Goal: Information Seeking & Learning: Learn about a topic

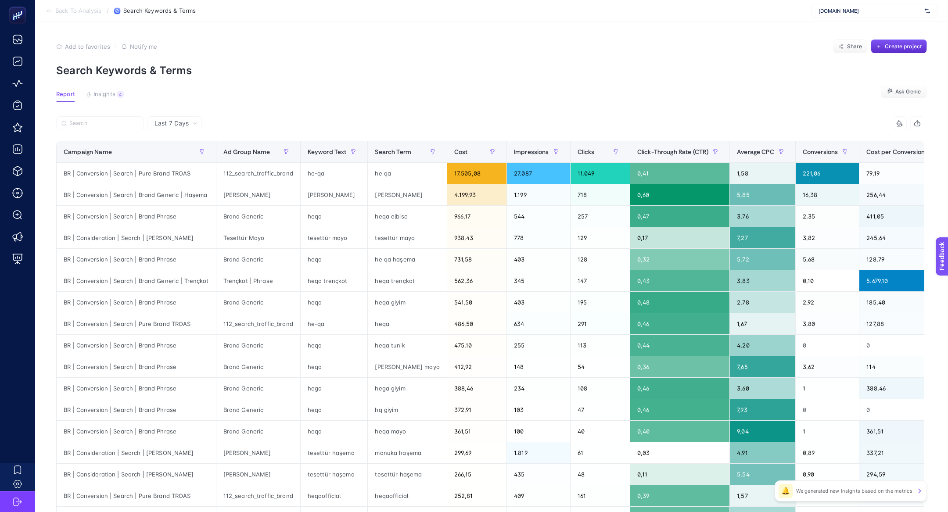
click at [841, 15] on div "www.he-qa.com" at bounding box center [874, 11] width 126 height 14
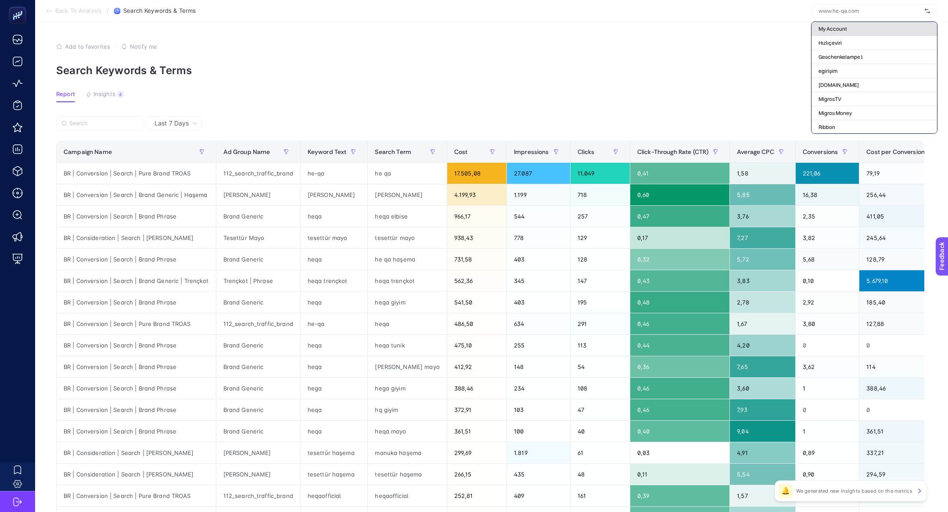
click at [821, 29] on span "My Account" at bounding box center [833, 28] width 29 height 7
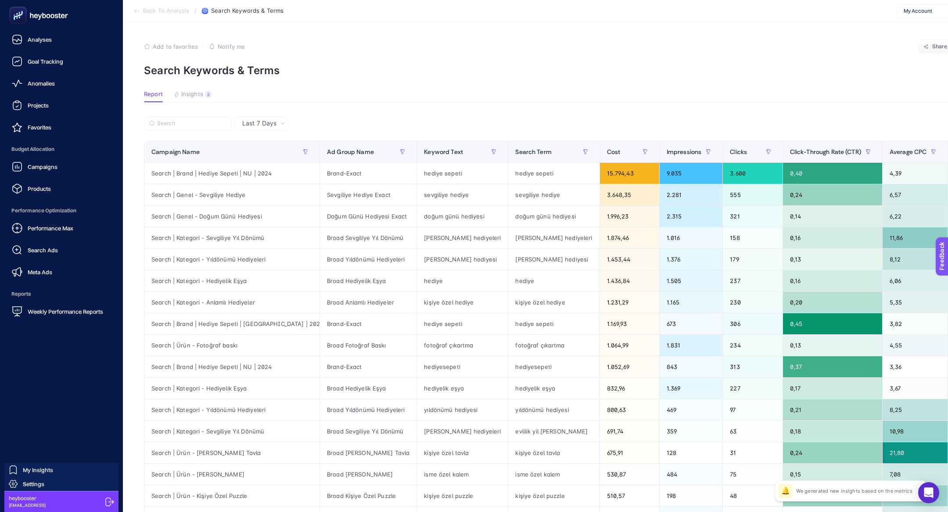
click at [27, 24] on div at bounding box center [61, 15] width 109 height 31
click at [25, 18] on rect at bounding box center [18, 15] width 14 height 14
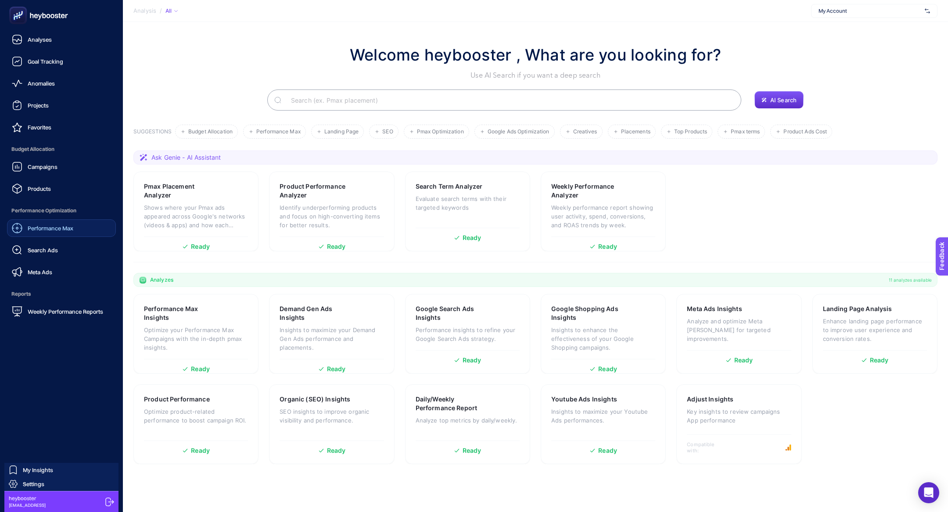
click at [55, 222] on link "Performance Max" at bounding box center [61, 229] width 109 height 18
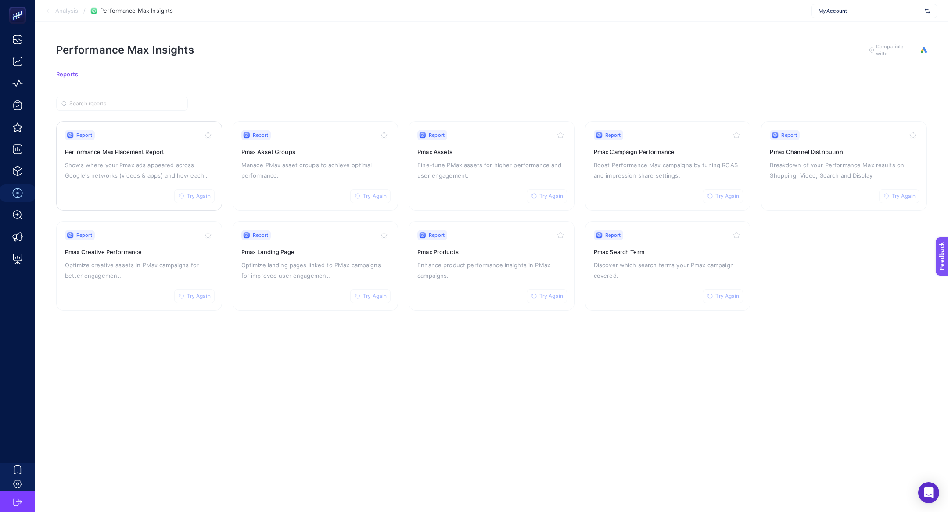
click at [125, 156] on div "Report Try Again Performance Max Placement Report Shows where your Pmax ads app…" at bounding box center [139, 166] width 148 height 72
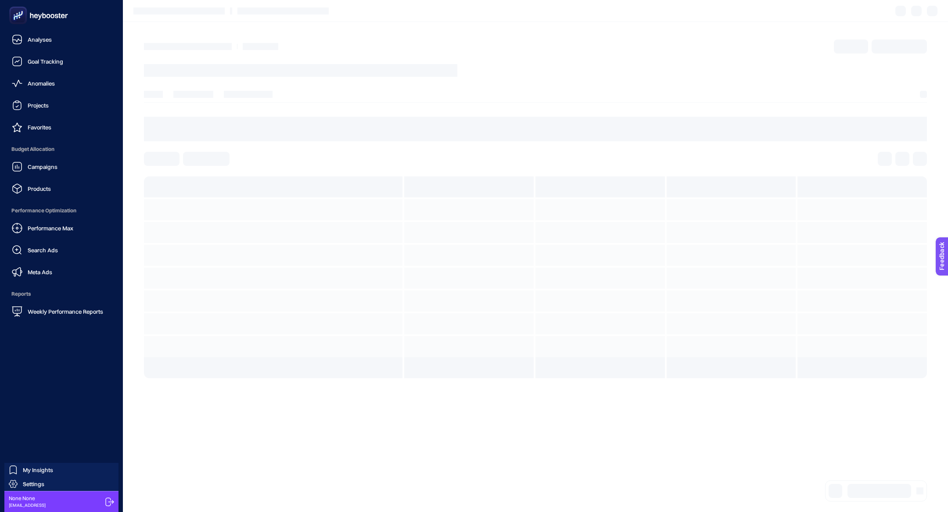
click at [19, 18] on g at bounding box center [18, 15] width 14 height 14
click at [19, 18] on rect at bounding box center [18, 15] width 14 height 14
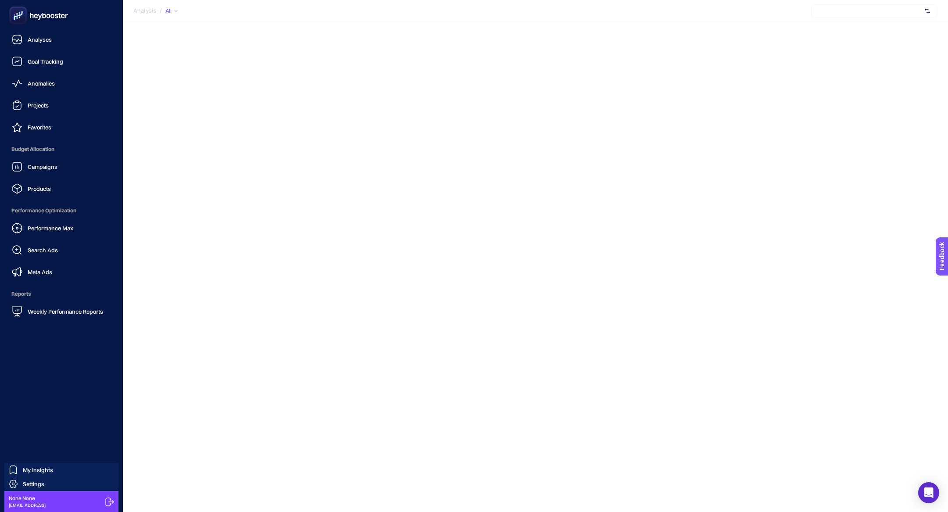
click at [19, 18] on rect at bounding box center [18, 15] width 14 height 14
click at [53, 163] on div "Campaigns" at bounding box center [35, 167] width 46 height 11
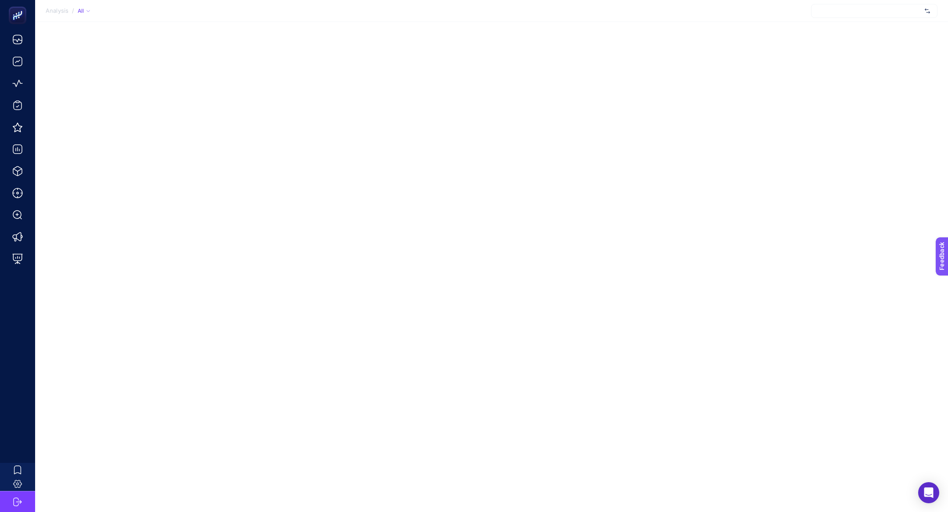
click at [238, 88] on div "Analysis / All" at bounding box center [474, 256] width 948 height 512
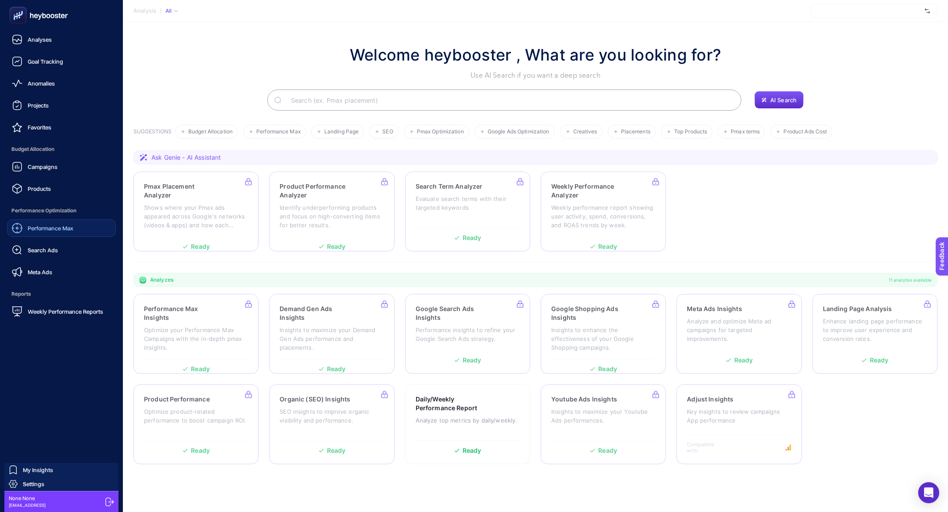
click at [42, 226] on span "Performance Max" at bounding box center [51, 228] width 46 height 7
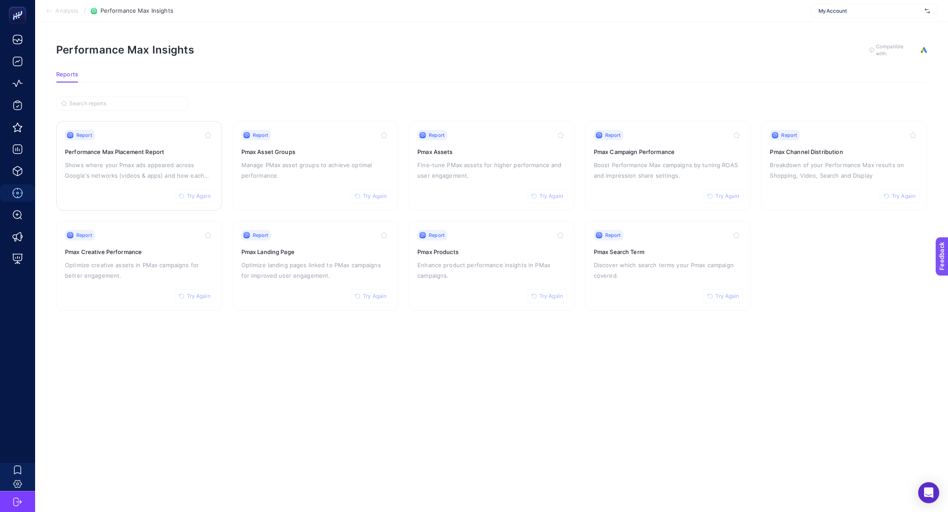
click at [131, 180] on div "Report Try Again Performance Max Placement Report Shows where your Pmax ads app…" at bounding box center [139, 166] width 148 height 72
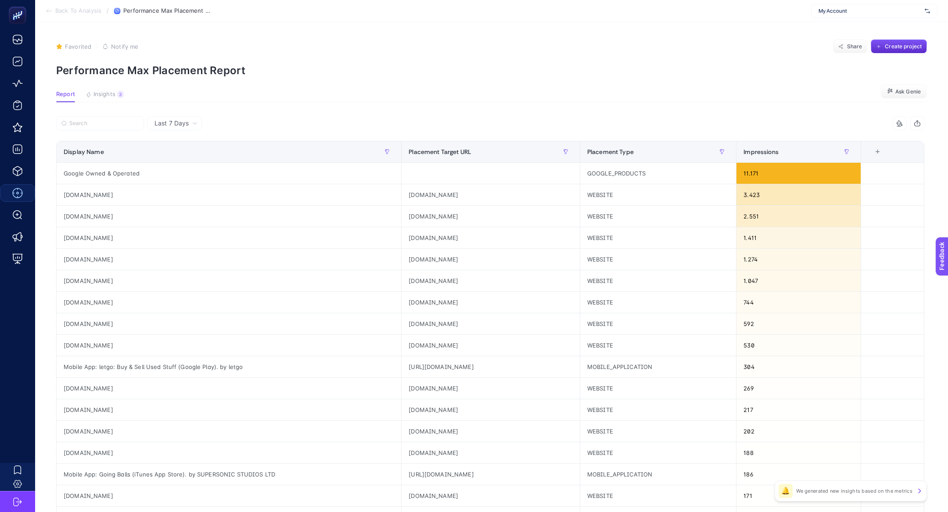
click at [252, 129] on div at bounding box center [273, 125] width 434 height 19
click at [115, 116] on label at bounding box center [100, 123] width 88 height 14
click at [115, 120] on input "Search" at bounding box center [103, 123] width 69 height 7
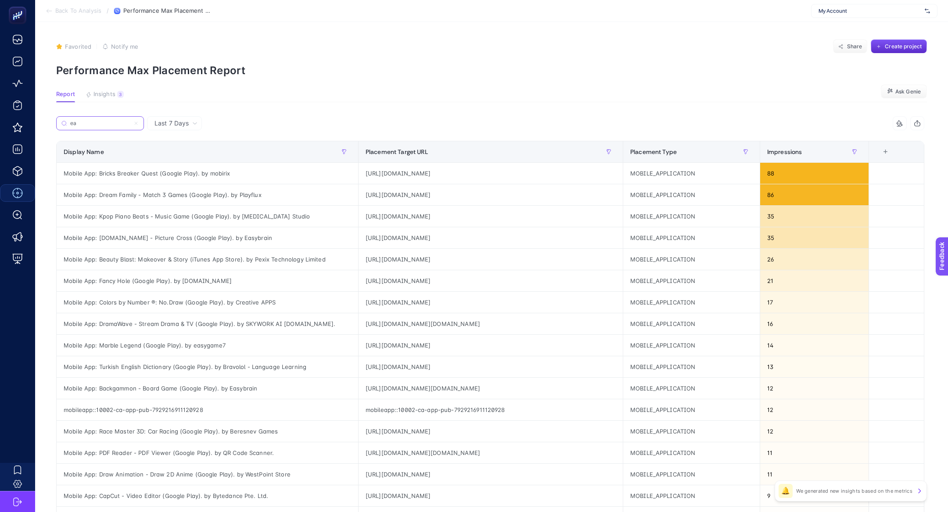
type input "e"
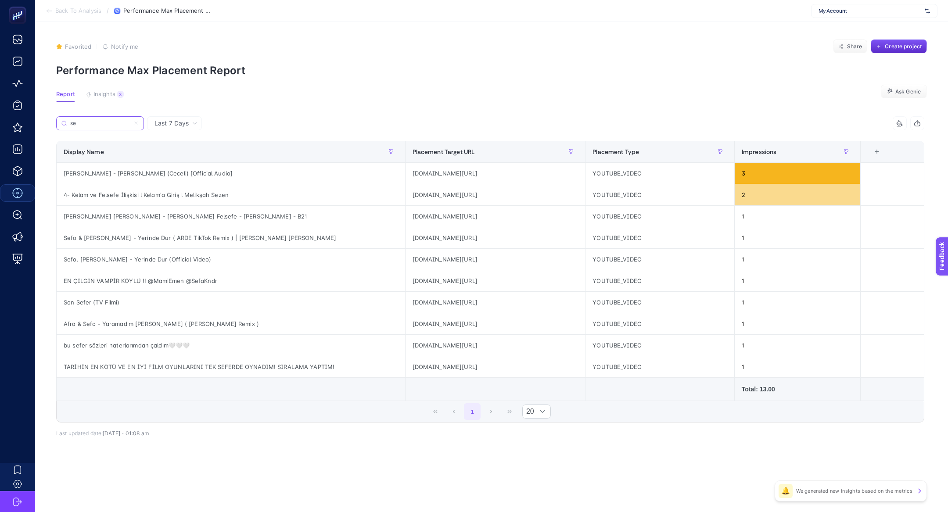
type input "s"
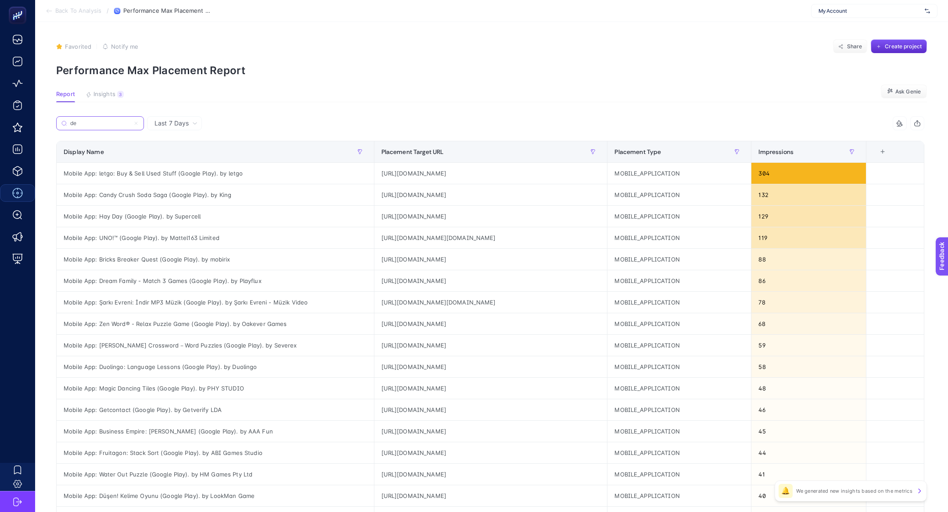
type input "d"
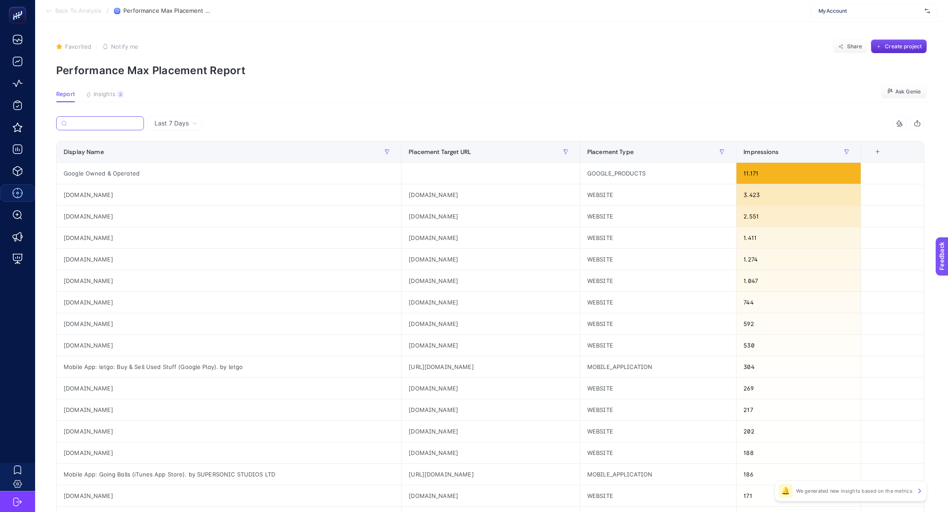
type input "f"
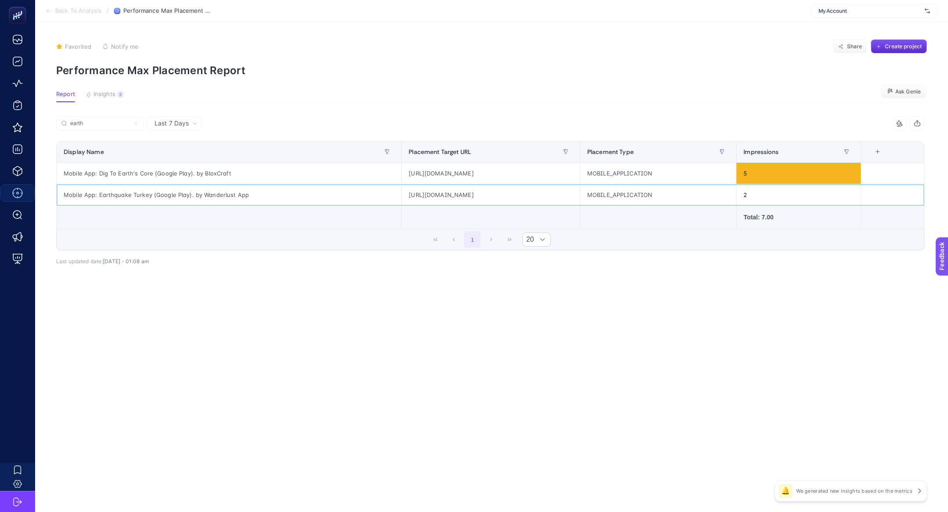
click at [140, 189] on div "Mobile App: Earthquake Turkey (Google Play). by Wanderlust App" at bounding box center [229, 194] width 345 height 21
click at [110, 121] on input "earth" at bounding box center [103, 123] width 69 height 7
click at [110, 121] on input "earth" at bounding box center [100, 123] width 60 height 7
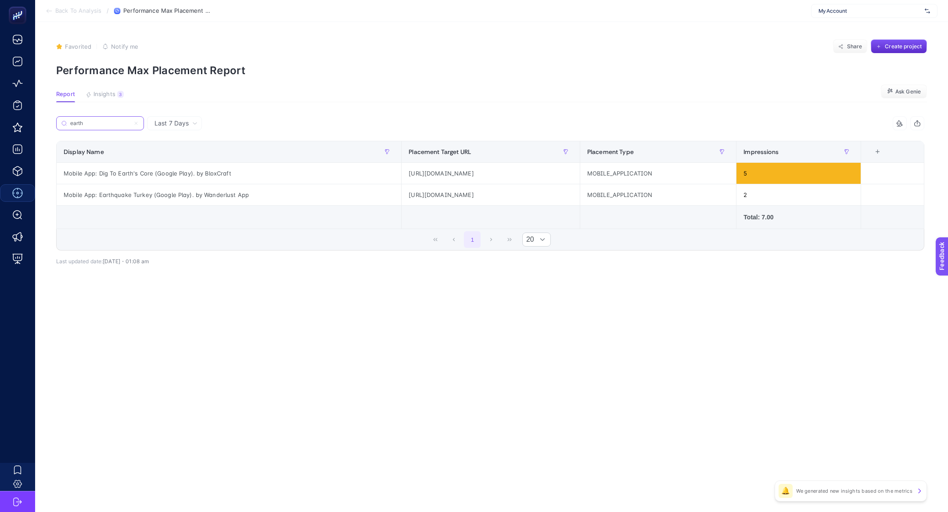
click at [110, 121] on input "earth" at bounding box center [100, 123] width 60 height 7
type input "depre"
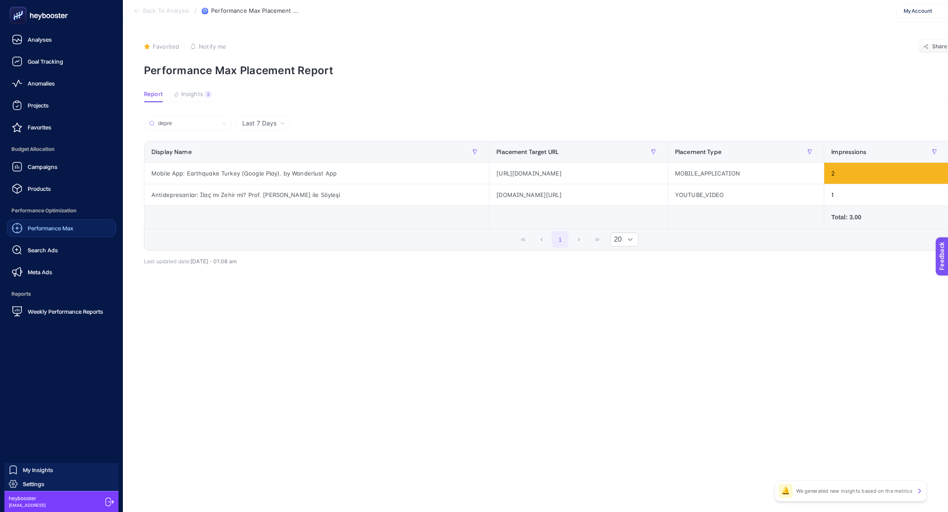
click at [39, 21] on icon at bounding box center [38, 16] width 63 height 18
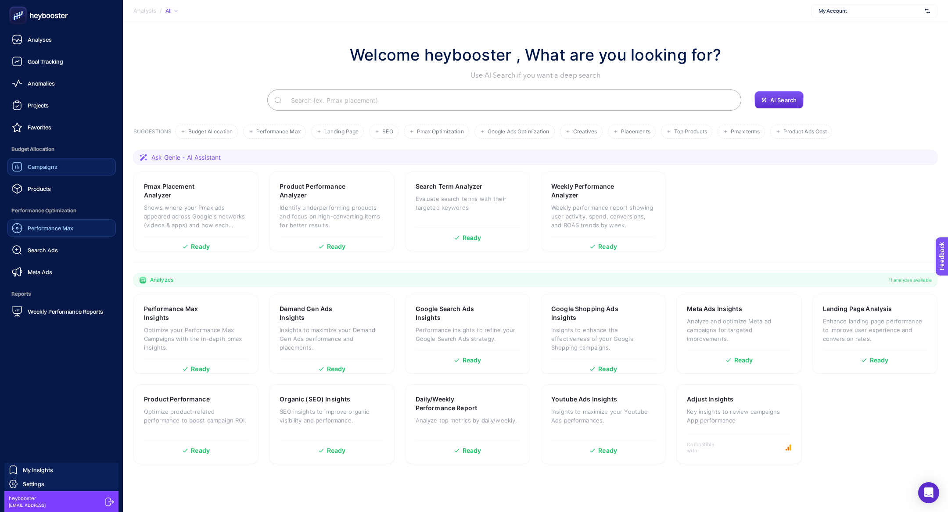
click at [72, 172] on link "Campaigns" at bounding box center [61, 167] width 109 height 18
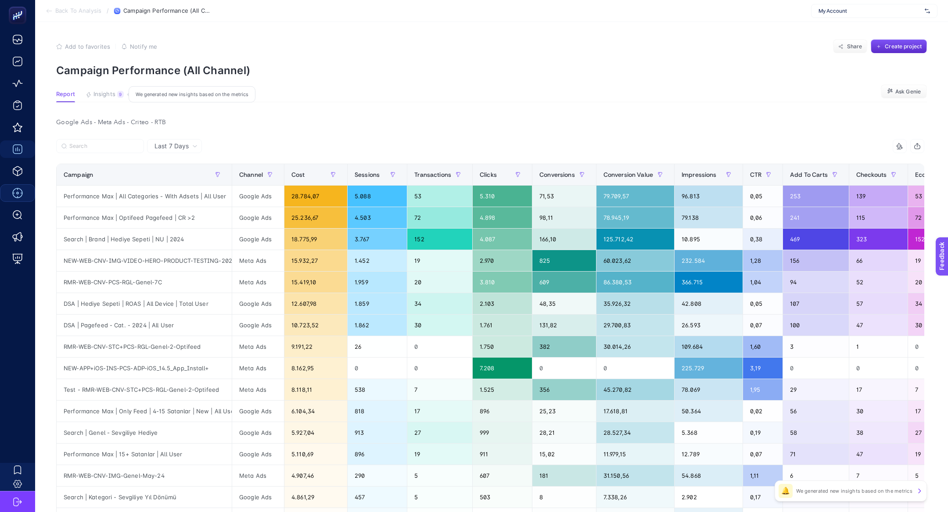
click at [111, 91] on span "Insights" at bounding box center [105, 94] width 22 height 7
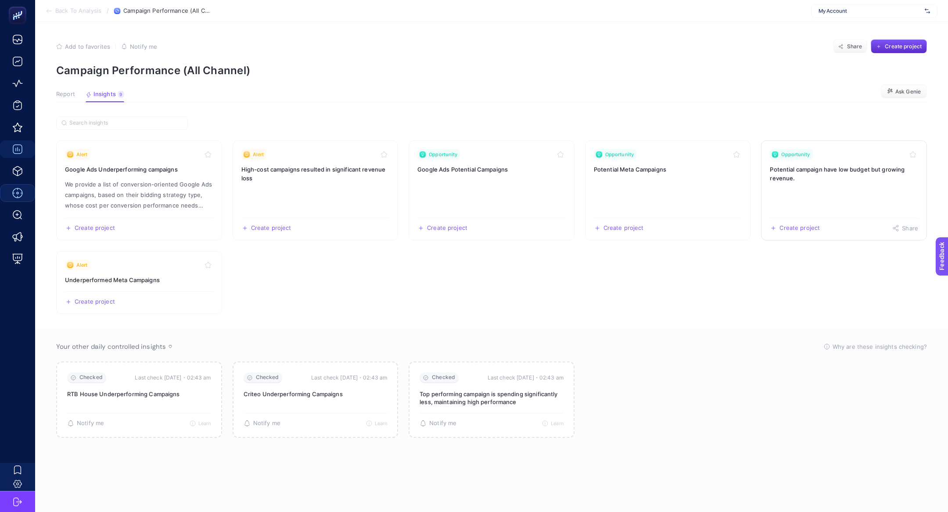
click at [861, 164] on link "Opportunity Potential campaign have low budget but growing revenue. Create proj…" at bounding box center [844, 191] width 166 height 100
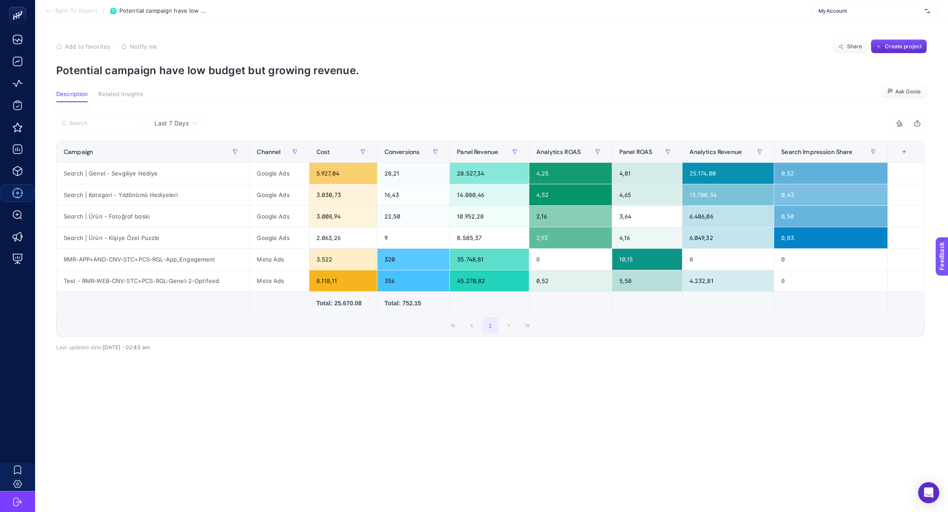
click at [52, 13] on icon at bounding box center [49, 10] width 7 height 7
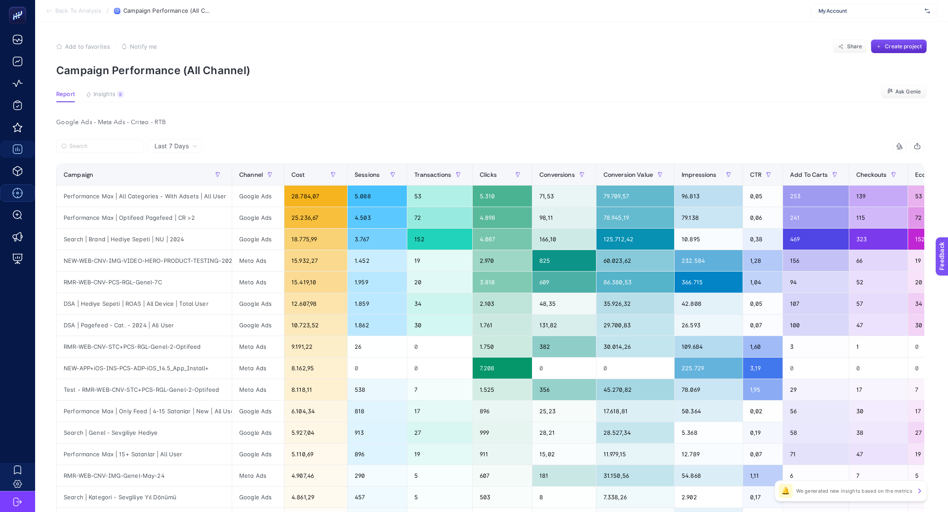
click at [113, 90] on article "Add to favorites false Notify me Share Create project Campaign Performance (All…" at bounding box center [491, 376] width 913 height 709
click at [113, 94] on span "Insights" at bounding box center [105, 94] width 22 height 7
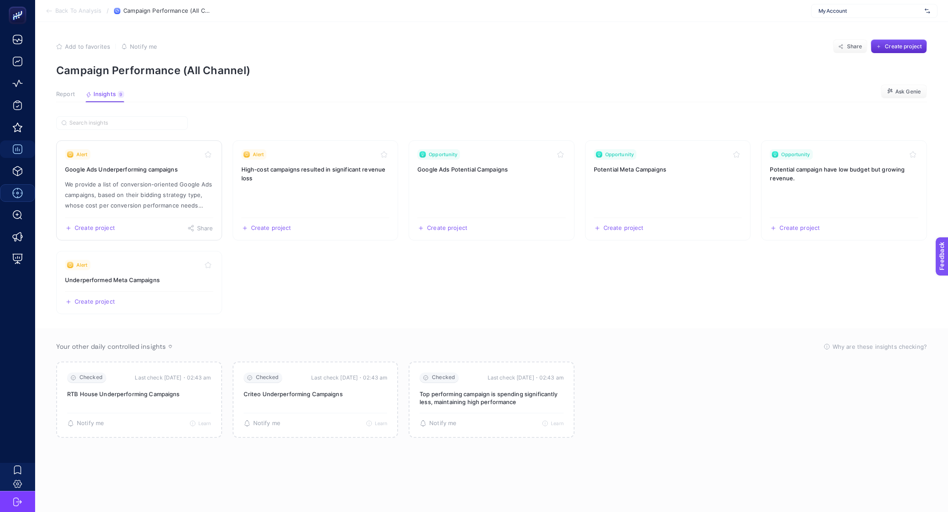
click at [83, 186] on p "We provide a list of conversion-oriented Google Ads campaigns, based on their b…" at bounding box center [139, 195] width 148 height 32
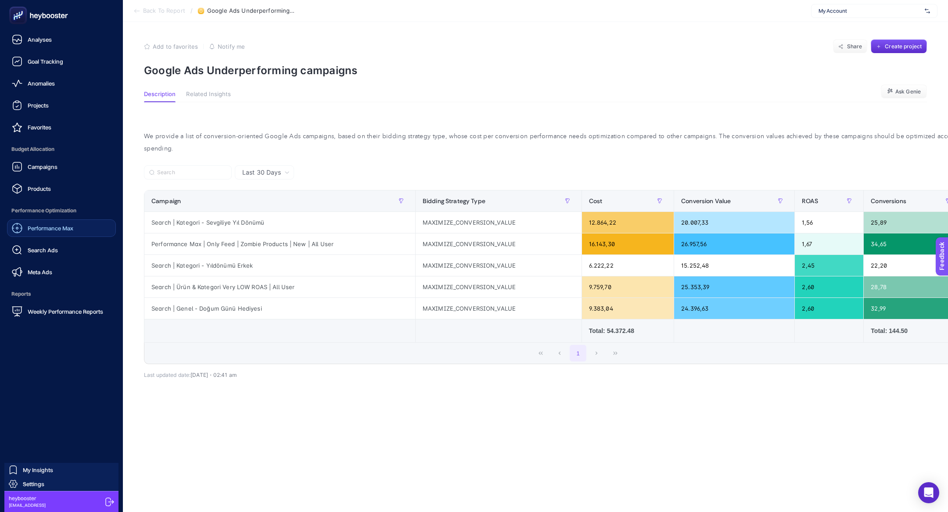
click at [58, 229] on span "Performance Max" at bounding box center [51, 228] width 46 height 7
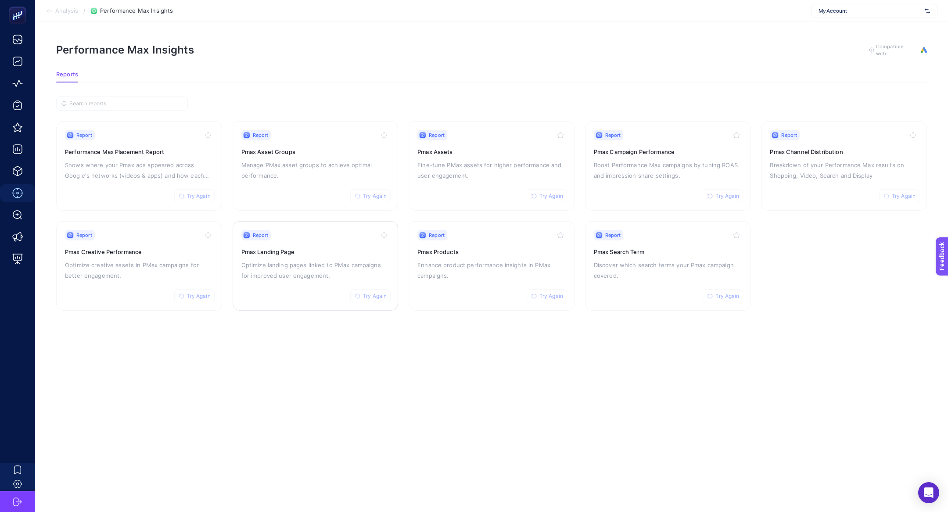
click at [311, 282] on div "Report Try Again Pmax Landing Page Optimize landing pages linked to PMax campai…" at bounding box center [315, 266] width 148 height 72
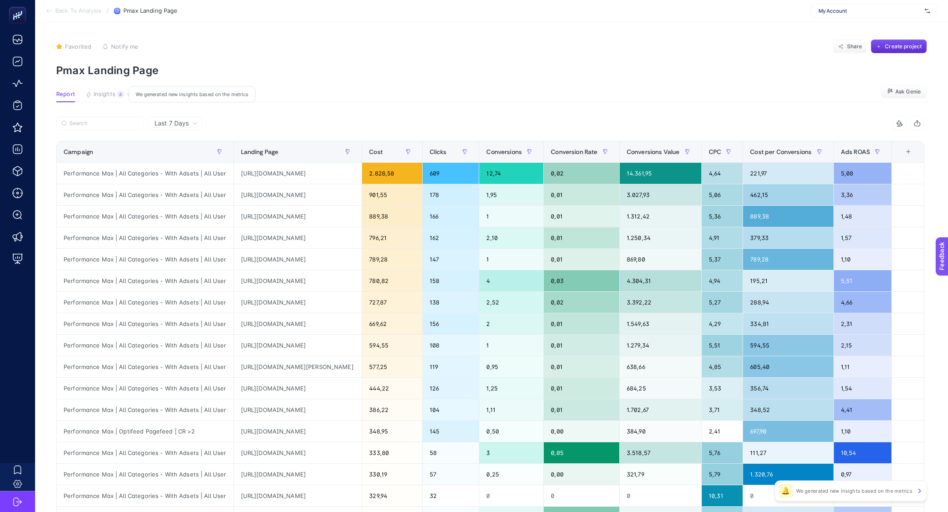
click at [108, 94] on span "Insights" at bounding box center [105, 94] width 22 height 7
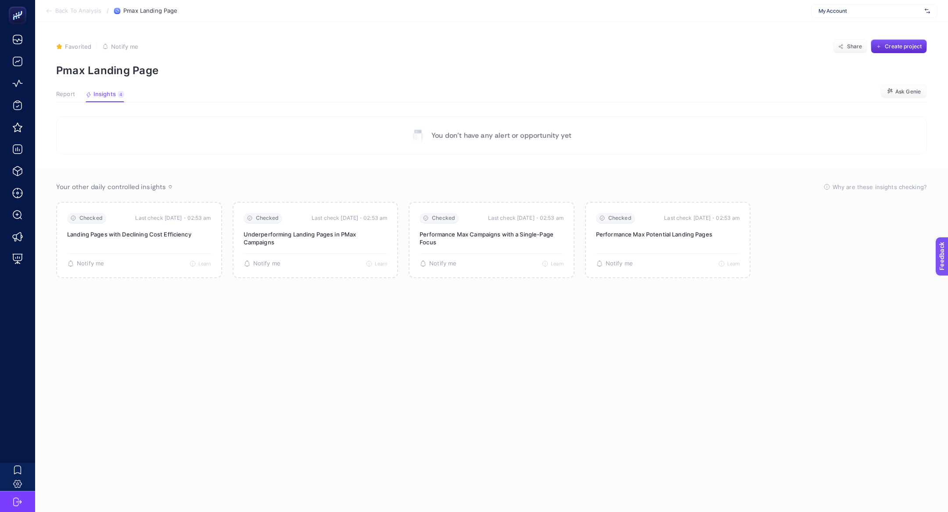
click at [52, 94] on article "Favorited true Notify me Share Create project Pmax Landing Page Report Insights…" at bounding box center [491, 267] width 913 height 490
click at [67, 95] on span "Report" at bounding box center [65, 94] width 19 height 7
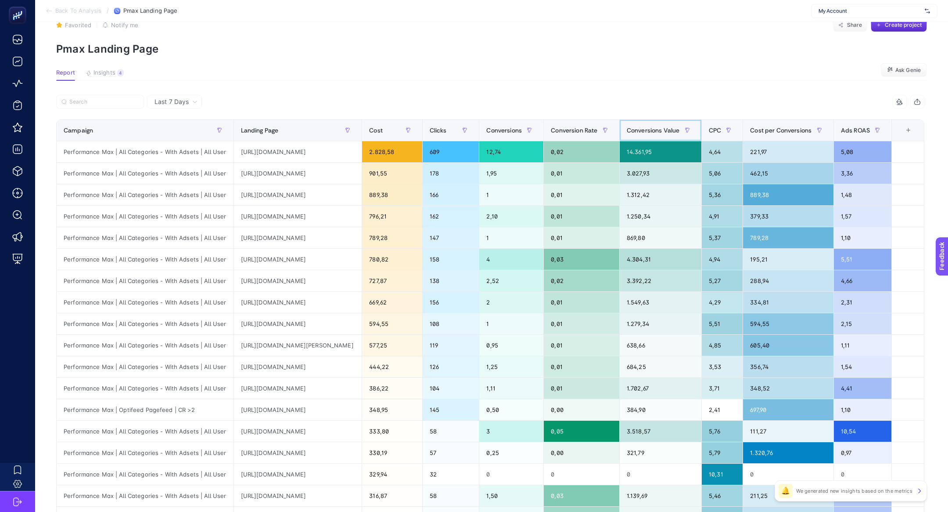
click at [680, 127] on span "Conversions Value" at bounding box center [653, 130] width 53 height 7
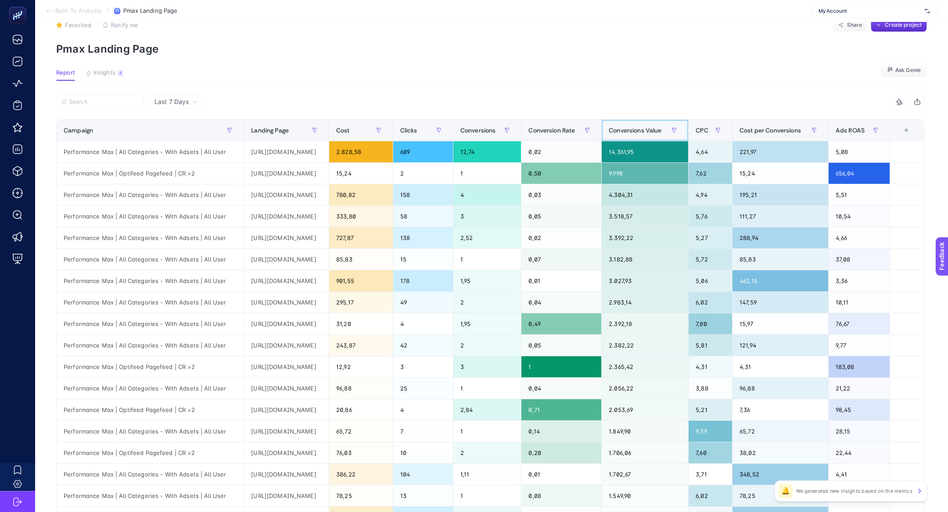
scroll to position [0, 61]
click at [257, 174] on div "https://www.hediyesepeti.com/isme-ozel-baskili-dokulu-sal-15598?k=&gad_source=1…" at bounding box center [286, 173] width 85 height 21
click at [386, 133] on div "Cost" at bounding box center [361, 130] width 50 height 14
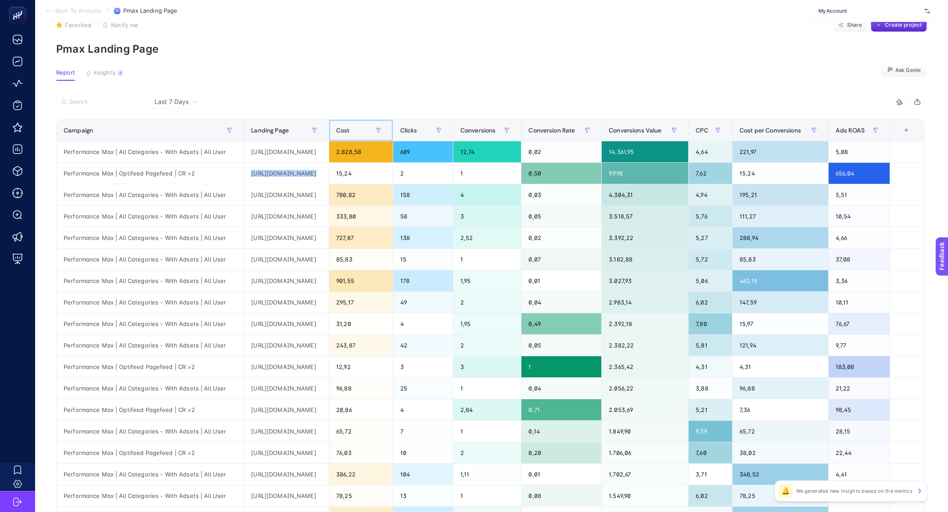
click at [386, 133] on div "Cost" at bounding box center [361, 130] width 50 height 14
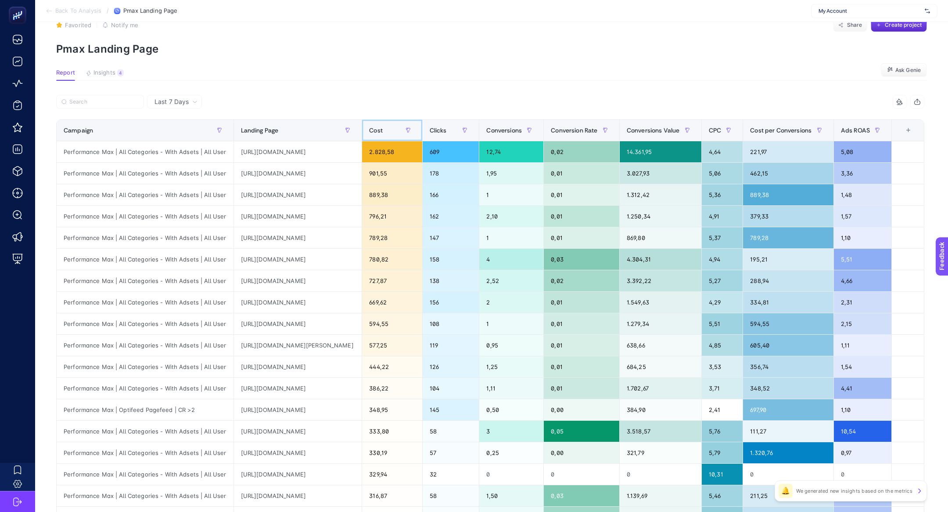
drag, startPoint x: 456, startPoint y: 121, endPoint x: 437, endPoint y: 121, distance: 18.9
click at [422, 121] on th "Cost" at bounding box center [392, 131] width 60 height 22
click at [743, 121] on th "Cost" at bounding box center [788, 131] width 91 height 22
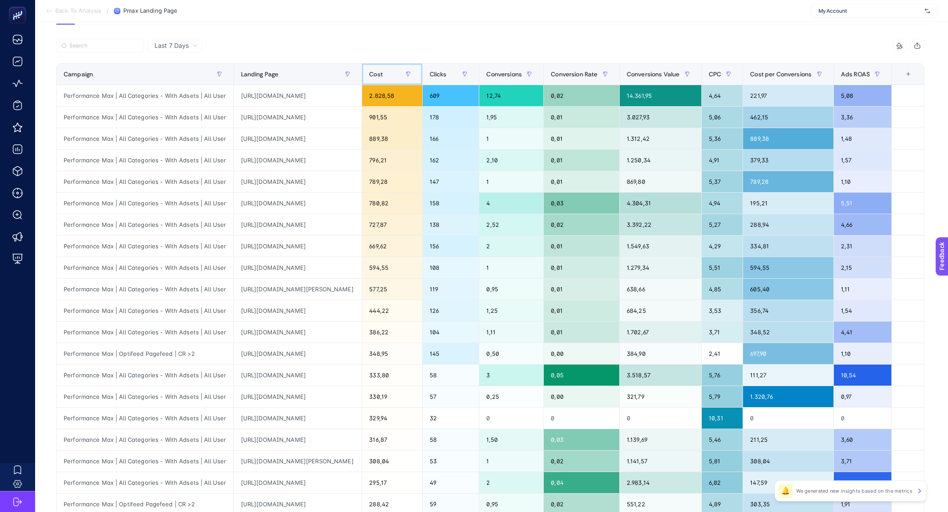
scroll to position [0, 44]
click at [508, 75] on span "Conversions" at bounding box center [505, 74] width 36 height 7
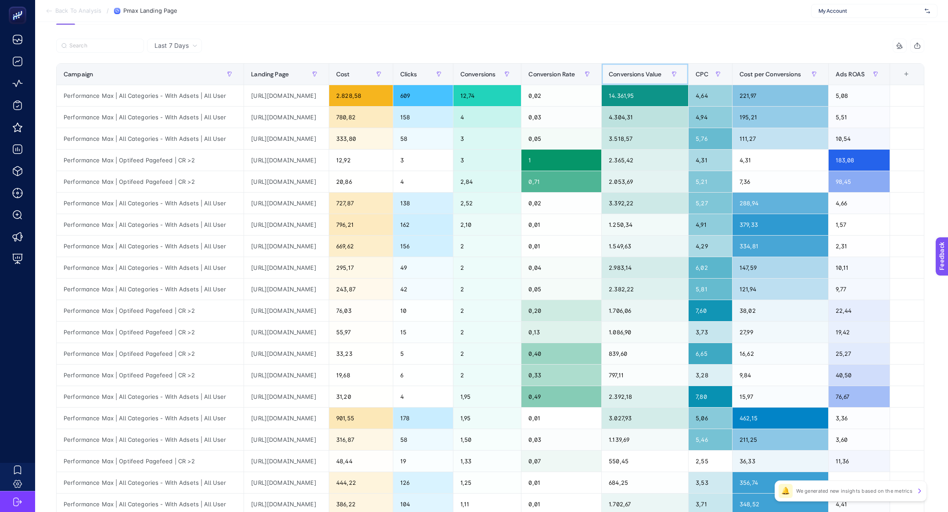
click at [657, 80] on div "Conversions Value" at bounding box center [645, 74] width 72 height 14
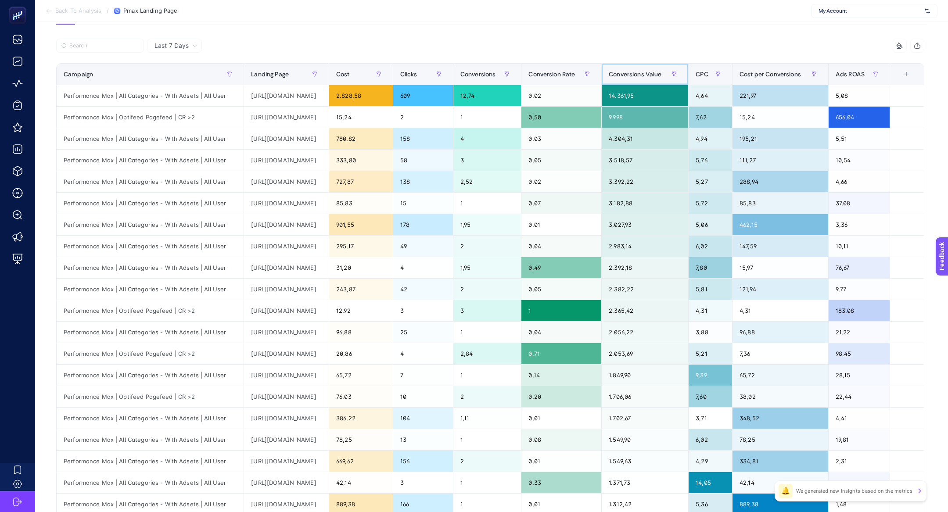
scroll to position [0, 0]
click at [131, 123] on div "Performance Max | Optifeed Pagefeed | CR >2" at bounding box center [150, 117] width 187 height 21
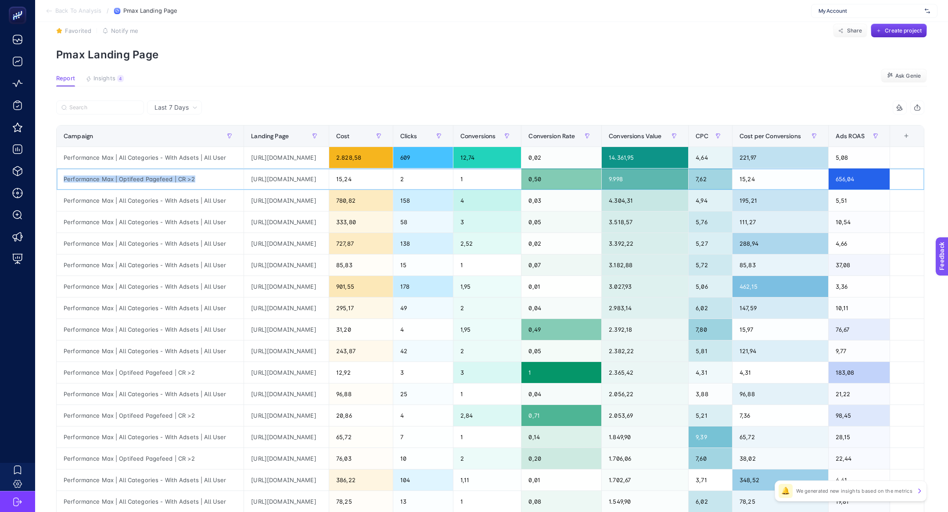
scroll to position [16, 0]
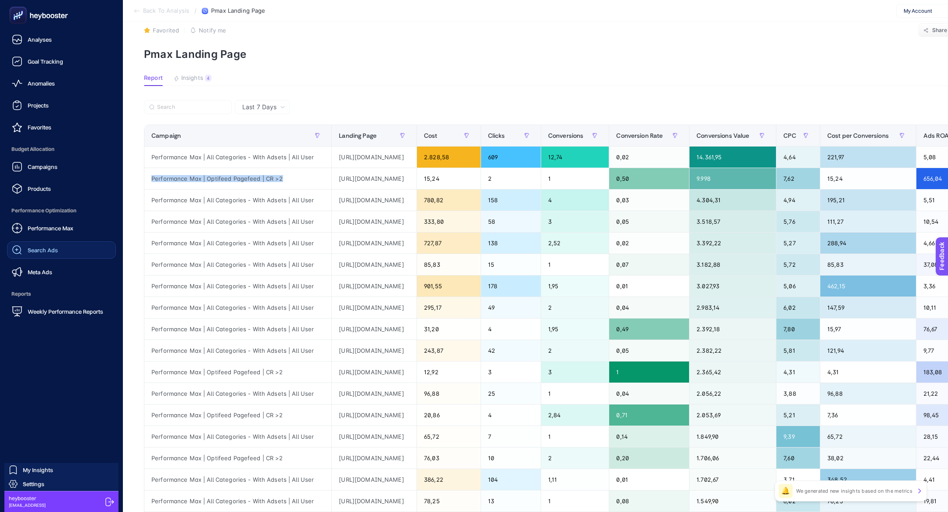
click at [62, 248] on link "Search Ads" at bounding box center [61, 250] width 109 height 18
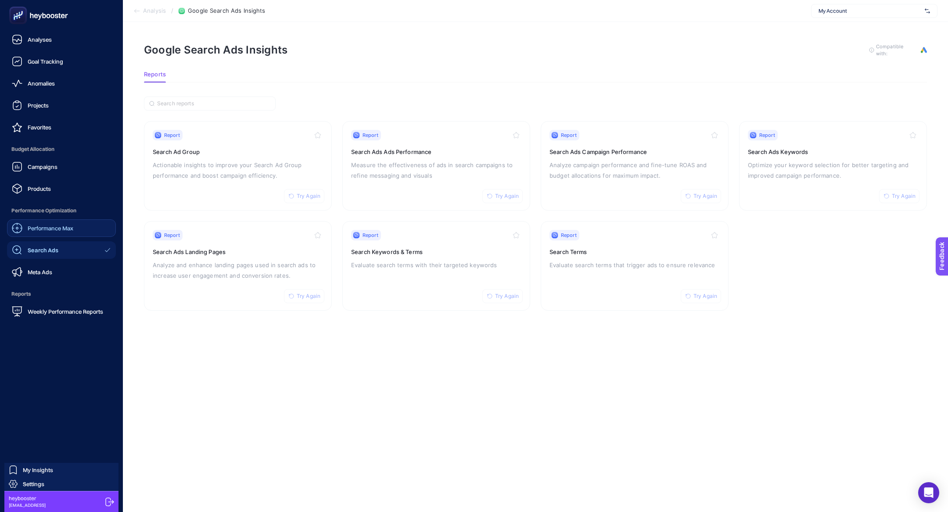
click at [40, 231] on span "Performance Max" at bounding box center [51, 228] width 46 height 7
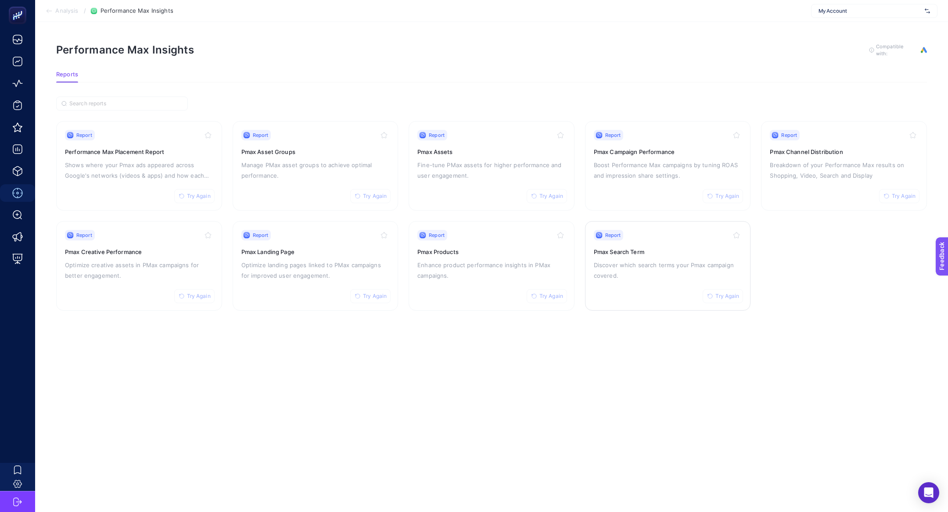
click at [668, 268] on p "Discover which search terms your Pmax campaign covered." at bounding box center [668, 270] width 148 height 21
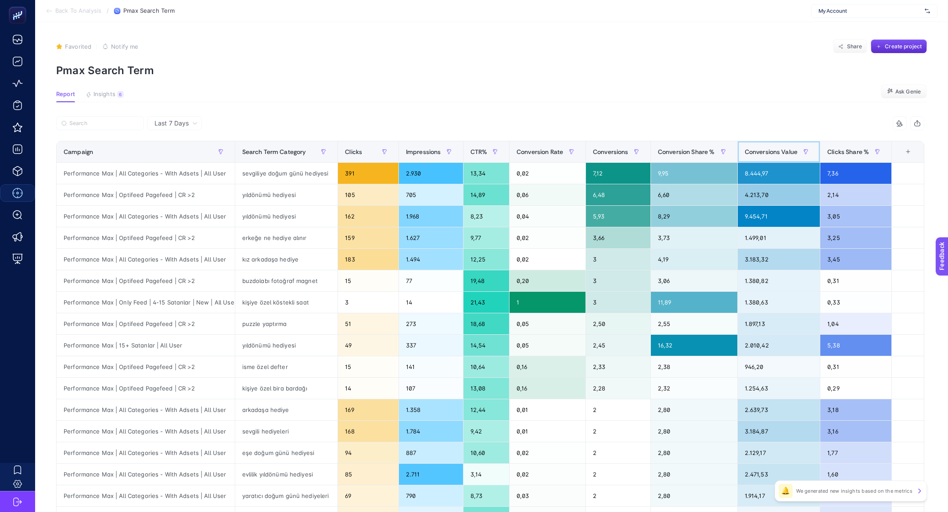
click at [771, 148] on span "Conversions Value" at bounding box center [771, 151] width 53 height 7
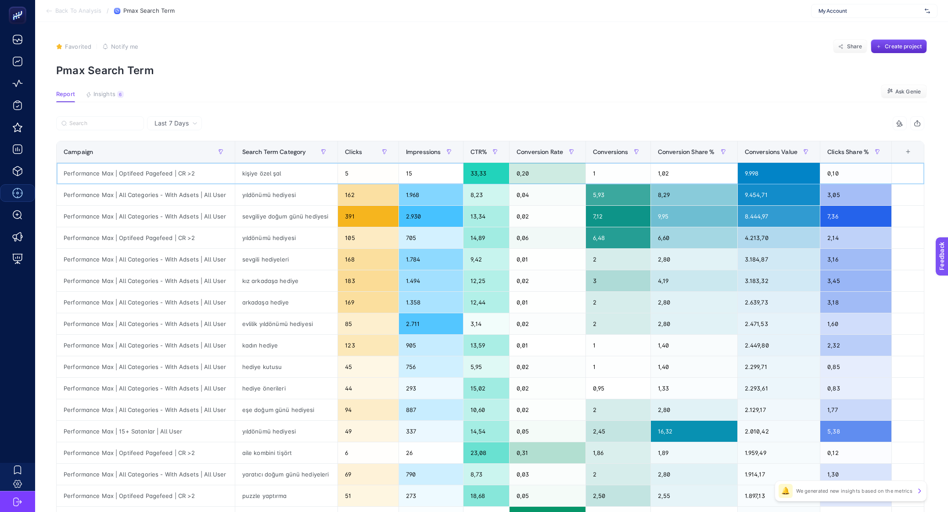
click at [261, 170] on div "kişiye özel şal" at bounding box center [286, 173] width 103 height 21
click at [350, 156] on div "Clicks" at bounding box center [368, 152] width 47 height 14
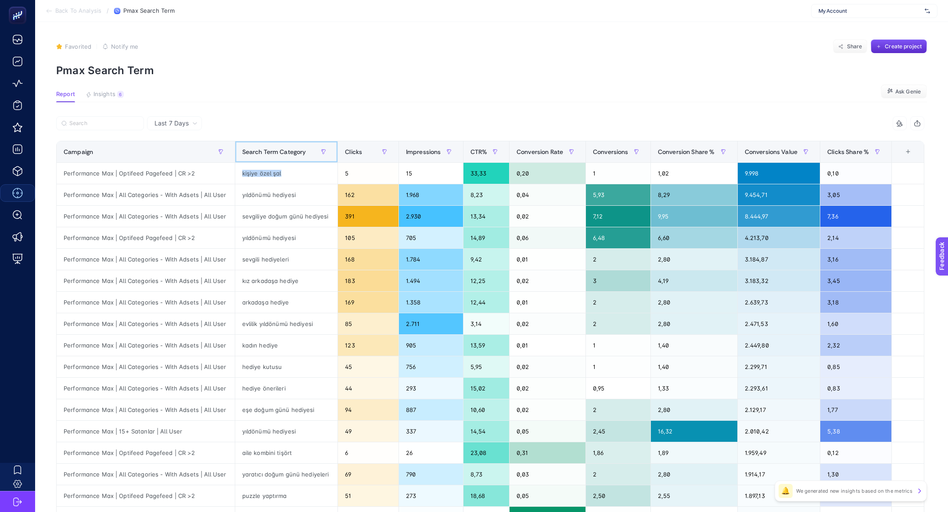
click at [510, 156] on th "Search Term Category" at bounding box center [548, 152] width 76 height 22
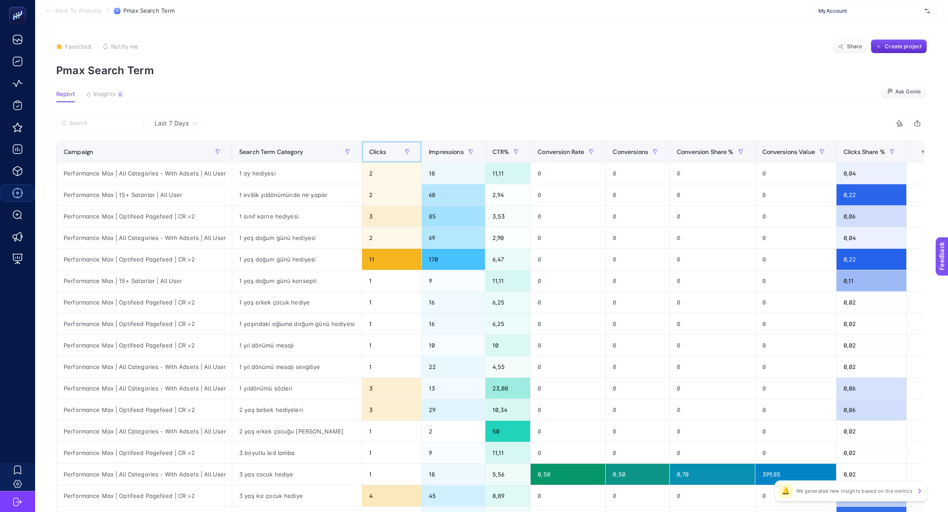
click at [380, 151] on span "Clicks" at bounding box center [377, 151] width 17 height 7
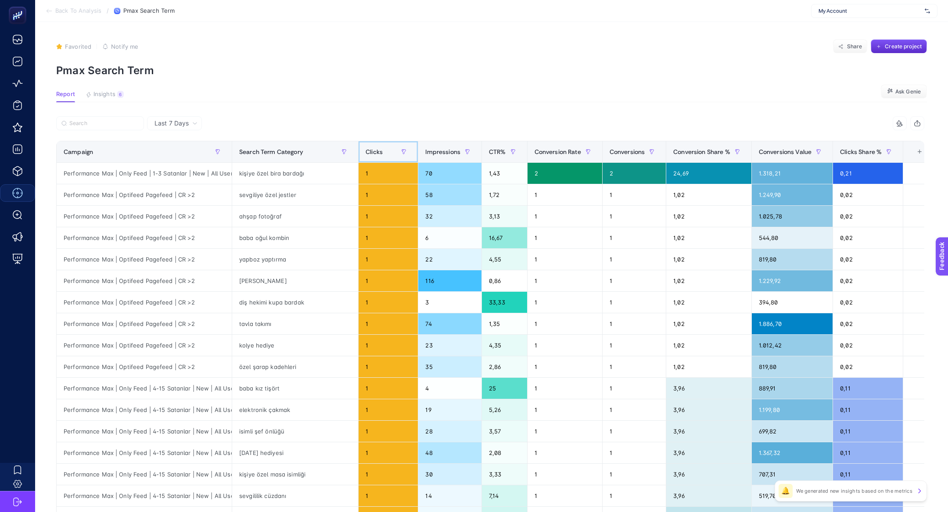
click at [380, 151] on span "Clicks" at bounding box center [374, 151] width 17 height 7
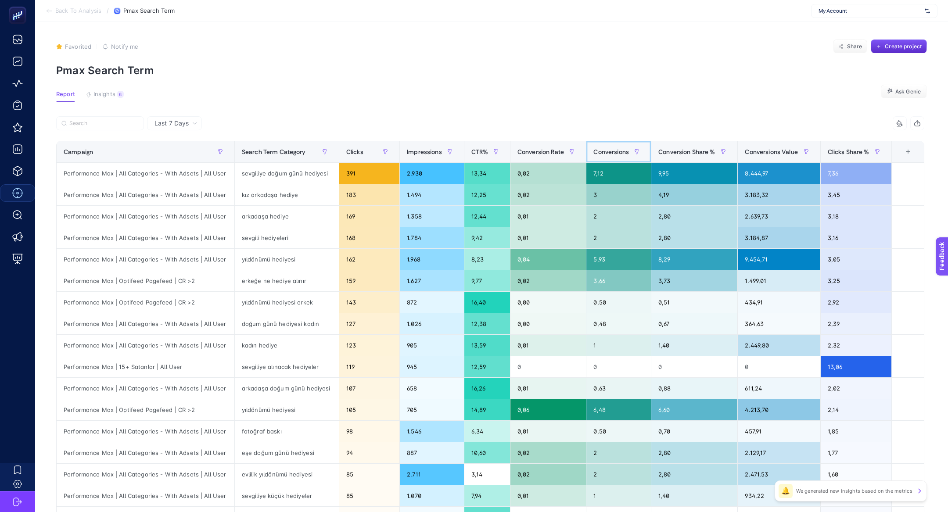
click at [615, 154] on span "Conversions" at bounding box center [612, 151] width 36 height 7
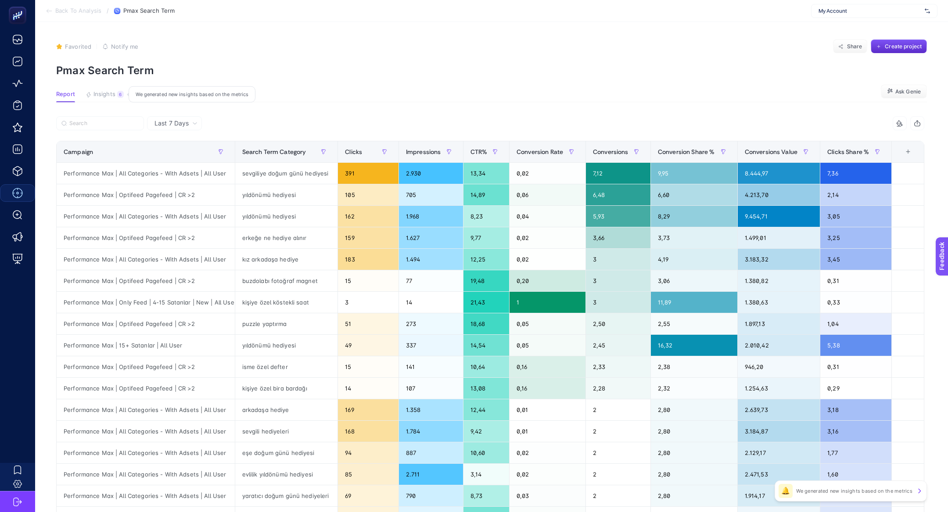
click at [107, 99] on button "Insights 6 We generated new insights based on the metrics" at bounding box center [105, 96] width 38 height 11
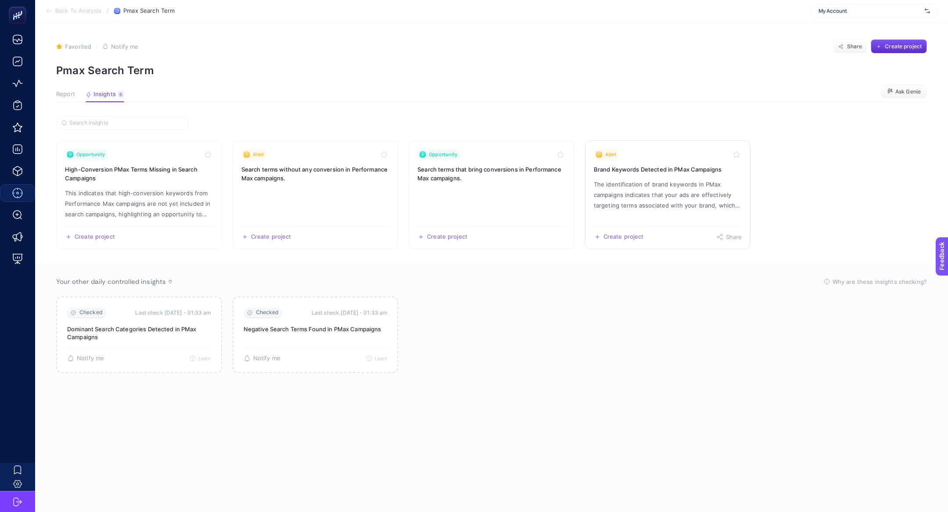
click at [659, 189] on p "The identification of brand keywords in PMax campaigns indicates that your ads …" at bounding box center [668, 195] width 148 height 32
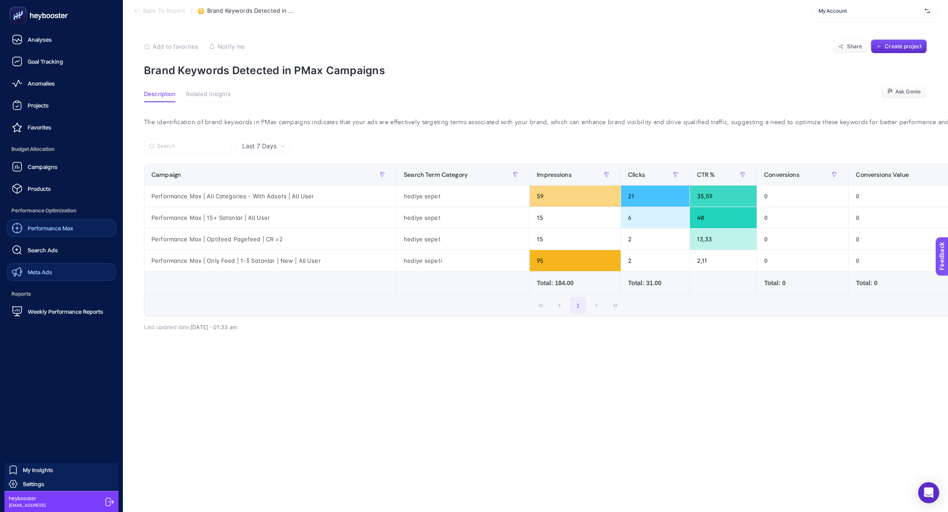
click at [54, 273] on link "Meta Ads" at bounding box center [61, 272] width 109 height 18
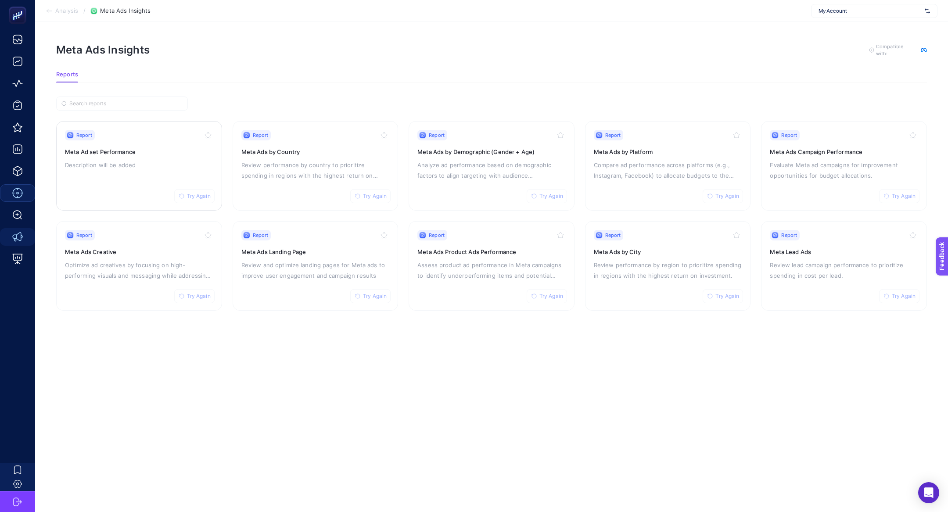
click at [160, 151] on h3 "Meta Ad set Performance" at bounding box center [139, 152] width 148 height 9
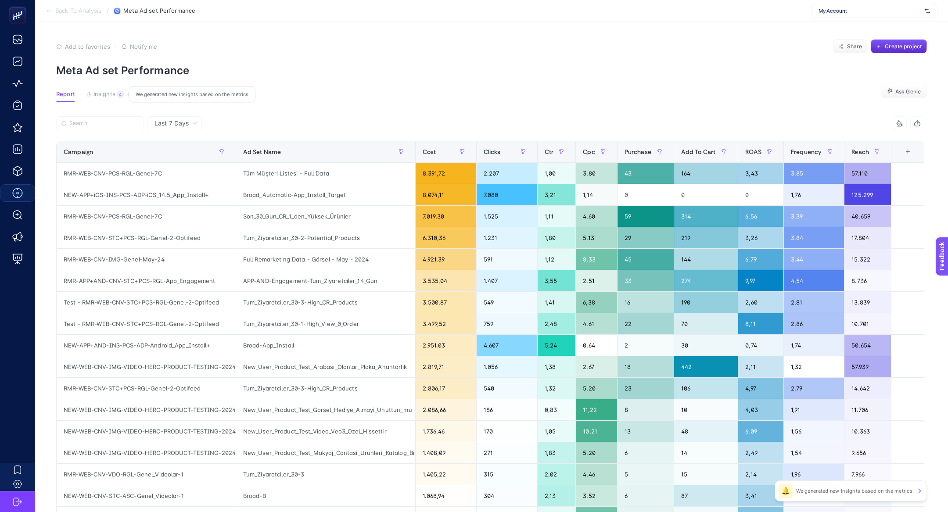
click at [108, 92] on span "Insights" at bounding box center [105, 94] width 22 height 7
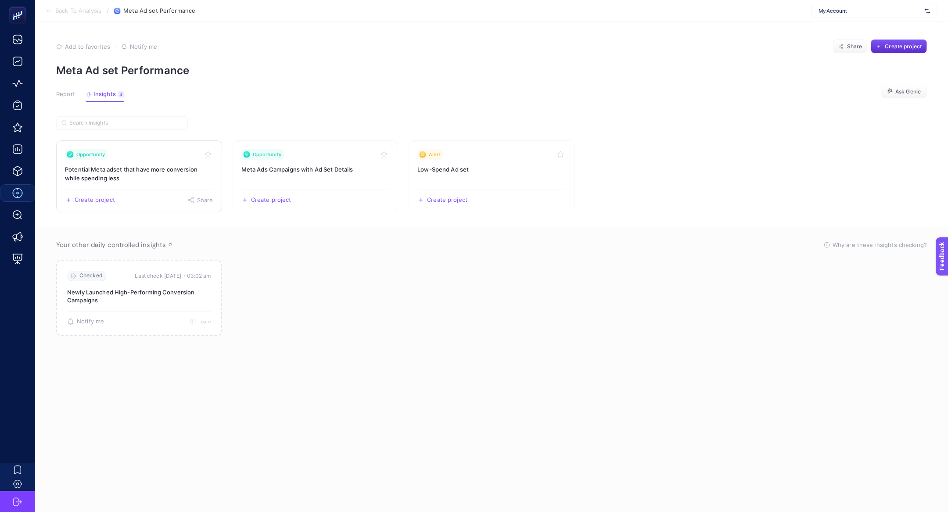
click at [139, 177] on h3 "Potential Meta adset that have more conversion while spending less" at bounding box center [139, 174] width 148 height 18
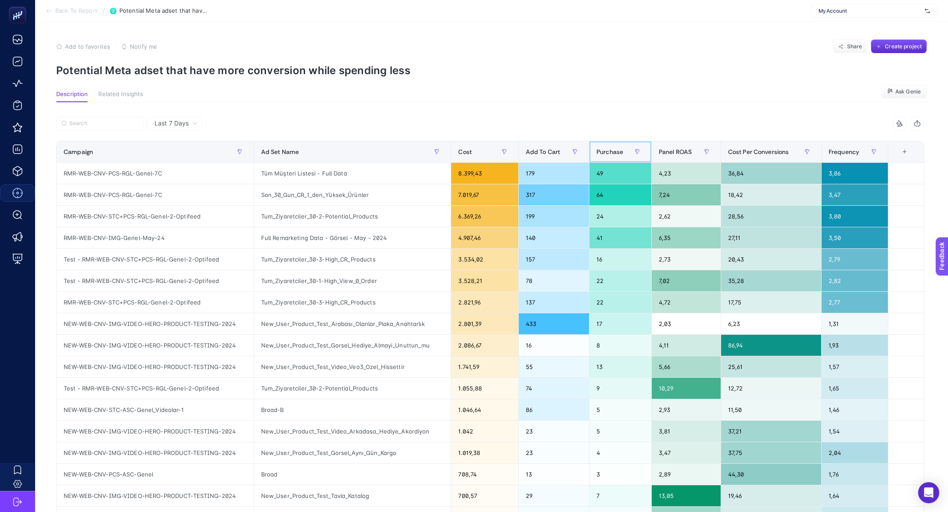
click at [609, 156] on div "Purchase" at bounding box center [621, 152] width 48 height 14
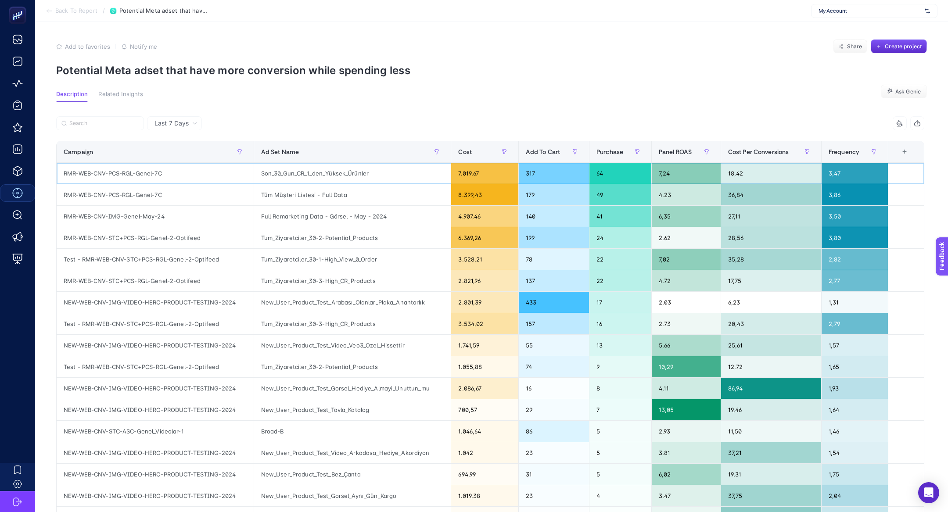
click at [141, 180] on div "RMR-WEB-CNV-PCS-RGL-Genel-7C" at bounding box center [155, 173] width 197 height 21
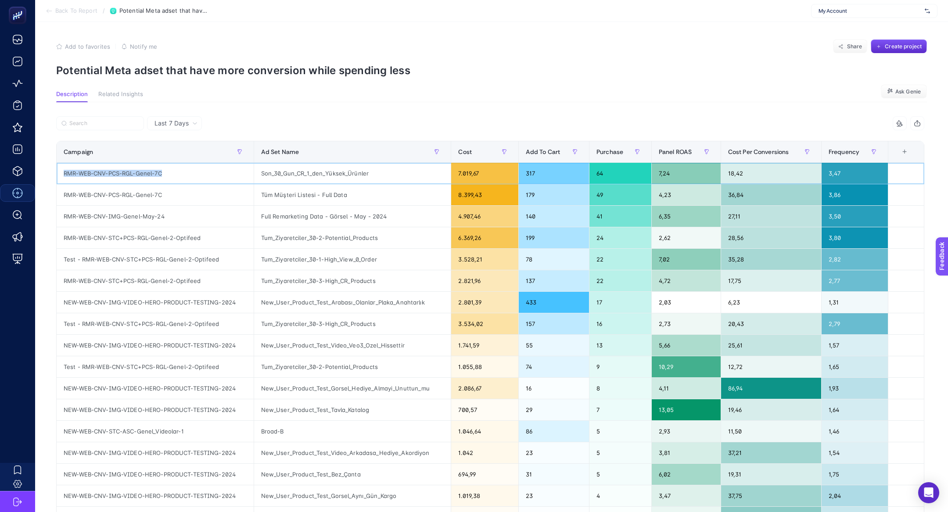
copy tr "RMR-WEB-CNV-PCS-RGL-Genel-7C"
click at [63, 11] on span "Back To Report" at bounding box center [76, 10] width 42 height 7
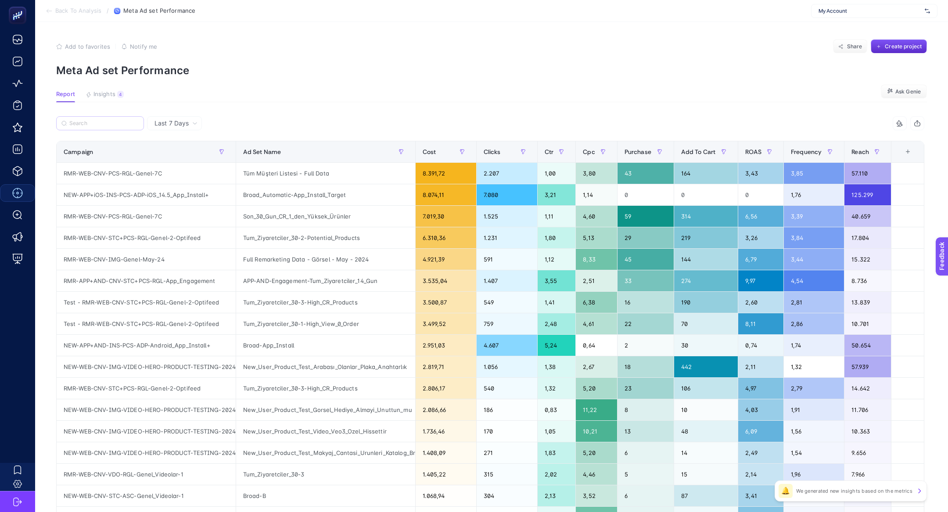
click at [131, 128] on label at bounding box center [100, 123] width 88 height 14
click at [131, 127] on input "Search" at bounding box center [103, 123] width 69 height 7
paste input "RMR-WEB-CNV-PCS-RGL-Genel-7C"
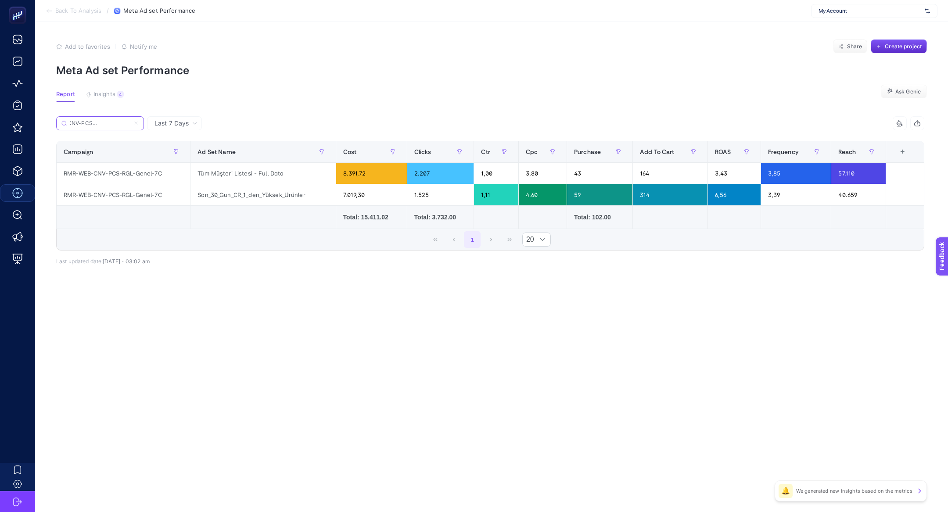
type input "RMR-WEB-CNV-PCS-RGL-Genel-7C"
click at [586, 151] on span "Purchase" at bounding box center [587, 151] width 27 height 7
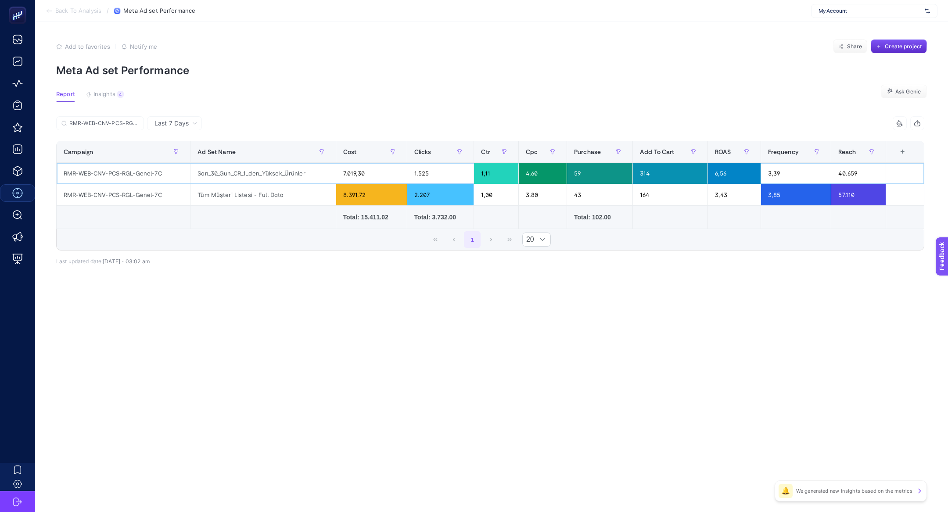
click at [260, 177] on div "Son_30_Gun_CR_1_den_Yüksek_Ürünler" at bounding box center [263, 173] width 145 height 21
click at [289, 273] on div "RMR-WEB-CNV-PCS-RGL-Genel-7C 9 items selected Campaign Ad Set Name Cost Clicks …" at bounding box center [490, 202] width 869 height 145
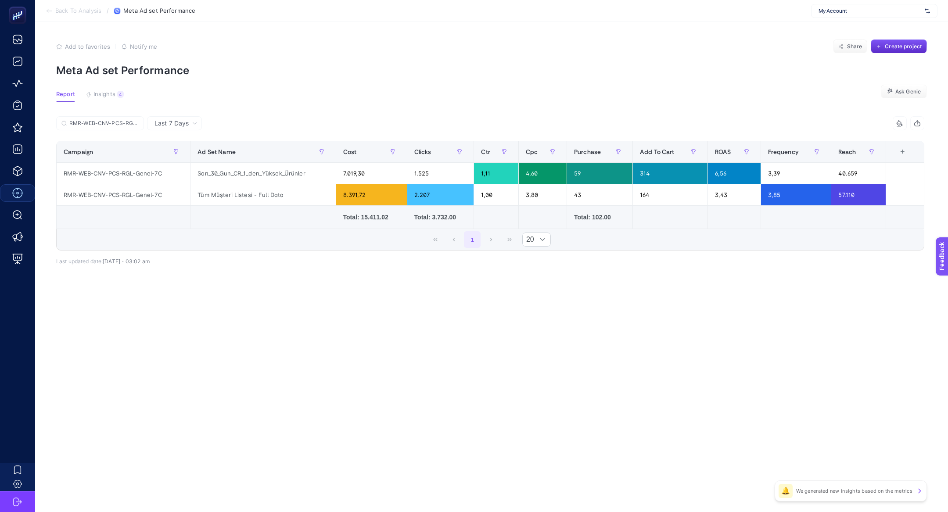
click at [289, 273] on div "RMR-WEB-CNV-PCS-RGL-Genel-7C 9 items selected Campaign Ad Set Name Cost Clicks …" at bounding box center [490, 202] width 869 height 145
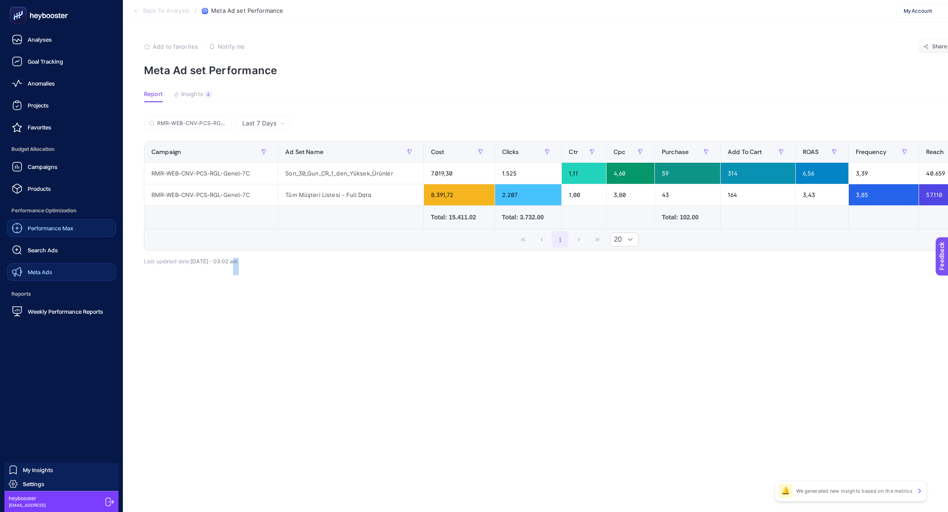
click at [43, 276] on div "Meta Ads" at bounding box center [32, 272] width 40 height 11
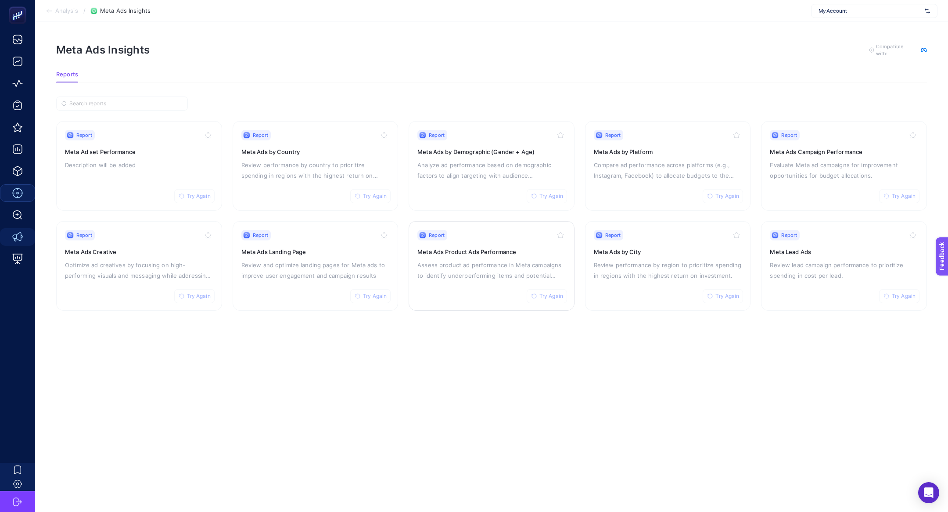
click at [465, 277] on p "Assess product ad performance in Meta campaigns to identify underperforming ite…" at bounding box center [492, 270] width 148 height 21
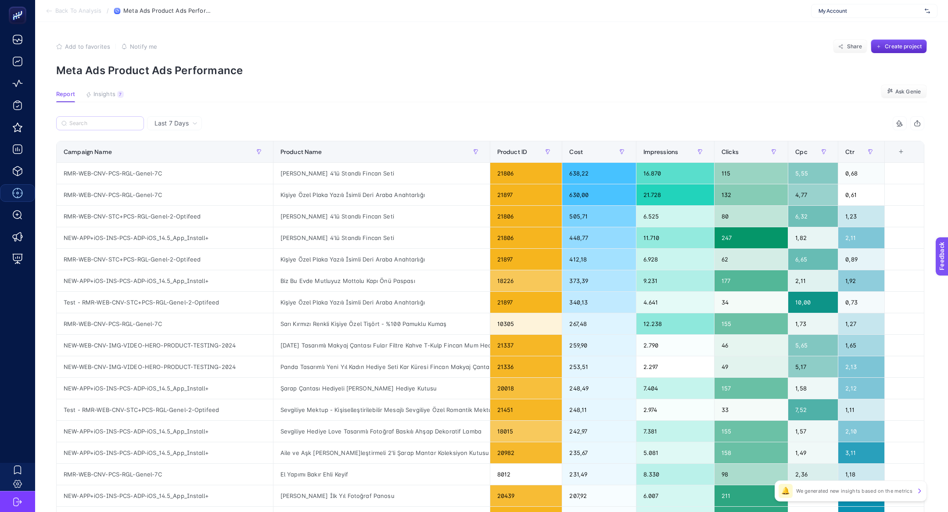
click at [110, 119] on label at bounding box center [100, 123] width 88 height 14
click at [110, 120] on input "Search" at bounding box center [103, 123] width 69 height 7
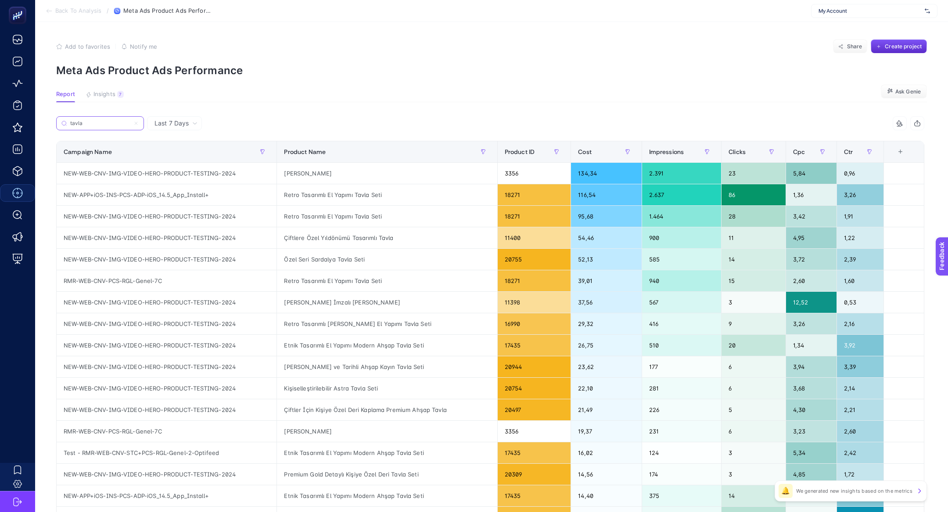
type input "tavla"
click at [594, 136] on div "tavla 6 items selected Campaign Name Product Name Product ID Cost Impressions C…" at bounding box center [490, 377] width 869 height 522
click at [127, 126] on input "tavla" at bounding box center [103, 123] width 69 height 7
click at [137, 125] on icon at bounding box center [136, 123] width 3 height 3
click at [130, 125] on input "tavla" at bounding box center [100, 123] width 60 height 7
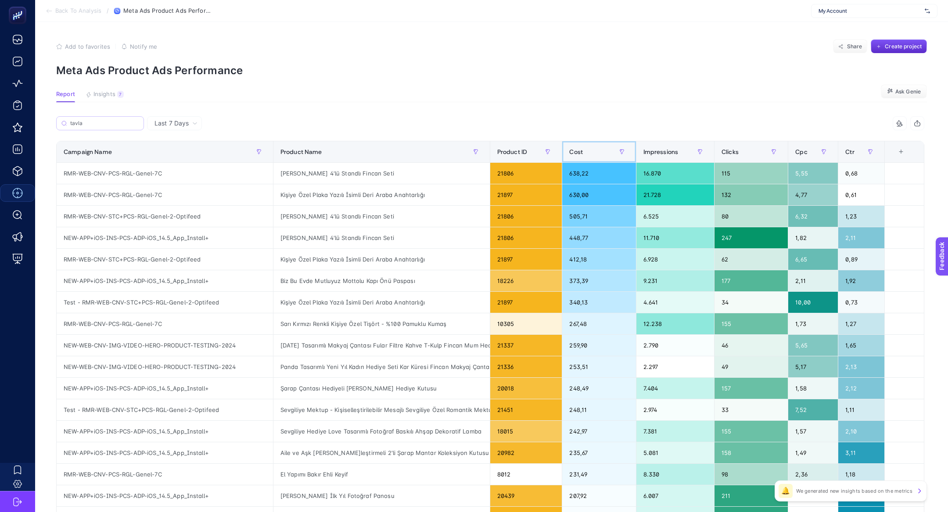
click at [600, 150] on div "Cost" at bounding box center [598, 152] width 59 height 14
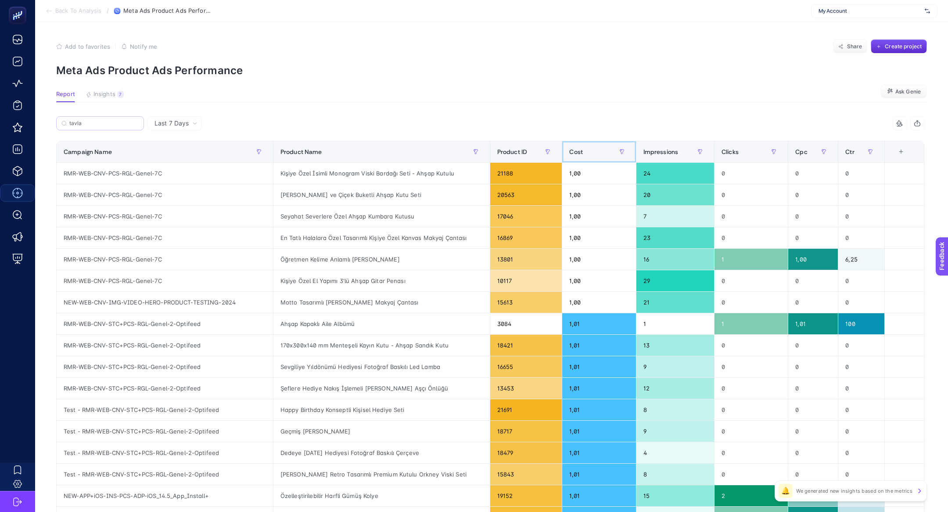
click at [586, 150] on div "Cost" at bounding box center [598, 152] width 59 height 14
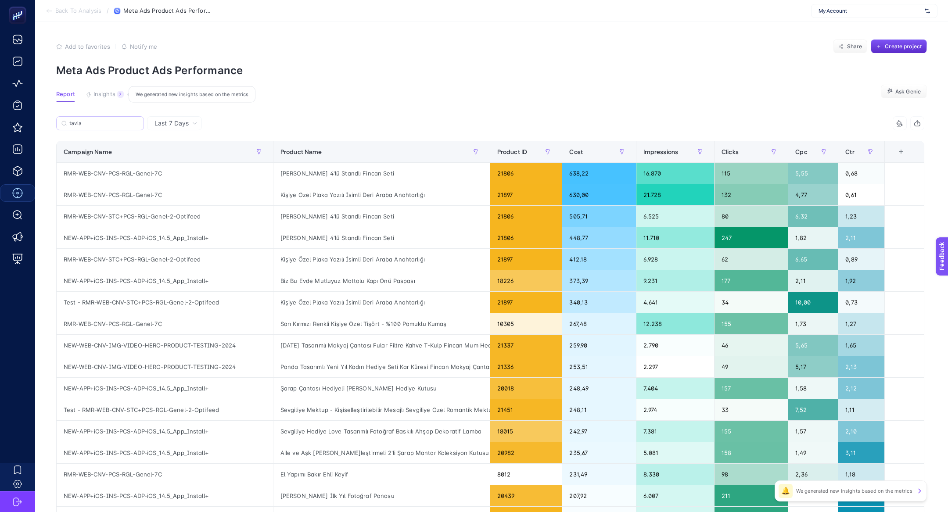
click at [98, 96] on span "Insights" at bounding box center [105, 94] width 22 height 7
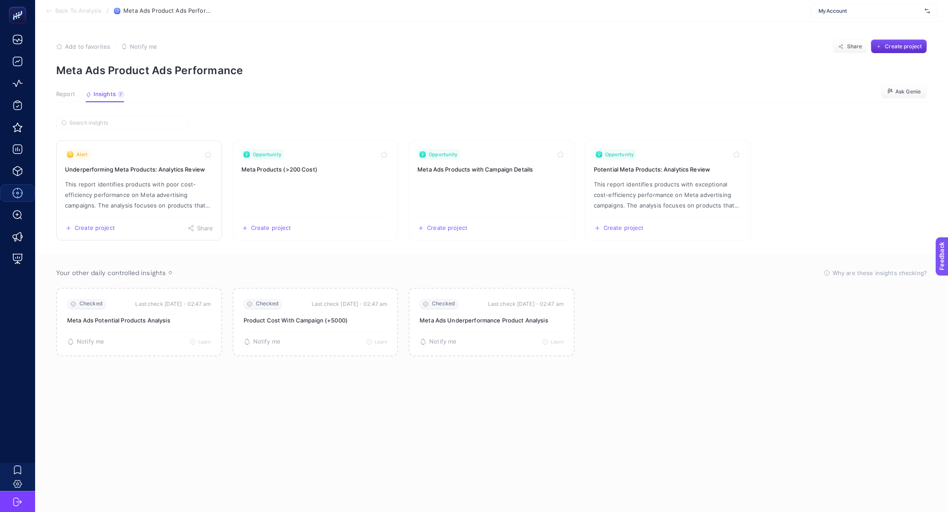
click at [120, 191] on p "This report identifies products with poor cost-efficiency performance on Meta a…" at bounding box center [139, 195] width 148 height 32
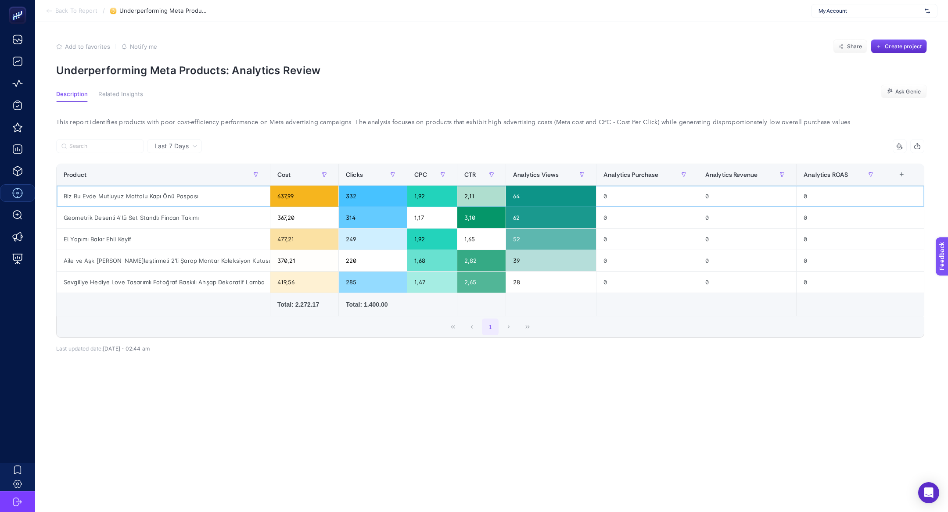
click at [133, 197] on div "Biz Bu Evde Mutluyuz Mottolu Kapı Önü Paspası" at bounding box center [163, 196] width 213 height 21
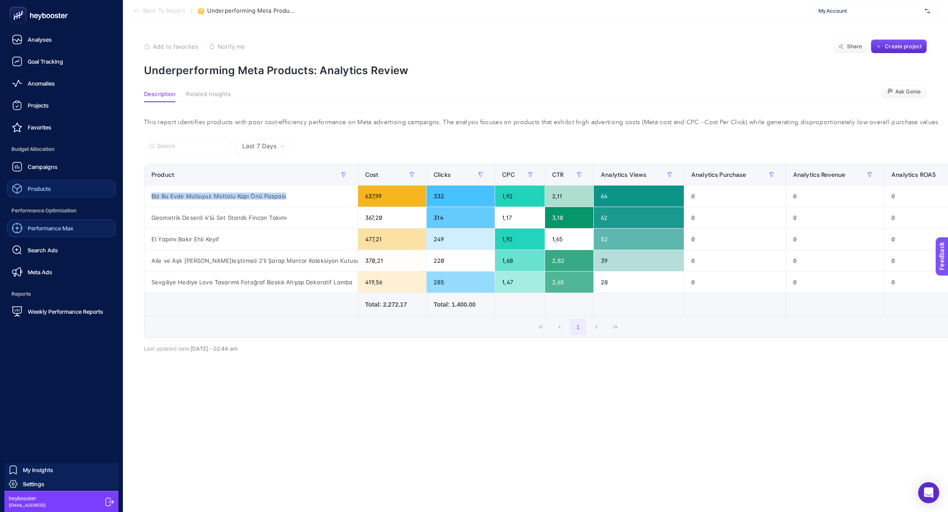
click at [33, 189] on span "Products" at bounding box center [39, 188] width 23 height 7
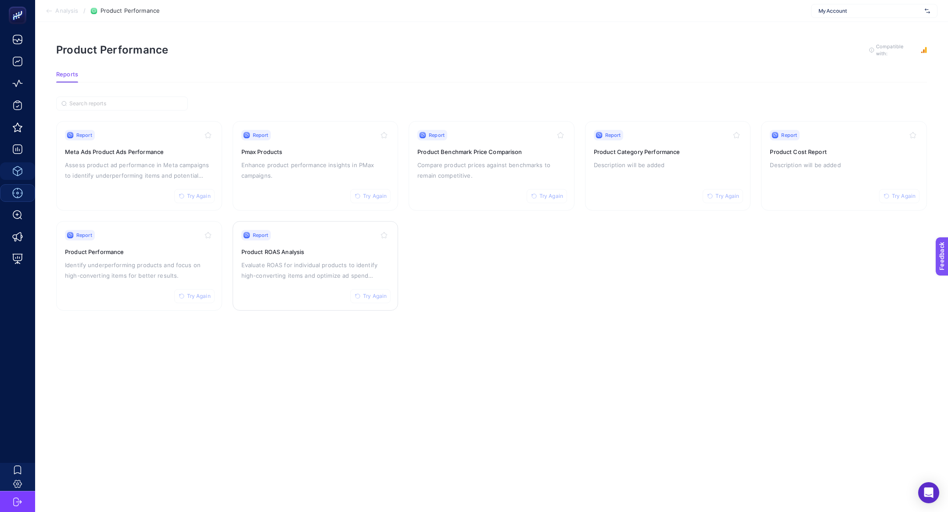
click at [339, 239] on div "Report Try Again Product ROAS Analysis Evaluate ROAS for individual products to…" at bounding box center [315, 266] width 148 height 72
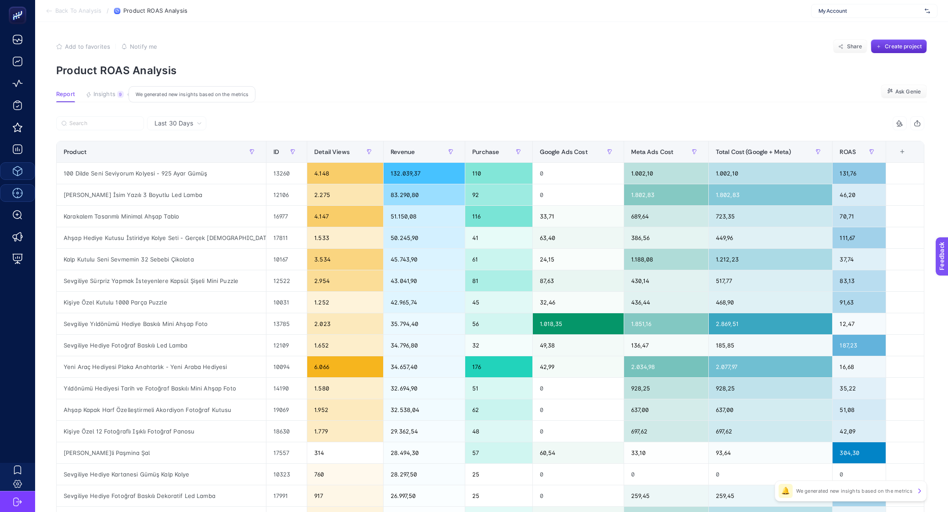
click at [106, 93] on span "Insights" at bounding box center [105, 94] width 22 height 7
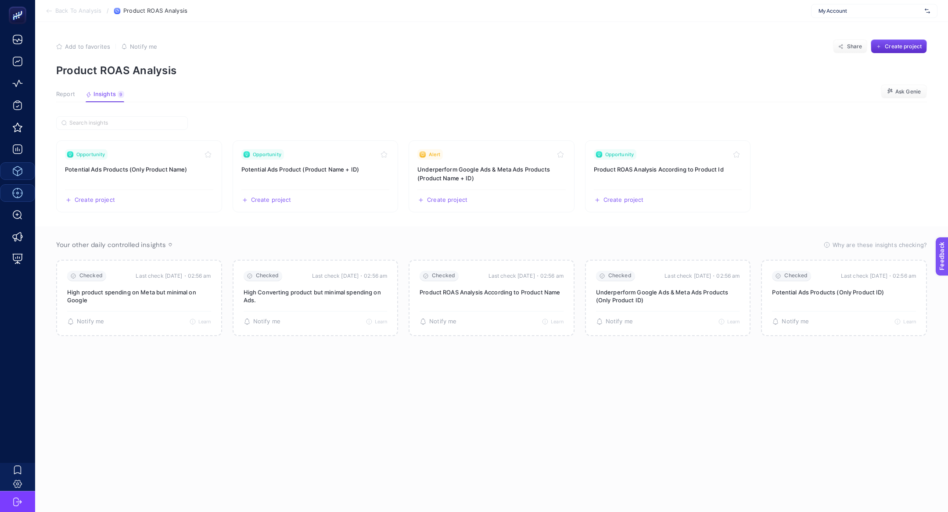
click at [65, 97] on span "Report" at bounding box center [65, 94] width 19 height 7
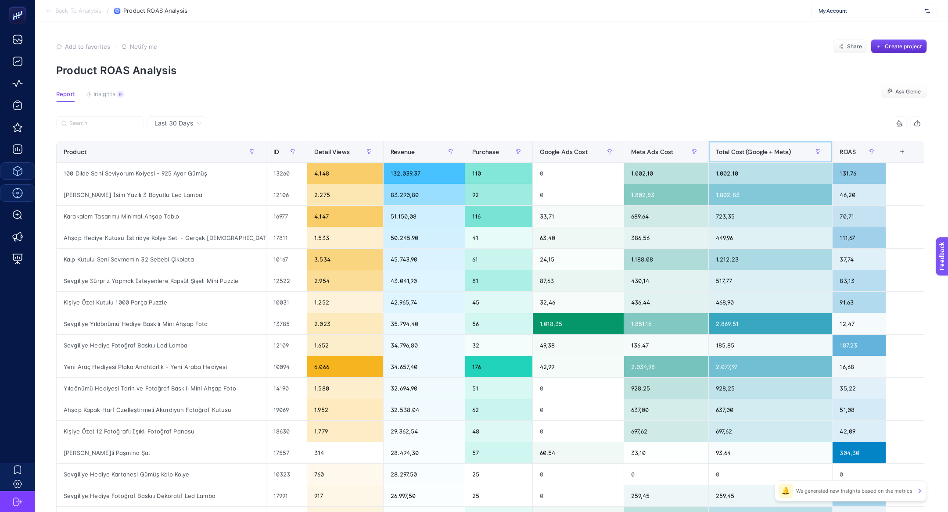
click at [764, 145] on div "Total Cost (Google + Meta)" at bounding box center [771, 152] width 110 height 14
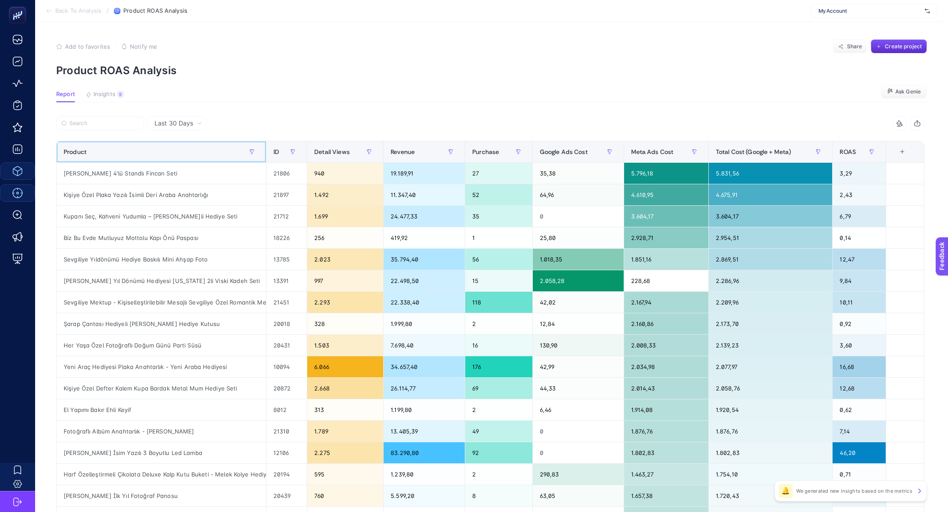
click at [307, 160] on th "Product" at bounding box center [345, 152] width 76 height 22
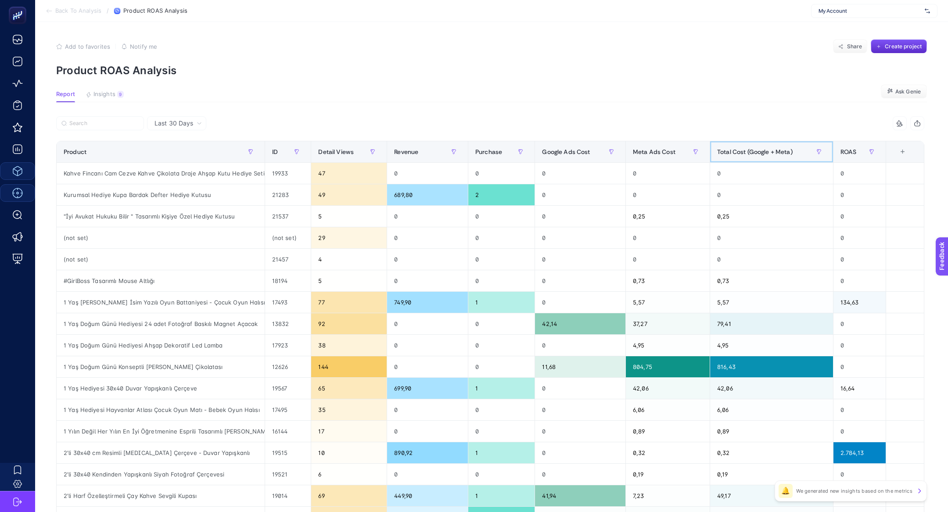
click at [743, 151] on span "Total Cost (Google + Meta)" at bounding box center [755, 151] width 76 height 7
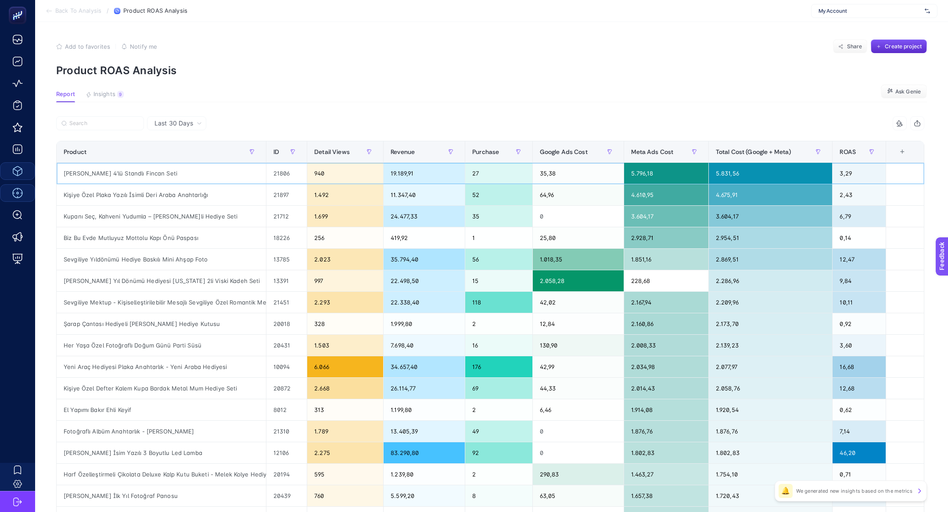
click at [136, 177] on div "İsme Özel 4'lü Standlı Fincan Seti" at bounding box center [161, 173] width 209 height 21
copy tr "İsme Özel 4'lü Standlı Fincan Seti"
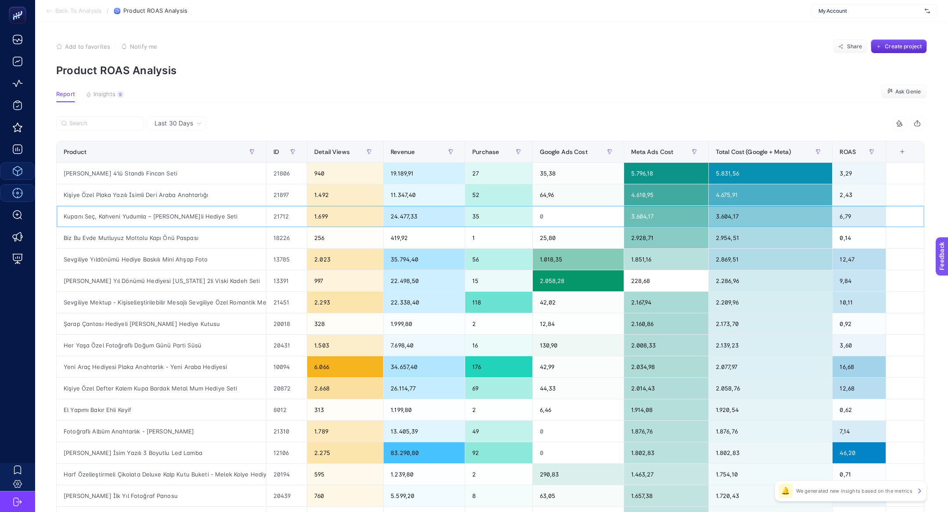
click at [684, 216] on div "3.604,17" at bounding box center [666, 216] width 84 height 21
click at [703, 242] on div "2.928,71" at bounding box center [666, 237] width 84 height 21
click at [99, 120] on input "Search" at bounding box center [103, 123] width 69 height 7
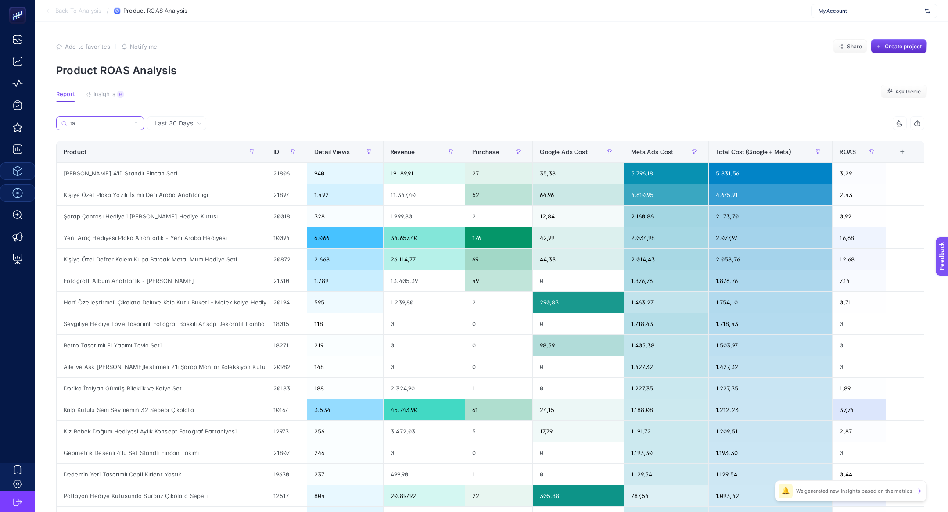
type input "t"
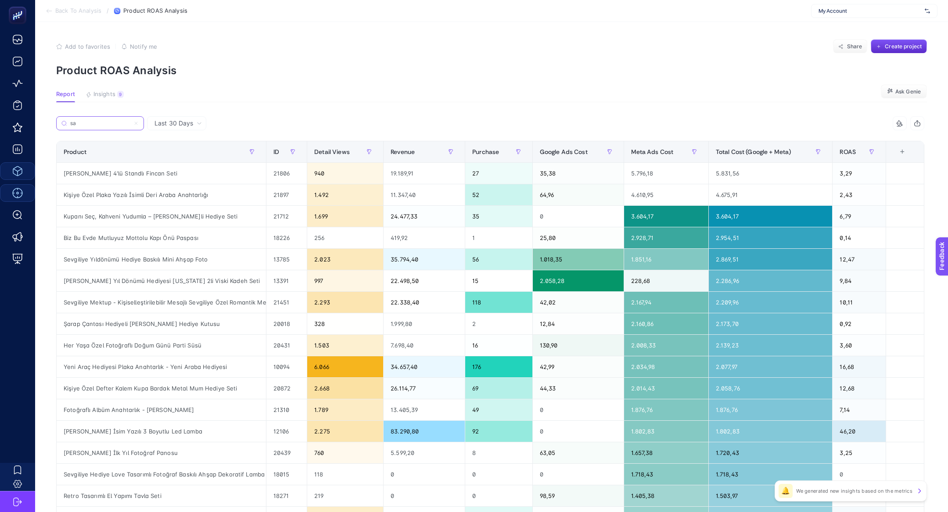
type input "s"
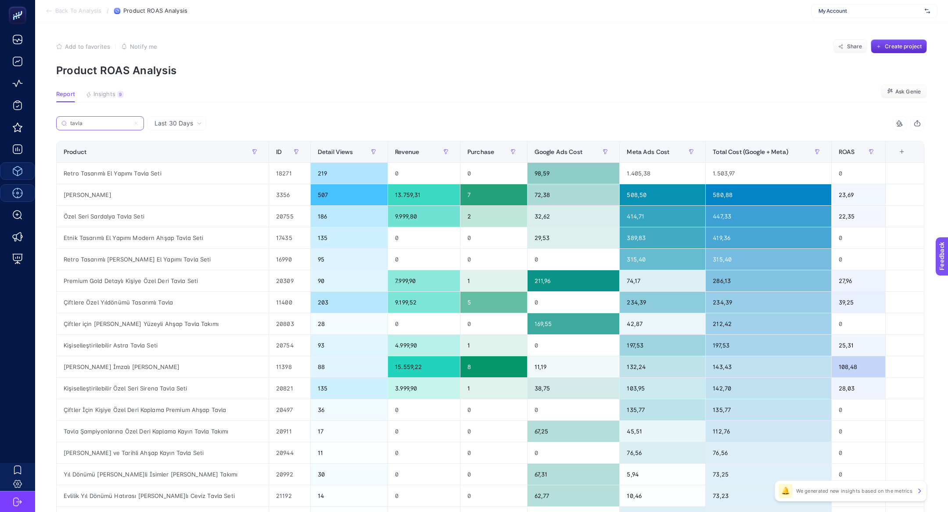
type input "tavla"
click at [667, 151] on span "Meta Ads Cost" at bounding box center [648, 151] width 43 height 7
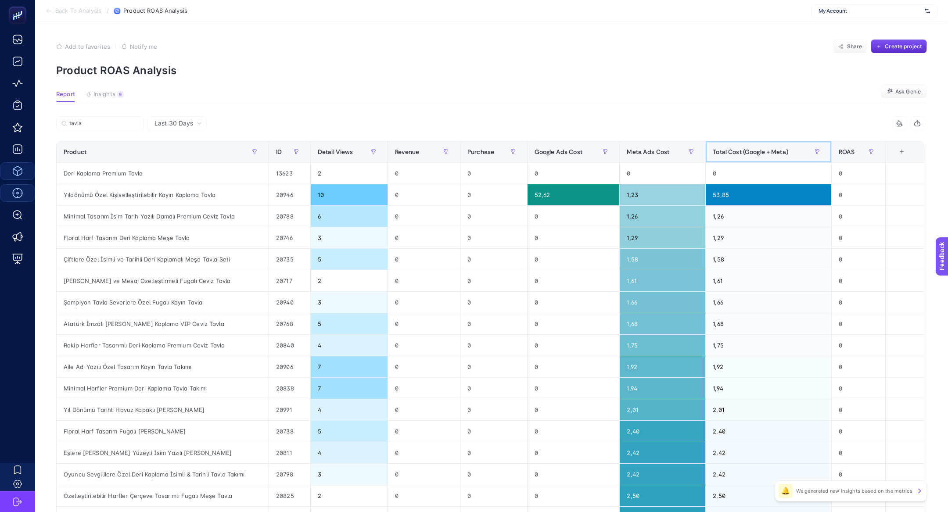
click at [746, 142] on th "Total Cost (Google + Meta)" at bounding box center [769, 152] width 126 height 22
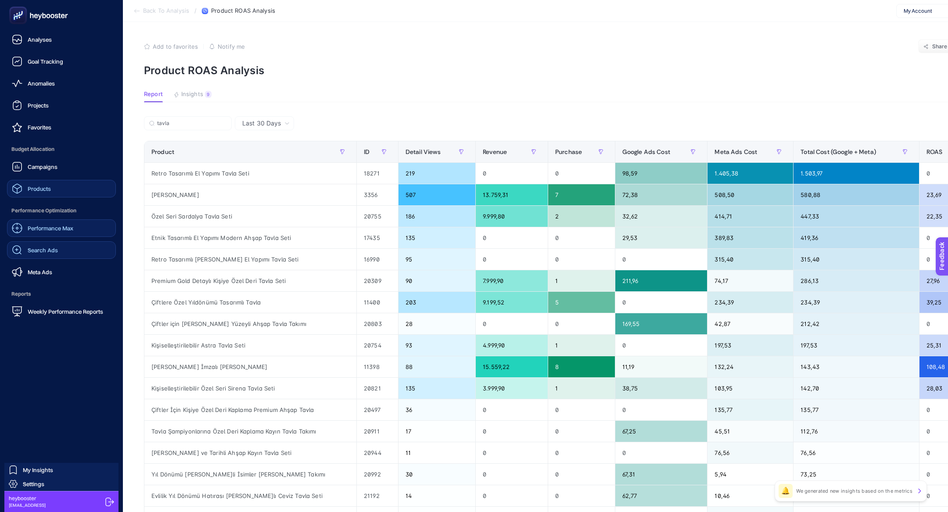
click at [57, 244] on link "Search Ads" at bounding box center [61, 250] width 109 height 18
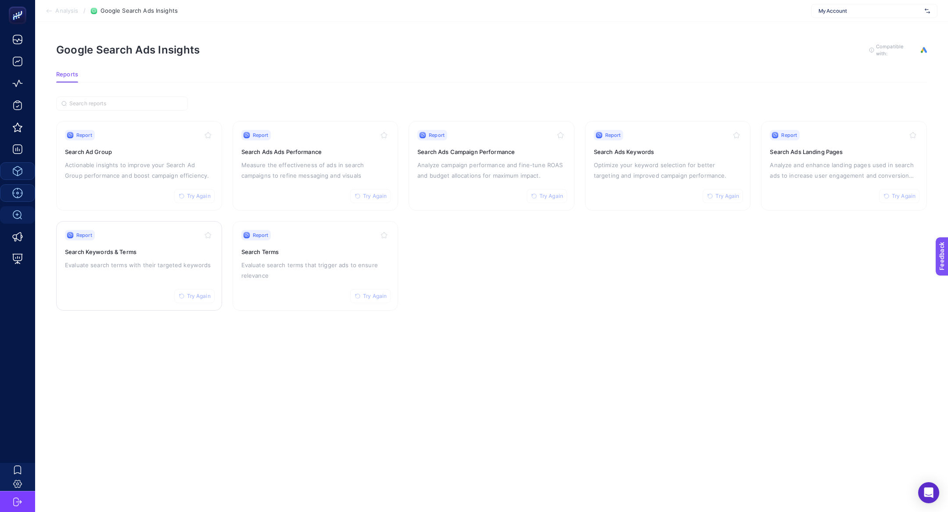
click at [132, 262] on p "Evaluate search terms with their targeted keywords" at bounding box center [139, 265] width 148 height 11
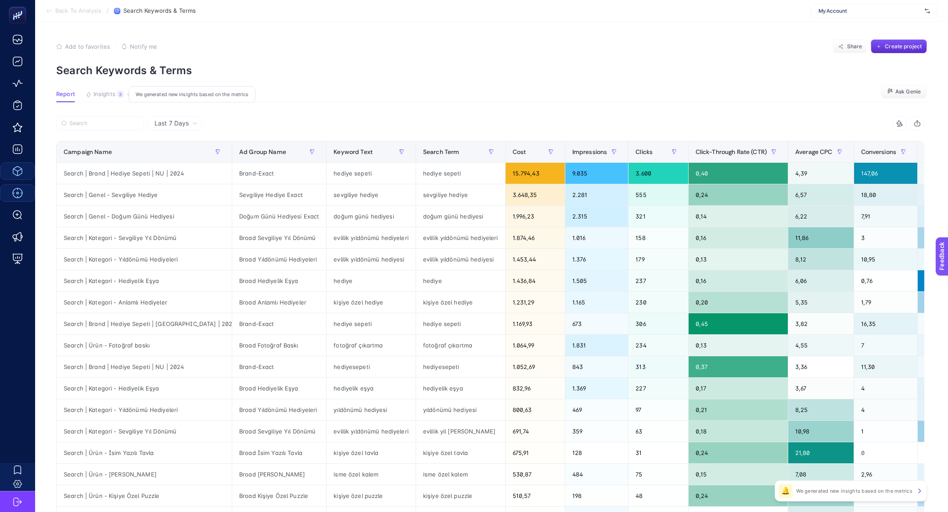
click at [104, 94] on span "Insights" at bounding box center [105, 94] width 22 height 7
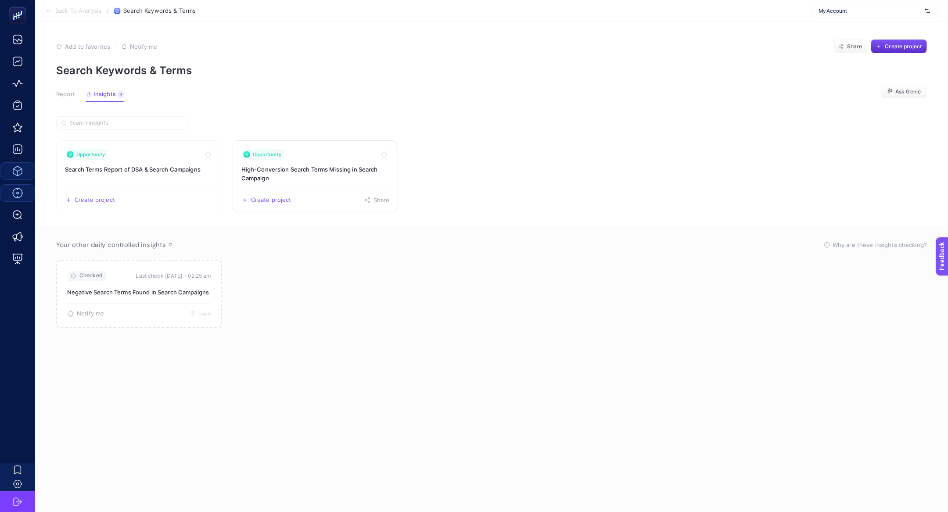
click at [289, 175] on h3 "High-Conversion Search Terms Missing in Search Campaign" at bounding box center [315, 174] width 148 height 18
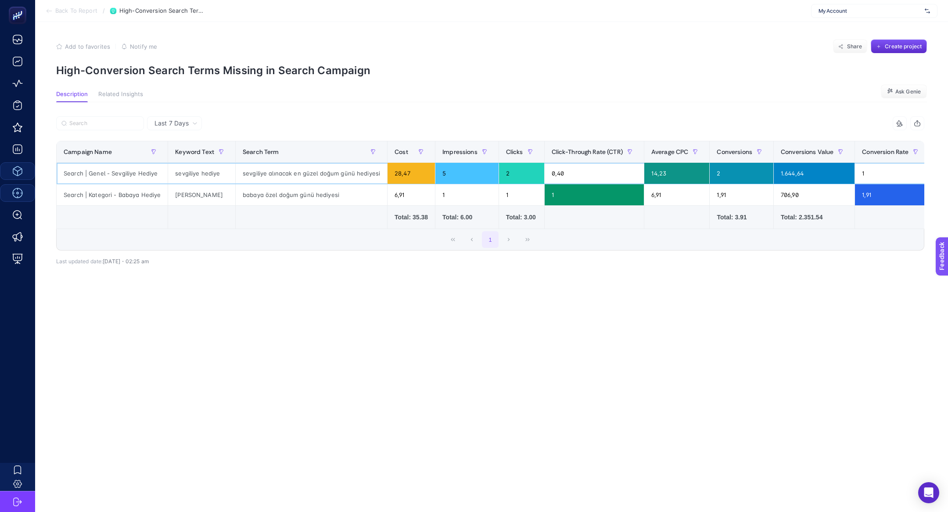
click at [288, 175] on div "sevgiliye alınacak en güzel doğum günü hediyesi" at bounding box center [311, 173] width 151 height 21
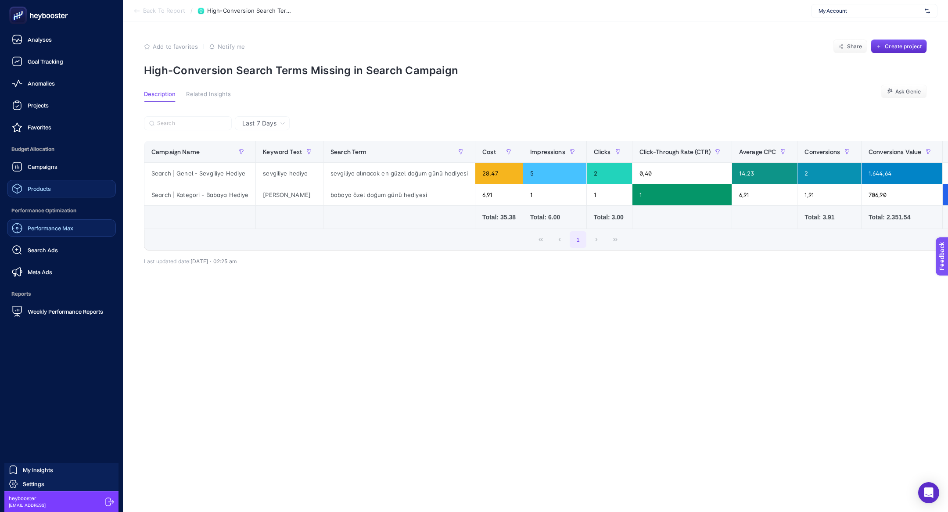
click at [65, 224] on div "Performance Max" at bounding box center [42, 228] width 61 height 11
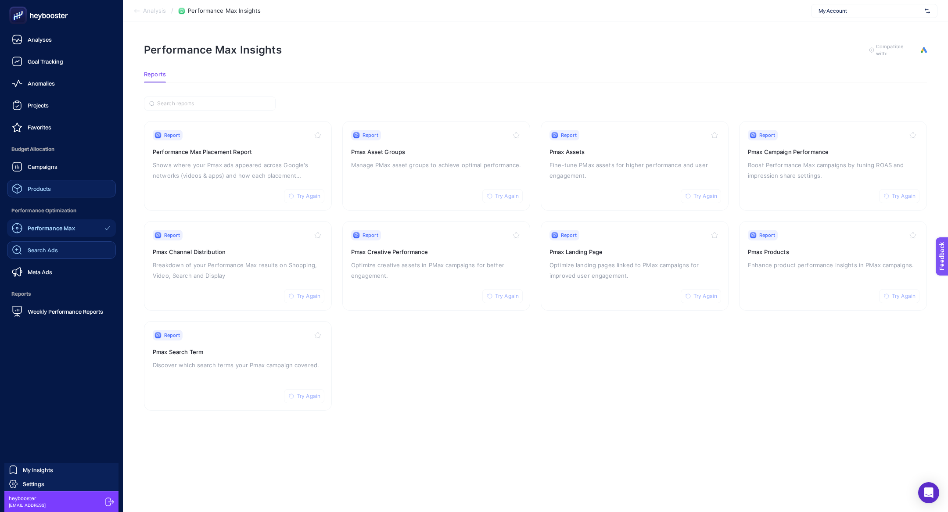
click at [58, 246] on link "Search Ads" at bounding box center [61, 250] width 109 height 18
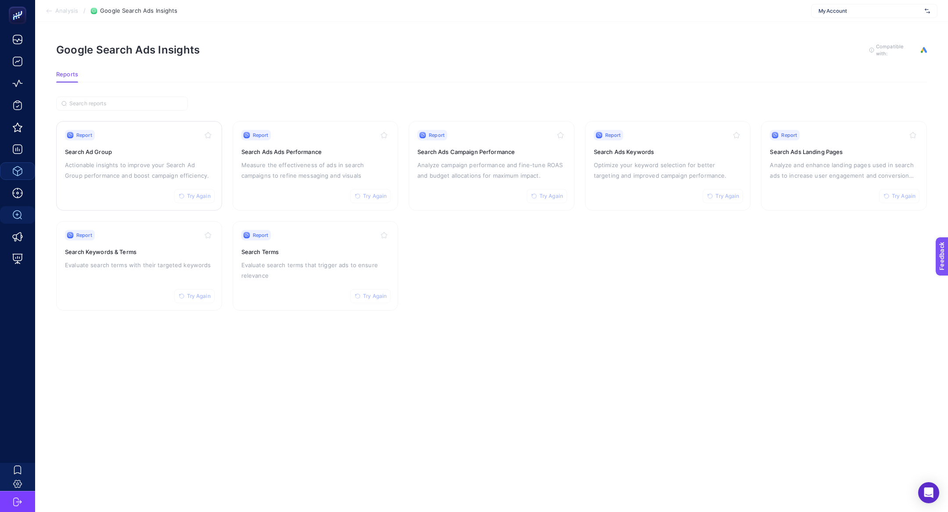
click at [133, 177] on p "Actionable insights to improve your Search Ad Group performance and boost campa…" at bounding box center [139, 170] width 148 height 21
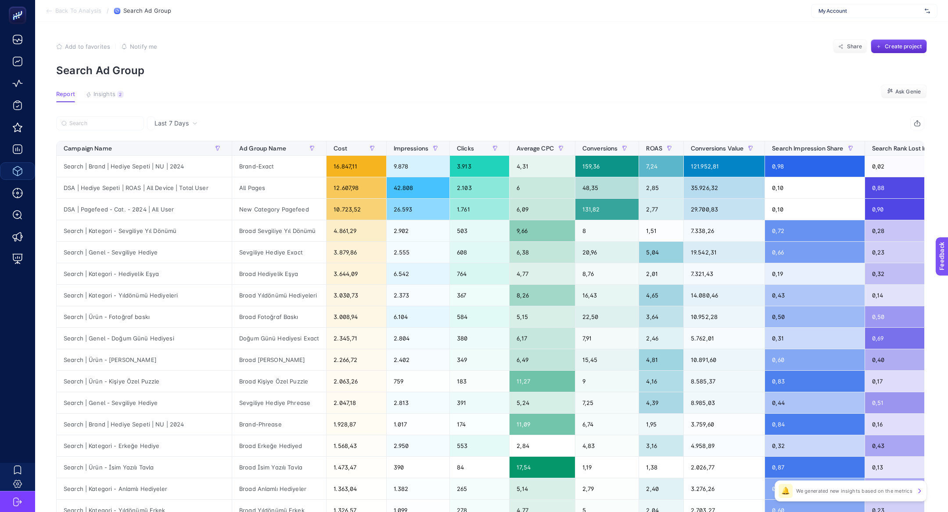
click at [122, 91] on div "2" at bounding box center [120, 94] width 7 height 7
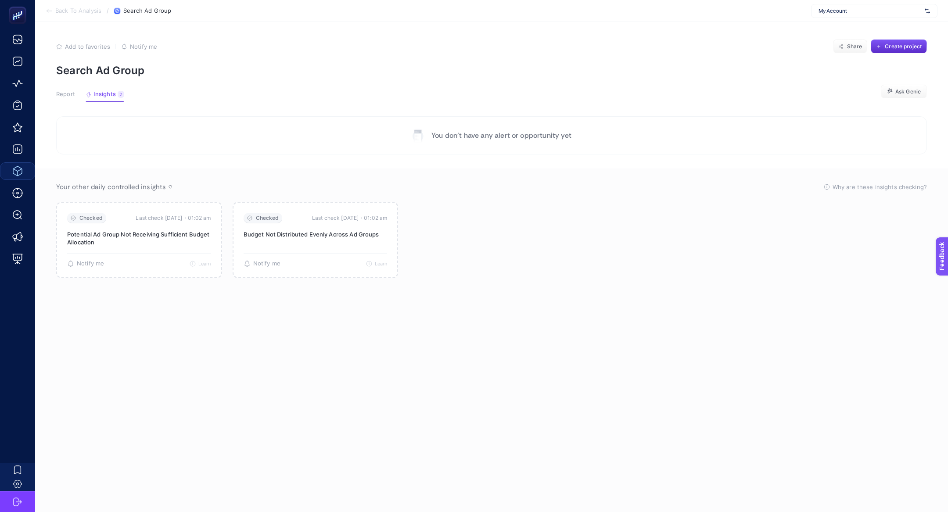
click at [62, 96] on span "Report" at bounding box center [65, 94] width 19 height 7
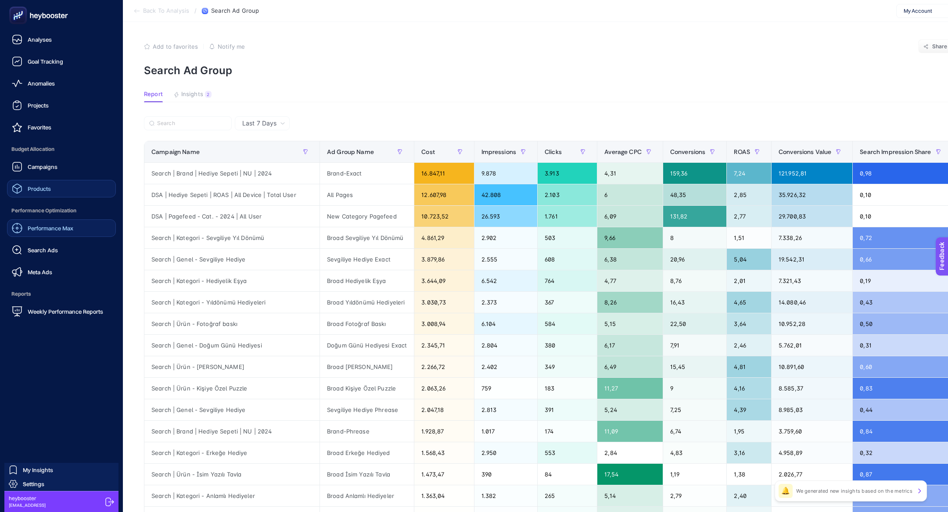
click at [39, 224] on div "Performance Max" at bounding box center [42, 228] width 61 height 11
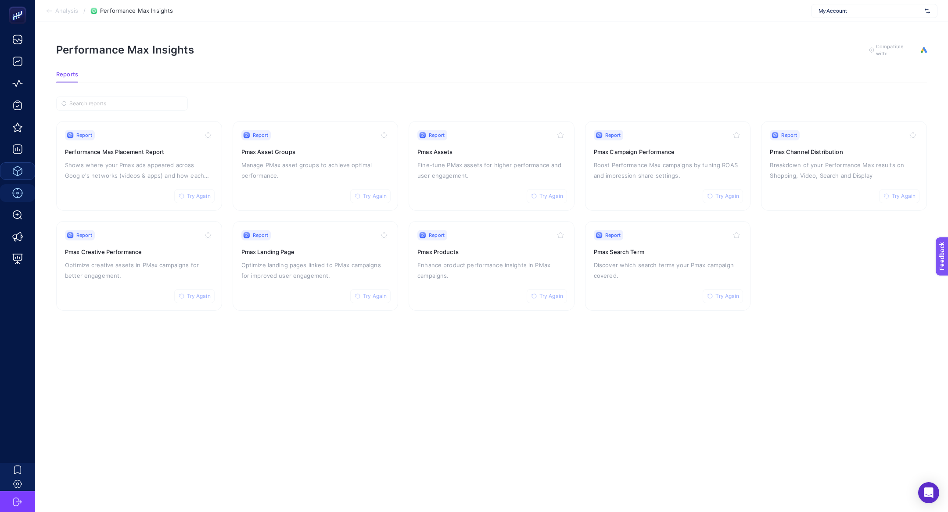
click at [318, 170] on p "Manage PMax asset groups to achieve optimal performance." at bounding box center [315, 170] width 148 height 21
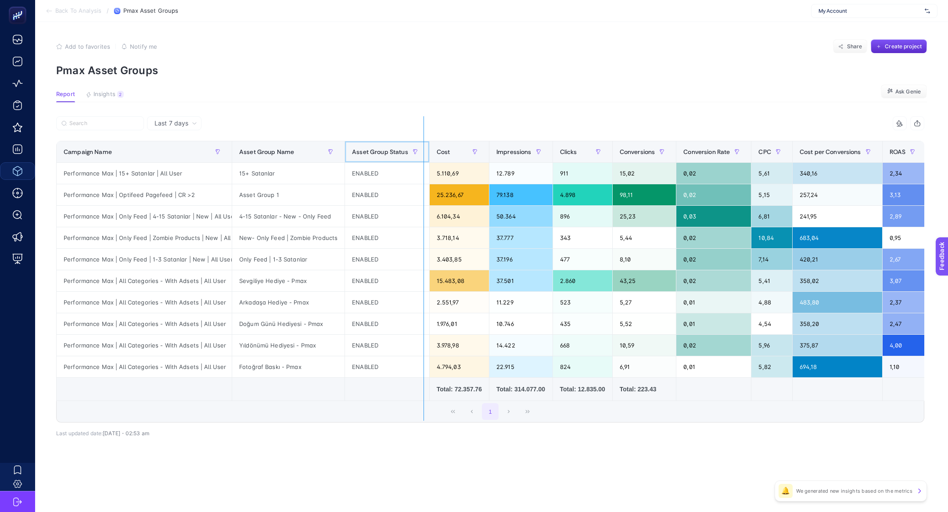
click at [424, 152] on div "8 items selected Campaign Name Asset Group Name Asset Group Status Cost Impress…" at bounding box center [490, 269] width 869 height 306
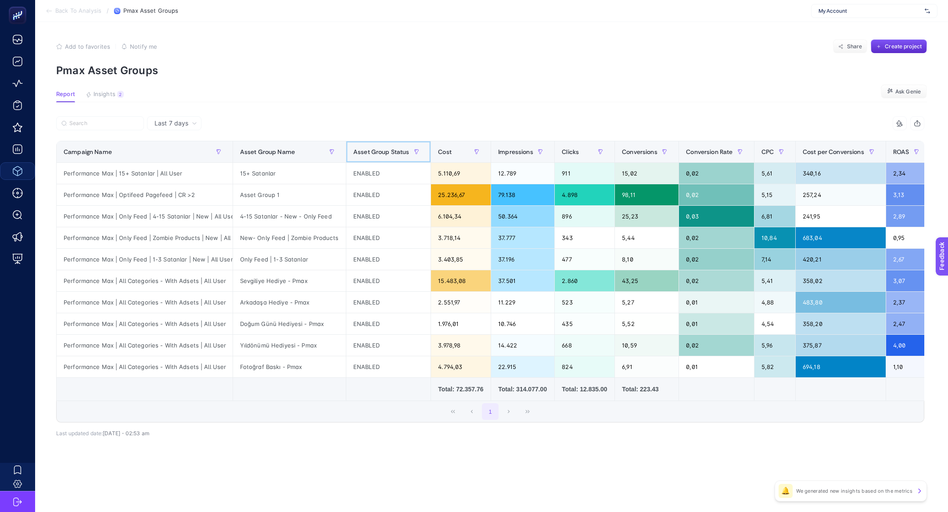
scroll to position [0, 38]
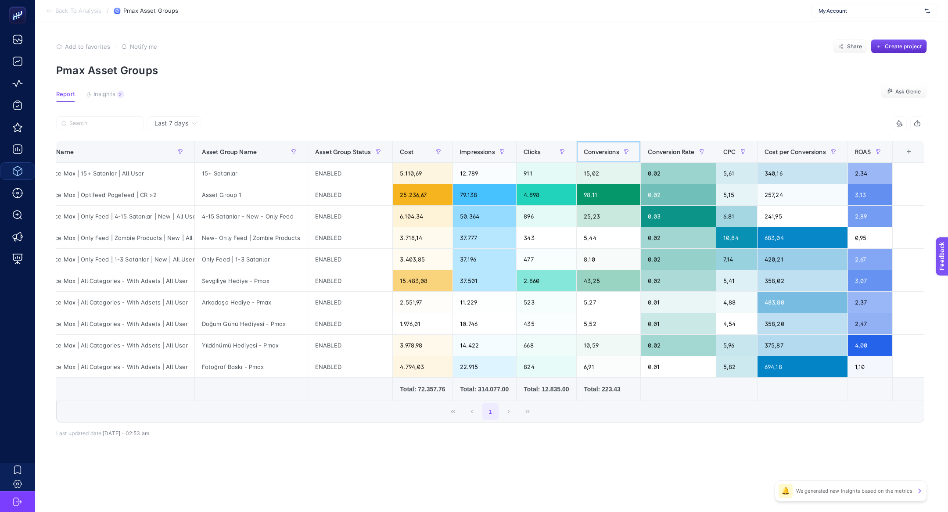
click at [596, 149] on span "Conversions" at bounding box center [602, 151] width 36 height 7
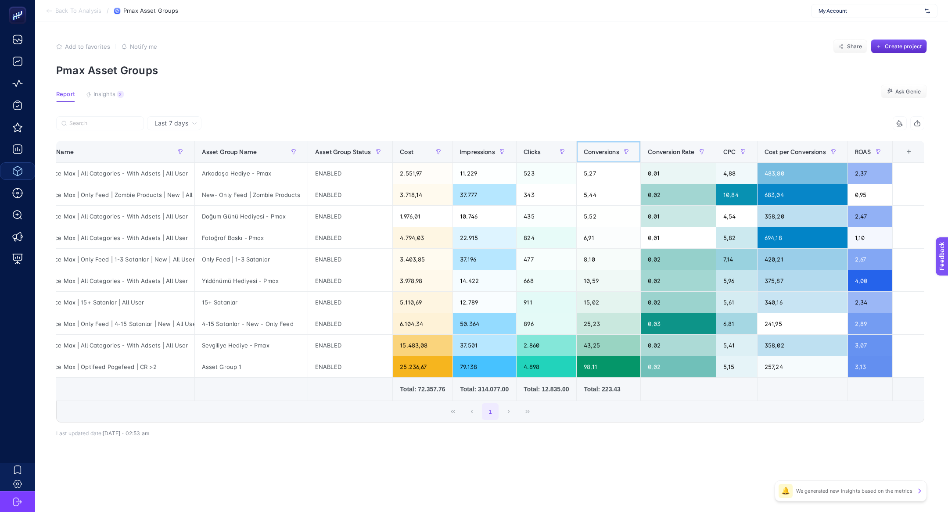
click at [596, 149] on span "Conversions" at bounding box center [602, 151] width 36 height 7
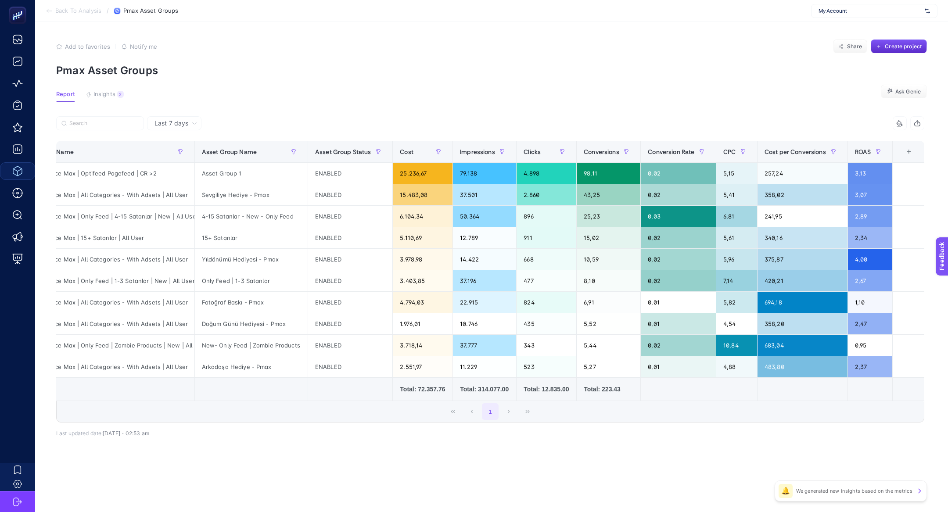
click at [105, 133] on div at bounding box center [273, 125] width 434 height 19
click at [120, 168] on div "Performance Max | Optifeed Pagefeed | CR >2" at bounding box center [106, 173] width 176 height 21
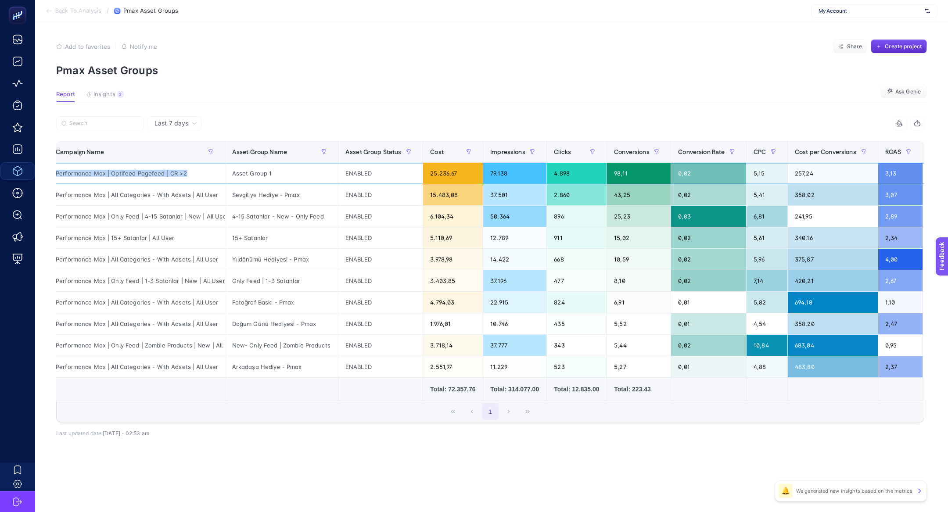
scroll to position [0, 7]
click at [105, 98] on button "Insights 2 We generated new insights based on the metrics" at bounding box center [105, 96] width 38 height 11
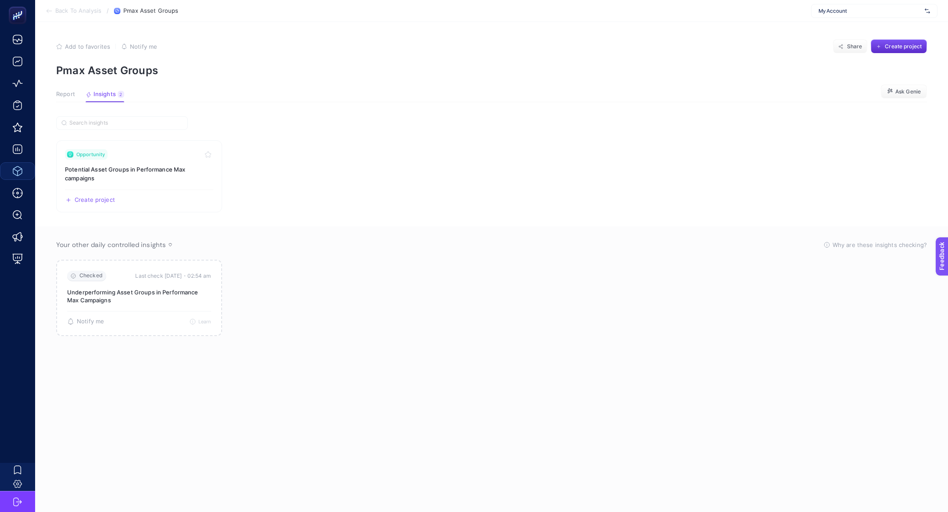
click at [86, 98] on button "Report" at bounding box center [105, 96] width 39 height 11
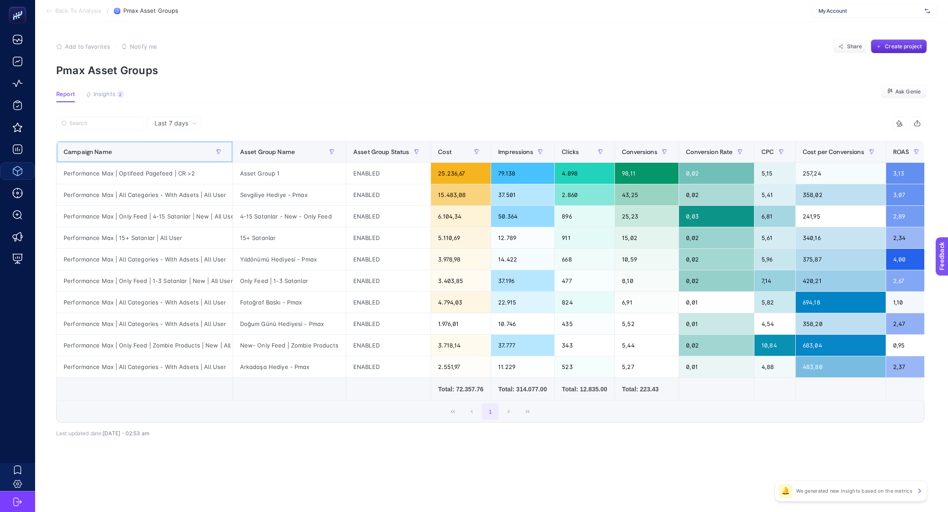
click at [156, 153] on div "Campaign Name" at bounding box center [145, 152] width 162 height 14
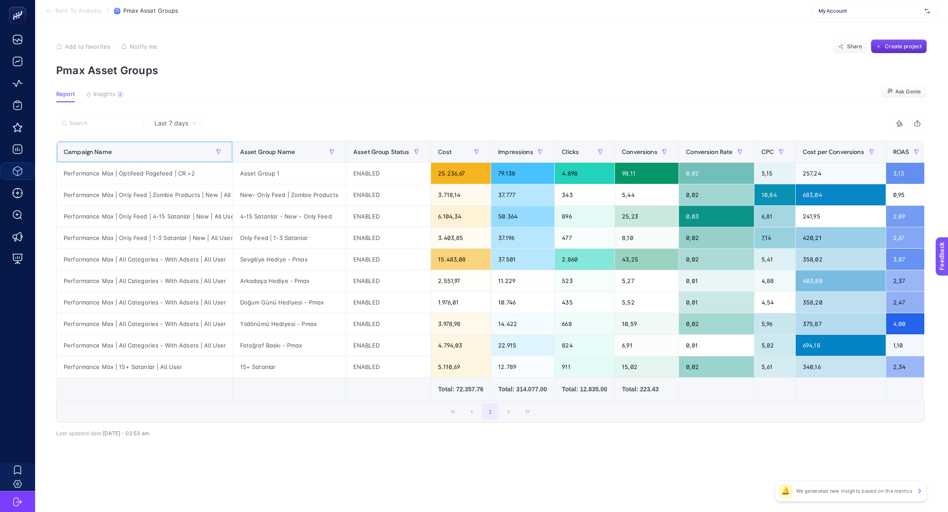
click at [157, 143] on th "Campaign Name" at bounding box center [145, 152] width 177 height 22
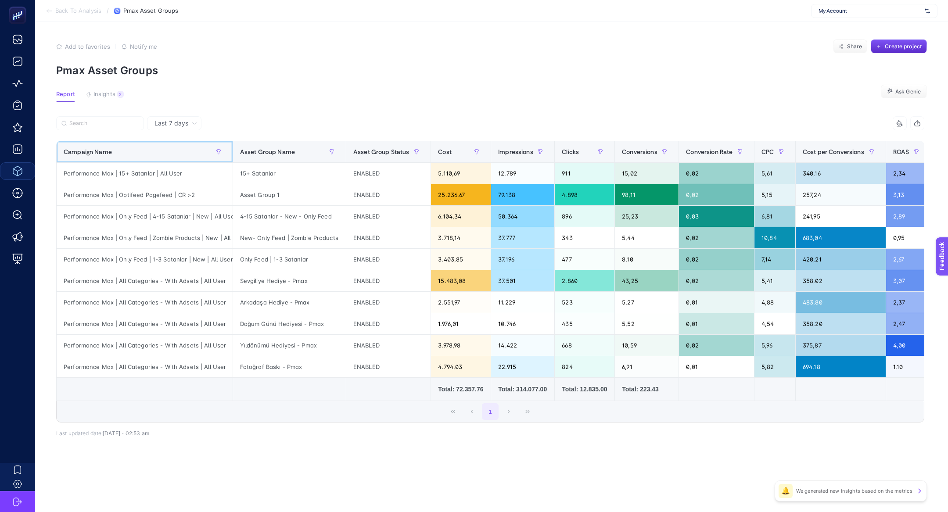
click at [346, 143] on th "Campaign Name" at bounding box center [388, 152] width 85 height 22
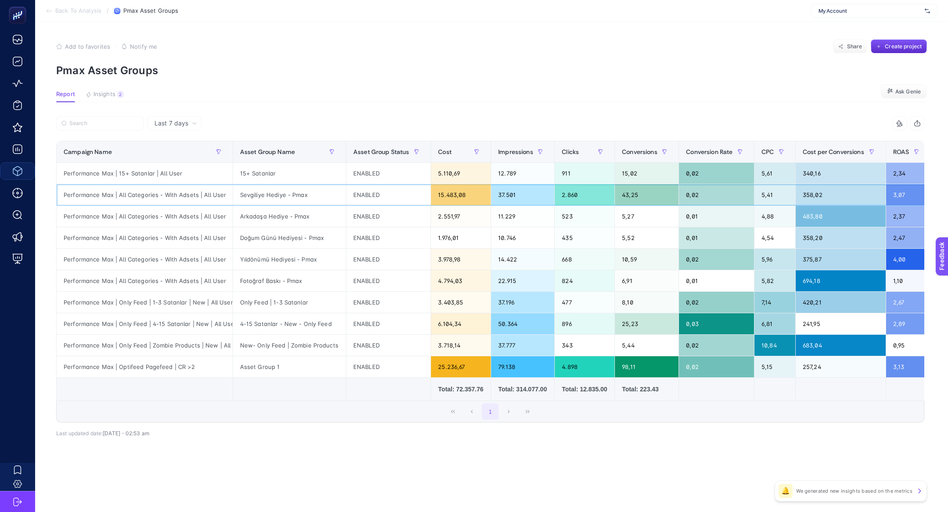
click at [171, 195] on div "Performance Max | All Categories - With Adsets | All User" at bounding box center [145, 194] width 176 height 21
copy tr "Performance Max | All Categories - With Adsets | All User"
click at [130, 123] on input "Search" at bounding box center [103, 123] width 69 height 7
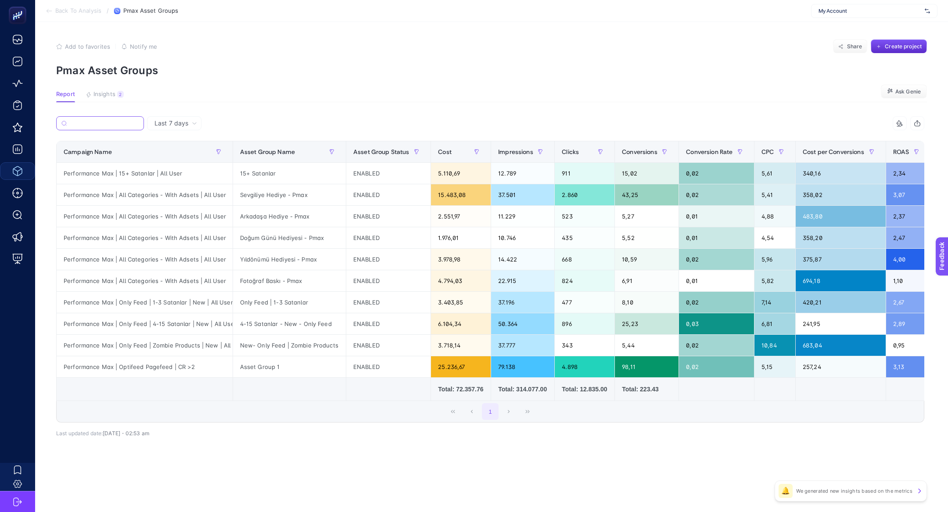
paste input "Performance Max | All Categories - With Adsets | All User"
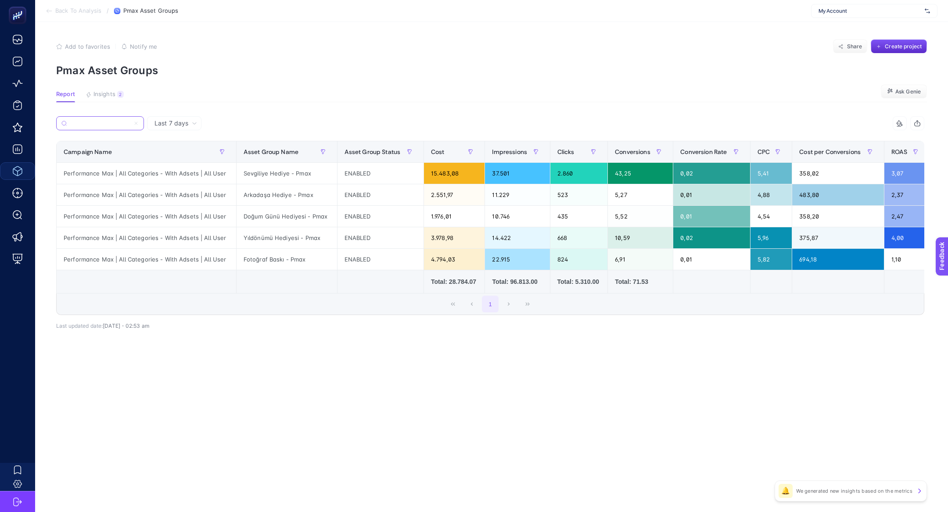
type input "Performance Max | All Categories - With Adsets | All User"
click at [626, 149] on span "Conversions" at bounding box center [633, 151] width 36 height 7
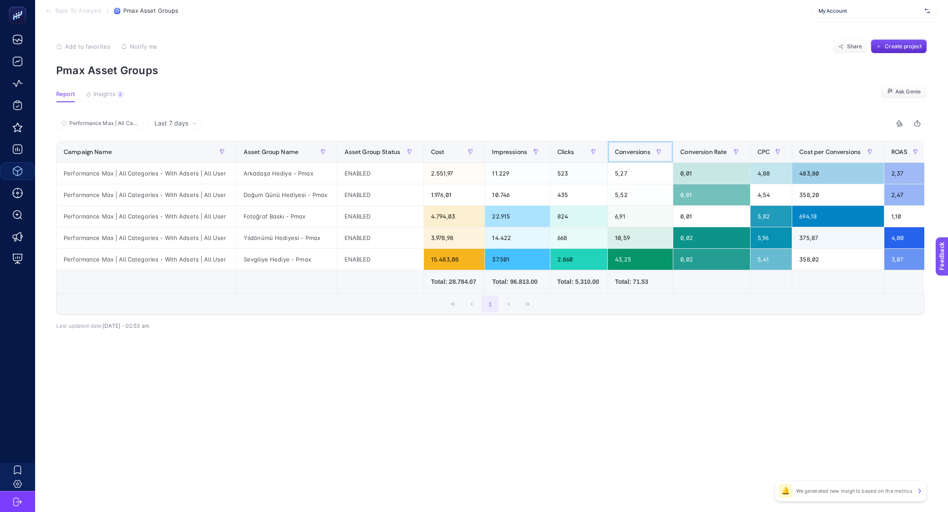
click at [626, 149] on span "Conversions" at bounding box center [633, 151] width 36 height 7
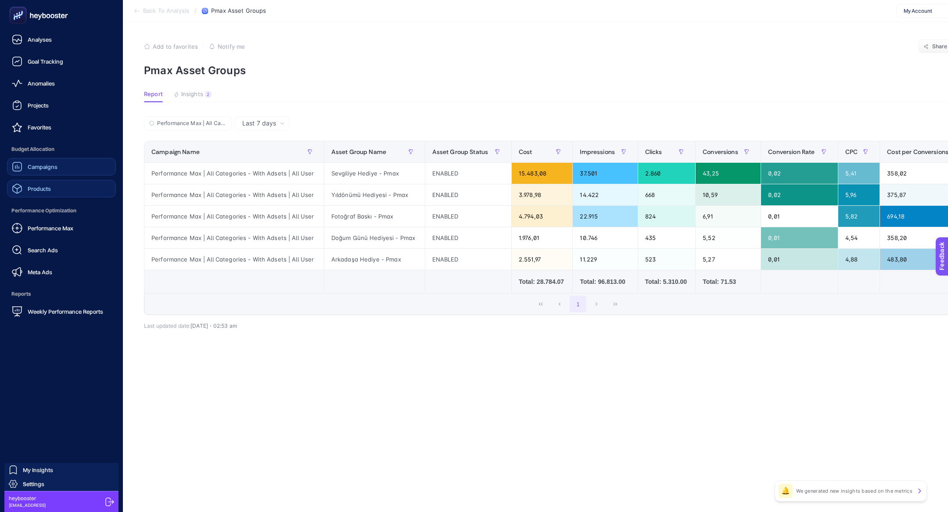
click at [51, 166] on span "Campaigns" at bounding box center [43, 166] width 30 height 7
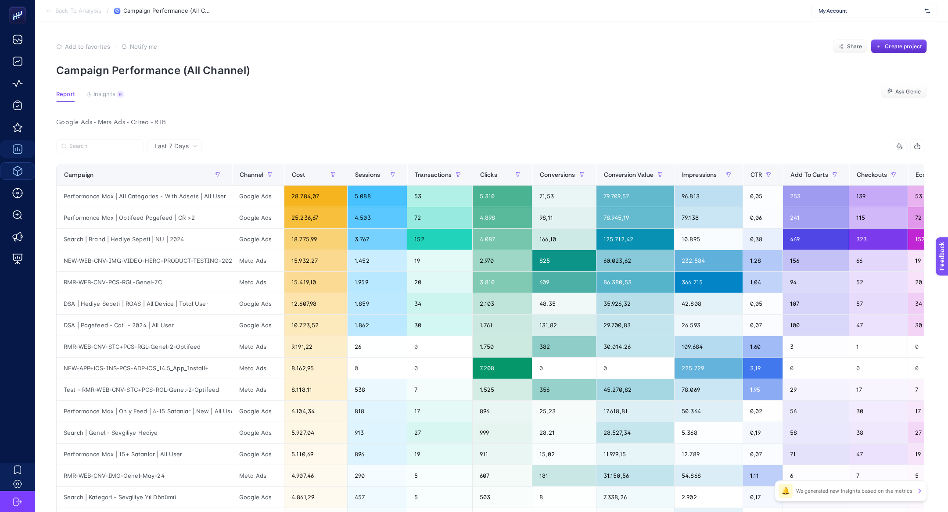
click at [101, 83] on article "Add to favorites false Notify me Share Create project Campaign Performance (All…" at bounding box center [491, 376] width 913 height 709
click at [101, 92] on span "Insights" at bounding box center [105, 94] width 22 height 7
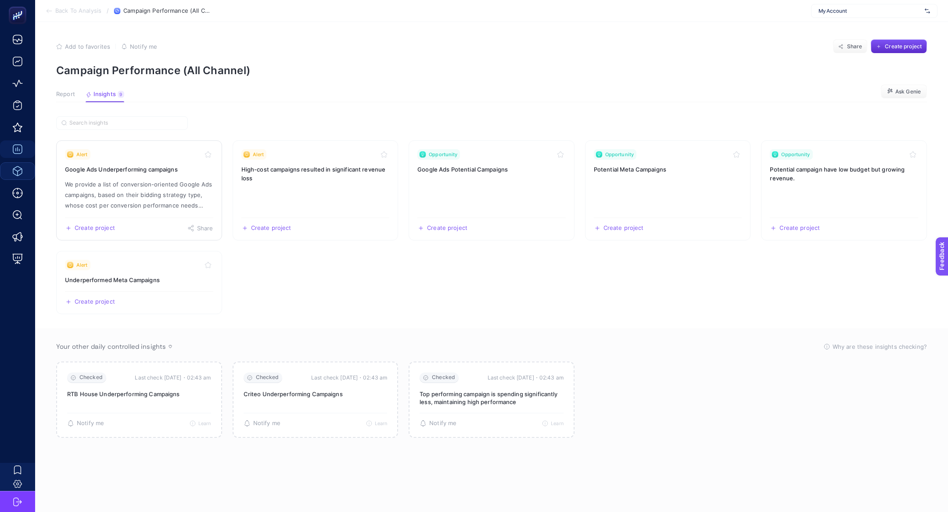
click at [141, 200] on p "We provide a list of conversion-oriented Google Ads campaigns, based on their b…" at bounding box center [139, 195] width 148 height 32
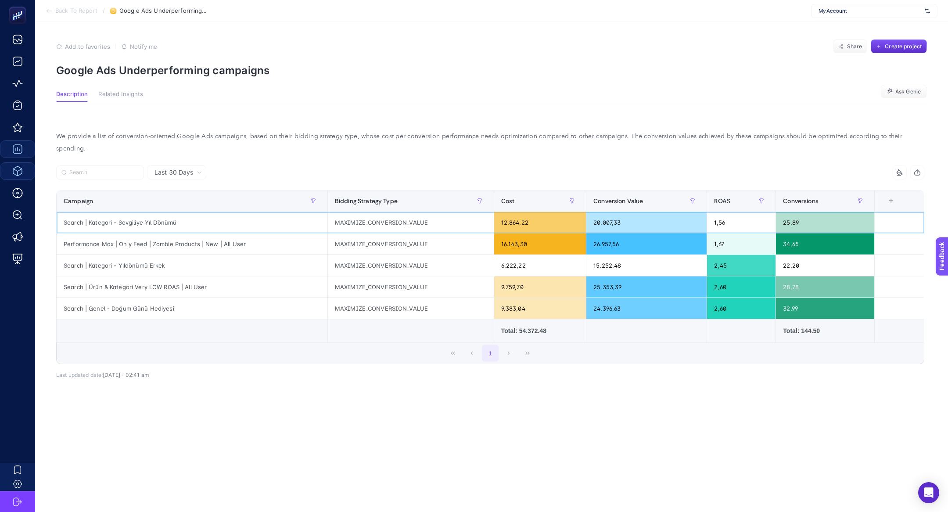
click at [134, 213] on div "Search | Kategori - Sevgiliye Yıl Dönümü" at bounding box center [192, 222] width 271 height 21
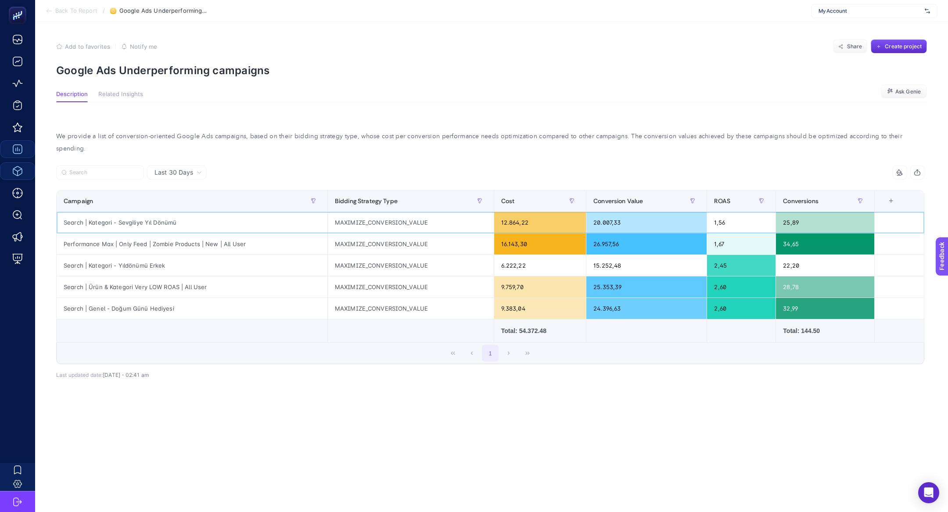
click at [734, 213] on div "1,56" at bounding box center [741, 222] width 68 height 21
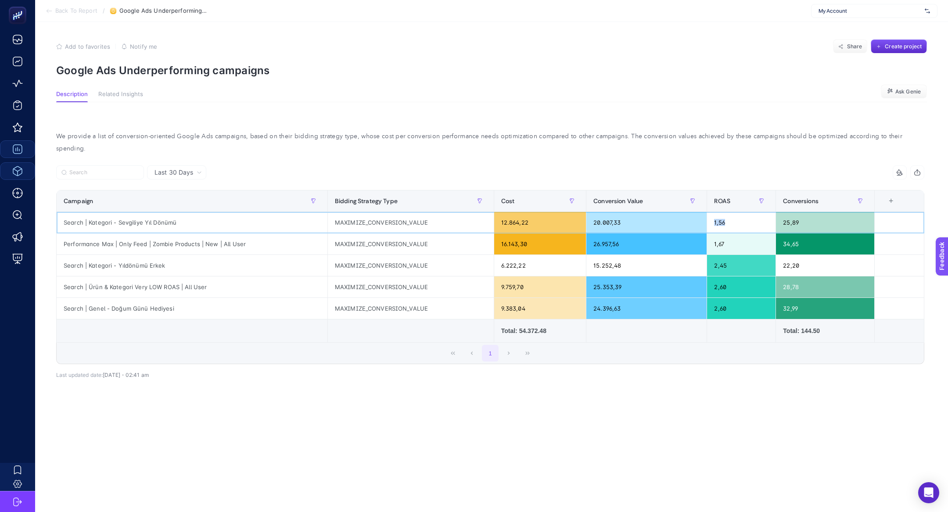
click at [734, 213] on div "1,56" at bounding box center [741, 222] width 68 height 21
drag, startPoint x: 112, startPoint y: 206, endPoint x: 217, endPoint y: 215, distance: 105.7
click at [217, 215] on div "Search | Kategori - Sevgiliye Yıl Dönümü" at bounding box center [192, 222] width 271 height 21
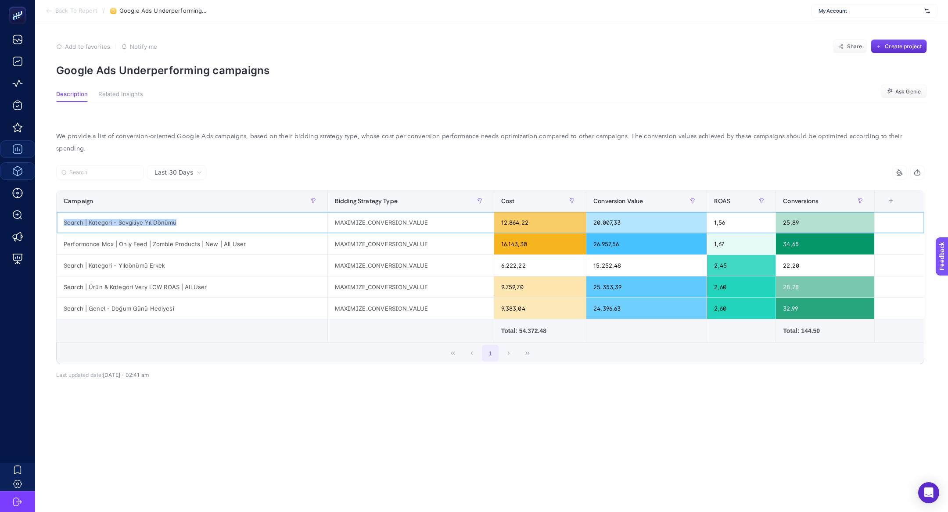
click at [217, 215] on div "Search | Kategori - Sevgiliye Yıl Dönümü" at bounding box center [192, 222] width 271 height 21
drag, startPoint x: 814, startPoint y: 208, endPoint x: 779, endPoint y: 207, distance: 34.7
click at [779, 212] on div "25,89" at bounding box center [825, 222] width 98 height 21
click at [598, 255] on div "15.252,48" at bounding box center [647, 265] width 120 height 21
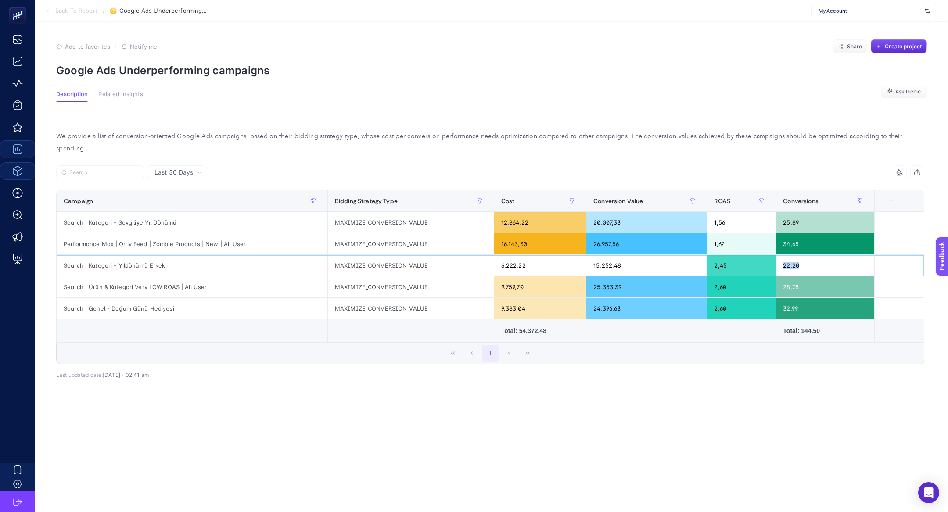
drag, startPoint x: 818, startPoint y: 260, endPoint x: 757, endPoint y: 252, distance: 61.6
click at [757, 255] on tr "Search | Kategori - Yıldönümü Erkek MAXIMIZE_CONVERSION_VALUE 6.222,22 15.252,4…" at bounding box center [491, 266] width 868 height 22
click at [731, 257] on div "2,45" at bounding box center [741, 265] width 68 height 21
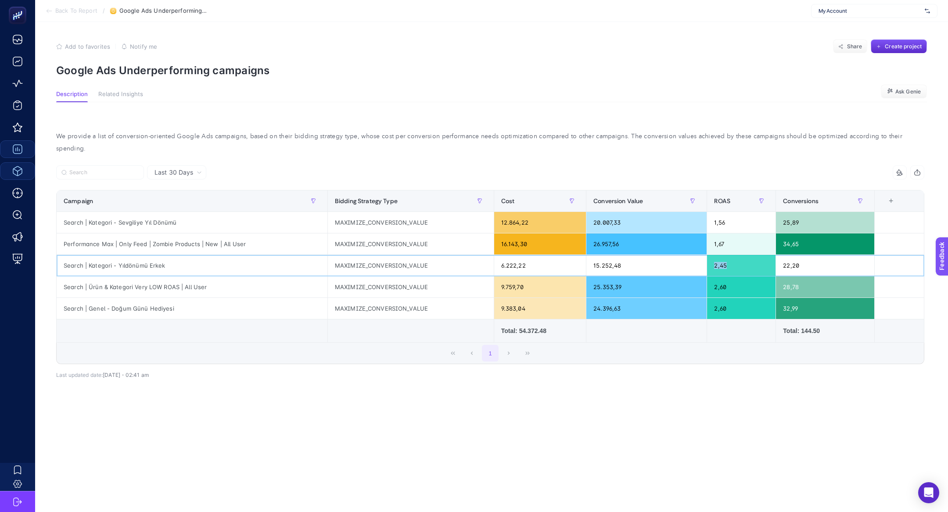
click at [731, 257] on div "2,45" at bounding box center [741, 265] width 68 height 21
click at [723, 256] on div "2,45" at bounding box center [741, 265] width 68 height 21
click at [723, 255] on div "2,45" at bounding box center [741, 265] width 68 height 21
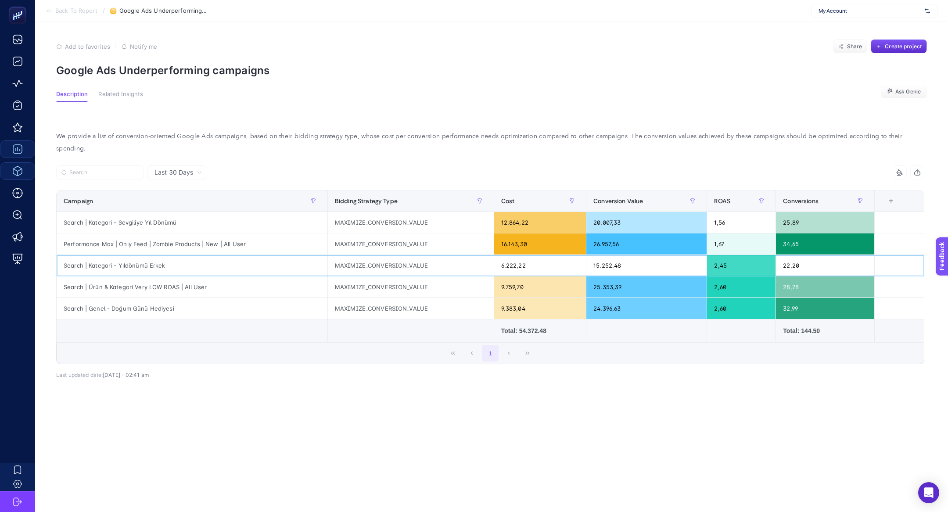
click at [723, 255] on div "2,45" at bounding box center [741, 265] width 68 height 21
click at [68, 12] on span "Back To Report" at bounding box center [76, 10] width 42 height 7
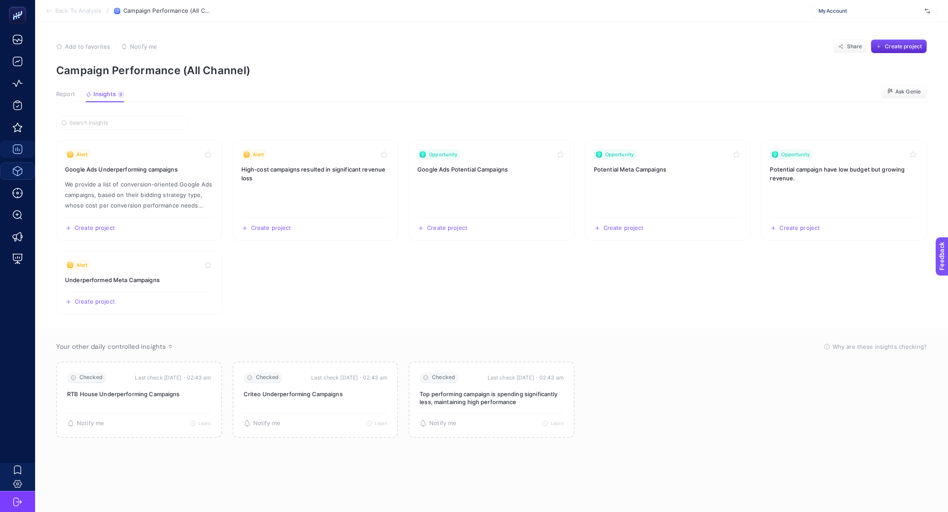
click at [115, 99] on button "Insights 9 We generated new insights based on the metrics" at bounding box center [105, 96] width 39 height 11
click at [831, 191] on link "Opportunity Potential campaign have low budget but growing revenue. Create proj…" at bounding box center [844, 191] width 166 height 100
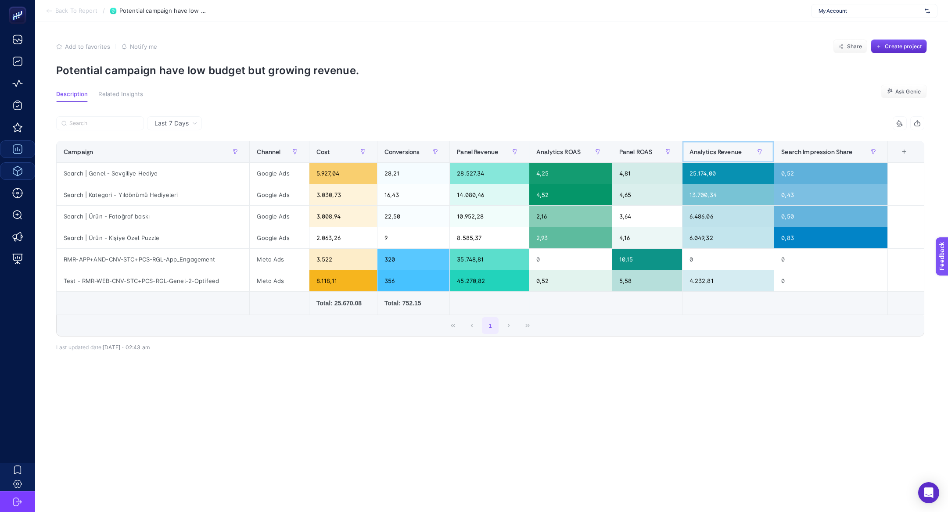
click at [725, 153] on span "Analytics Revenue" at bounding box center [716, 151] width 52 height 7
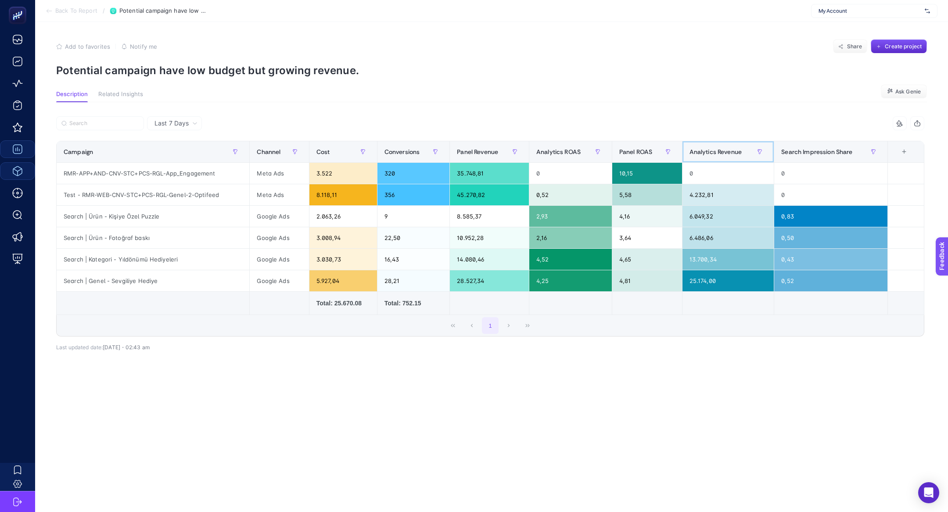
click at [725, 153] on span "Analytics Revenue" at bounding box center [716, 151] width 52 height 7
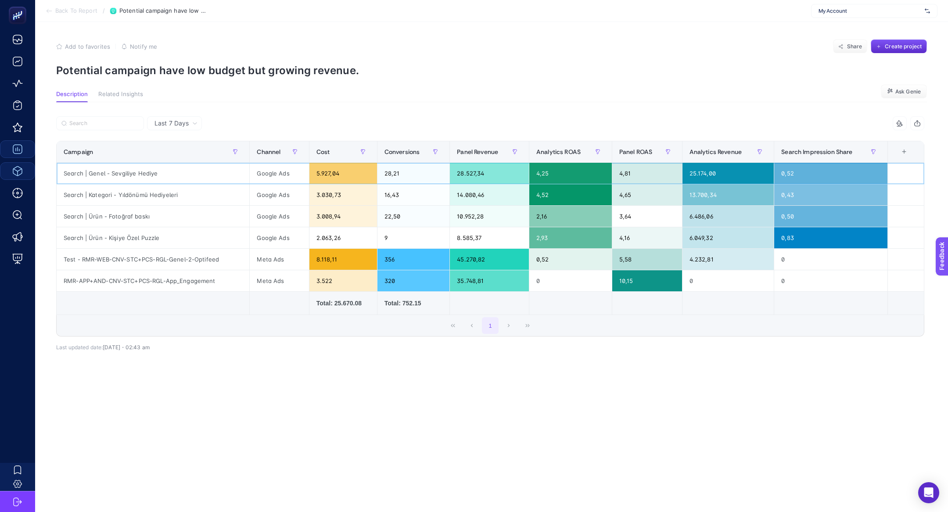
click at [78, 170] on div "Search | Genel - Sevgiliye Hediye" at bounding box center [153, 173] width 193 height 21
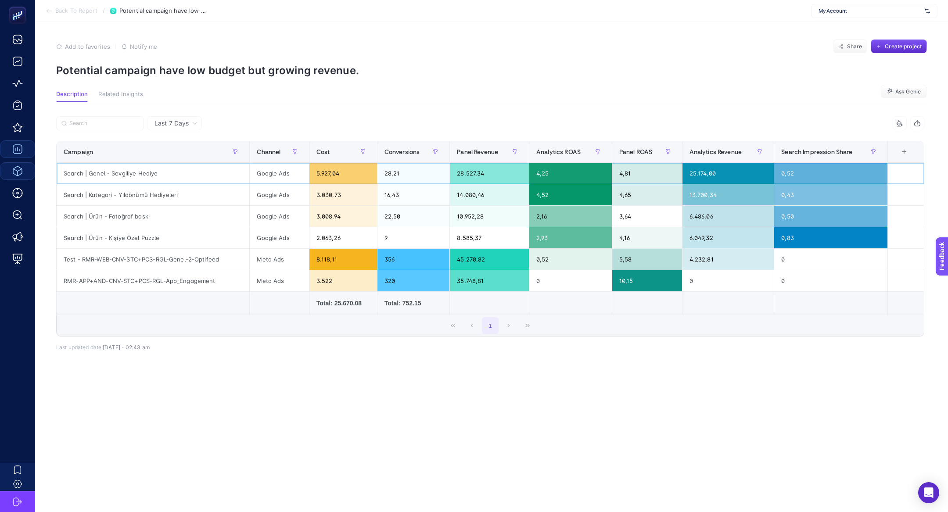
click at [573, 182] on div "4,25" at bounding box center [571, 173] width 83 height 21
click at [797, 173] on div "0,52" at bounding box center [831, 173] width 113 height 21
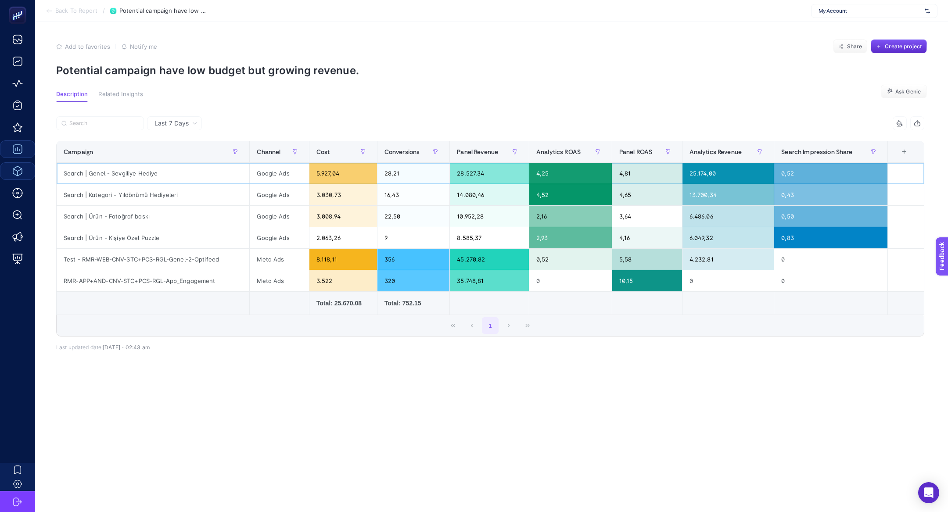
click at [797, 173] on div "0,52" at bounding box center [831, 173] width 113 height 21
click at [793, 175] on div "0,52" at bounding box center [831, 173] width 113 height 21
click at [309, 162] on th "Campaign" at bounding box center [343, 152] width 68 height 22
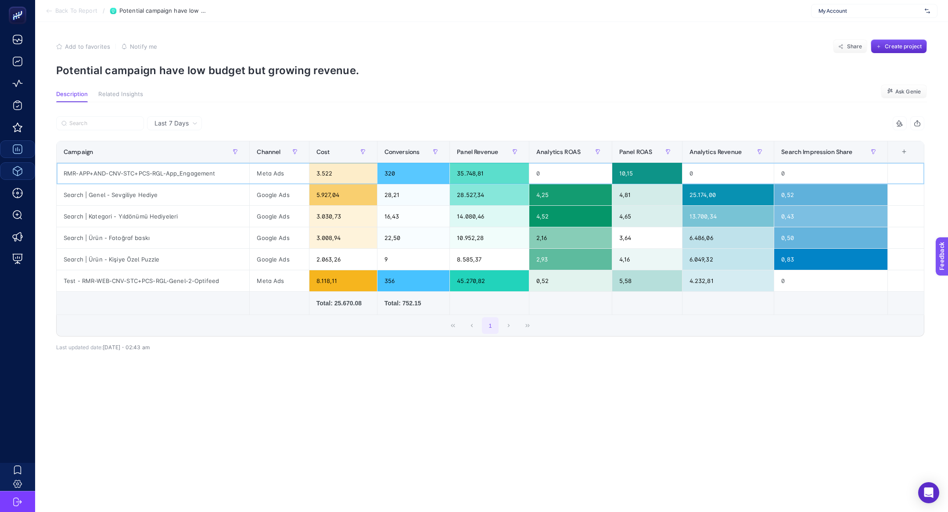
click at [141, 173] on div "RMR-APP+AND-CNV-STC+PCS-RGL-App_Engagement" at bounding box center [153, 173] width 193 height 21
click at [639, 155] on span "Panel ROAS" at bounding box center [636, 151] width 33 height 7
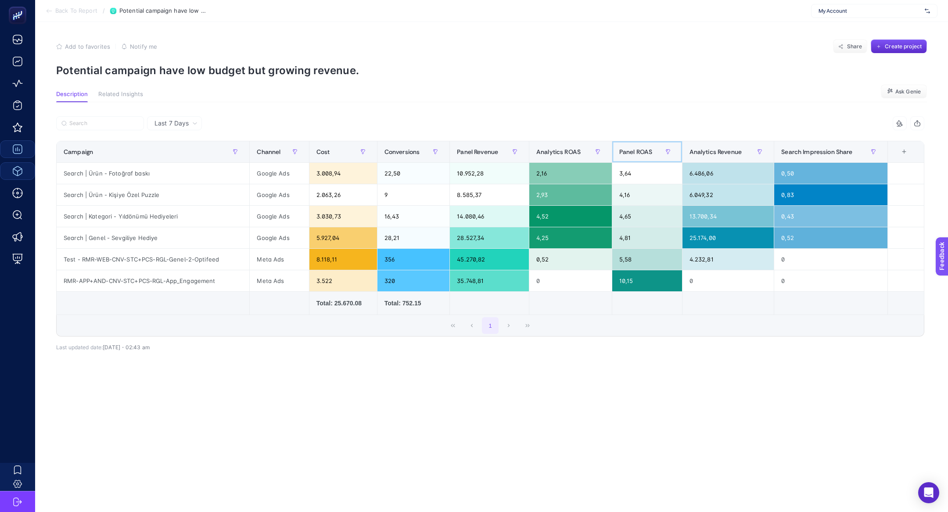
click at [639, 155] on span "Panel ROAS" at bounding box center [636, 151] width 33 height 7
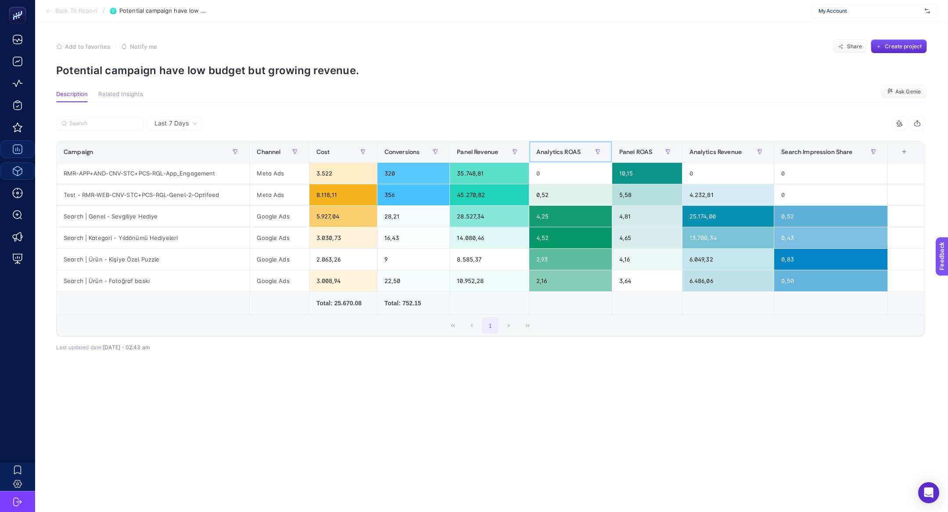
click at [556, 146] on div "Analytics ROAS" at bounding box center [571, 152] width 68 height 14
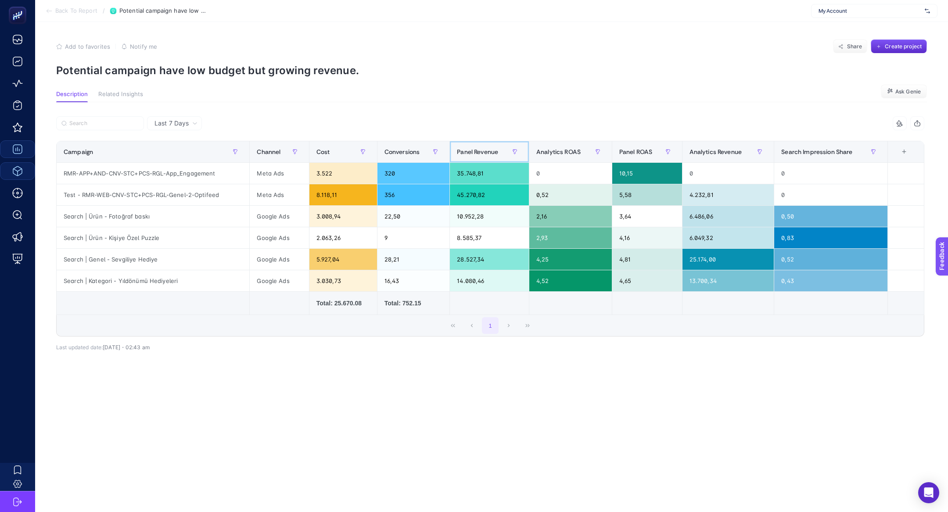
click at [466, 145] on div "Panel Revenue" at bounding box center [489, 152] width 65 height 14
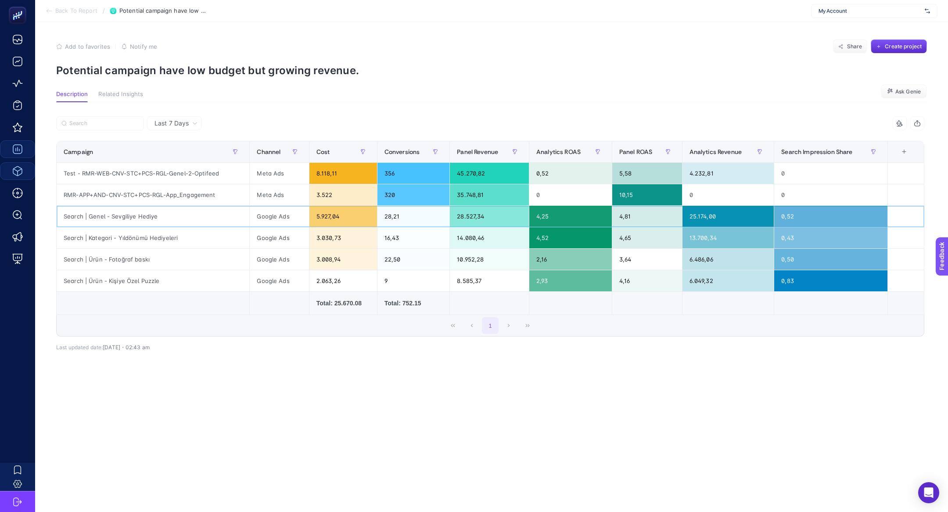
click at [125, 210] on div "Search | Genel - Sevgiliye Hediye" at bounding box center [153, 216] width 193 height 21
copy tr "Search | Genel - Sevgiliye Hediye"
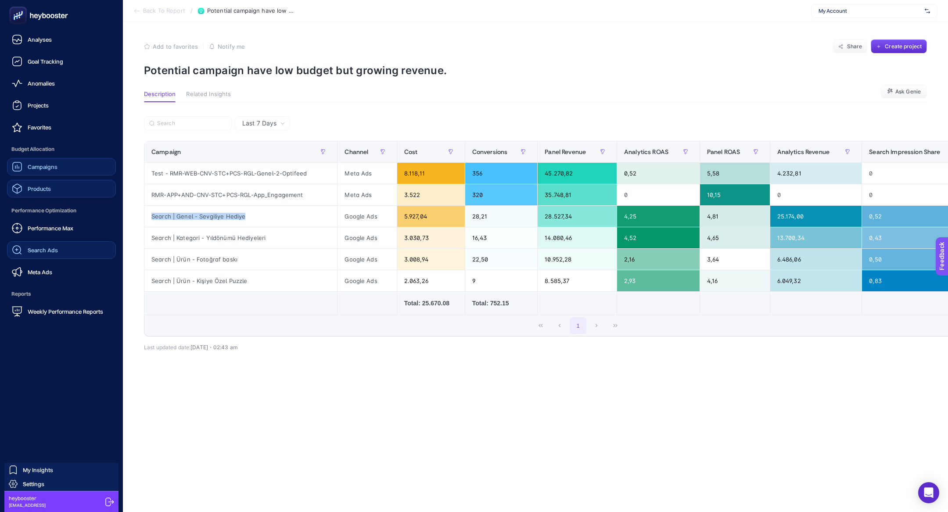
click at [52, 254] on div "Search Ads" at bounding box center [35, 250] width 46 height 11
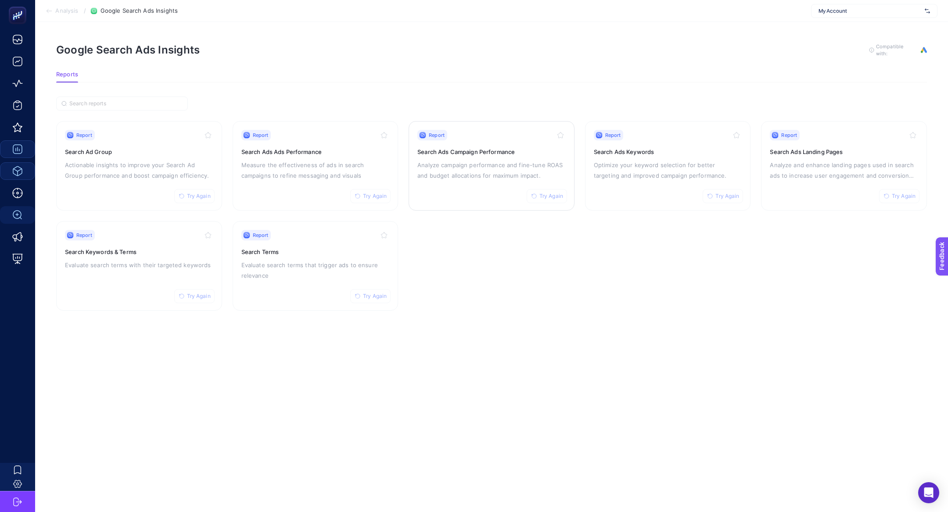
click at [491, 157] on div "Report Try Again Search Ads Campaign Performance Analyze campaign performance a…" at bounding box center [492, 166] width 148 height 72
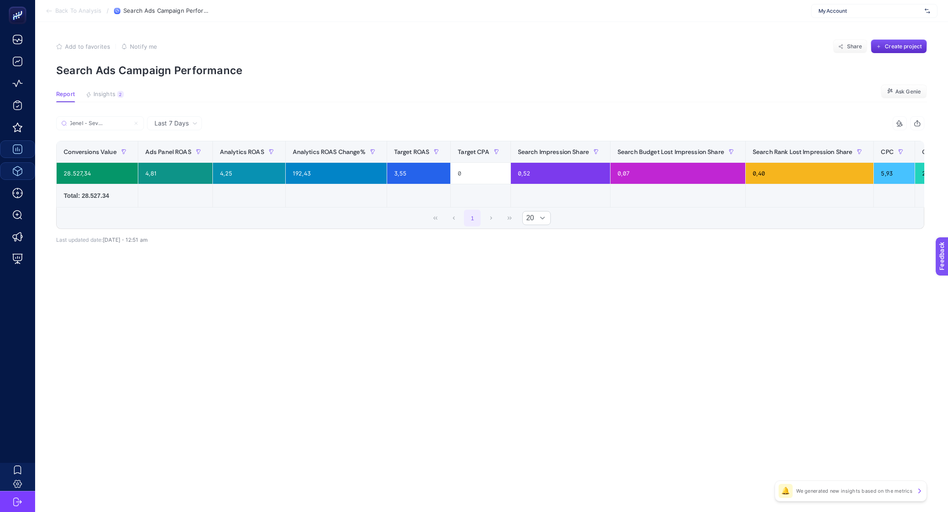
scroll to position [0, 393]
type input "Search | Genel - Sevgiliye Hediye"
click at [760, 175] on div "0,40" at bounding box center [805, 173] width 128 height 21
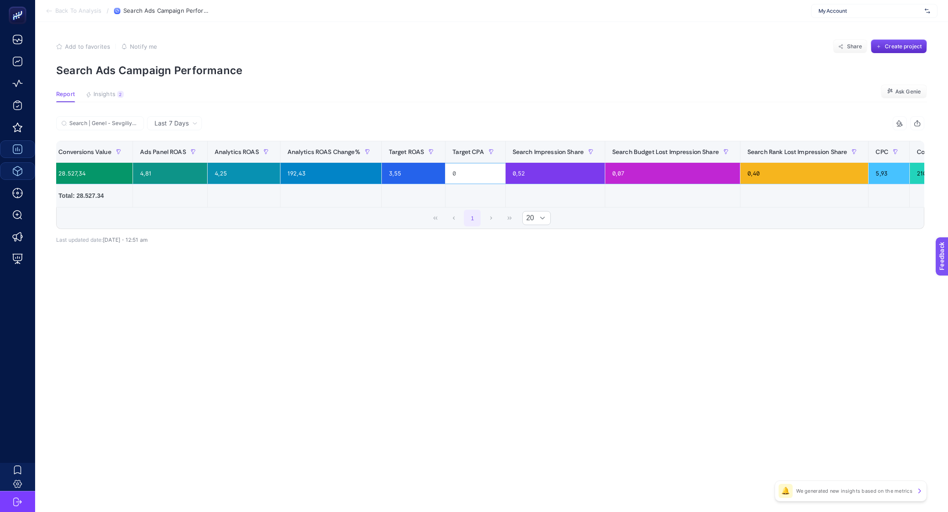
click at [760, 175] on div "0,40" at bounding box center [805, 173] width 128 height 21
click at [398, 185] on td at bounding box center [414, 195] width 64 height 23
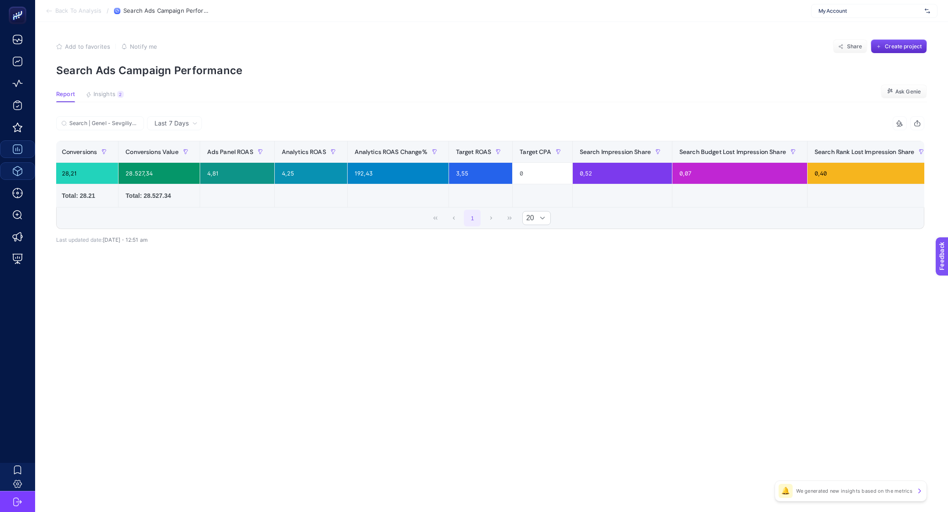
scroll to position [0, 329]
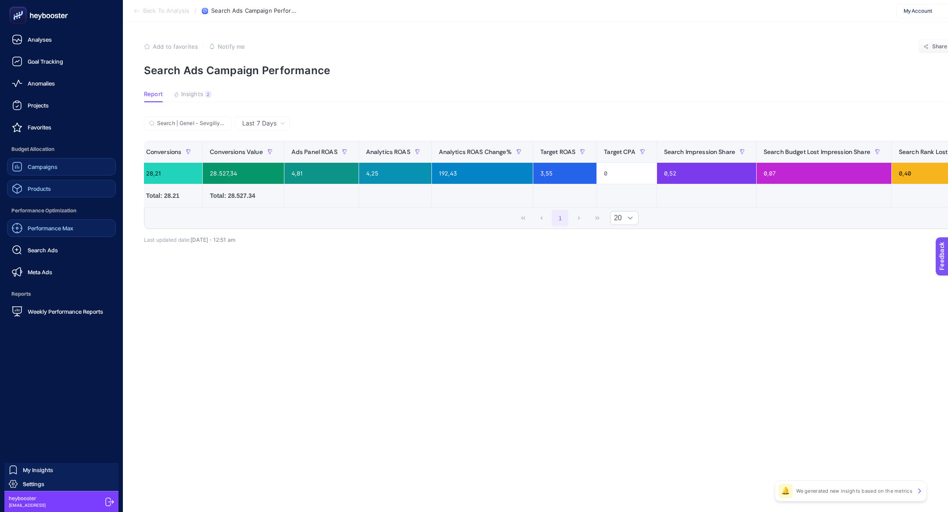
click at [35, 234] on link "Performance Max" at bounding box center [61, 229] width 109 height 18
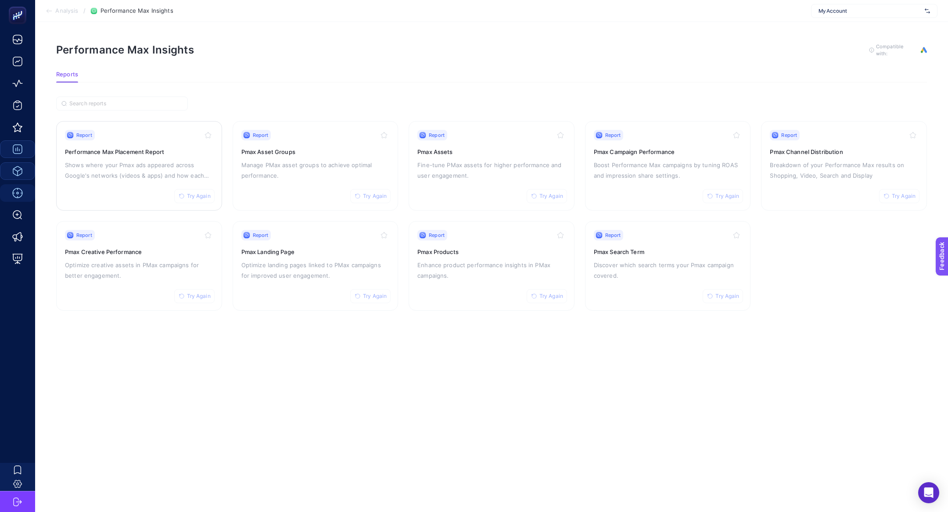
click at [141, 166] on p "Shows where your Pmax ads appeared across Google's networks (videos & apps) and…" at bounding box center [139, 170] width 148 height 21
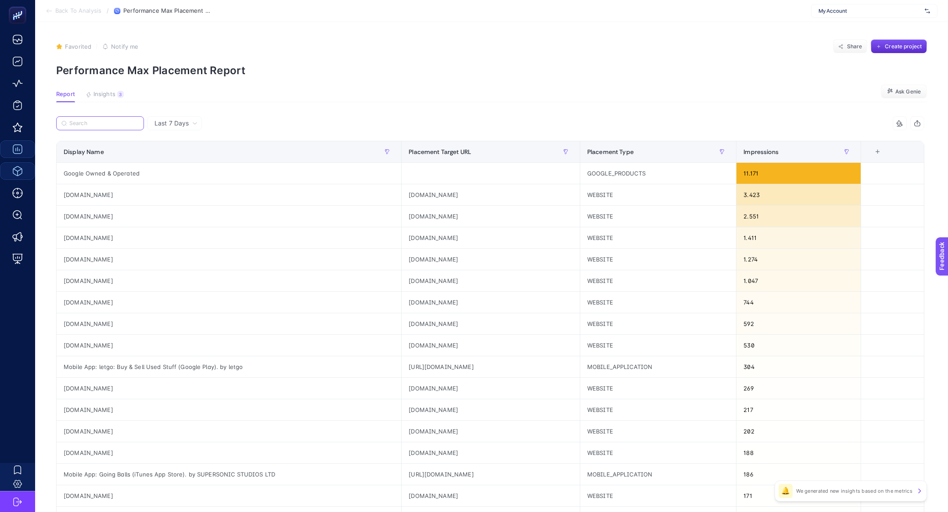
click at [73, 126] on input "Search" at bounding box center [103, 123] width 69 height 7
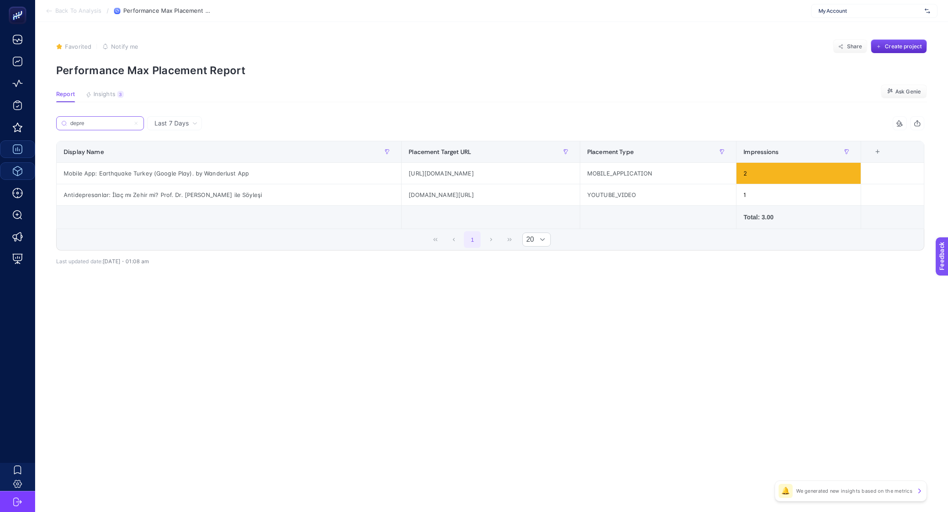
type input "depre"
click at [193, 112] on article "Favorited true Notify me Share Create project Performance Max Placement Report …" at bounding box center [491, 267] width 913 height 490
click at [193, 128] on div "Last 7 Days" at bounding box center [174, 123] width 55 height 14
click at [192, 159] on li "Last 30 Days" at bounding box center [175, 158] width 50 height 16
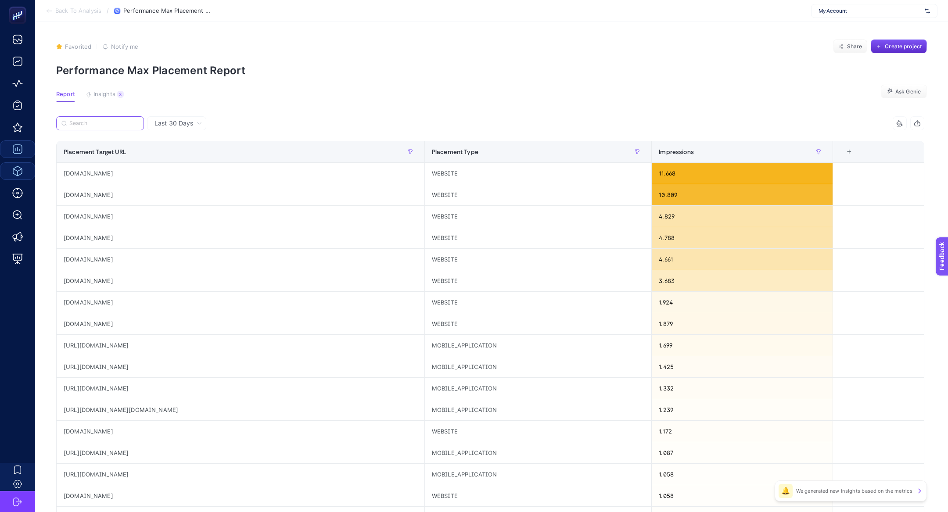
click at [119, 125] on input "Search" at bounding box center [103, 123] width 69 height 7
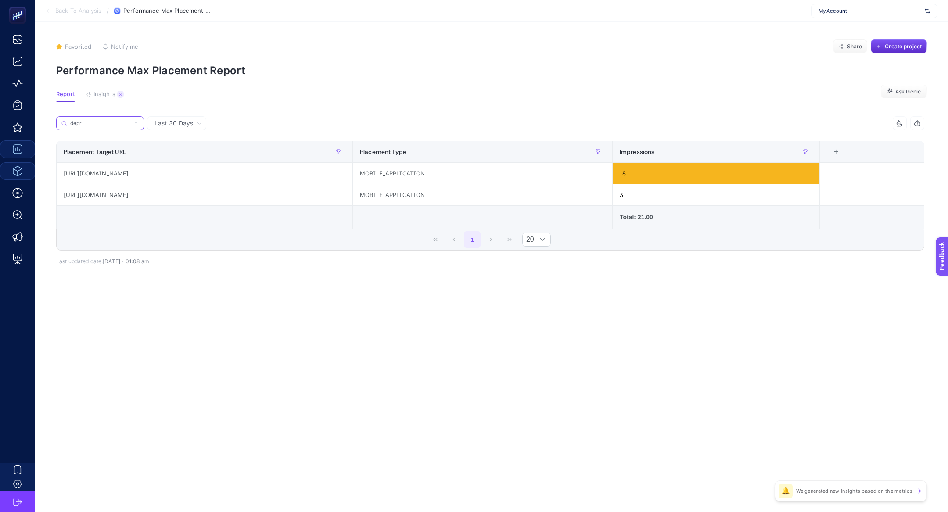
type input "depr"
click at [137, 122] on icon at bounding box center [136, 123] width 3 height 3
click at [0, 0] on input "depre" at bounding box center [0, 0] width 0 height 0
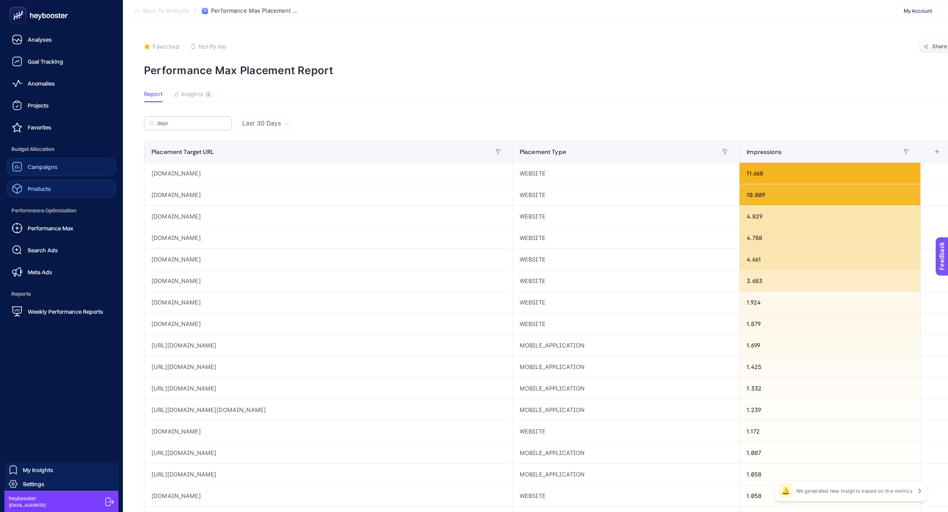
click at [19, 18] on rect at bounding box center [18, 15] width 14 height 14
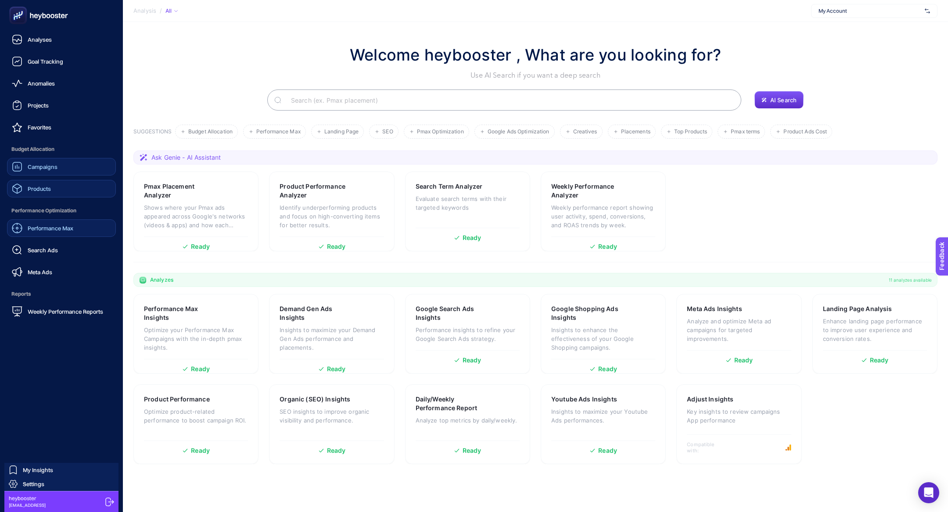
click at [65, 229] on span "Performance Max" at bounding box center [51, 228] width 46 height 7
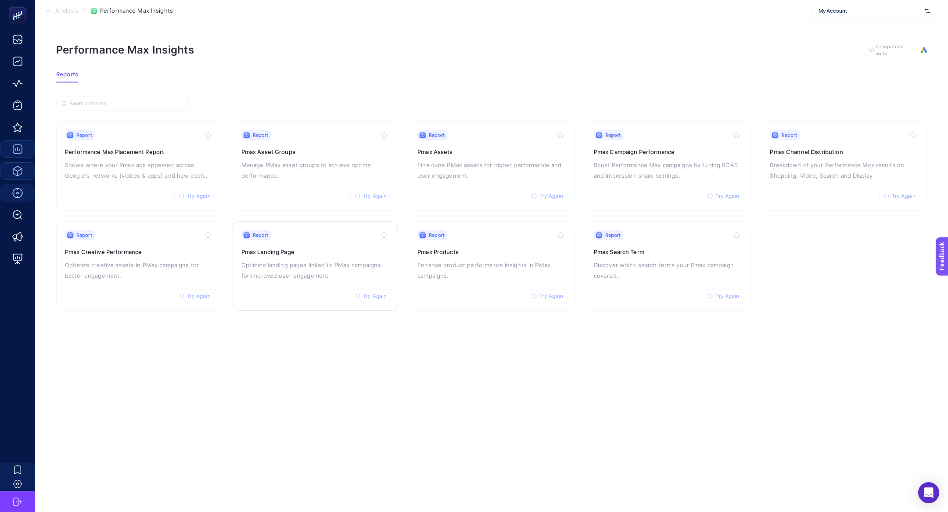
click at [319, 234] on div "Report Try Again" at bounding box center [315, 235] width 148 height 11
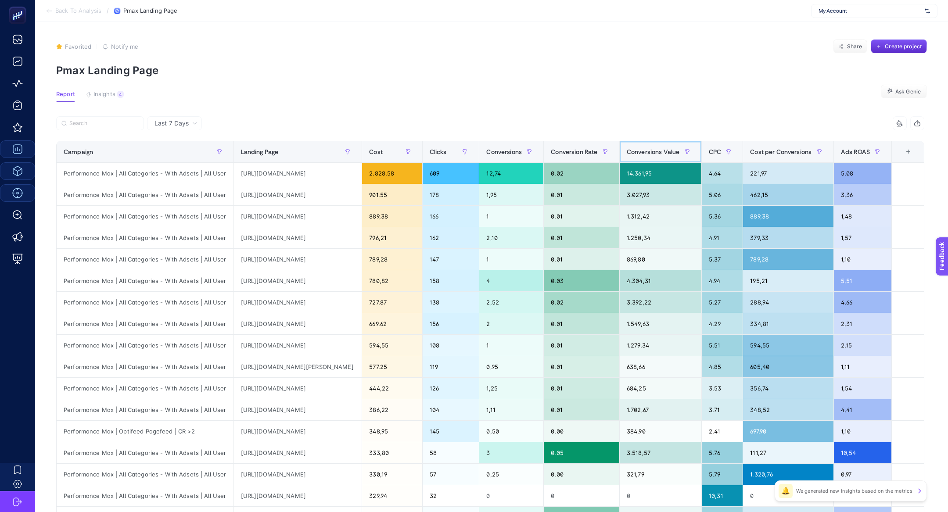
click at [680, 151] on span "Conversions Value" at bounding box center [653, 151] width 53 height 7
click at [680, 148] on span "Conversions Value" at bounding box center [653, 151] width 53 height 7
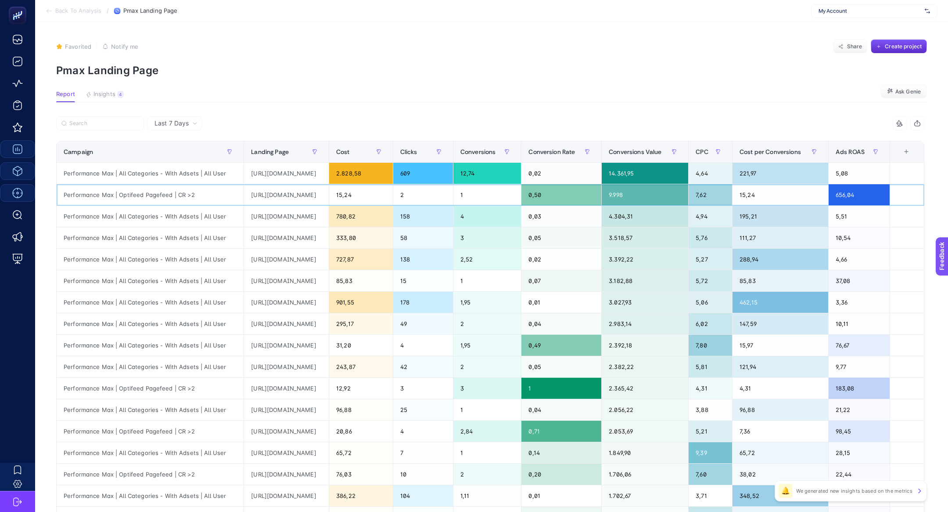
click at [313, 195] on div "https://www.hediyesepeti.com/isme-ozel-baskili-dokulu-sal-15598?k=&gad_source=1…" at bounding box center [286, 194] width 85 height 21
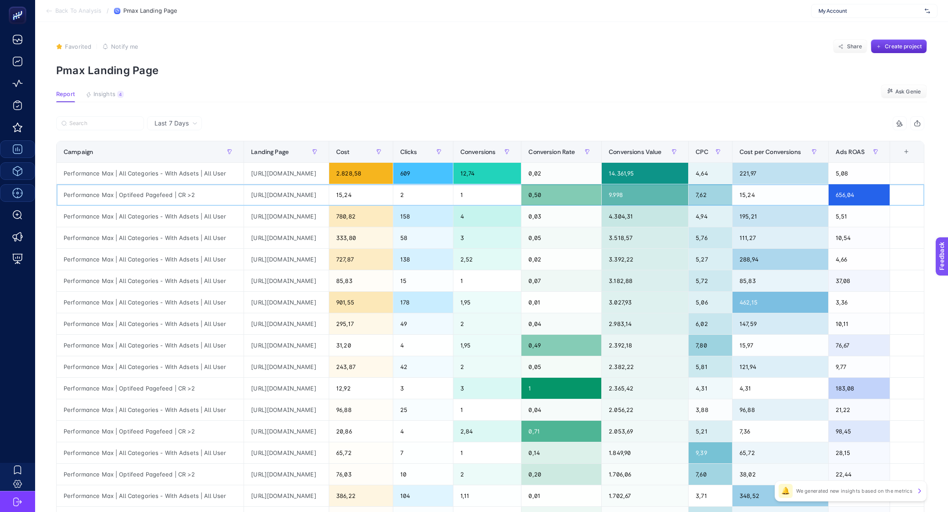
click at [313, 195] on div "https://www.hediyesepeti.com/isme-ozel-baskili-dokulu-sal-15598?k=&gad_source=1…" at bounding box center [286, 194] width 85 height 21
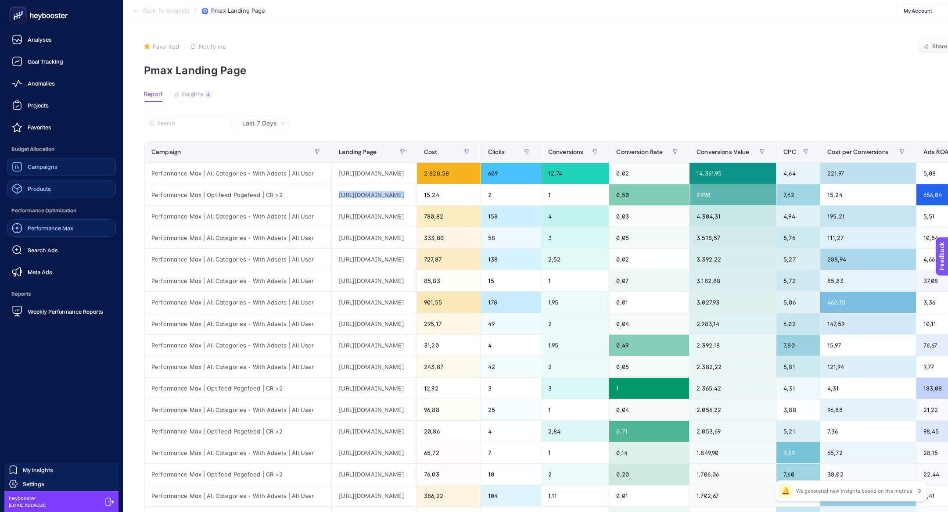
click at [30, 188] on span "Products" at bounding box center [39, 188] width 23 height 7
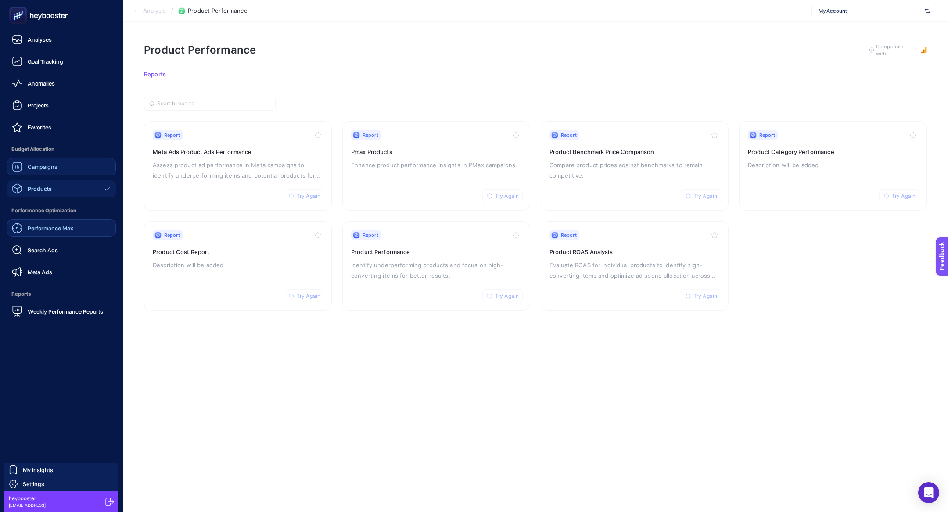
click at [42, 231] on span "Performance Max" at bounding box center [51, 228] width 46 height 7
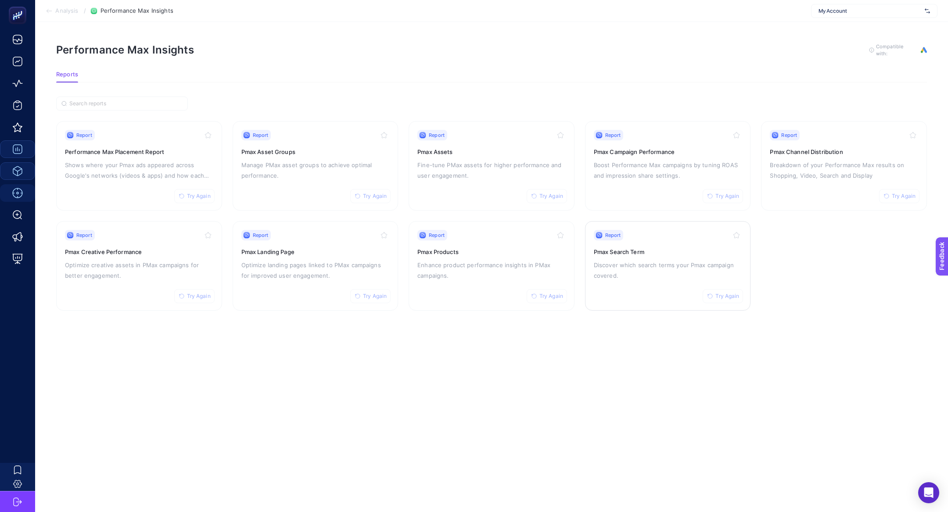
click at [654, 274] on p "Discover which search terms your Pmax campaign covered." at bounding box center [668, 270] width 148 height 21
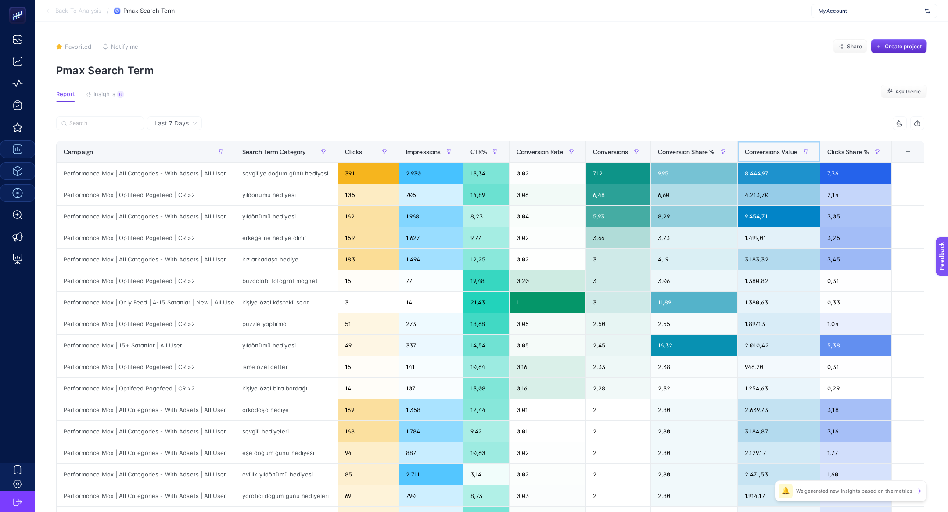
click at [775, 157] on div "Conversions Value" at bounding box center [779, 152] width 68 height 14
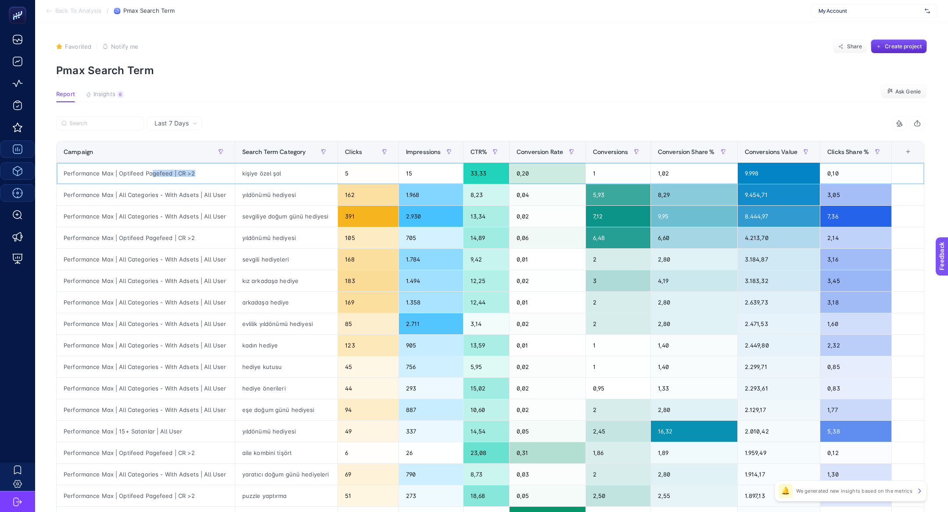
drag, startPoint x: 151, startPoint y: 170, endPoint x: 230, endPoint y: 171, distance: 79.0
click at [231, 171] on div "Performance Max | Optifeed Pagefeed | CR >2" at bounding box center [146, 173] width 178 height 21
click at [176, 168] on div "Performance Max | Optifeed Pagefeed | CR >2" at bounding box center [146, 173] width 178 height 21
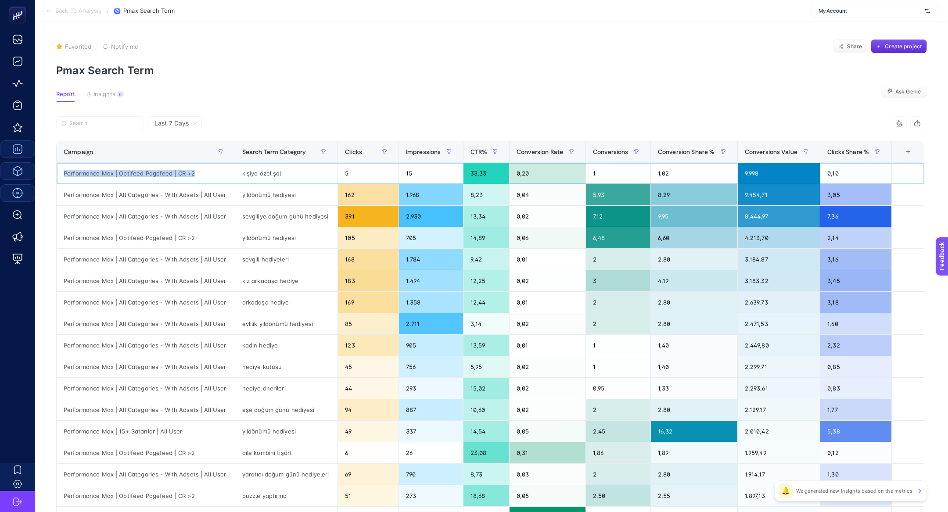
click at [176, 168] on div "Performance Max | Optifeed Pagefeed | CR >2" at bounding box center [146, 173] width 178 height 21
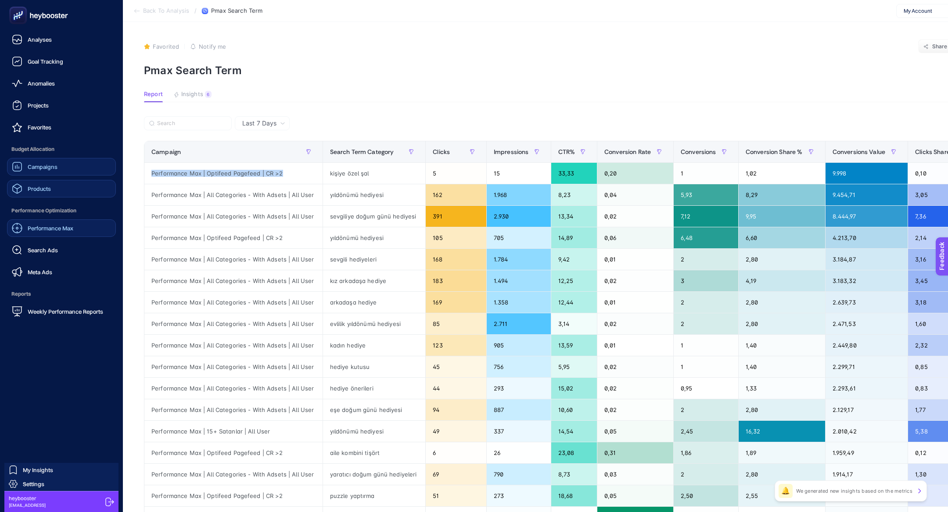
click at [44, 192] on div "Products" at bounding box center [31, 189] width 39 height 11
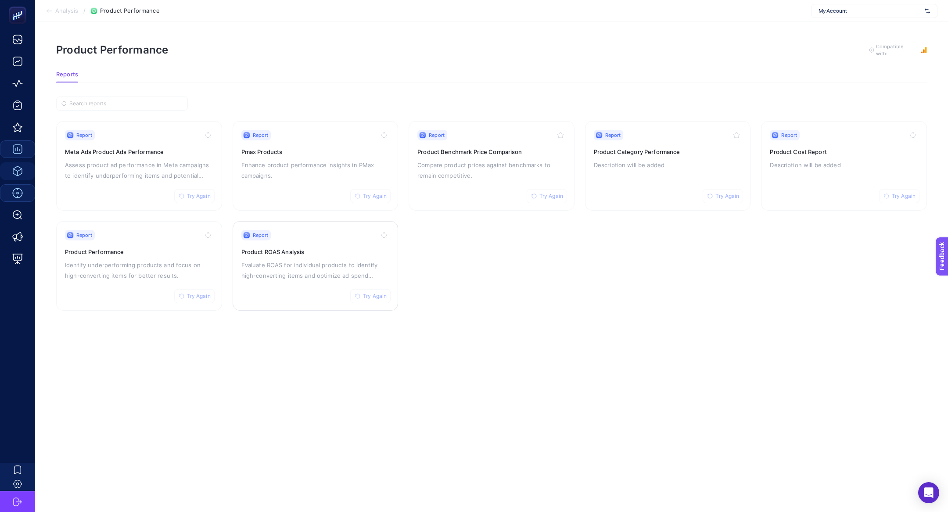
click at [265, 251] on h3 "Product ROAS Analysis" at bounding box center [315, 252] width 148 height 9
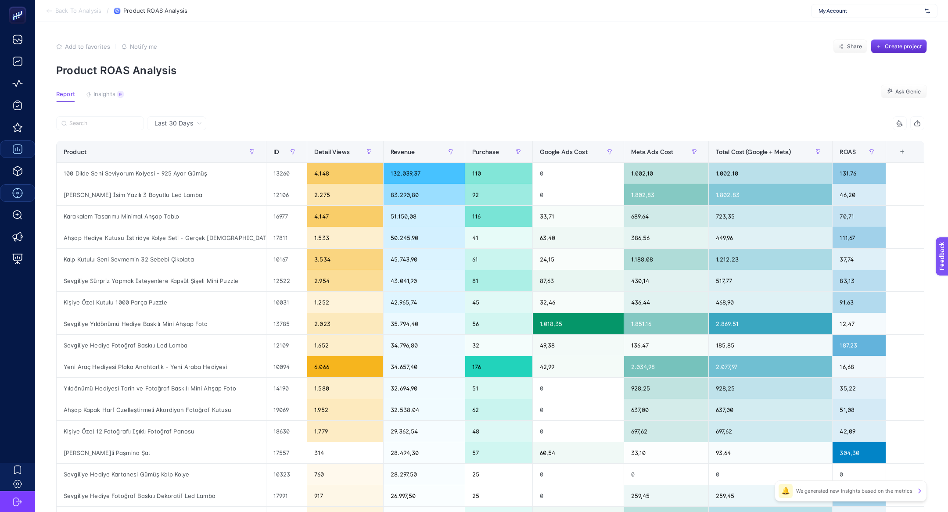
click at [119, 131] on div at bounding box center [273, 125] width 434 height 19
click at [108, 125] on input "Search" at bounding box center [103, 123] width 69 height 7
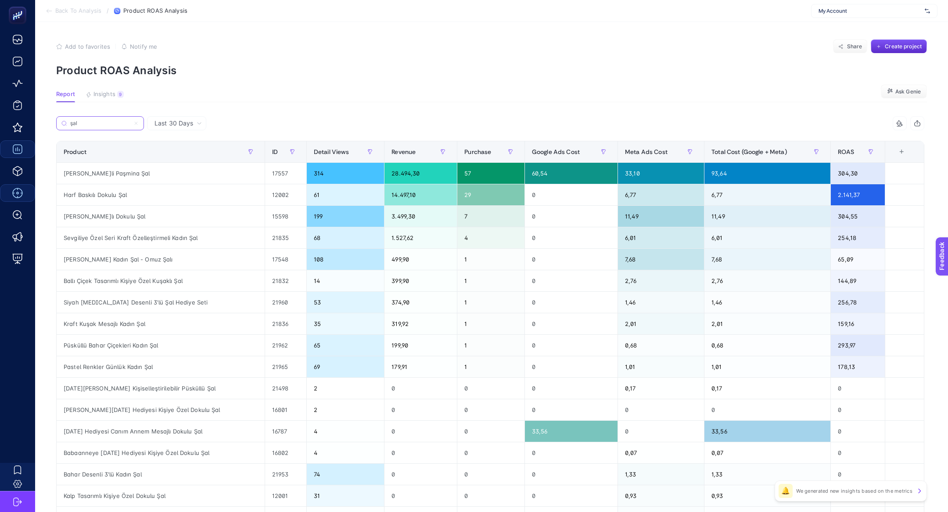
type input "şal"
click at [257, 154] on button "button" at bounding box center [251, 152] width 14 height 14
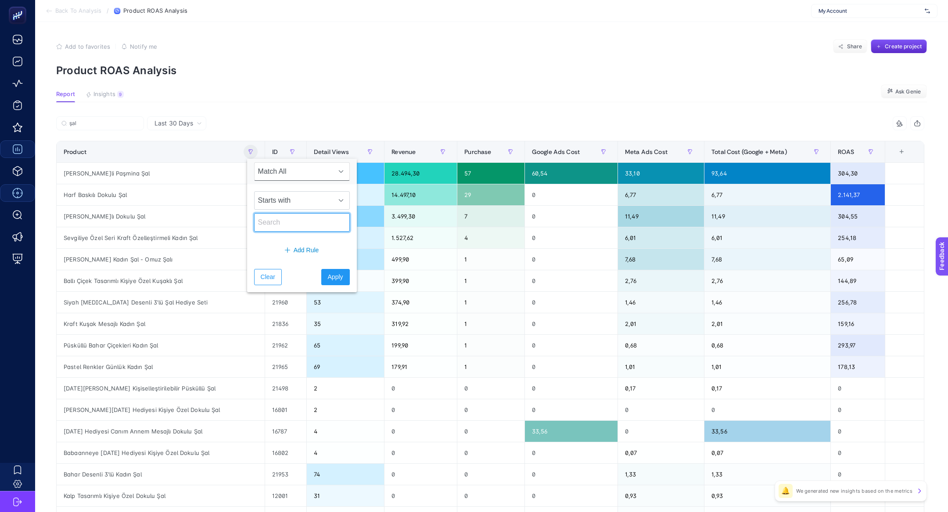
click at [298, 223] on input "text" at bounding box center [302, 222] width 96 height 18
type input "ş"
type input "isme özel"
click at [328, 276] on span "Apply" at bounding box center [335, 277] width 15 height 9
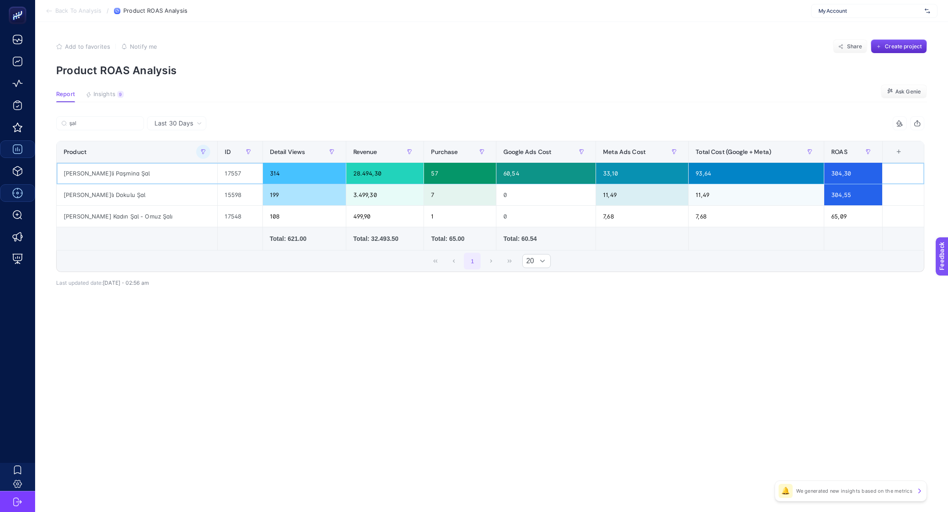
click at [424, 171] on div "57" at bounding box center [460, 173] width 72 height 21
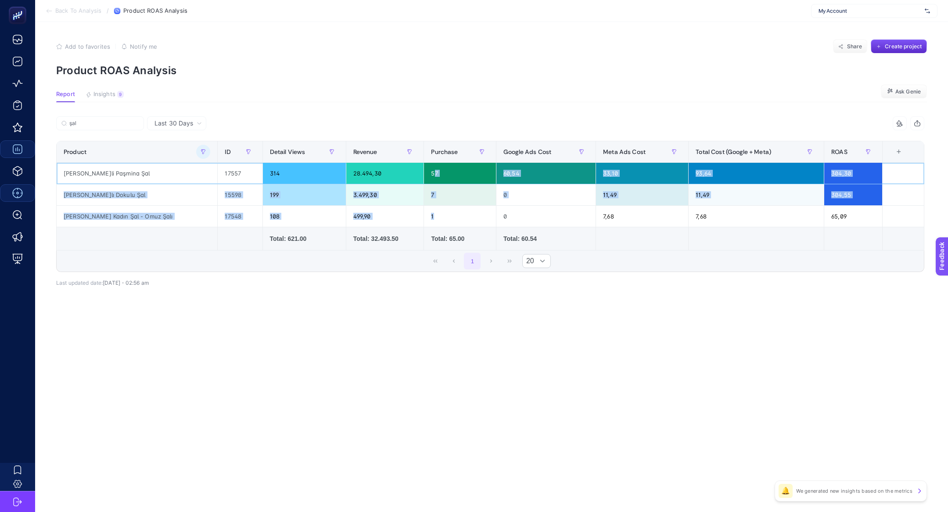
drag, startPoint x: 422, startPoint y: 174, endPoint x: 422, endPoint y: 219, distance: 45.2
click at [422, 219] on tbody "İsme Özel Renkli Paşmina Şal 17557 314 28.494,30 57 60,54 33,10 93,64 304,30 İs…" at bounding box center [491, 195] width 868 height 65
click at [424, 219] on div "1" at bounding box center [460, 216] width 72 height 21
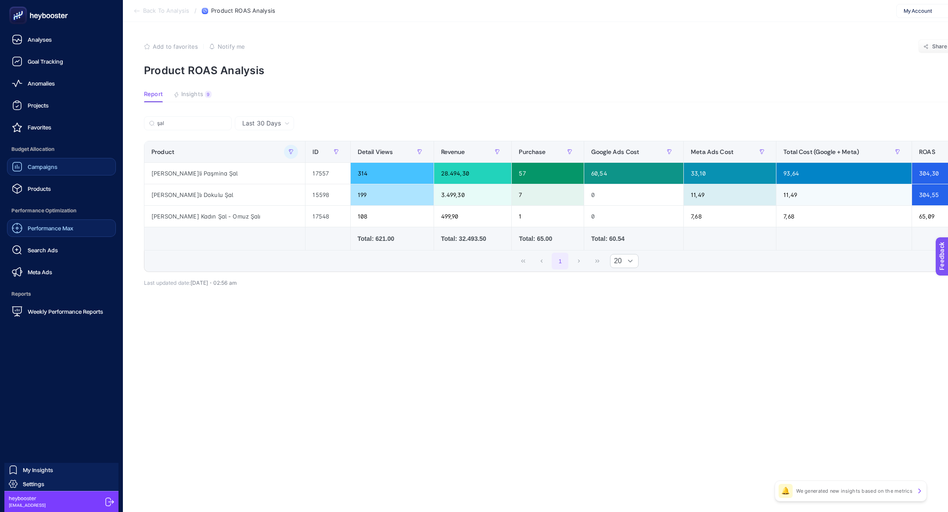
click at [45, 224] on div "Performance Max" at bounding box center [42, 228] width 61 height 11
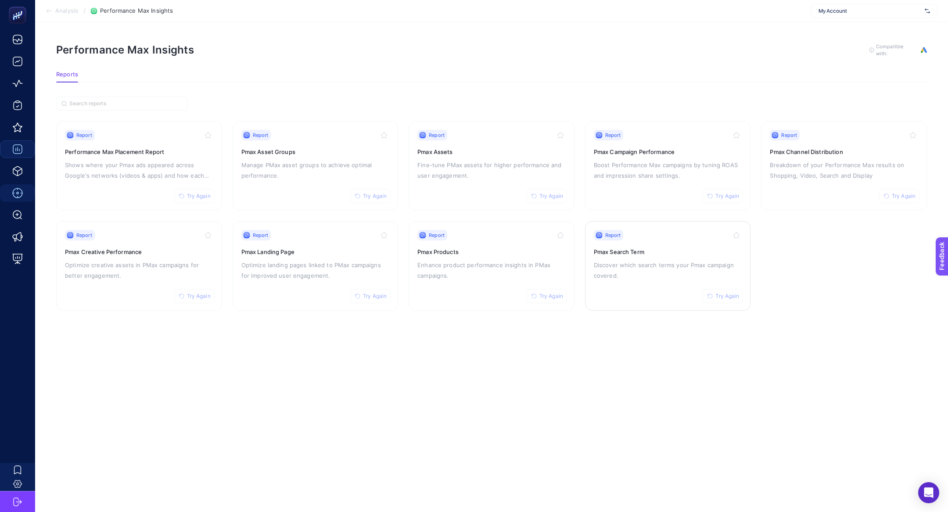
click at [661, 296] on div "Report Try Again Pmax Search Term Discover which search terms your Pmax campaig…" at bounding box center [668, 266] width 148 height 72
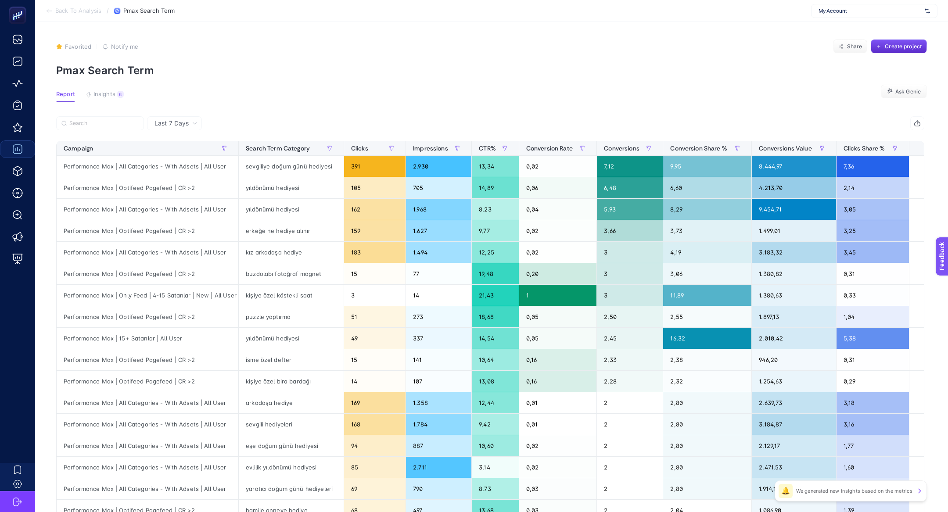
click at [102, 94] on span "Insights" at bounding box center [105, 94] width 22 height 7
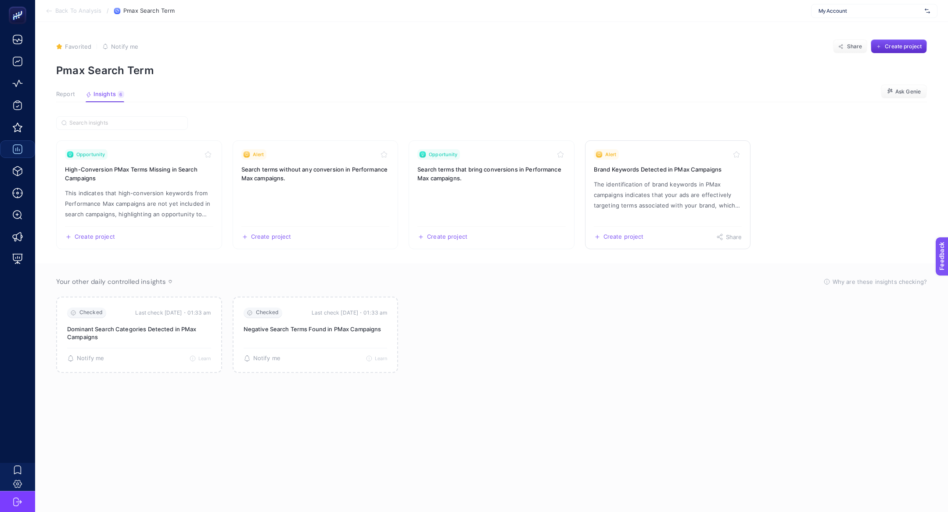
click at [611, 191] on p "The identification of brand keywords in PMax campaigns indicates that your ads …" at bounding box center [668, 195] width 148 height 32
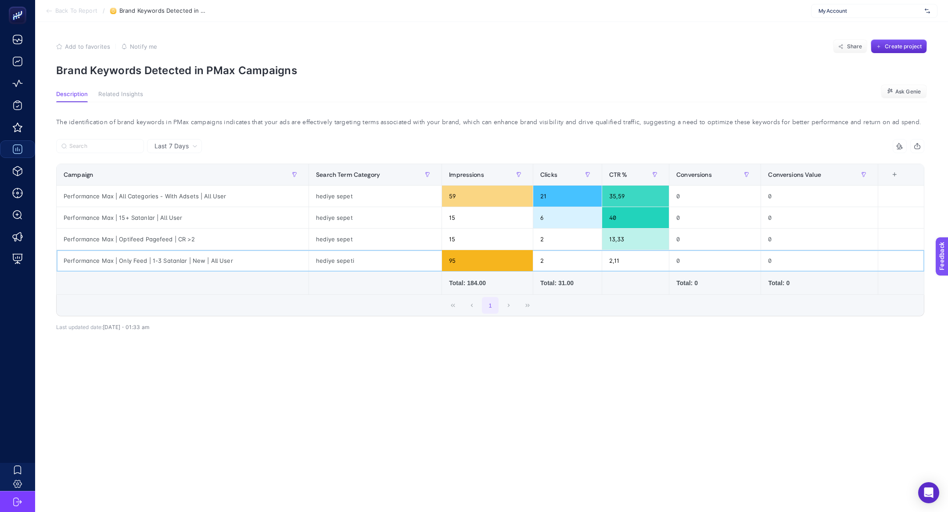
click at [182, 258] on div "Performance Max | Only Feed | 1-3 Satanlar | New | All User" at bounding box center [183, 260] width 252 height 21
click at [54, 14] on li "Back To Report" at bounding box center [72, 10] width 52 height 7
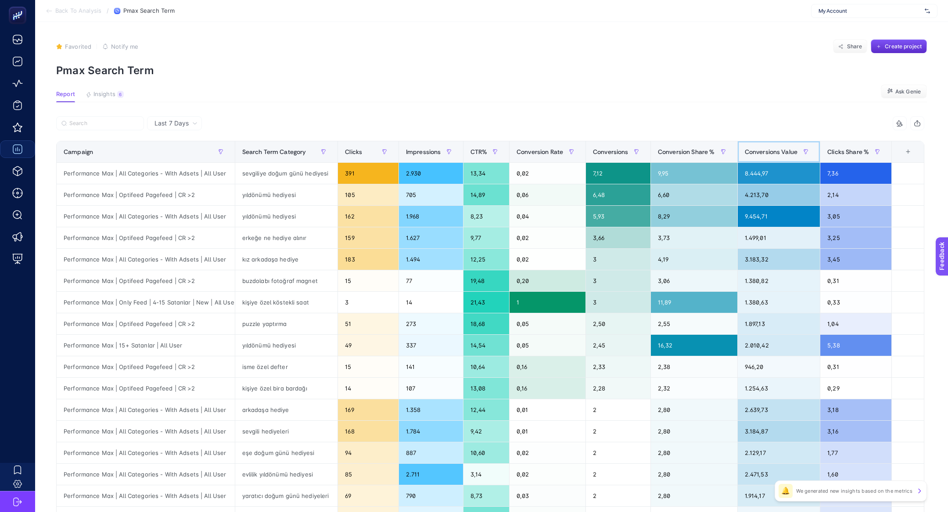
click at [755, 155] on div "Conversions Value" at bounding box center [779, 152] width 68 height 14
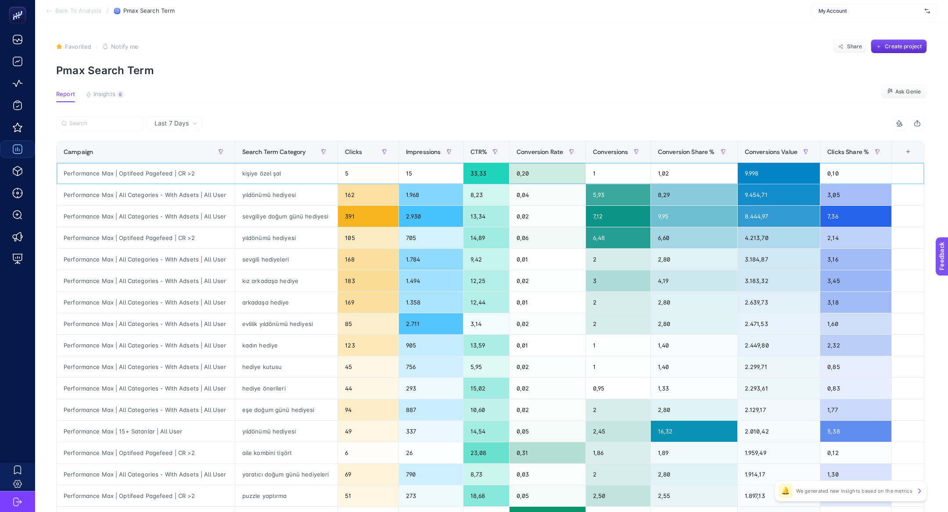
click at [255, 175] on div "kişiye özel şal" at bounding box center [286, 173] width 103 height 21
drag, startPoint x: 148, startPoint y: 363, endPoint x: 551, endPoint y: 330, distance: 404.4
click at [550, 334] on tbody "Performance Max | Optifeed Pagefeed | CR >2 kişiye özel şal 5 15 33,33 0,20 1 1…" at bounding box center [491, 378] width 868 height 430
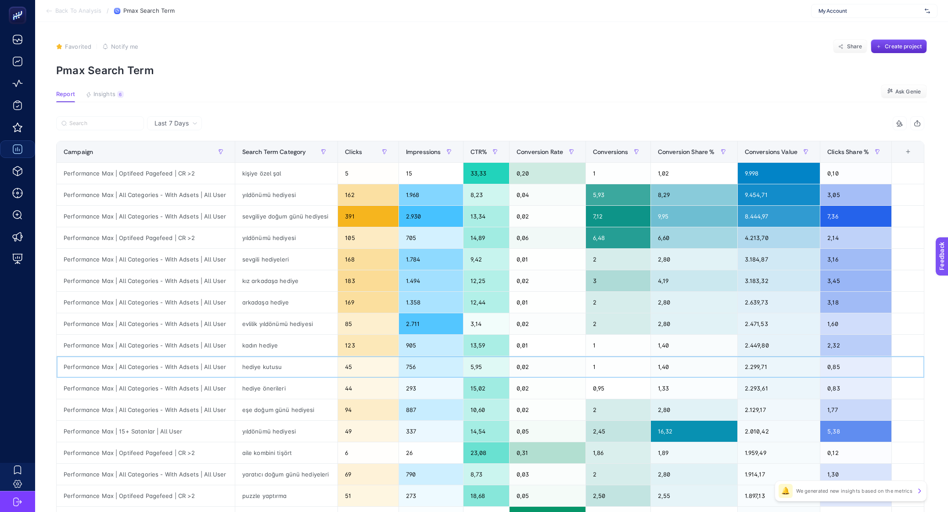
click at [580, 365] on div "0,02" at bounding box center [548, 367] width 76 height 21
click at [581, 365] on div "0,02" at bounding box center [548, 367] width 76 height 21
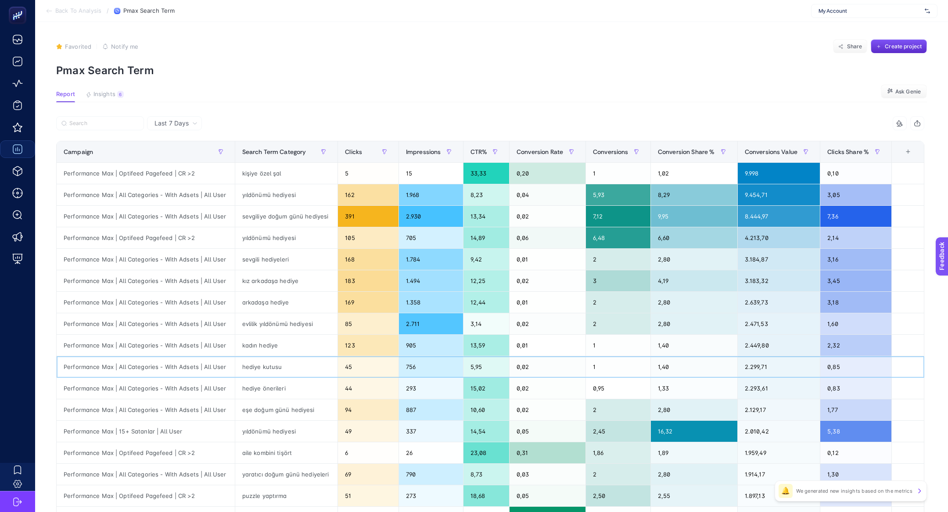
click at [581, 365] on div "0,02" at bounding box center [548, 367] width 76 height 21
click at [274, 361] on div "hediye kutusu" at bounding box center [286, 367] width 103 height 21
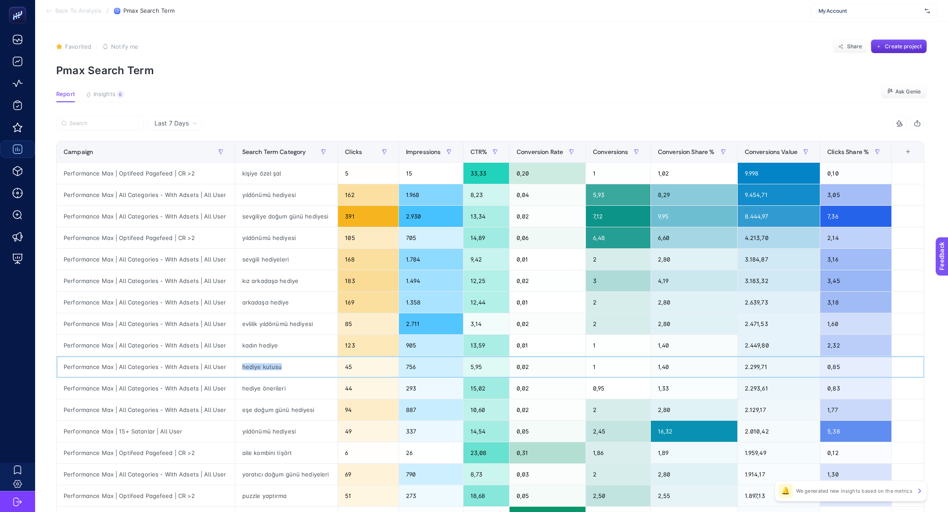
click at [274, 361] on div "hediye kutusu" at bounding box center [286, 367] width 103 height 21
click at [275, 361] on div "hediye kutusu" at bounding box center [286, 367] width 103 height 21
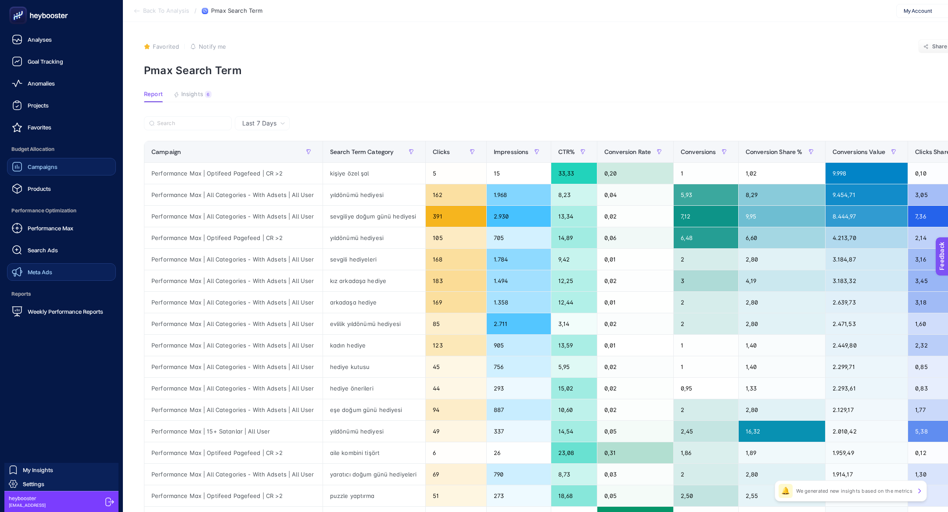
click at [57, 273] on link "Meta Ads" at bounding box center [61, 272] width 109 height 18
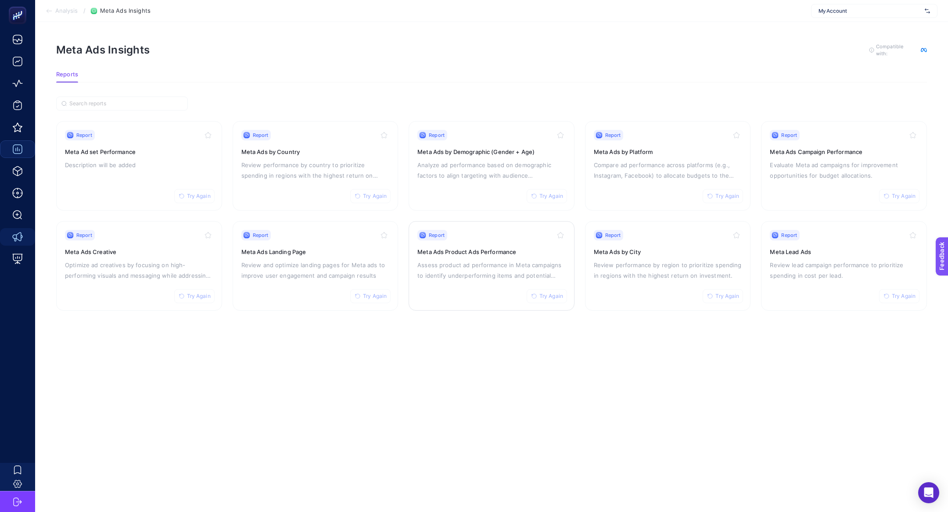
click at [504, 280] on div "Report Try Again Meta Ads Product Ads Performance Assess product ad performance…" at bounding box center [492, 266] width 148 height 72
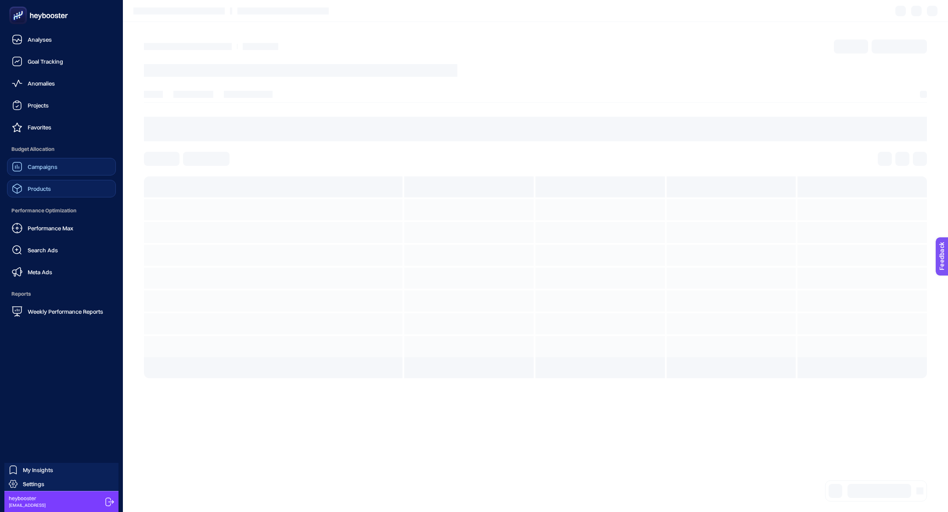
click at [30, 191] on span "Products" at bounding box center [39, 188] width 23 height 7
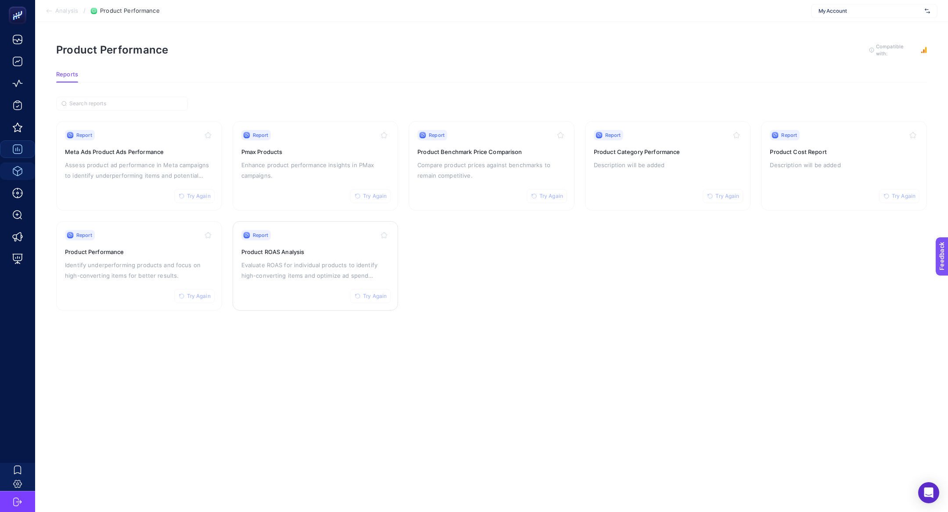
click at [296, 268] on p "Evaluate ROAS for individual products to identify high-converting items and opt…" at bounding box center [315, 270] width 148 height 21
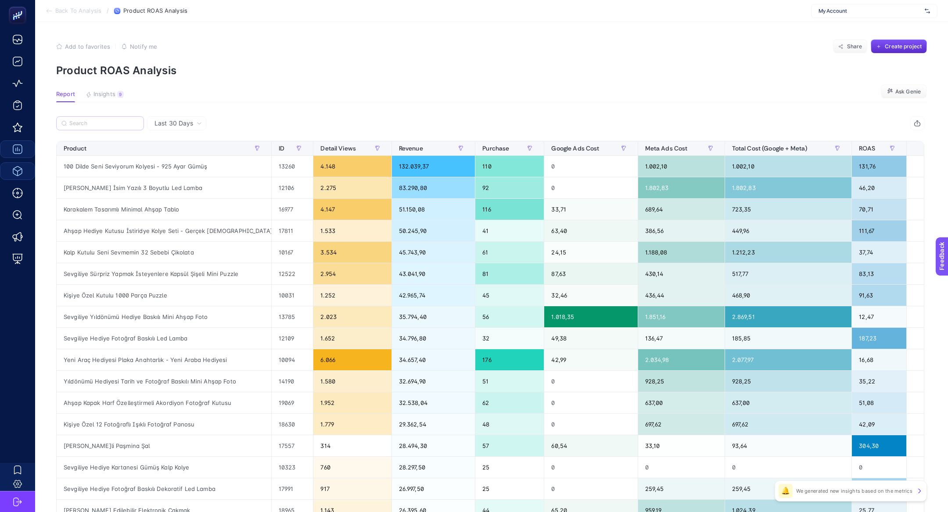
click at [103, 119] on label at bounding box center [100, 123] width 88 height 14
click at [103, 120] on input "Search" at bounding box center [103, 123] width 69 height 7
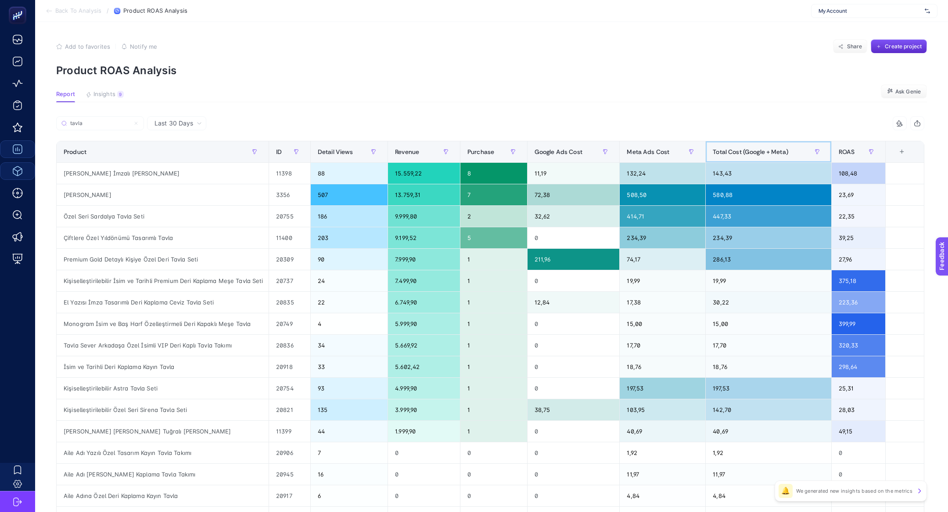
click at [748, 142] on th "Total Cost (Google + Meta)" at bounding box center [769, 152] width 126 height 22
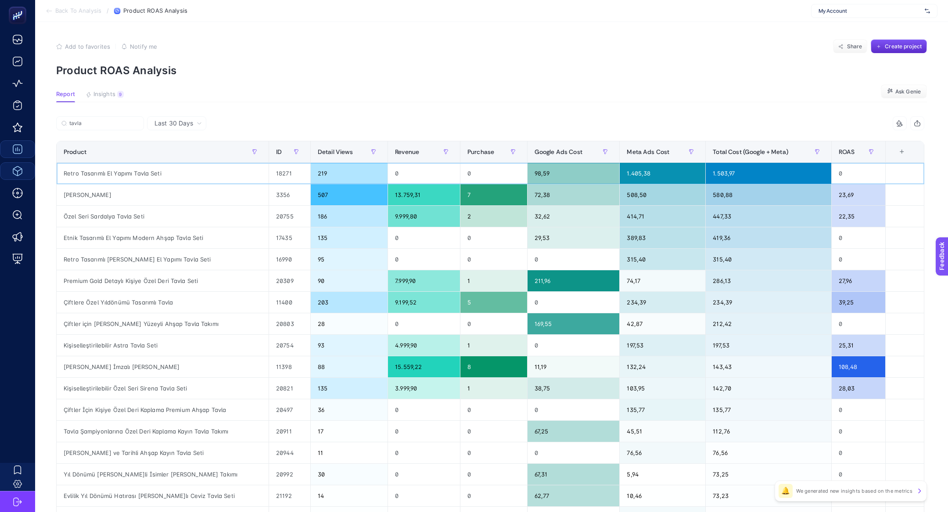
click at [94, 176] on div "Retro Tasarımlı El Yapımı Tavla Seti" at bounding box center [163, 173] width 212 height 21
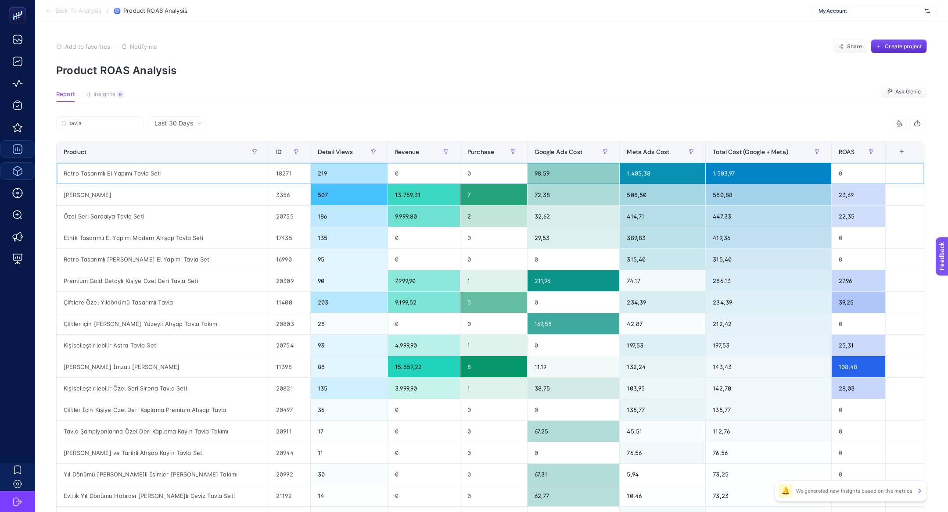
click at [94, 176] on div "Retro Tasarımlı El Yapımı Tavla Seti" at bounding box center [163, 173] width 212 height 21
drag, startPoint x: 191, startPoint y: 200, endPoint x: 198, endPoint y: 219, distance: 20.0
click at [198, 219] on tbody "Retro Tasarımlı El Yapımı Tavla Seti 18271 219 0 0 98,59 1.405,38 1.503,97 0 İs…" at bounding box center [491, 378] width 868 height 430
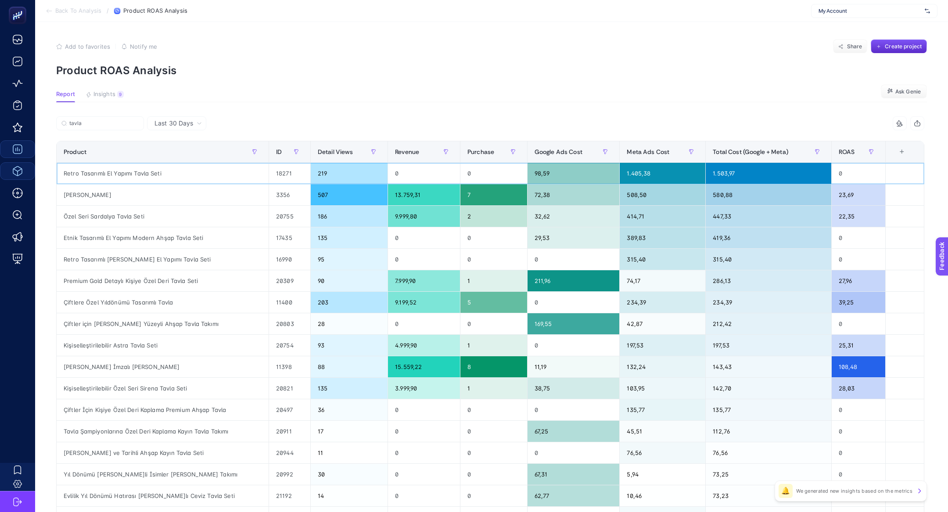
click at [97, 172] on div "Retro Tasarımlı El Yapımı Tavla Seti" at bounding box center [163, 173] width 212 height 21
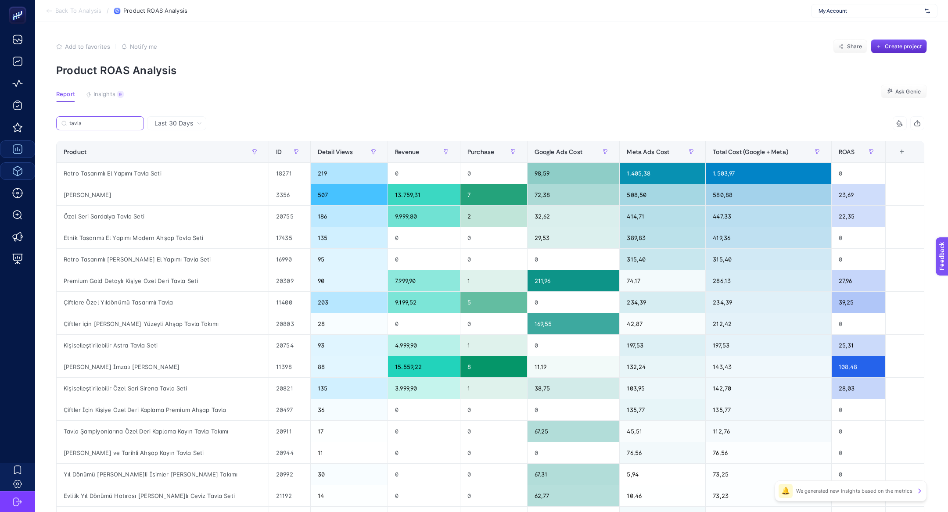
click at [82, 126] on input "tavla" at bounding box center [103, 123] width 69 height 7
click at [82, 126] on input "tavla" at bounding box center [100, 123] width 60 height 7
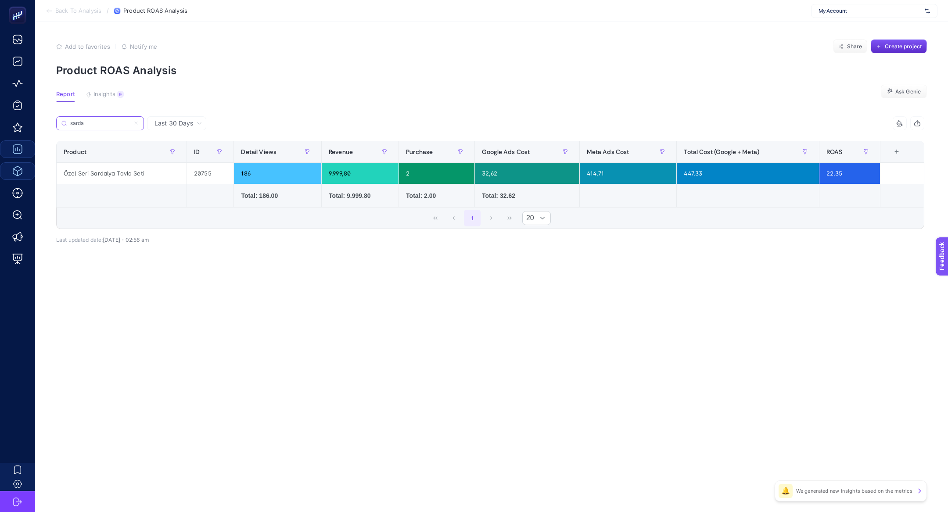
type input "sarda"
click at [702, 178] on div "447,33" at bounding box center [748, 173] width 142 height 21
click at [338, 179] on div "9.999,80" at bounding box center [360, 173] width 77 height 21
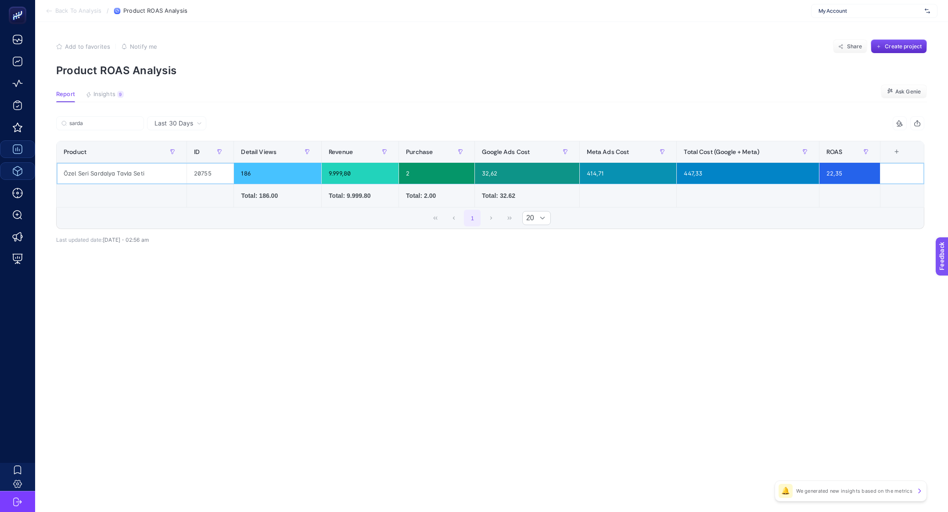
click at [338, 179] on div "9.999,80" at bounding box center [360, 173] width 77 height 21
click at [85, 173] on div "Özel Seri Sardalya Tavla Seti" at bounding box center [122, 173] width 130 height 21
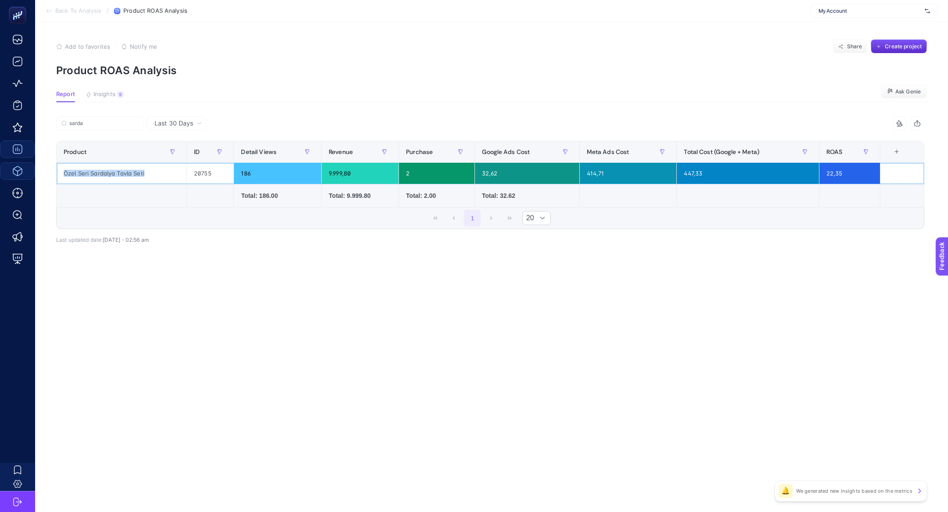
copy tr "Özel Seri Sardalya Tavla Seti"
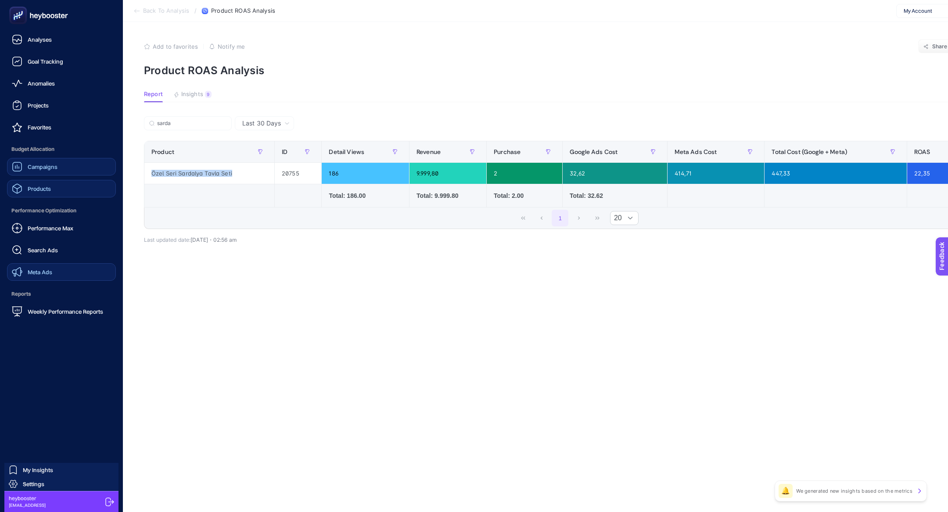
click at [53, 273] on link "Meta Ads" at bounding box center [61, 272] width 109 height 18
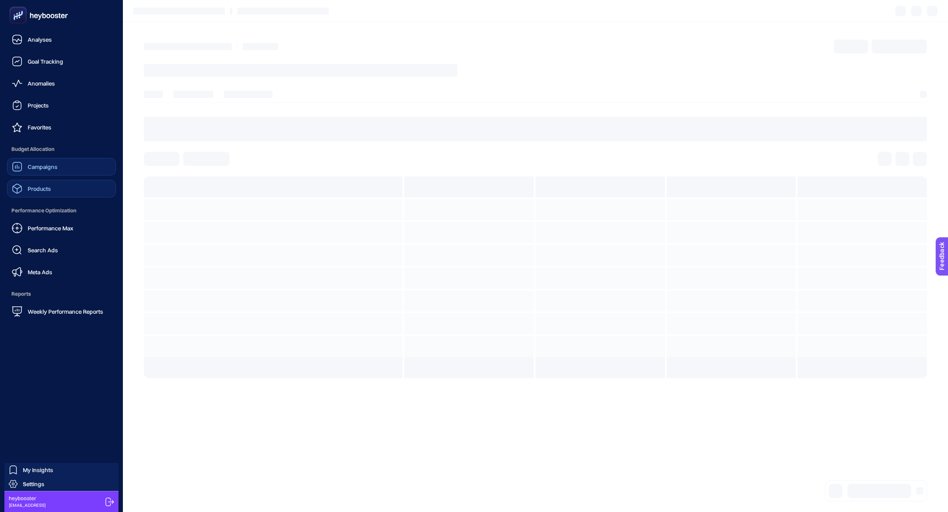
click at [58, 187] on link "Products" at bounding box center [61, 189] width 109 height 18
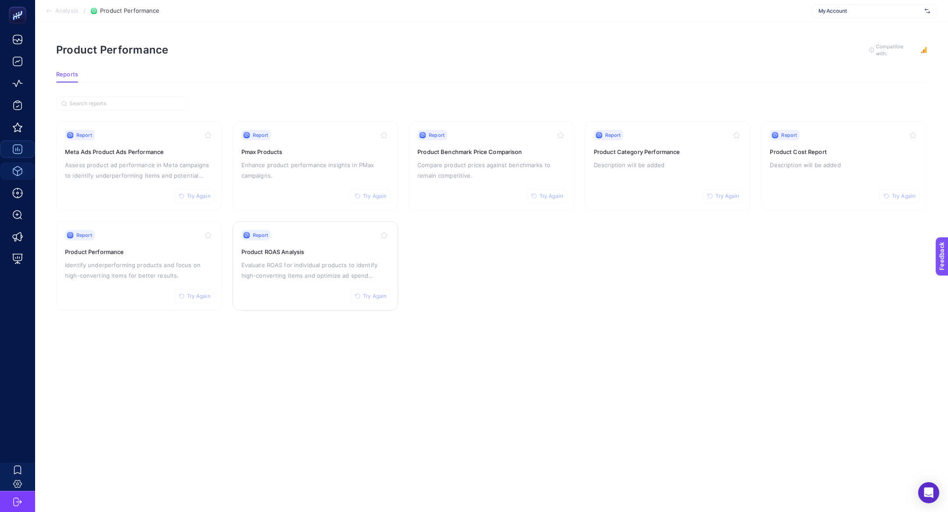
click at [289, 251] on h3 "Product ROAS Analysis" at bounding box center [315, 252] width 148 height 9
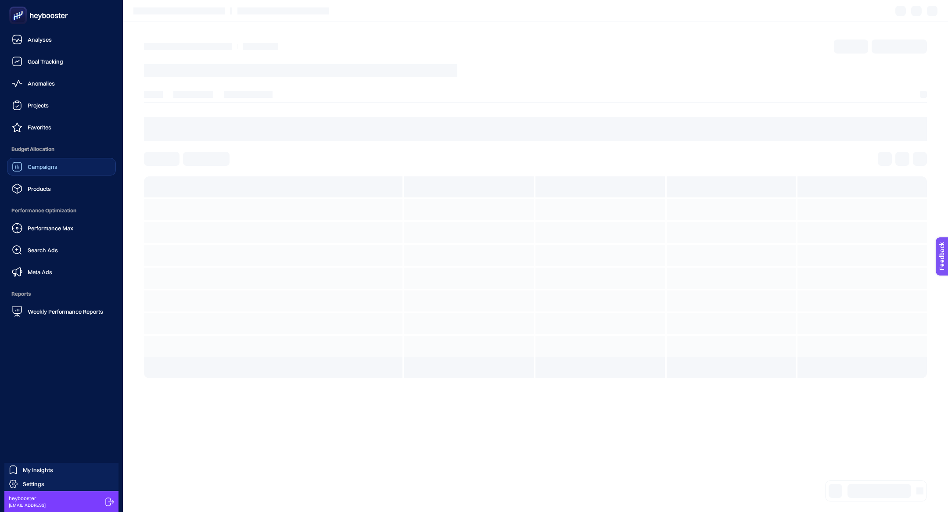
click at [30, 189] on span "Products" at bounding box center [39, 188] width 23 height 7
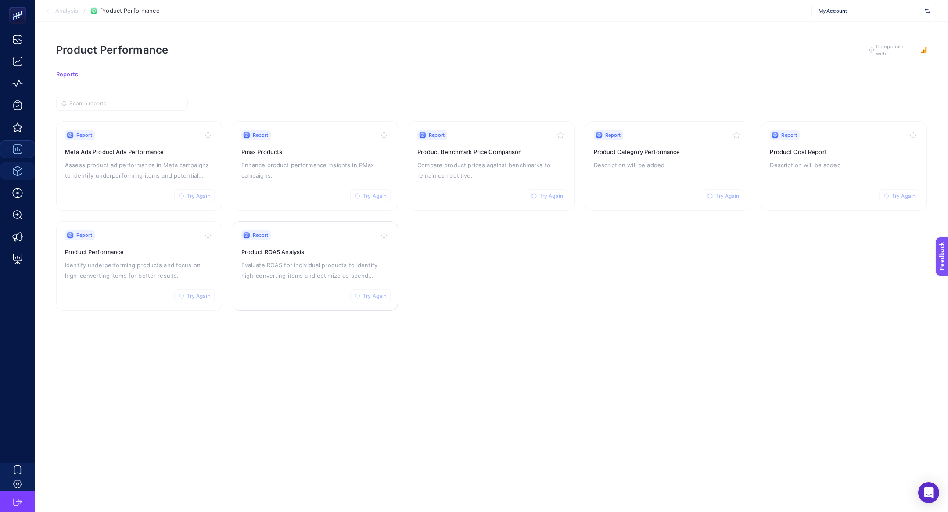
click at [315, 277] on p "Evaluate ROAS for individual products to identify high-converting items and opt…" at bounding box center [315, 270] width 148 height 21
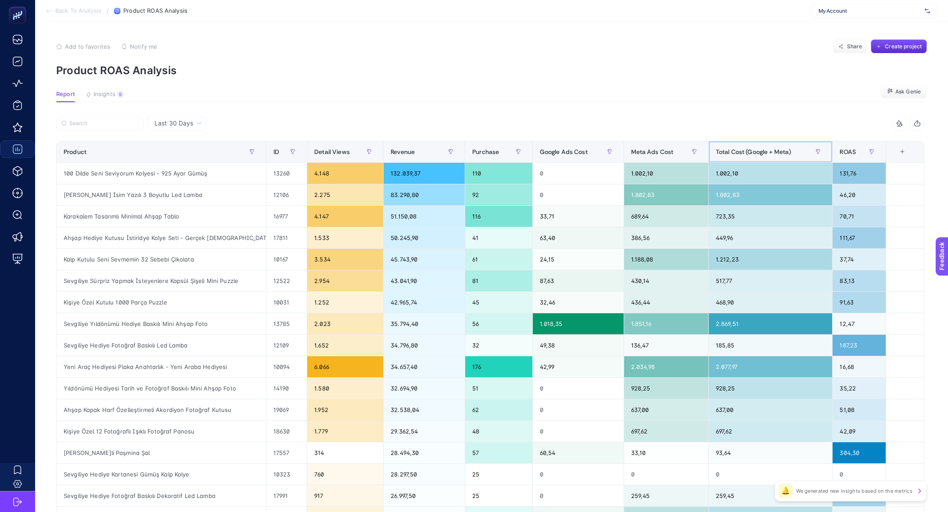
click at [743, 149] on span "Total Cost (Google + Meta)" at bounding box center [754, 151] width 76 height 7
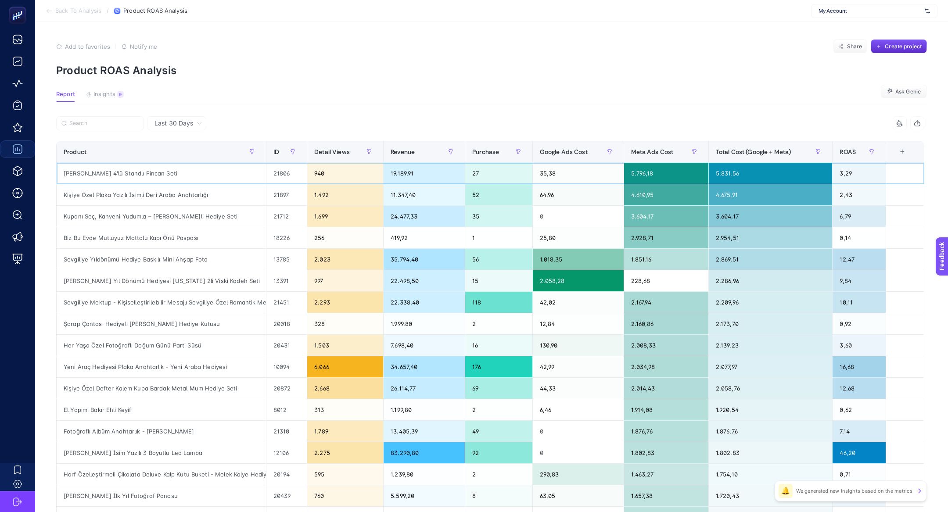
click at [127, 179] on div "İsme Özel 4'lü Standlı Fincan Seti" at bounding box center [161, 173] width 209 height 21
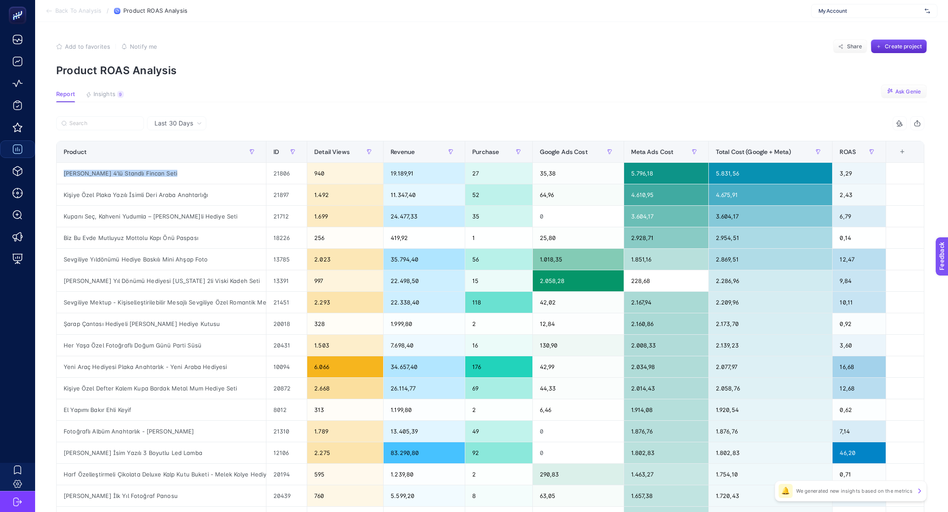
click at [915, 87] on button "Ask Genie" at bounding box center [904, 92] width 46 height 14
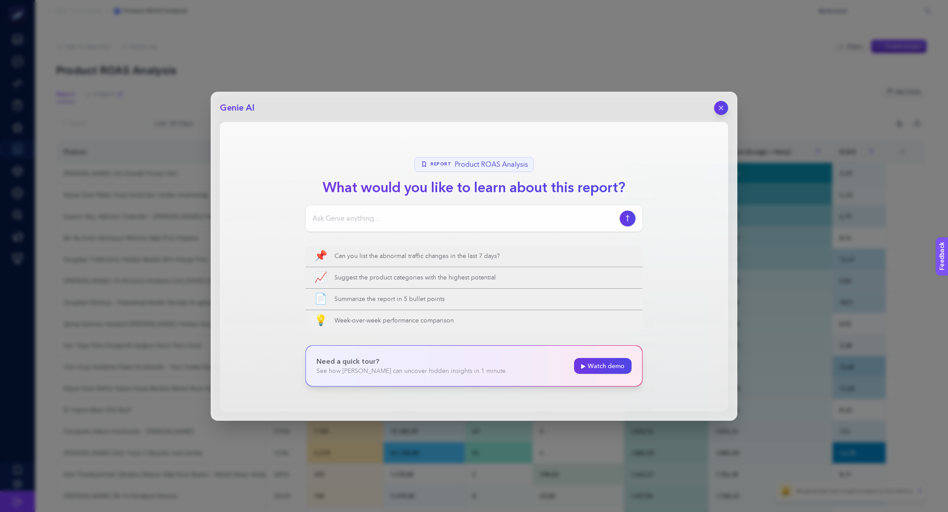
click at [420, 232] on section "Report Product ROAS Analysis What would you like to learn about this report? 📌 …" at bounding box center [474, 267] width 508 height 290
click at [406, 218] on input at bounding box center [465, 218] width 304 height 11
type input "Selam, meta da yüksek harcayıp dönüşümü düşük olan ürünleri listeler misin"
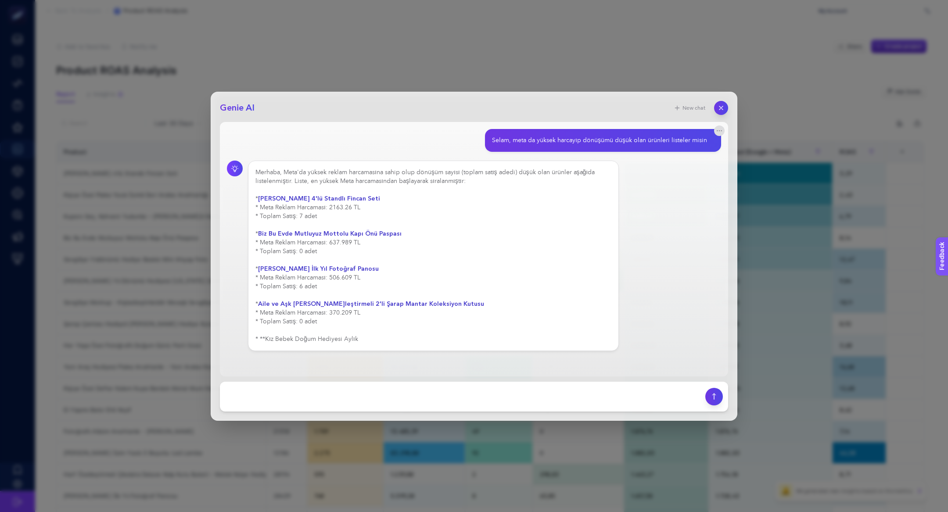
click at [365, 218] on div "Merhaba, Meta'da yüksek reklam harcamasına sahip olup dönüşüm sayısı (toplam sa…" at bounding box center [434, 256] width 356 height 176
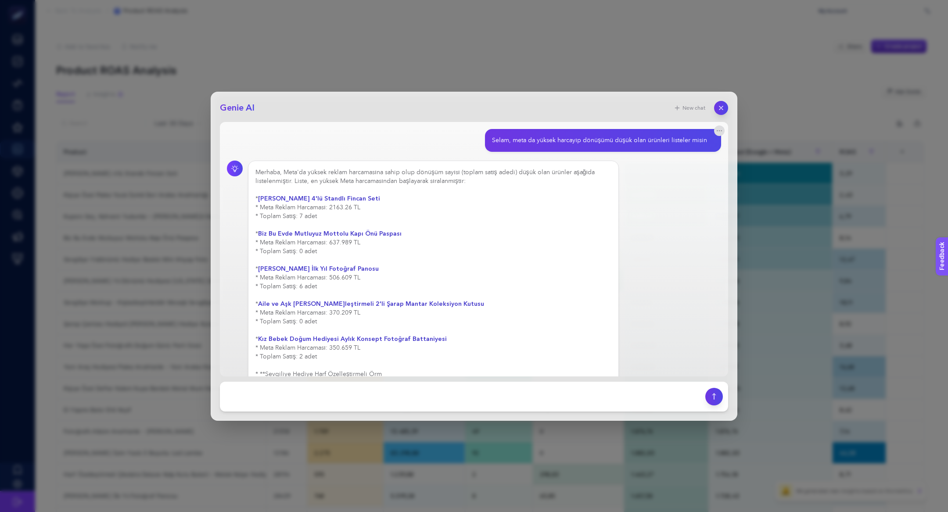
click at [342, 214] on div "Merhaba, Meta'da yüksek reklam harcamasına sahip olup dönüşüm sayısı (toplam sa…" at bounding box center [434, 273] width 356 height 211
click at [337, 207] on div "Merhaba, Meta'da yüksek reklam harcamasına sahip olup dönüşüm sayısı (toplam sa…" at bounding box center [434, 326] width 356 height 316
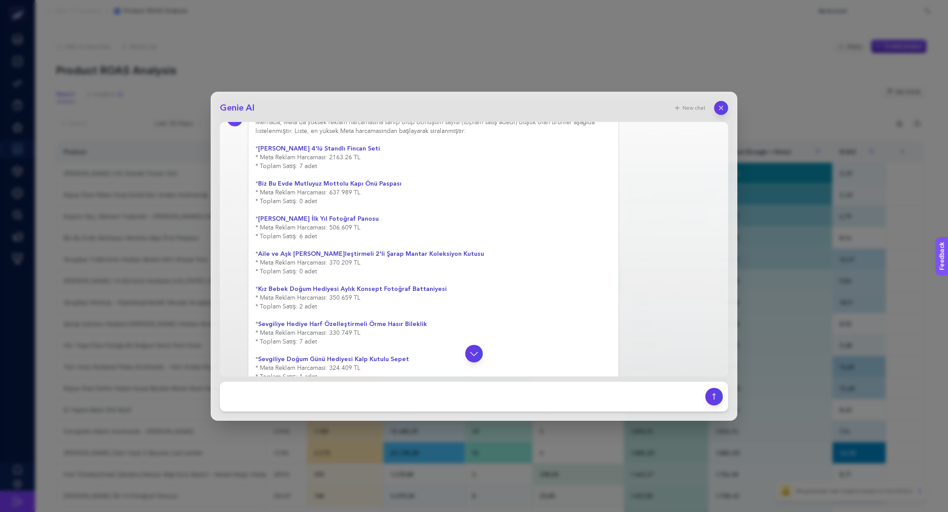
scroll to position [48, 0]
drag, startPoint x: 272, startPoint y: 189, endPoint x: 307, endPoint y: 197, distance: 35.5
click at [307, 197] on div "Merhaba, Meta'da yüksek reklam harcamasına sahip olup dönüşüm sayısı (toplam sa…" at bounding box center [434, 304] width 356 height 369
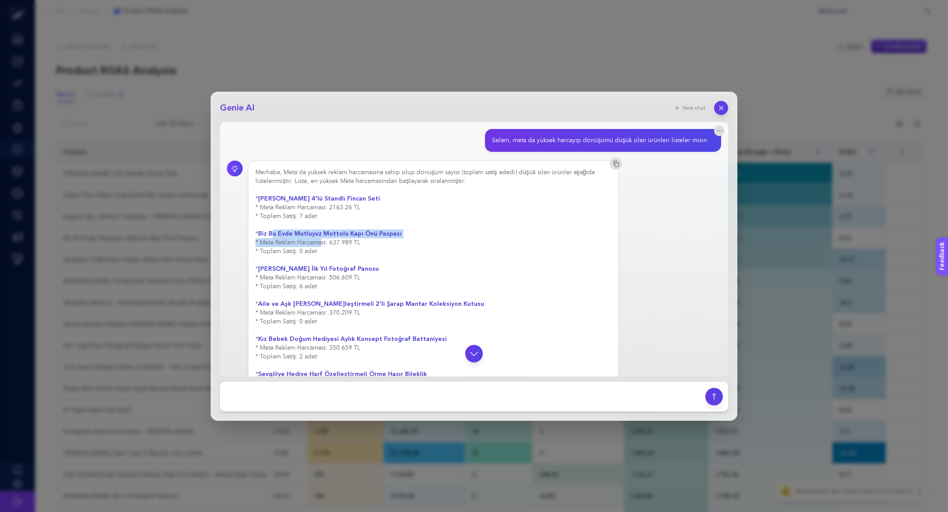
scroll to position [0, 0]
click at [446, 144] on div "Selam, meta da yüksek harcayıp dönüşümü düşük olan ürünleri listeler misin" at bounding box center [474, 140] width 494 height 23
click at [724, 132] on button "button" at bounding box center [719, 130] width 11 height 11
click at [682, 188] on div "Merhaba, Meta'da yüksek reklam harcamasına sahip olup dönüşüm sayısı (toplam sa…" at bounding box center [474, 352] width 494 height 384
click at [314, 198] on strong "İsme Özel 4'lü Standlı Fincan Seti" at bounding box center [319, 198] width 122 height 8
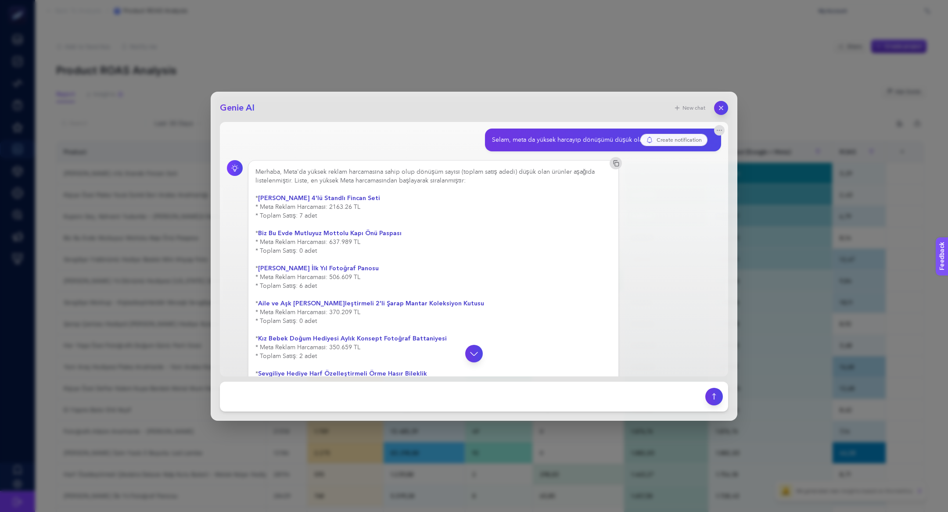
click at [314, 198] on strong "İsme Özel 4'lü Standlı Fincan Seti" at bounding box center [319, 198] width 122 height 8
click at [314, 201] on strong "İsme Özel 4'lü Standlı Fincan Seti" at bounding box center [319, 198] width 122 height 8
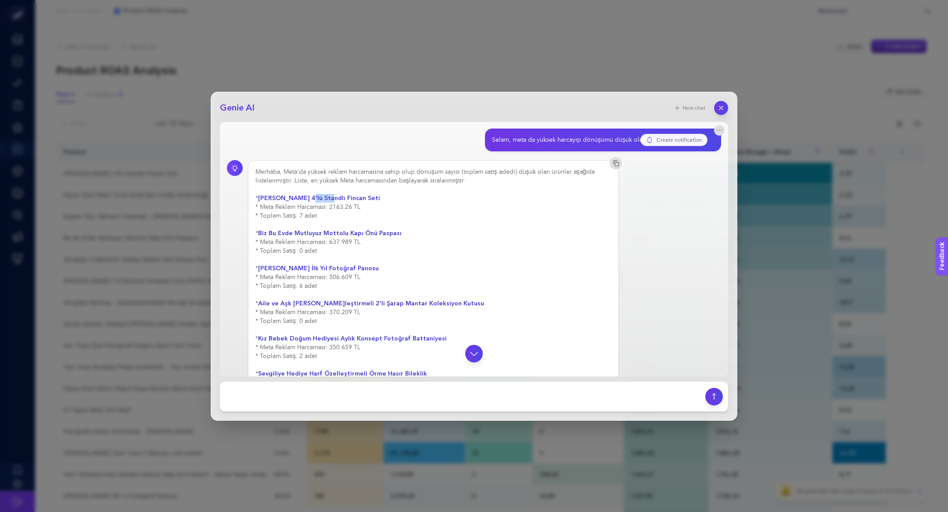
click at [314, 201] on strong "İsme Özel 4'lü Standlı Fincan Seti" at bounding box center [319, 198] width 122 height 8
click at [676, 262] on div "Merhaba, Meta'da yüksek reklam harcamasına sahip olup dönüşüm sayısı (toplam sa…" at bounding box center [474, 352] width 494 height 384
click at [723, 128] on button "button" at bounding box center [719, 130] width 11 height 11
click at [723, 130] on icon "button" at bounding box center [719, 130] width 7 height 7
click at [665, 201] on div "Merhaba, Meta'da yüksek reklam harcamasına sahip olup dönüşüm sayısı (toplam sa…" at bounding box center [474, 352] width 494 height 384
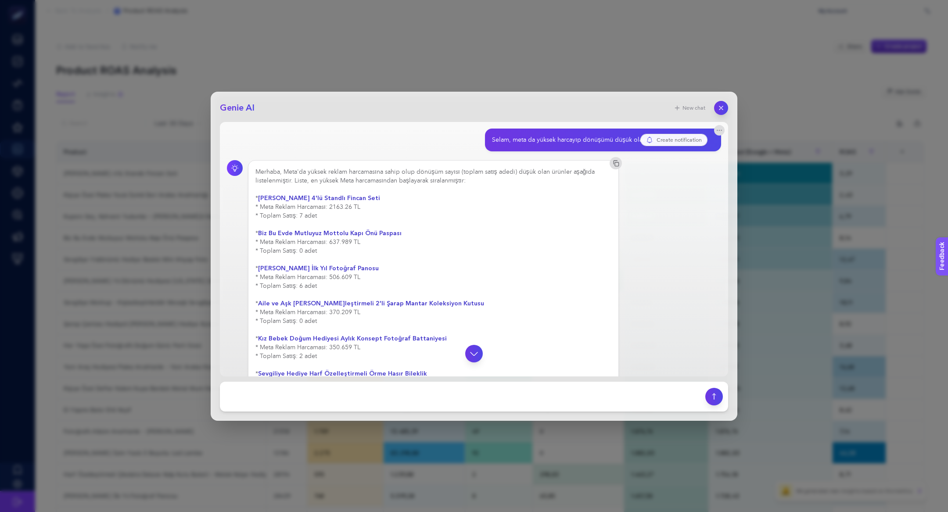
click at [308, 211] on div "Merhaba, Meta'da yüksek reklam harcamasına sahip olup dönüşüm sayısı (toplam sa…" at bounding box center [434, 352] width 356 height 369
click at [726, 104] on button "button" at bounding box center [721, 108] width 15 height 15
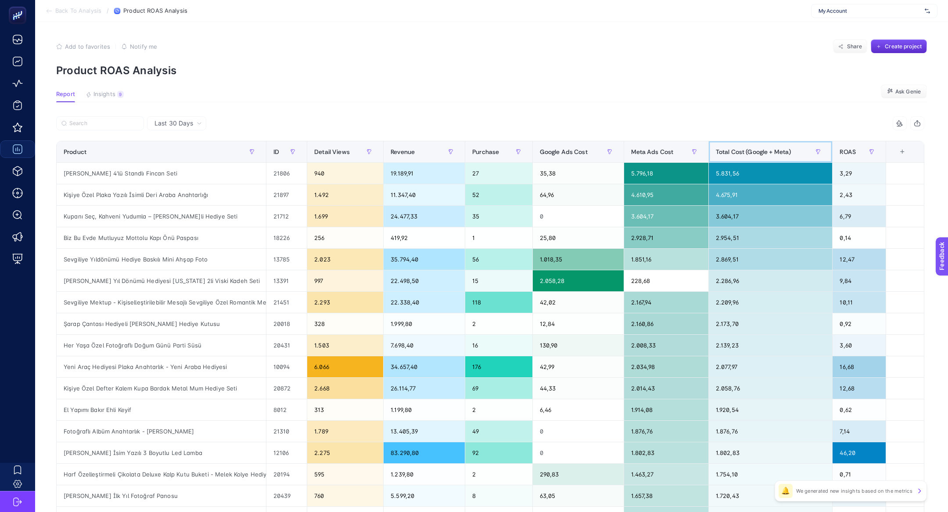
click at [740, 149] on span "Total Cost (Google + Meta)" at bounding box center [754, 151] width 76 height 7
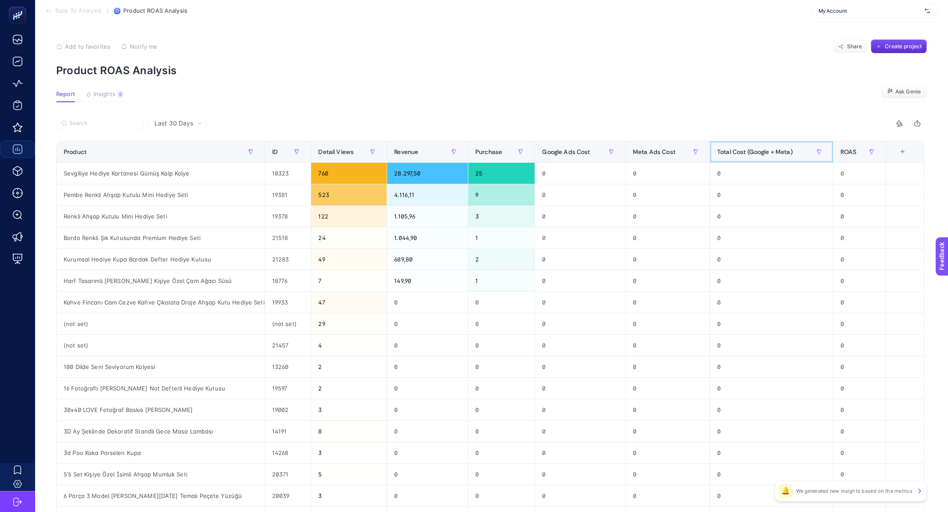
click at [754, 147] on div "Total Cost (Google + Meta)" at bounding box center [771, 152] width 109 height 14
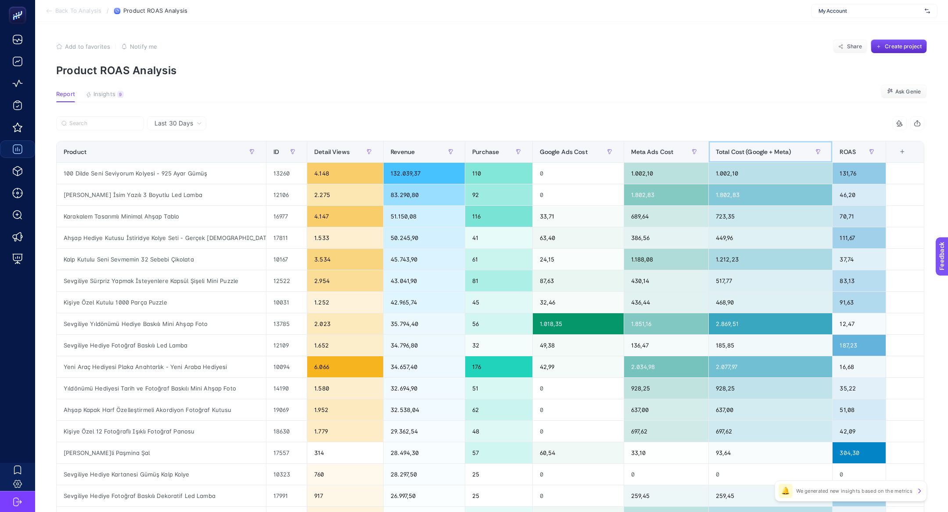
click at [754, 147] on div "Total Cost (Google + Meta)" at bounding box center [771, 152] width 110 height 14
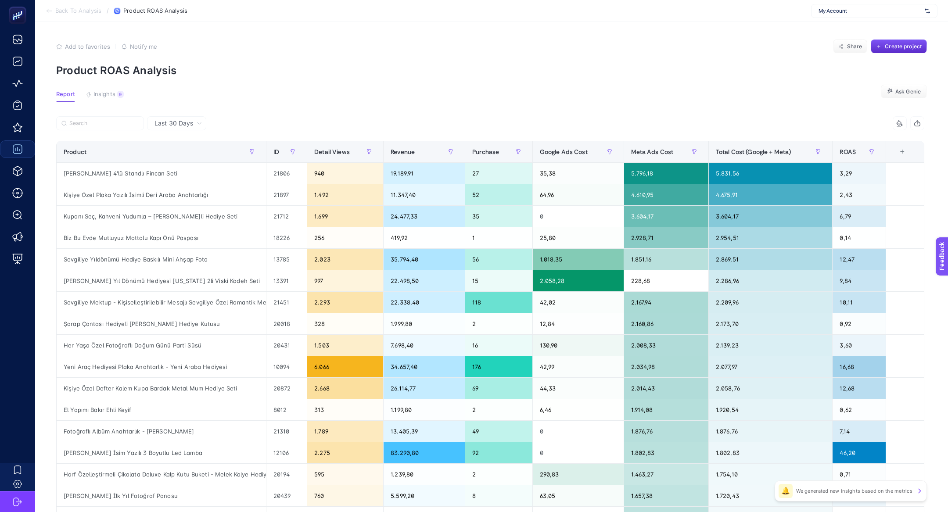
click at [50, 184] on div "Last 30 Days 7 items selected Product ID Detail Views Revenue Purchase Google A…" at bounding box center [490, 403] width 883 height 574
click at [82, 178] on div "İsme Özel 4'lü Standlı Fincan Seti" at bounding box center [161, 173] width 209 height 21
drag, startPoint x: 747, startPoint y: 174, endPoint x: 664, endPoint y: 171, distance: 83.0
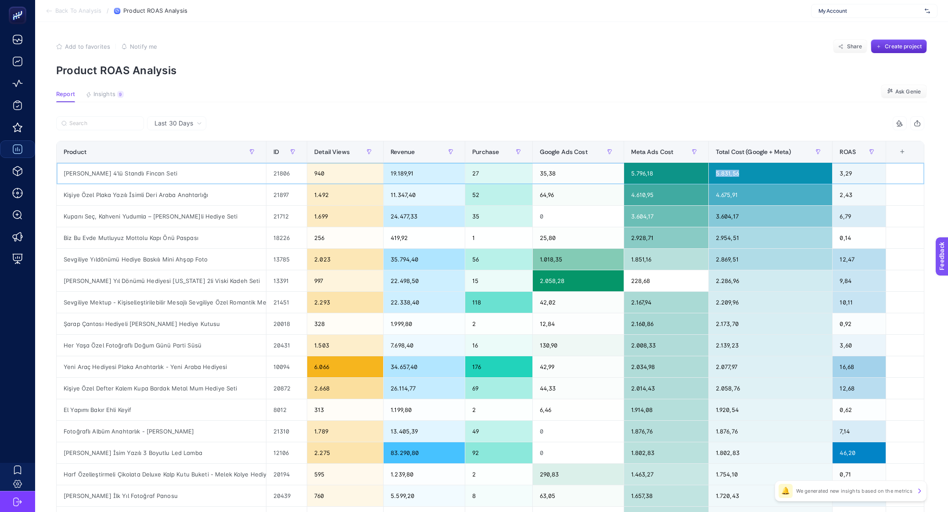
click at [664, 206] on tr "İsme Özel 4'lü Standlı Fincan Seti 21806 940 19.189,91 27 35,38 5.796,18 5.831,…" at bounding box center [491, 217] width 868 height 22
click at [645, 175] on div "5.796,18" at bounding box center [666, 173] width 84 height 21
click at [407, 175] on div "19.189,91" at bounding box center [424, 173] width 81 height 21
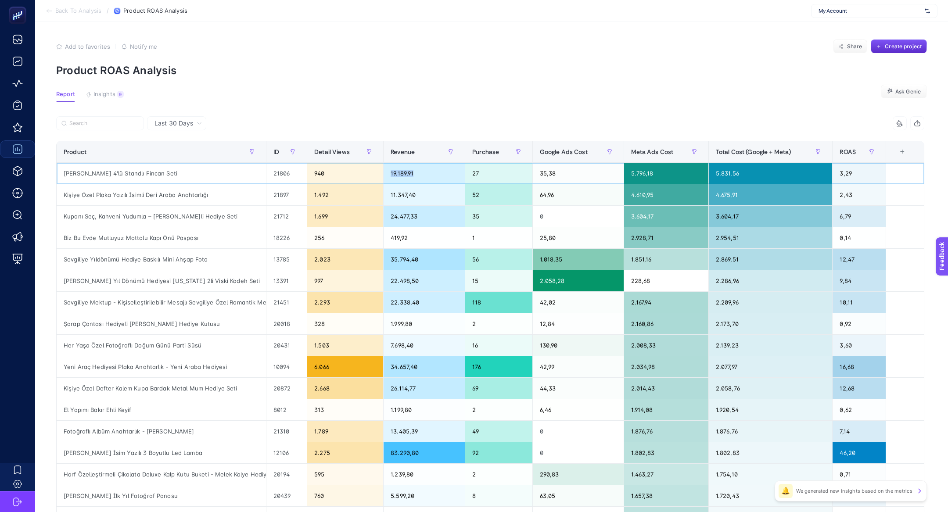
click at [407, 175] on div "19.189,91" at bounding box center [424, 173] width 81 height 21
click at [854, 179] on div "3,29" at bounding box center [859, 173] width 53 height 21
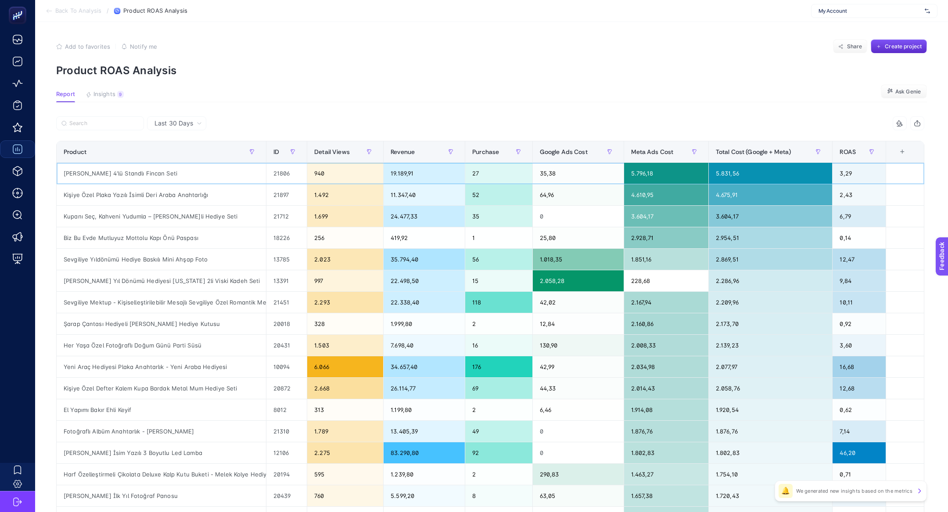
click at [856, 170] on div "3,29" at bounding box center [859, 173] width 53 height 21
click at [105, 174] on div "İsme Özel 4'lü Standlı Fincan Seti" at bounding box center [161, 173] width 209 height 21
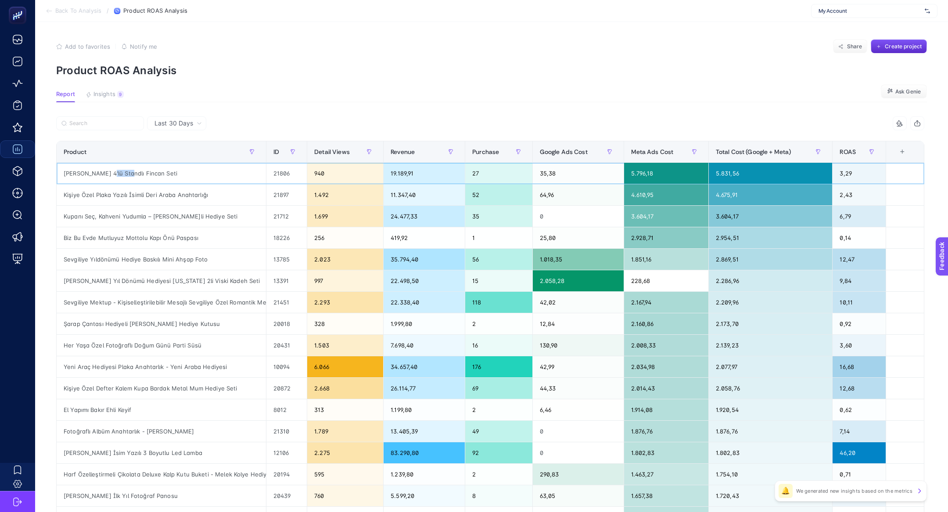
click at [105, 174] on div "İsme Özel 4'lü Standlı Fincan Seti" at bounding box center [161, 173] width 209 height 21
copy tr "İsme Özel 4'lü Standlı Fincan Seti"
click at [197, 243] on div "Biz Bu Evde Mutluyuz Mottolu Kapı Önü Paspası" at bounding box center [161, 237] width 209 height 21
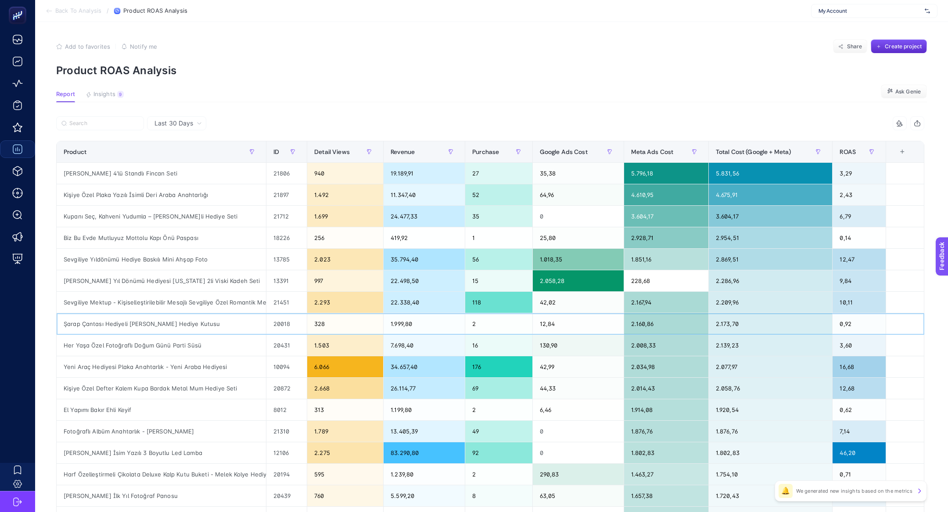
click at [188, 319] on div "Şarap Çantası Hediyeli Van Gogh Hediye Kutusu" at bounding box center [161, 324] width 209 height 21
click at [116, 421] on div "Fotoğraflı Albüm Anahtarlık - Simli Kapak" at bounding box center [161, 431] width 209 height 21
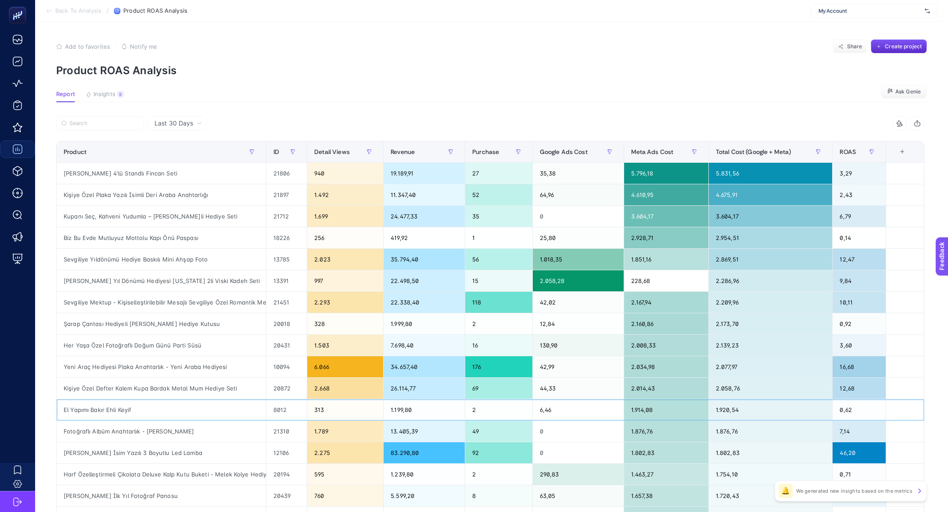
click at [112, 411] on div "El Yapımı Bakır Ehli Keyif" at bounding box center [161, 410] width 209 height 21
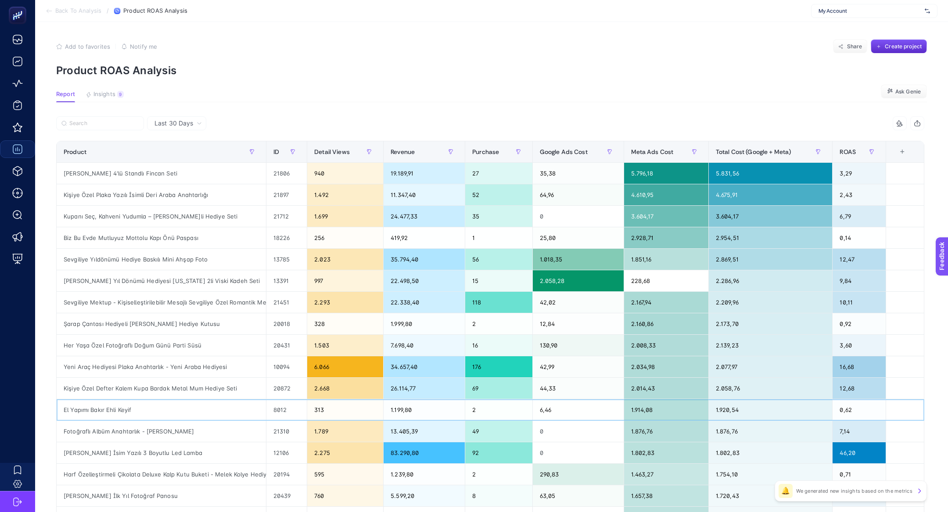
click at [112, 411] on div "El Yapımı Bakır Ehli Keyif" at bounding box center [161, 410] width 209 height 21
click at [90, 125] on input "Search" at bounding box center [103, 123] width 69 height 7
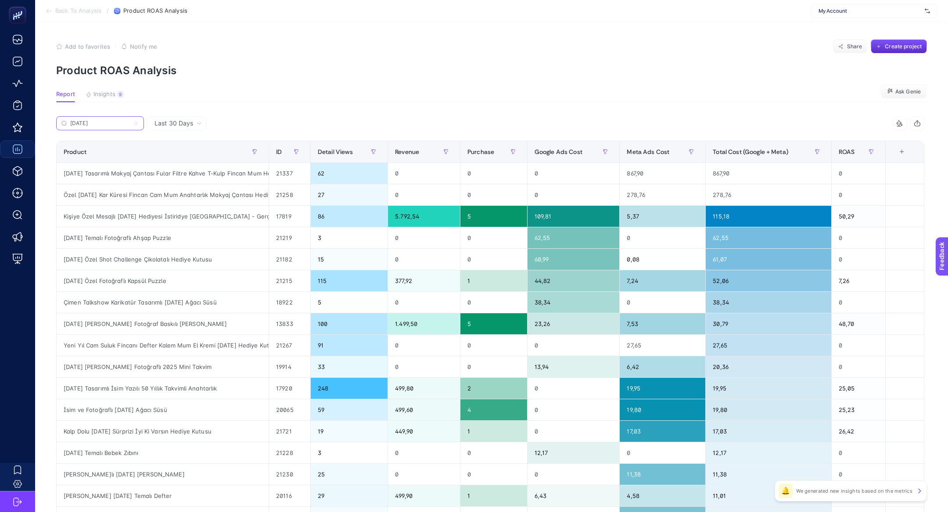
type input "yılbaşı"
click at [750, 149] on span "Total Cost (Google + Meta)" at bounding box center [751, 151] width 76 height 7
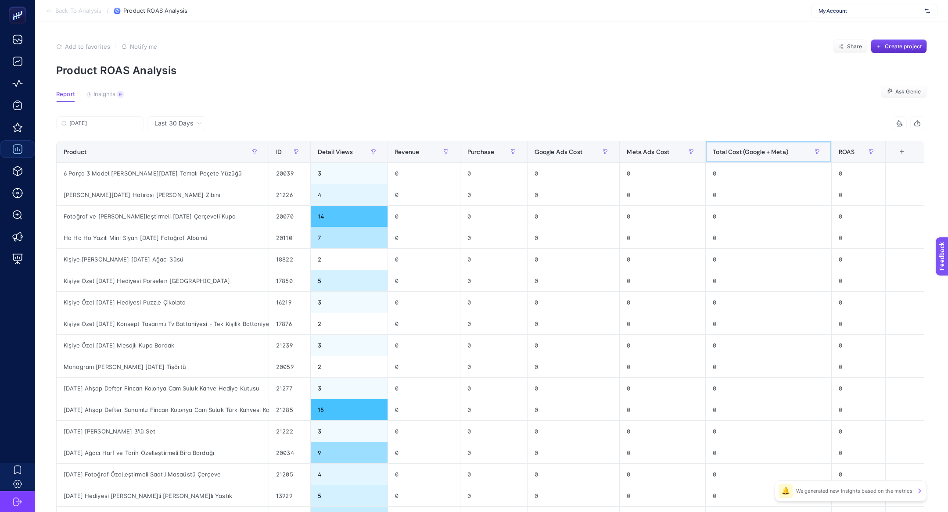
click at [750, 149] on span "Total Cost (Google + Meta)" at bounding box center [751, 151] width 76 height 7
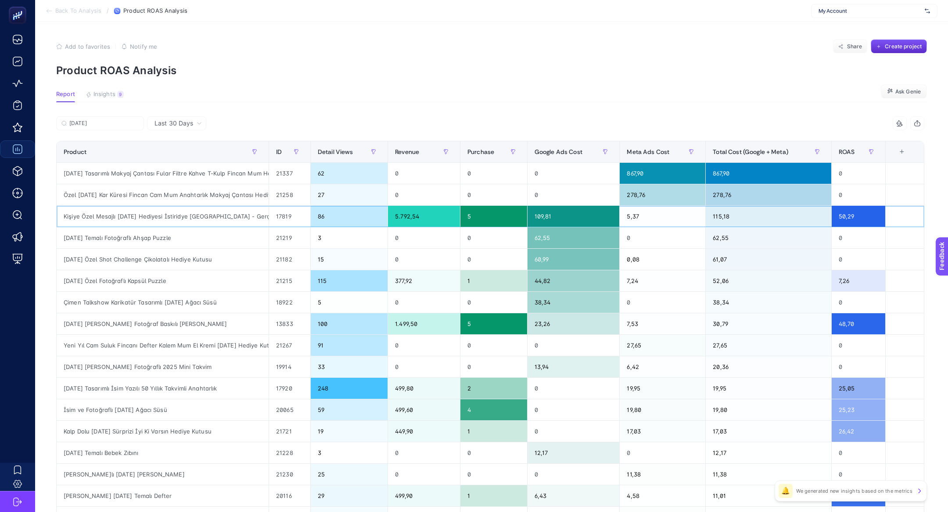
click at [175, 206] on td "Kişiye Özel Mesajlı Yılbaşı Hediyesi İstiridye Kolye - Gerçek İnci Kolye Ahşap …" at bounding box center [163, 217] width 213 height 22
click at [175, 216] on div "Kişiye Özel Mesajlı Yılbaşı Hediyesi İstiridye Kolye - Gerçek İnci Kolye Ahşap …" at bounding box center [163, 216] width 212 height 21
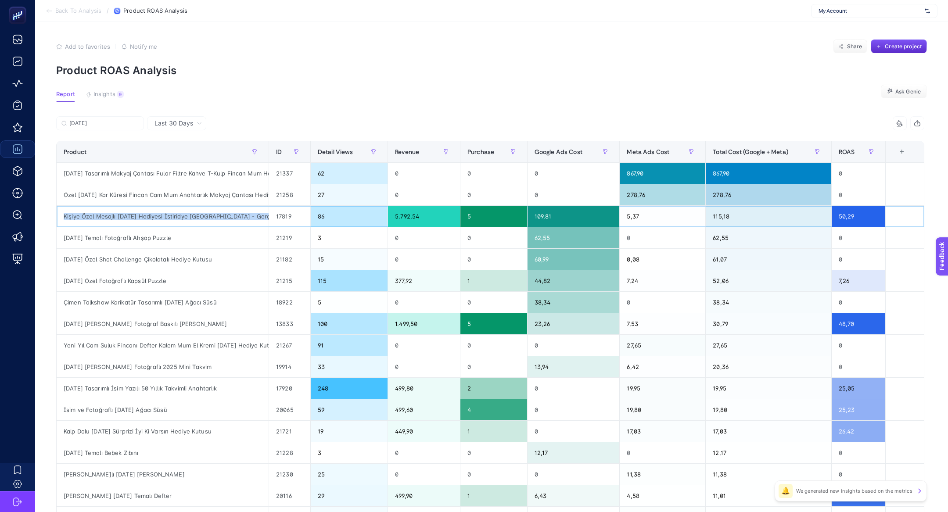
copy tr "Kişiye Özel Mesajlı Yılbaşı Hediyesi İstiridye Kolye - Gerçek İnci Kolye Ahşap …"
drag, startPoint x: 86, startPoint y: 382, endPoint x: 165, endPoint y: 383, distance: 78.2
click at [165, 383] on div "Yılbaşı Tasarımlı İsim Yazılı 50 Yıllık Takvimli Anahtarlık" at bounding box center [163, 388] width 212 height 21
drag, startPoint x: 75, startPoint y: 359, endPoint x: 170, endPoint y: 374, distance: 96.4
click at [170, 374] on div "Yılbaşı Özel Masaüstü Fotoğraflı 2025 Mini Takvim" at bounding box center [163, 367] width 212 height 21
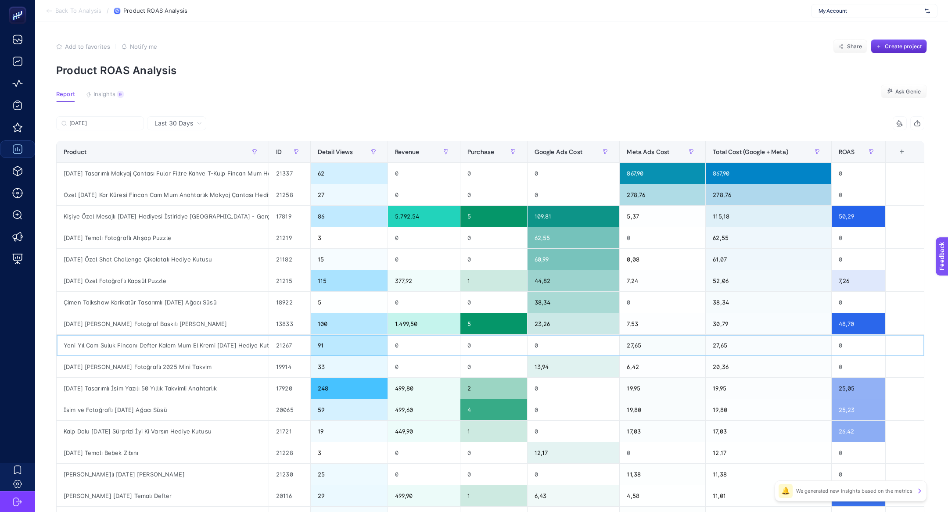
drag, startPoint x: 118, startPoint y: 344, endPoint x: 160, endPoint y: 346, distance: 41.7
click at [161, 348] on div "Yeni Yıl Cam Suluk Fincanı Defter Kalem Mum El Kremi Yılbaşı Hediye Kutusu" at bounding box center [163, 345] width 212 height 21
click at [129, 116] on article "Add to favorites false Notify me Share Create project Product ROAS Analysis Rep…" at bounding box center [491, 365] width 913 height 686
click at [137, 123] on input "yılbaşı" at bounding box center [103, 123] width 69 height 7
click at [138, 121] on icon at bounding box center [135, 123] width 5 height 5
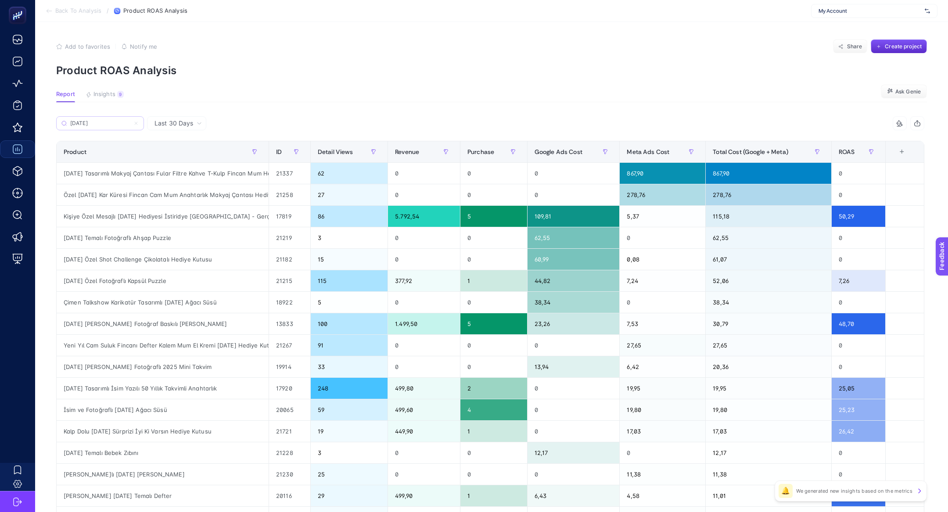
click at [130, 121] on input "yılbaşı" at bounding box center [100, 123] width 60 height 7
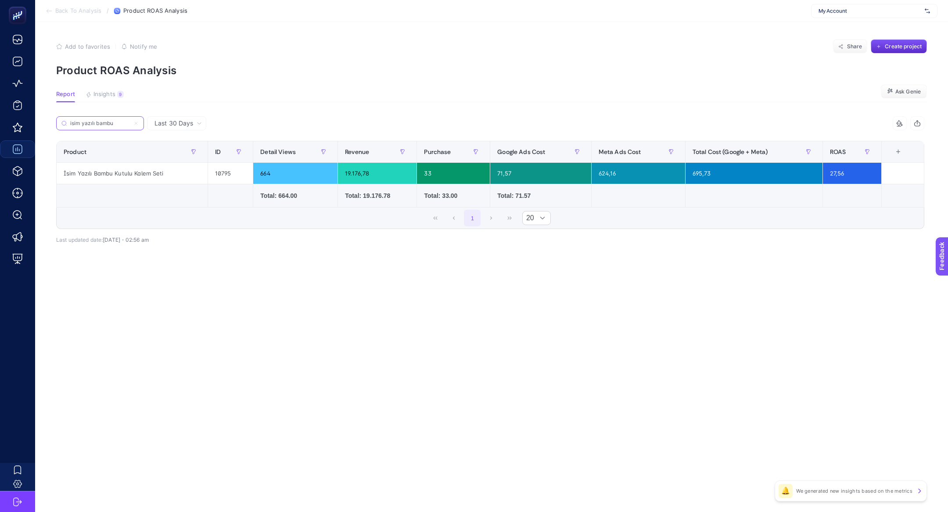
type input "isim yazılı bambu"
click at [112, 173] on div "İsim Yazılı Bambu Kutulu Kalem Seti" at bounding box center [132, 173] width 151 height 21
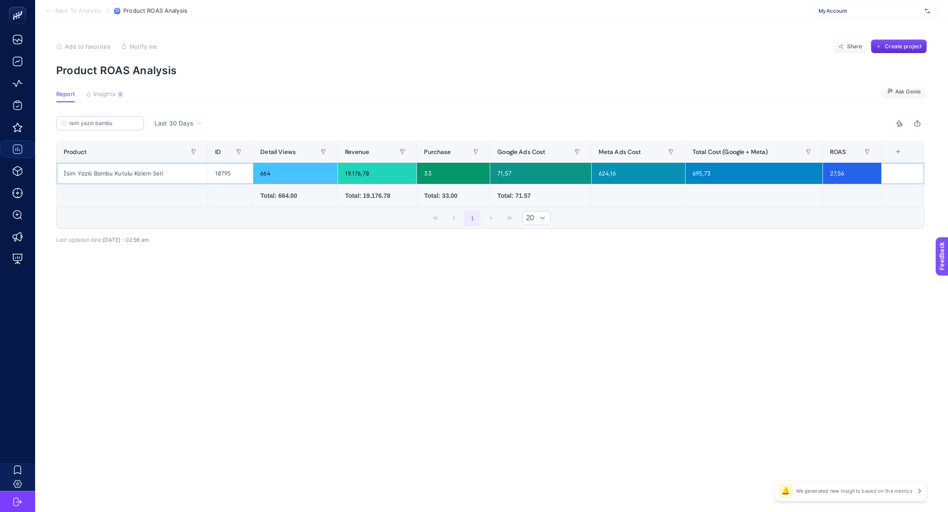
click at [356, 178] on div "19.176,78" at bounding box center [377, 173] width 79 height 21
click at [352, 176] on div "19.176,78" at bounding box center [377, 173] width 79 height 21
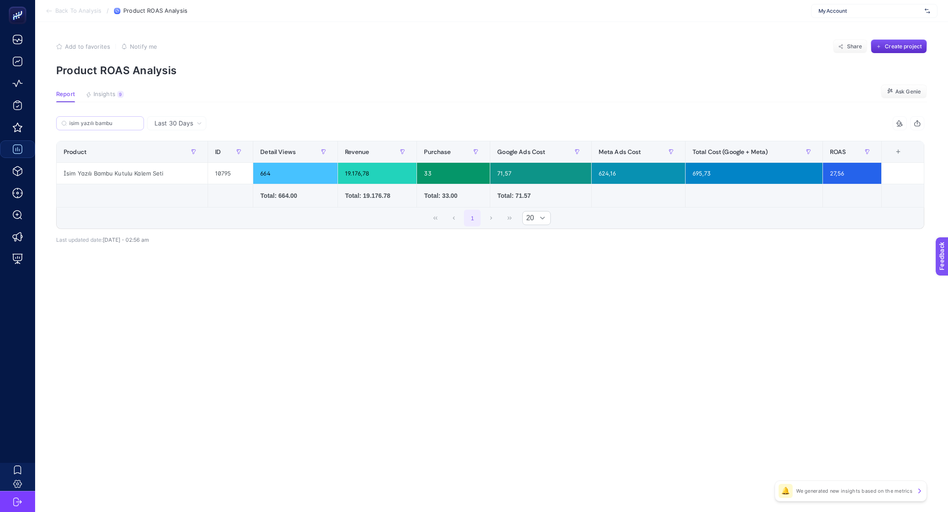
click at [99, 118] on label "isim yazılı bambu" at bounding box center [100, 123] width 88 height 14
click at [99, 120] on input "isim yazılı bambu" at bounding box center [103, 123] width 69 height 7
click at [137, 123] on icon at bounding box center [136, 123] width 3 height 3
click at [130, 123] on input "isim yazılı bambu" at bounding box center [100, 123] width 60 height 7
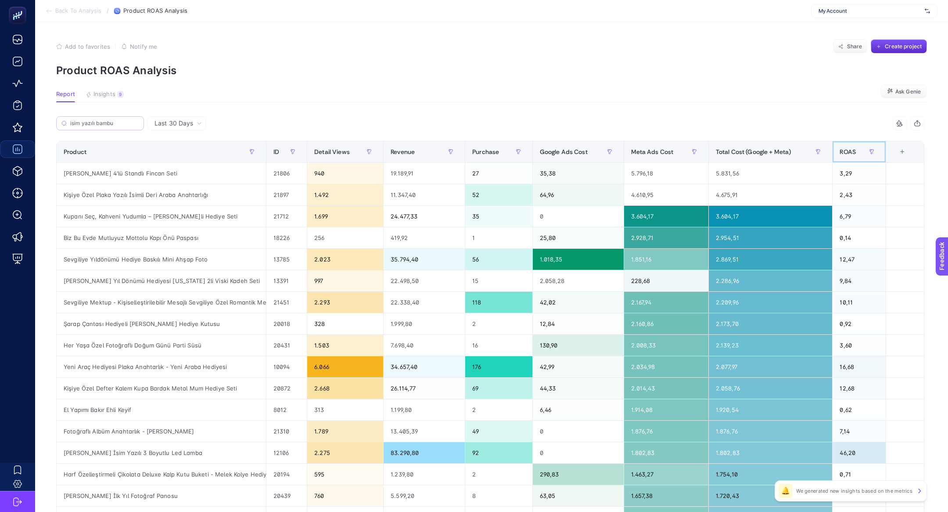
click at [839, 148] on th "ROAS" at bounding box center [859, 152] width 53 height 22
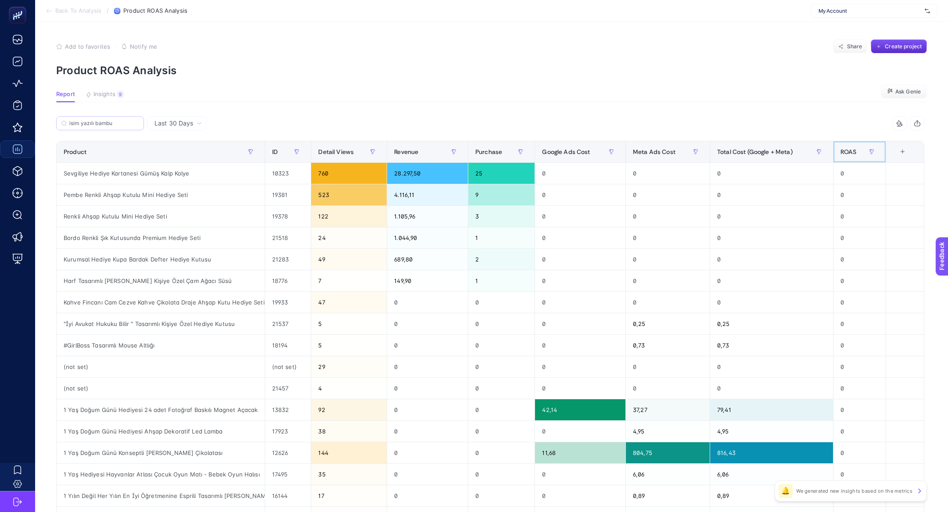
click at [841, 148] on th "ROAS" at bounding box center [859, 152] width 53 height 22
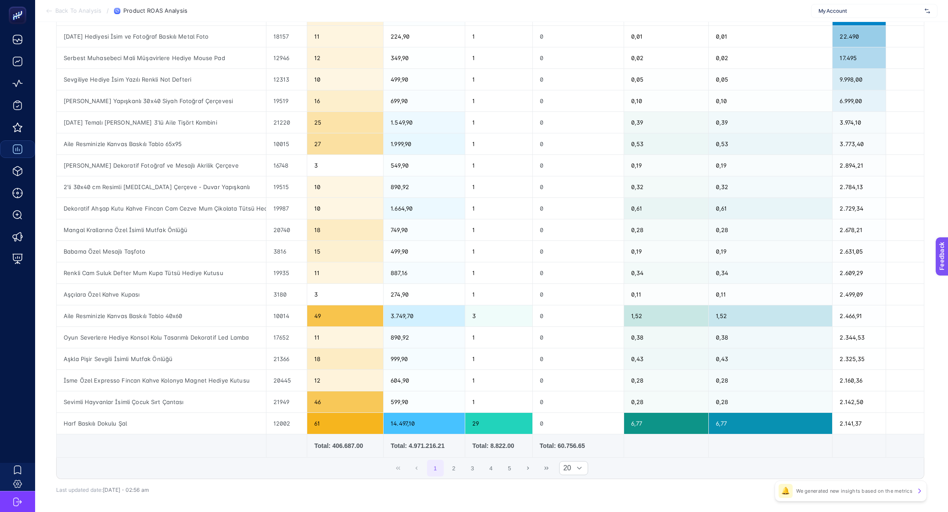
scroll to position [158, 0]
click at [180, 427] on div "Harf Baskılı Dokulu Şal" at bounding box center [161, 424] width 209 height 21
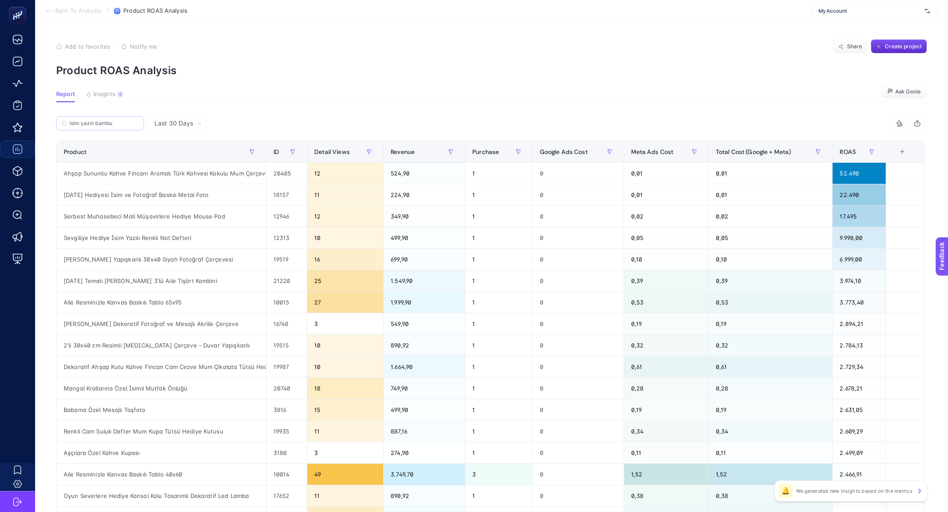
scroll to position [193, 0]
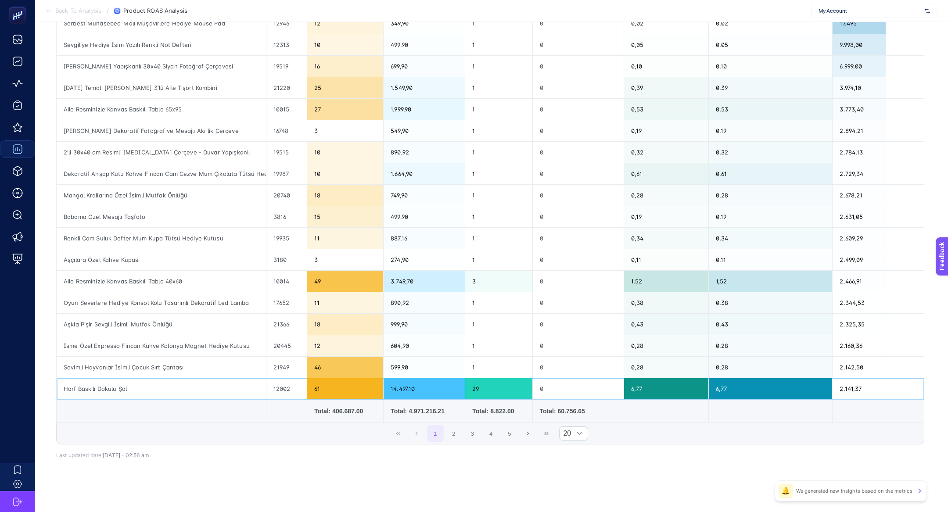
click at [81, 388] on div "Harf Baskılı Dokulu Şal" at bounding box center [161, 388] width 209 height 21
click at [451, 431] on button "2" at bounding box center [454, 433] width 17 height 17
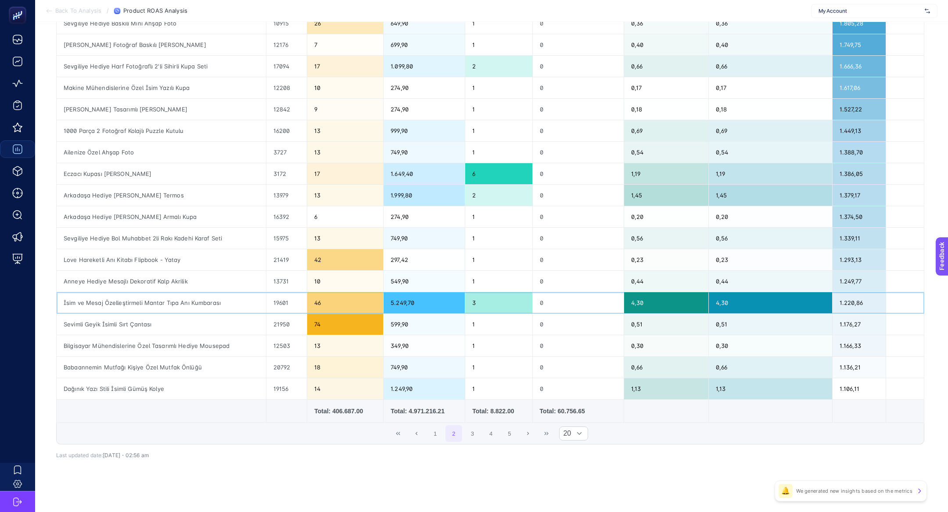
click at [235, 303] on div "İsim ve Mesaj Özelleştirmeli Mantar Tıpa Anı Kumbarası" at bounding box center [161, 302] width 209 height 21
click at [153, 304] on div "İsim ve Mesaj Özelleştirmeli Mantar Tıpa Anı Kumbarası" at bounding box center [161, 302] width 209 height 21
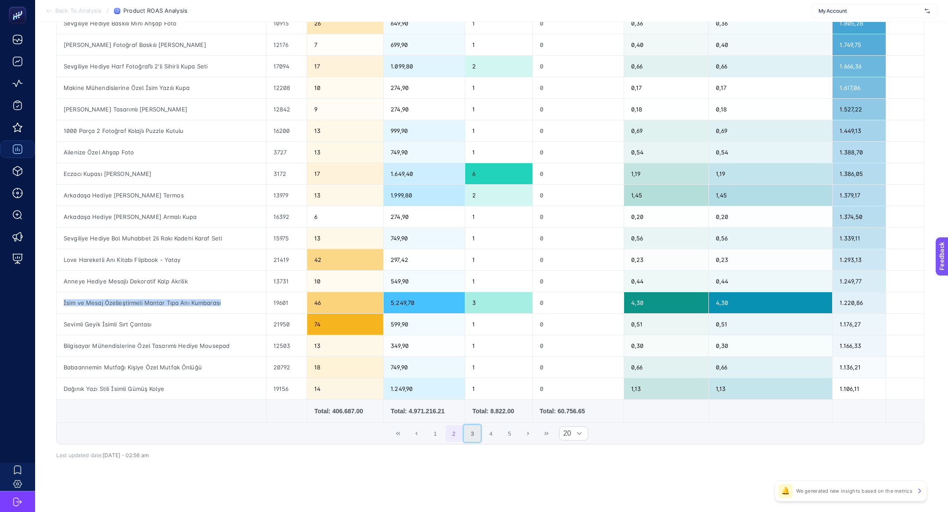
click at [475, 432] on button "3" at bounding box center [472, 433] width 17 height 17
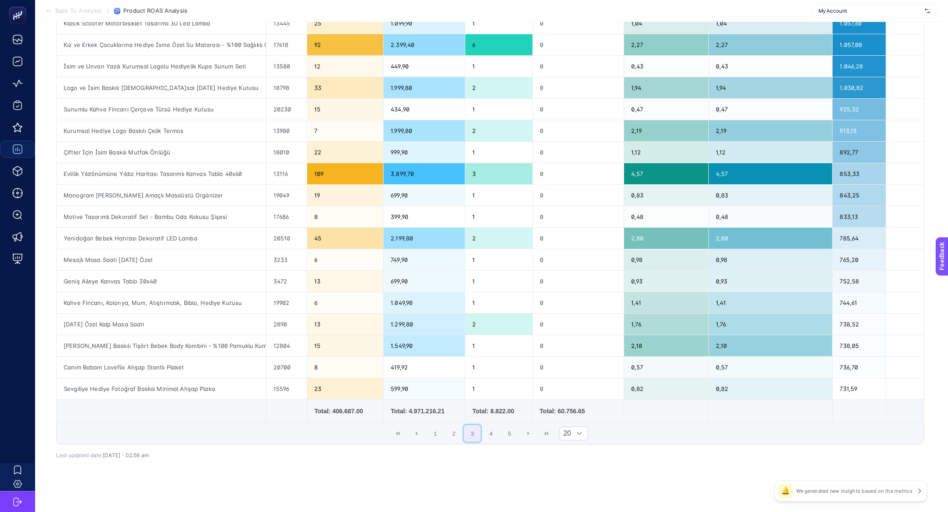
click at [466, 432] on button "3" at bounding box center [472, 433] width 17 height 17
click at [462, 432] on span "1 2 3 4 5" at bounding box center [472, 434] width 93 height 18
click at [454, 432] on button "2" at bounding box center [454, 433] width 17 height 17
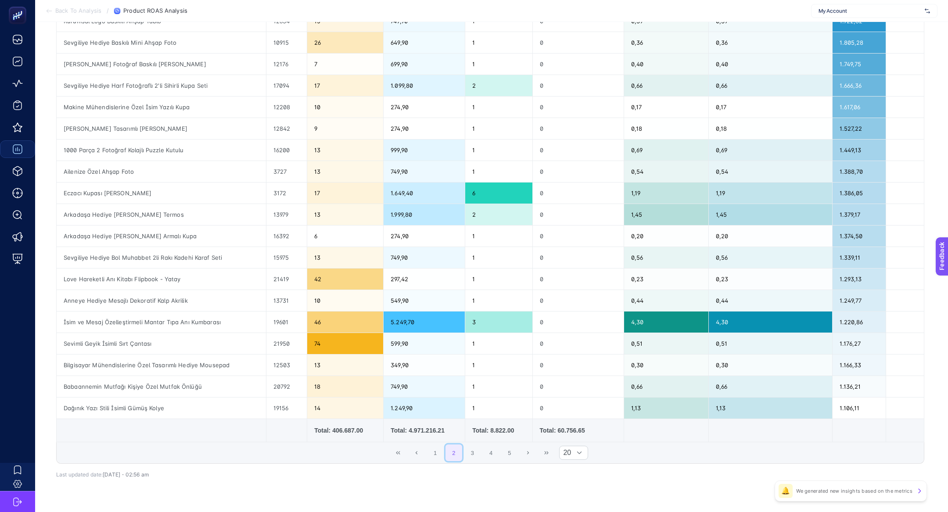
scroll to position [175, 0]
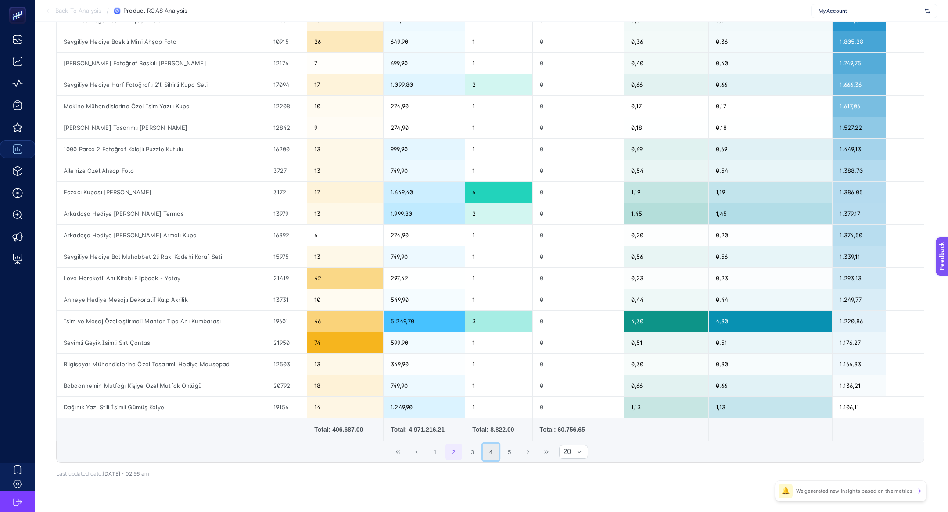
click at [486, 452] on button "4" at bounding box center [491, 452] width 17 height 17
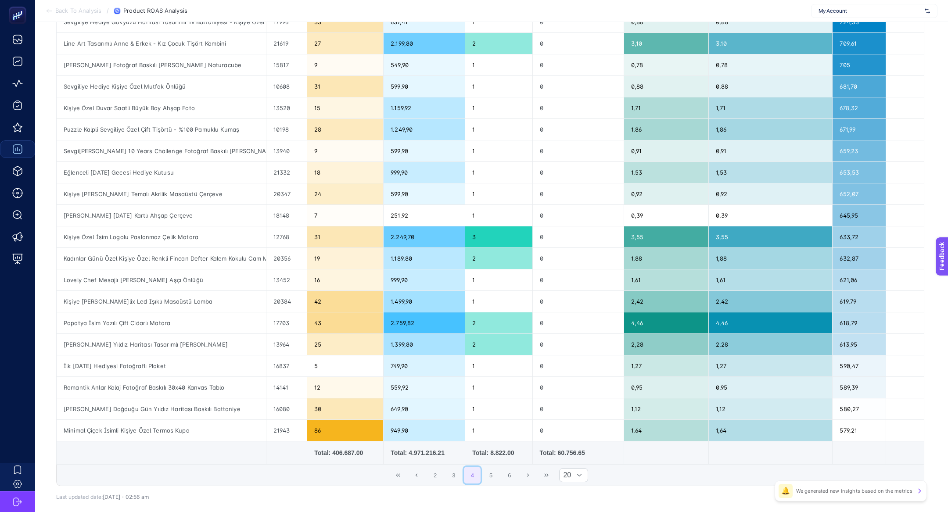
scroll to position [193, 0]
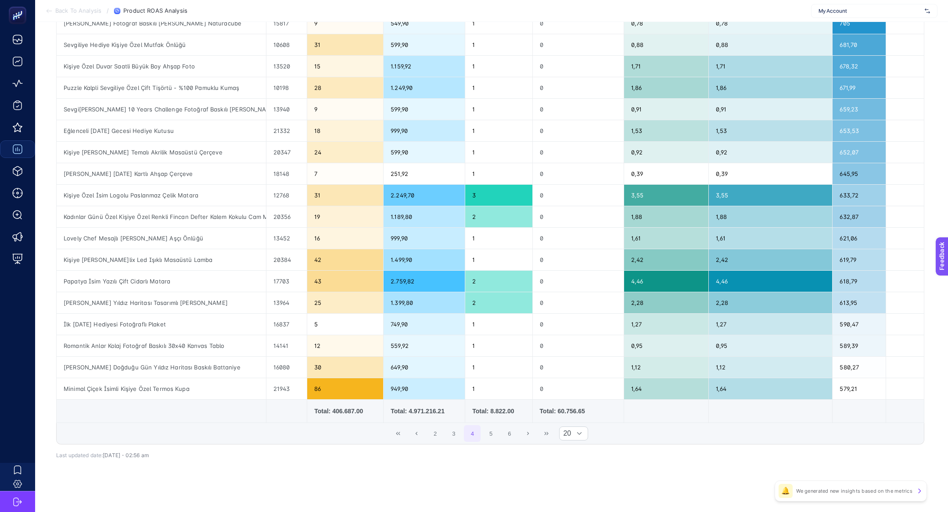
click at [490, 439] on span "2 3 4 5 6" at bounding box center [472, 434] width 93 height 18
click at [490, 436] on button "5" at bounding box center [491, 433] width 17 height 17
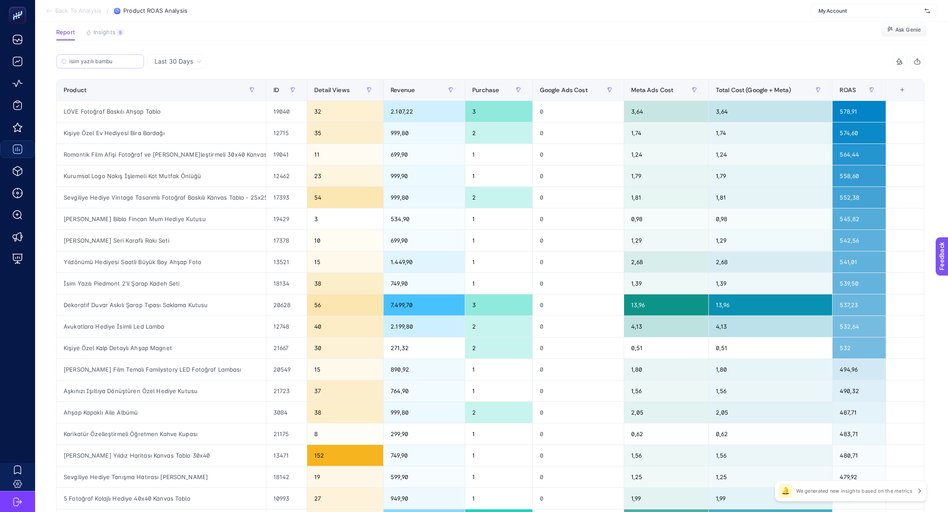
scroll to position [0, 0]
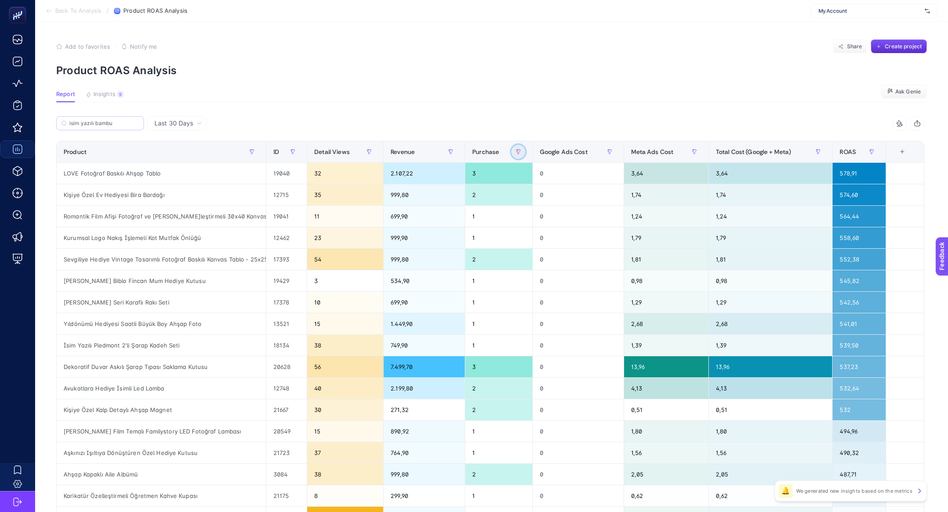
click at [526, 146] on button "button" at bounding box center [519, 152] width 14 height 14
click at [538, 208] on span "Equals" at bounding box center [562, 201] width 78 height 18
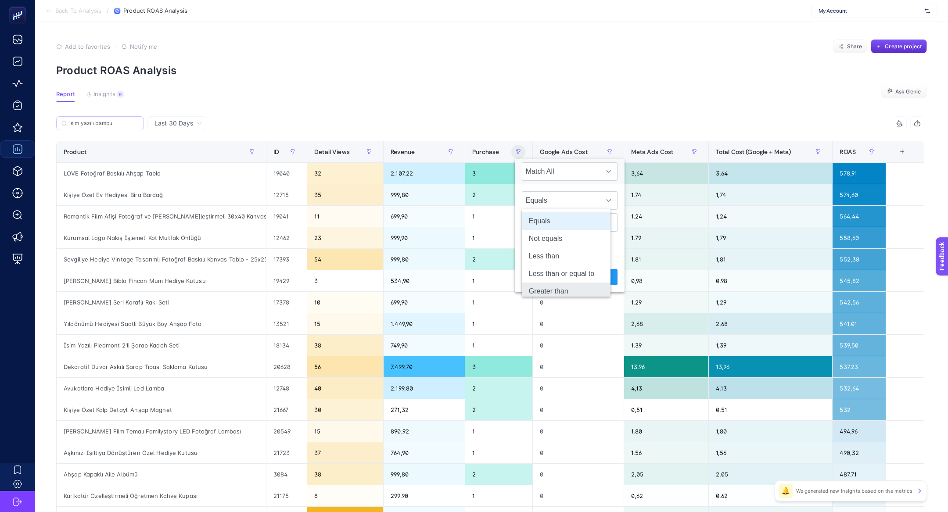
click at [555, 285] on li "Greater than" at bounding box center [566, 292] width 89 height 18
click at [550, 220] on input at bounding box center [570, 222] width 96 height 18
type input "7"
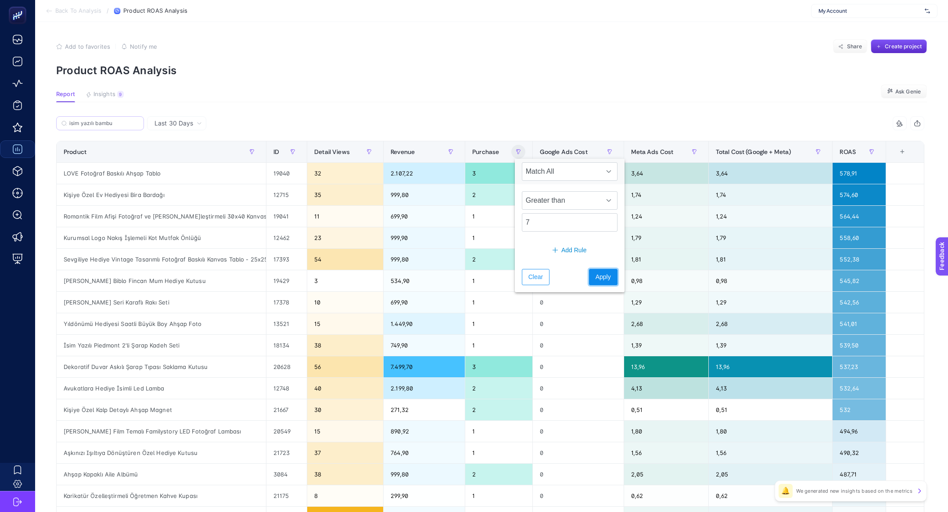
click at [596, 280] on span "Apply" at bounding box center [603, 277] width 15 height 9
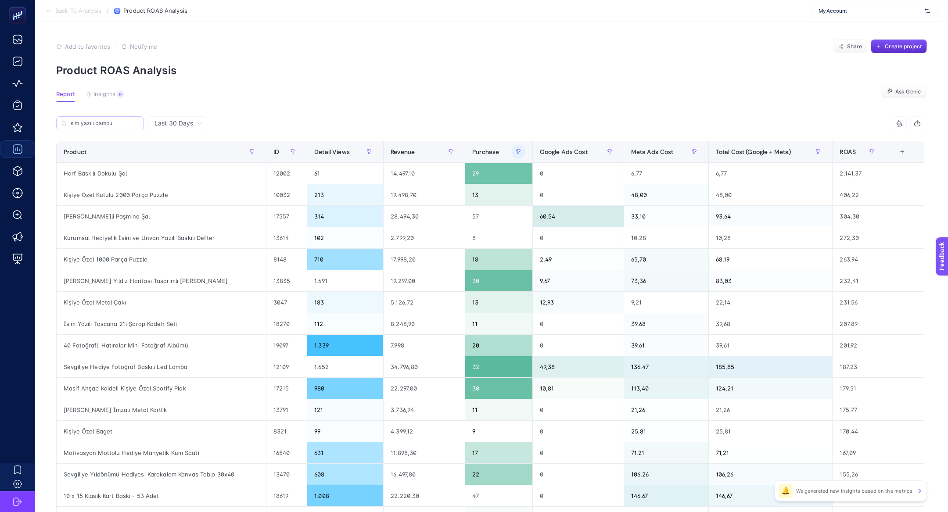
click at [727, 64] on p "Product ROAS Analysis" at bounding box center [491, 70] width 871 height 13
click at [836, 145] on th "ROAS" at bounding box center [859, 152] width 53 height 22
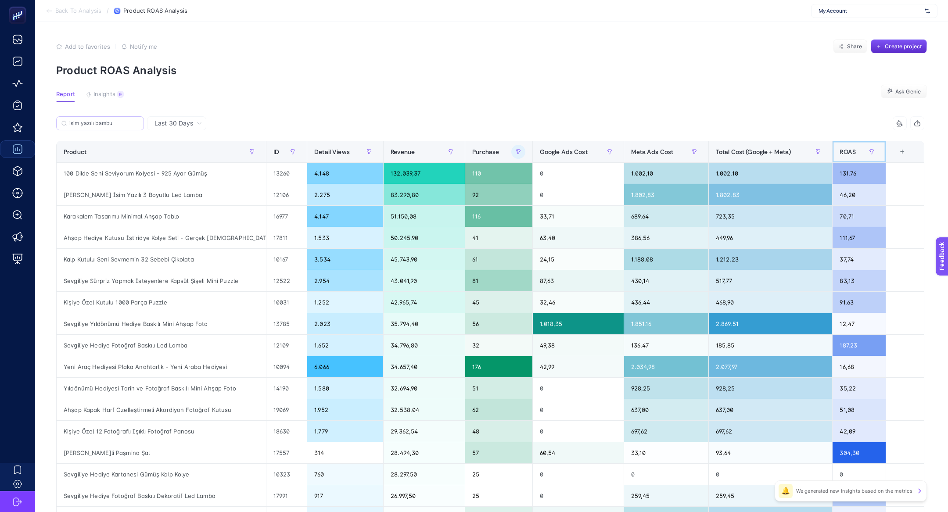
click at [846, 151] on span "ROAS" at bounding box center [848, 151] width 16 height 7
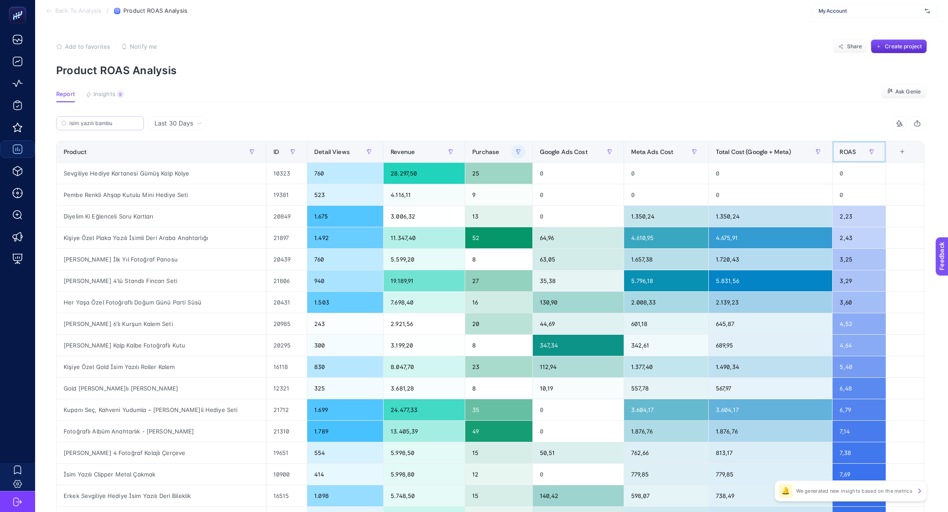
click at [846, 151] on span "ROAS" at bounding box center [848, 151] width 16 height 7
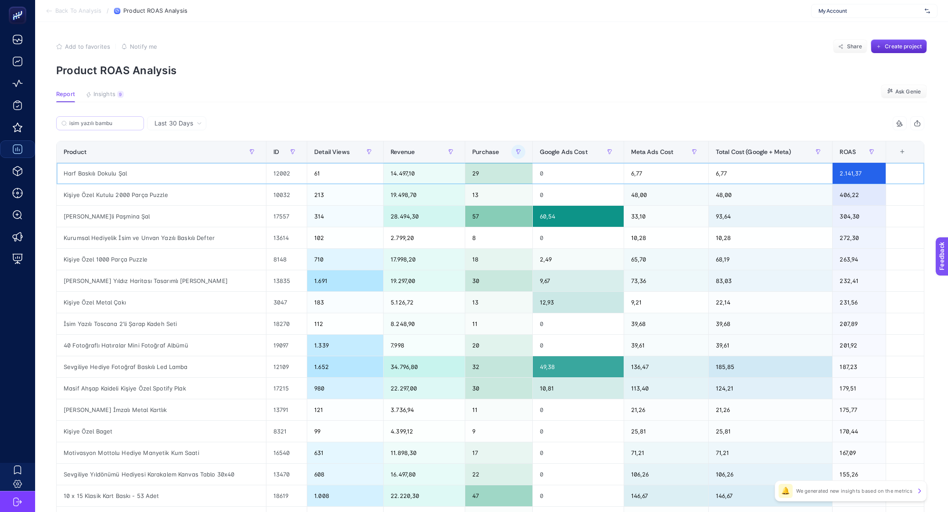
click at [132, 165] on div "Harf Baskılı Dokulu Şal" at bounding box center [161, 173] width 209 height 21
click at [132, 216] on div "İsme Özel Renkli Paşmina Şal" at bounding box center [161, 216] width 209 height 21
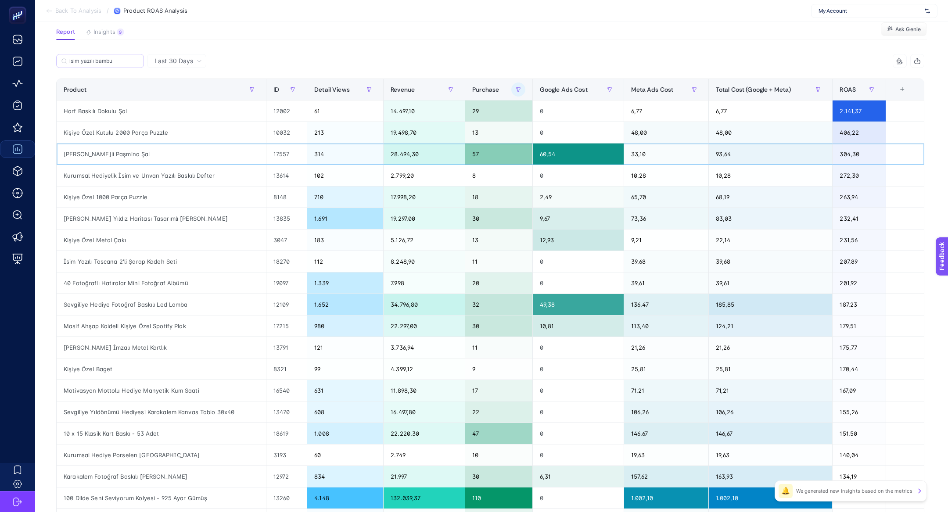
scroll to position [63, 0]
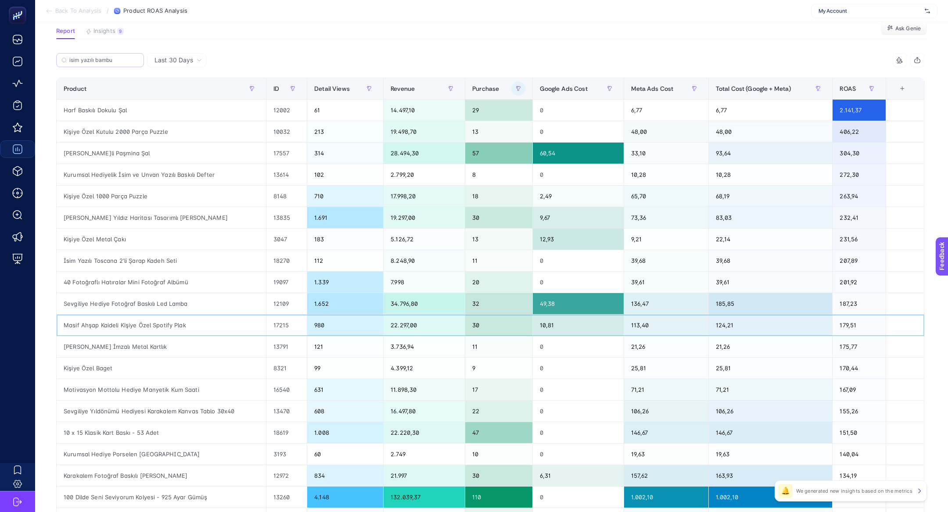
click at [137, 323] on div "Masif Ahşap Kaideli Kişiye Özel Spotify Plak" at bounding box center [161, 325] width 209 height 21
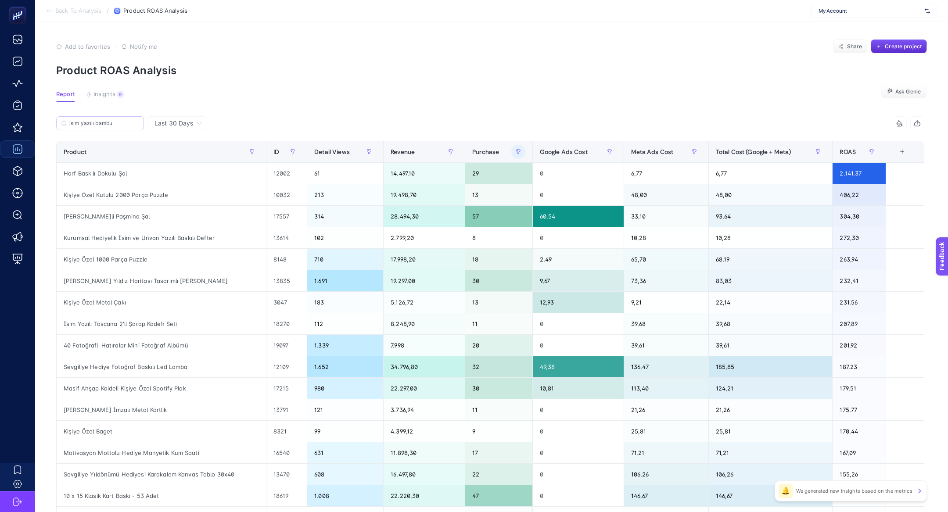
click at [100, 118] on label "isim yazılı bambu" at bounding box center [100, 123] width 88 height 14
click at [100, 120] on input "isim yazılı bambu" at bounding box center [103, 123] width 69 height 7
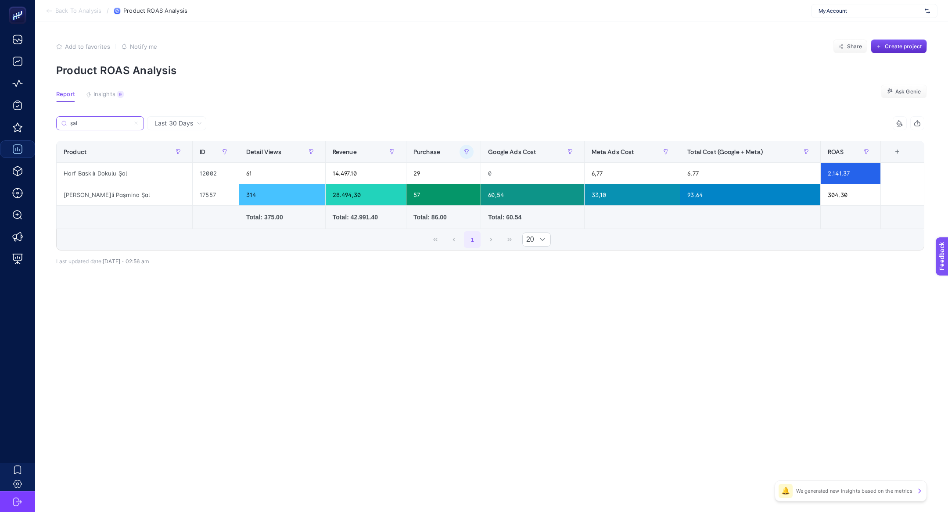
type input "şal"
click at [465, 148] on button "button" at bounding box center [467, 152] width 14 height 14
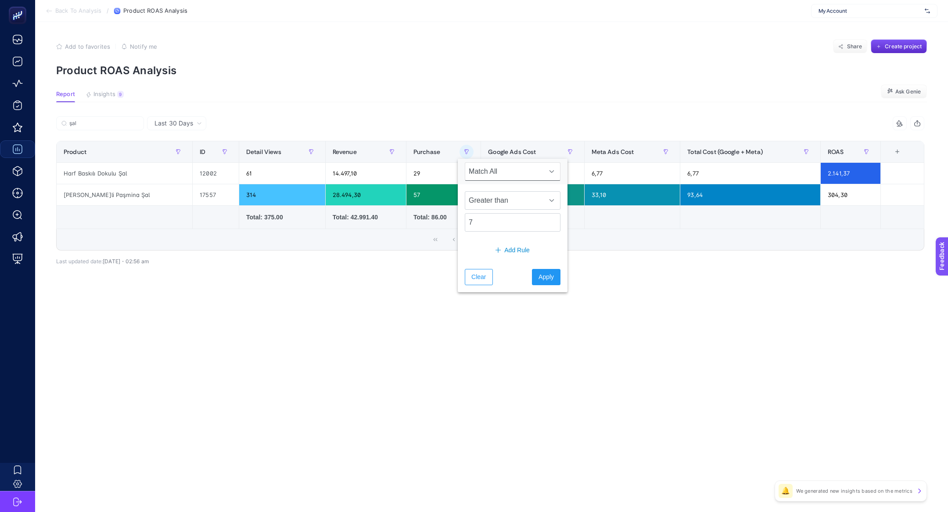
click at [479, 285] on div "Clear Apply" at bounding box center [513, 277] width 110 height 30
click at [482, 275] on span "Clear" at bounding box center [479, 277] width 14 height 9
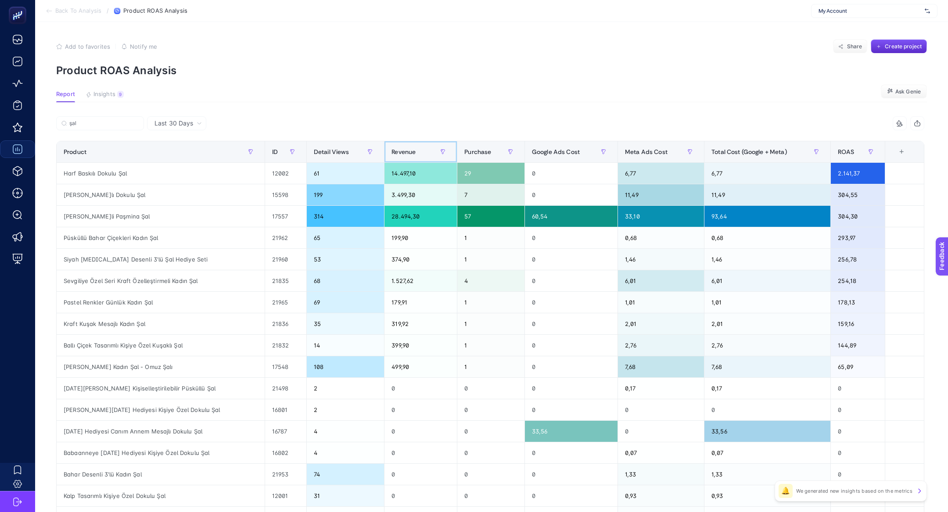
click at [414, 146] on div "Revenue" at bounding box center [421, 152] width 58 height 14
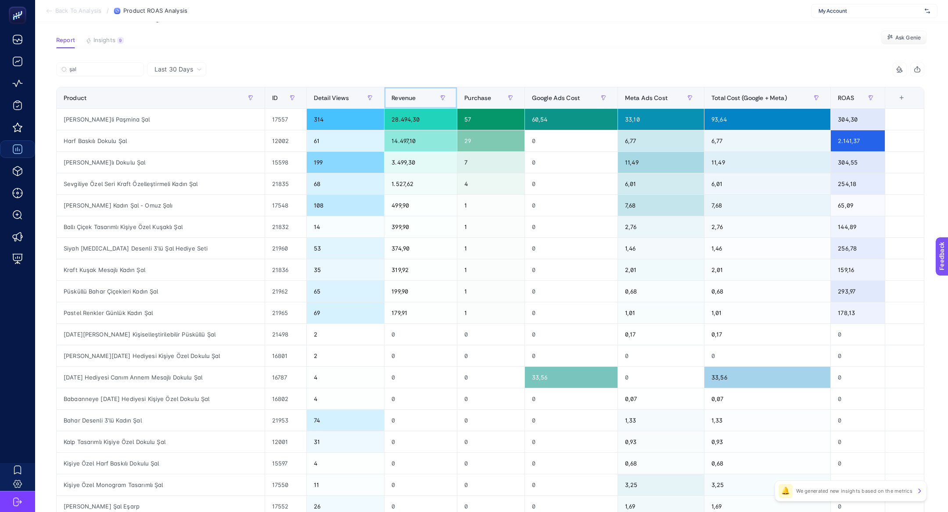
scroll to position [47, 0]
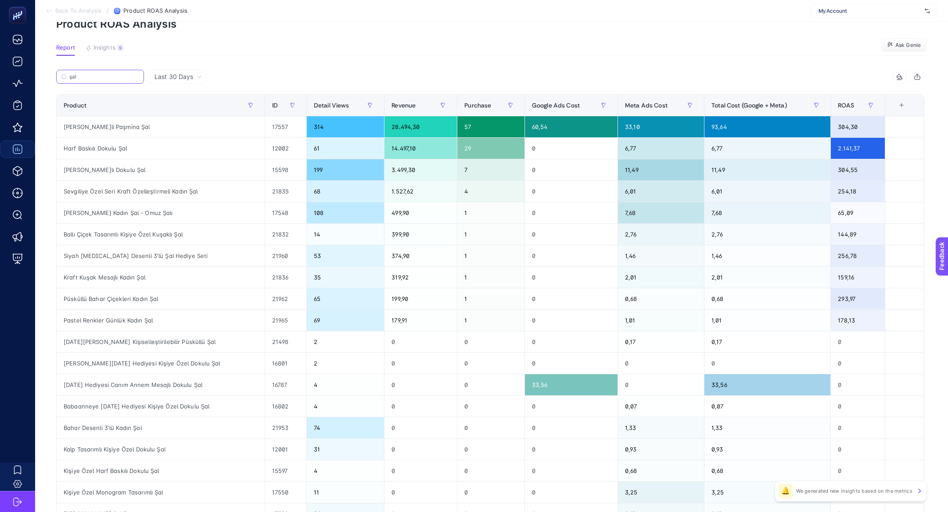
click at [103, 79] on input "şal" at bounding box center [103, 77] width 69 height 7
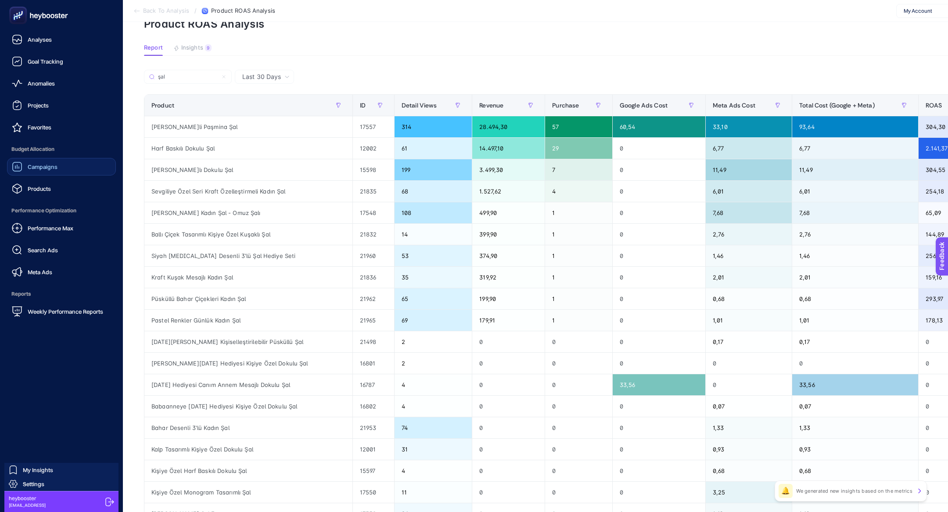
click at [50, 186] on span "Products" at bounding box center [39, 188] width 23 height 7
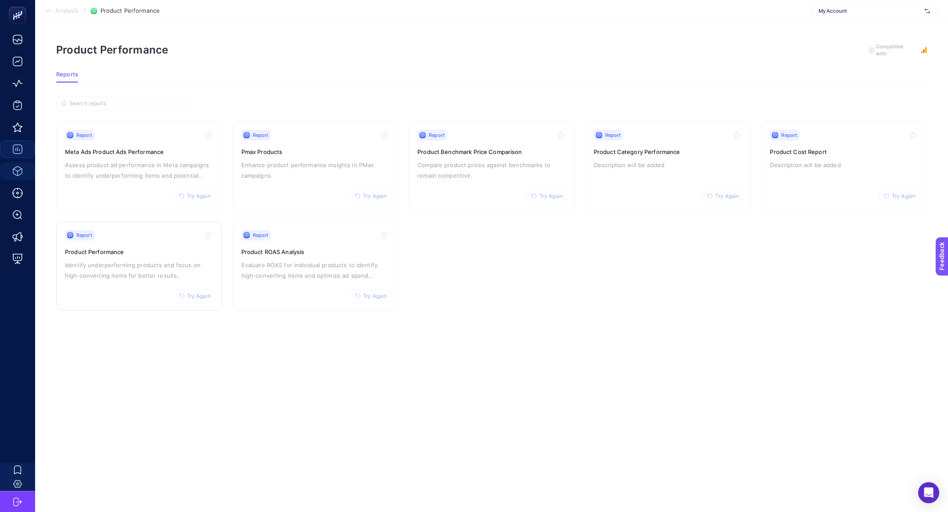
click at [146, 270] on p "Identify underperforming products and focus on high-converting items for better…" at bounding box center [139, 270] width 148 height 21
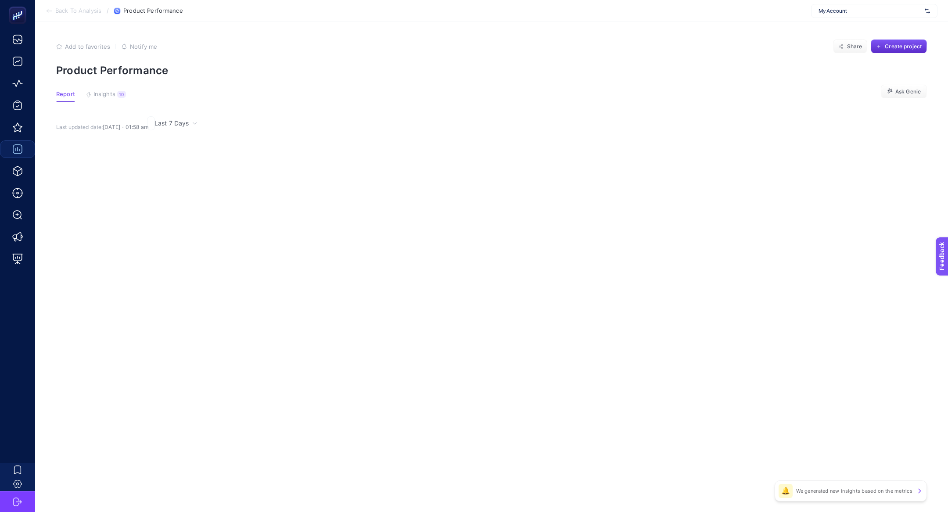
click at [110, 88] on article "Add to favorites false Notify me Share Create project Product Performance Repor…" at bounding box center [491, 267] width 913 height 490
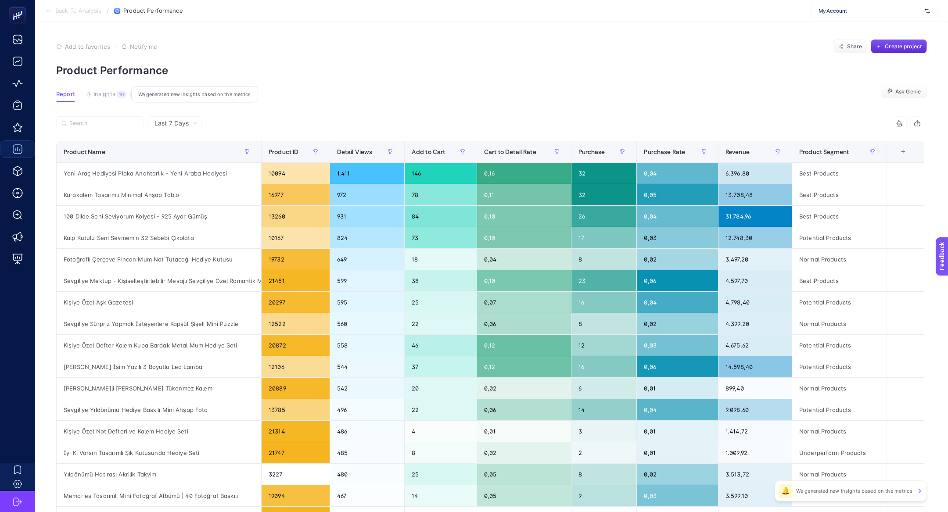
click at [111, 94] on span "Insights" at bounding box center [105, 94] width 22 height 7
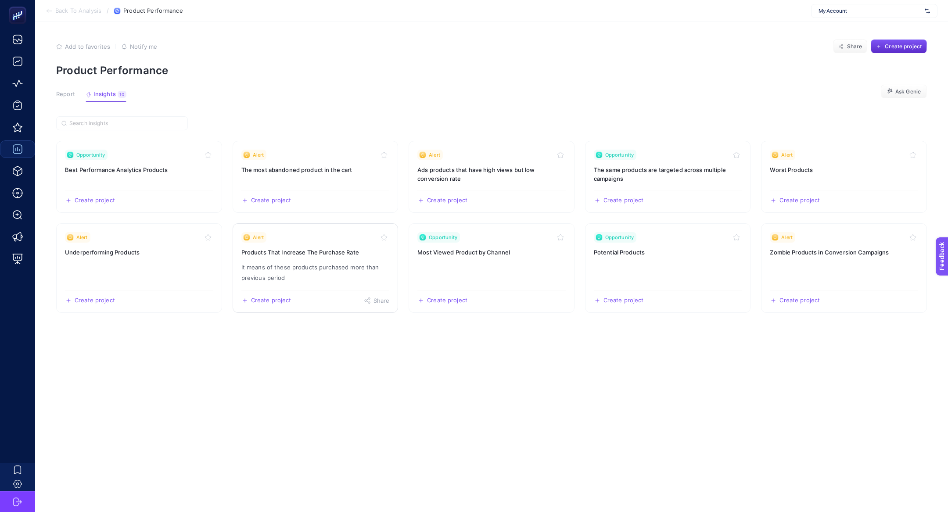
click at [306, 251] on h3 "Products That Increase The Purchase Rate" at bounding box center [315, 252] width 148 height 9
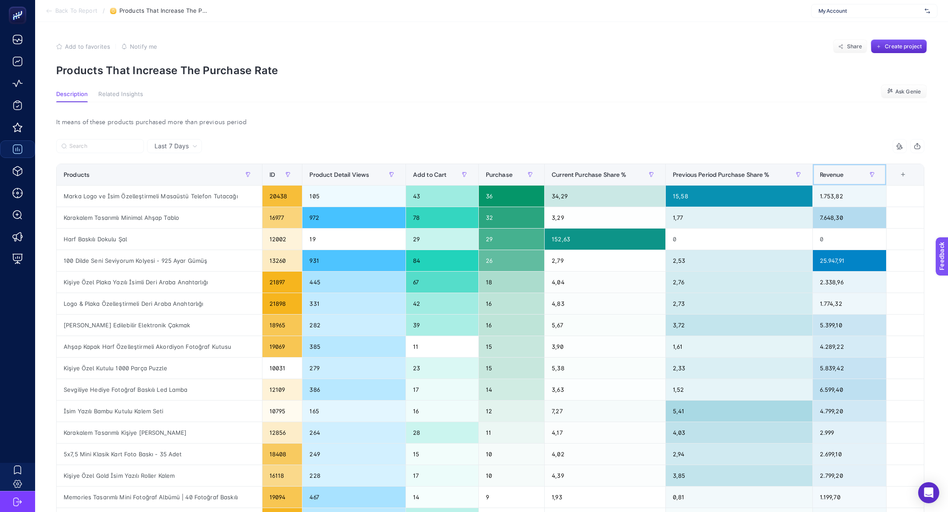
click at [852, 179] on div "Revenue" at bounding box center [850, 175] width 60 height 14
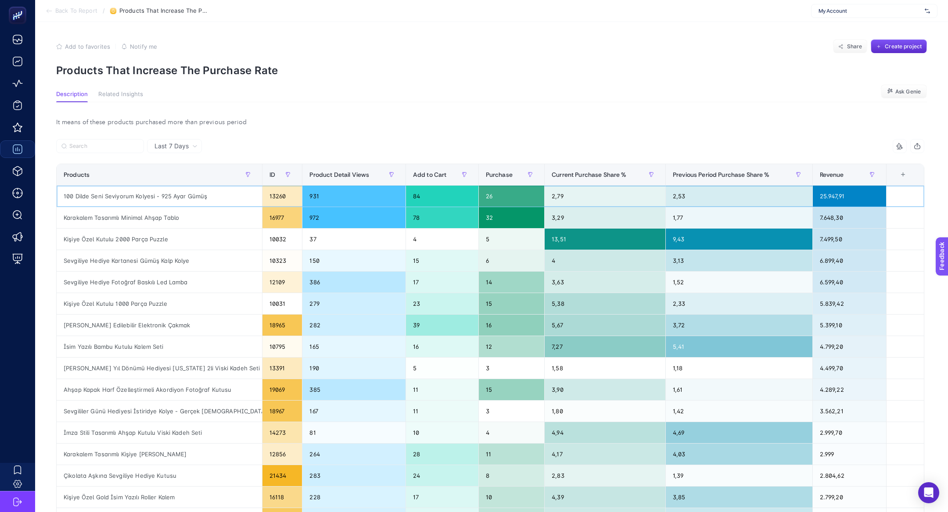
click at [169, 197] on div "100 Dilde Seni Seviyorum Kolyesi - 925 Ayar Gümüş" at bounding box center [159, 196] width 205 height 21
click at [169, 199] on div "100 Dilde Seni Seviyorum Kolyesi - 925 Ayar Gümüş" at bounding box center [159, 196] width 205 height 21
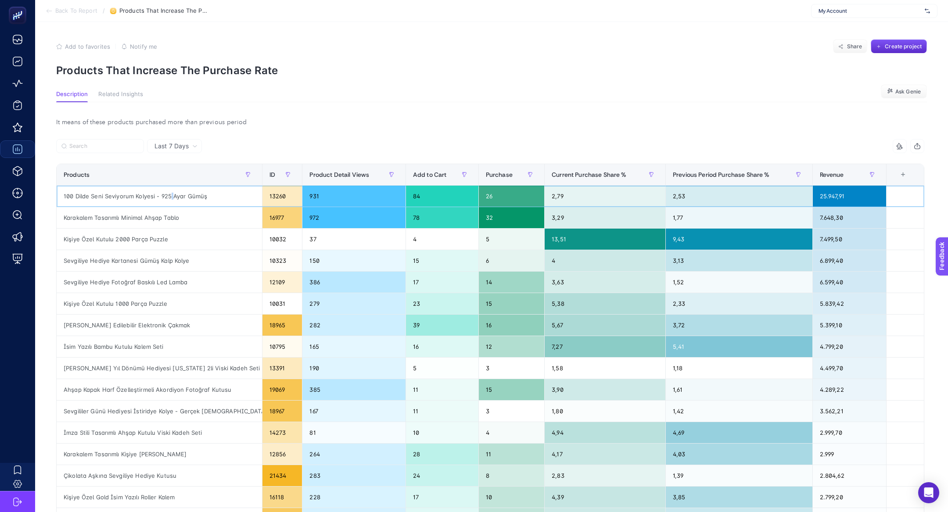
click at [169, 199] on div "100 Dilde Seni Seviyorum Kolyesi - 925 Ayar Gümüş" at bounding box center [159, 196] width 205 height 21
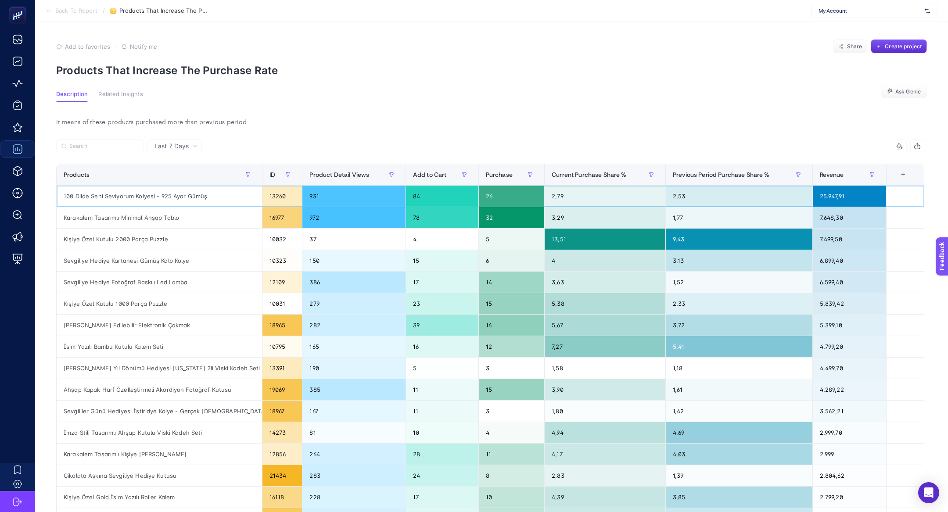
click at [169, 199] on div "100 Dilde Seni Seviyorum Kolyesi - 925 Ayar Gümüş" at bounding box center [159, 196] width 205 height 21
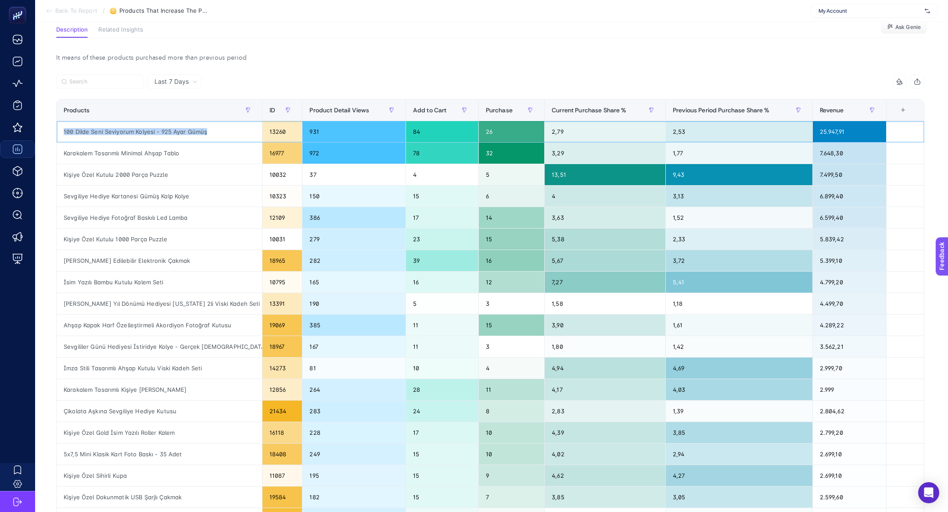
scroll to position [64, 0]
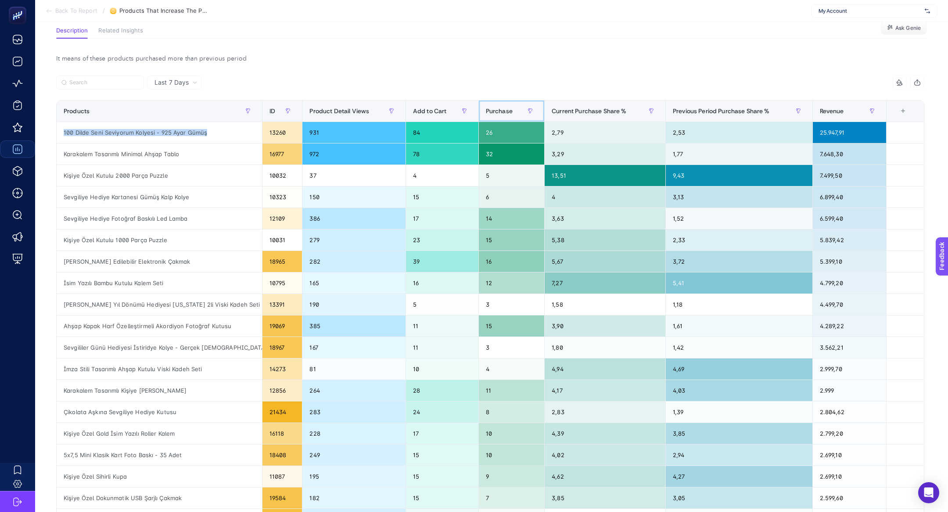
click at [501, 108] on span "Purchase" at bounding box center [499, 111] width 27 height 7
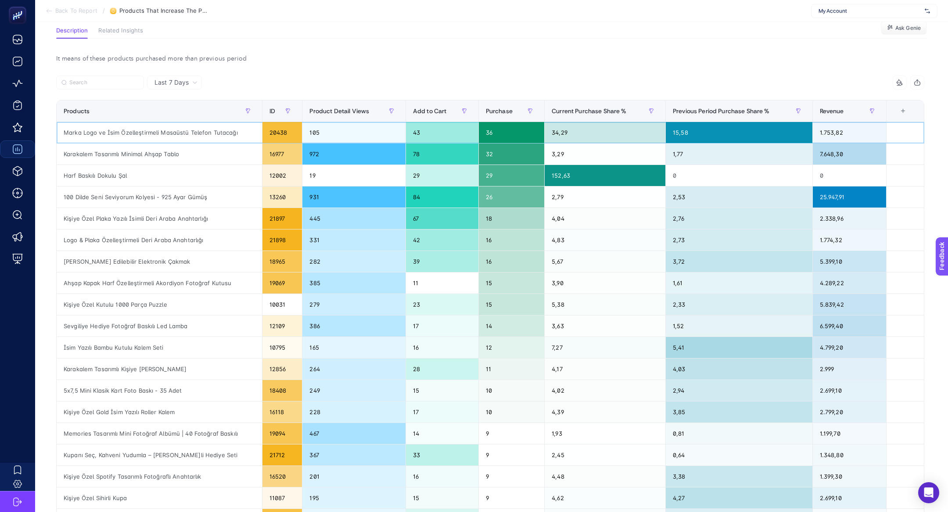
click at [159, 135] on div "Marka Logo ve İsim Özelleştirmeli Masaüstü Telefon Tutacağı" at bounding box center [159, 132] width 205 height 21
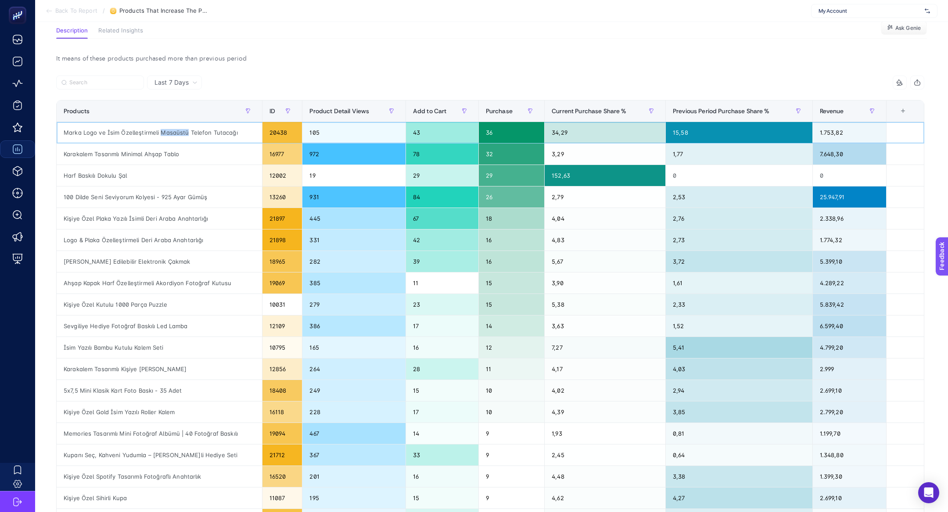
click at [159, 135] on div "Marka Logo ve İsim Özelleştirmeli Masaüstü Telefon Tutacağı" at bounding box center [159, 132] width 205 height 21
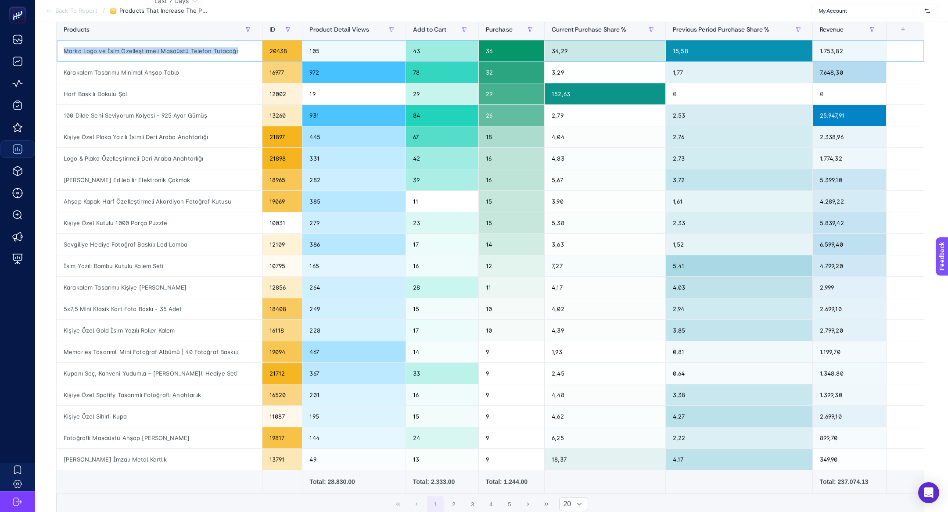
scroll to position [148, 0]
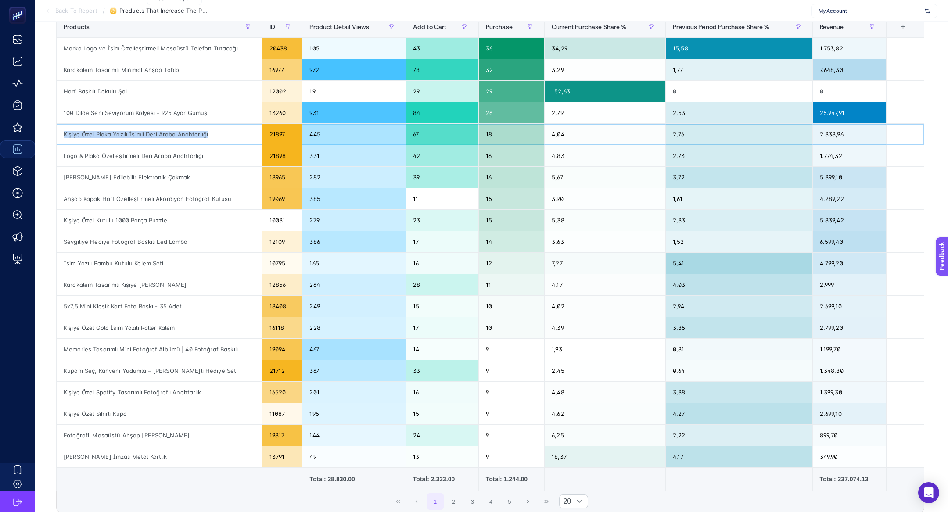
drag, startPoint x: 137, startPoint y: 127, endPoint x: 158, endPoint y: 143, distance: 26.6
click at [158, 143] on div "Kişiye Özel Plaka Yazılı İsimli Deri Araba Anahtarlığı" at bounding box center [159, 134] width 205 height 21
click at [123, 115] on div "100 Dilde Seni Seviyorum Kolyesi - 925 Ayar Gümüş" at bounding box center [159, 112] width 205 height 21
click at [115, 89] on div "Harf Baskılı Dokulu Şal" at bounding box center [159, 91] width 205 height 21
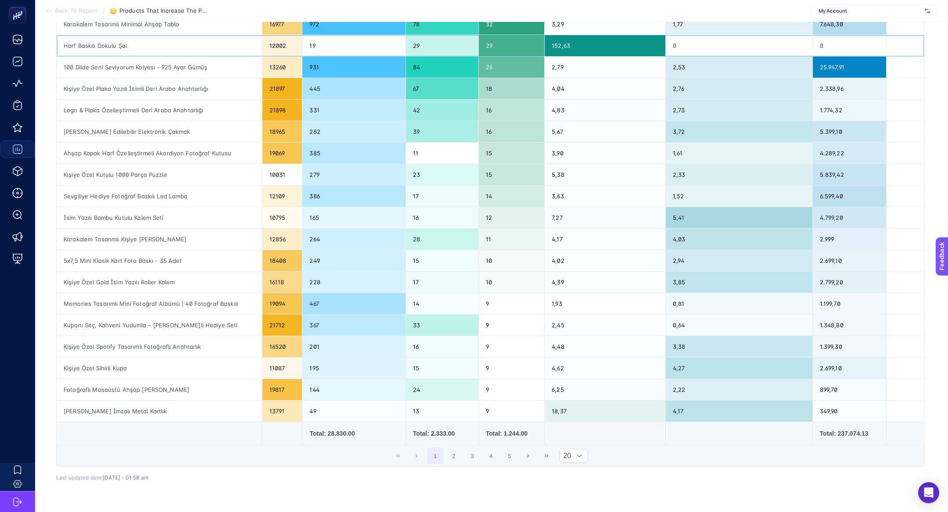
scroll to position [223, 0]
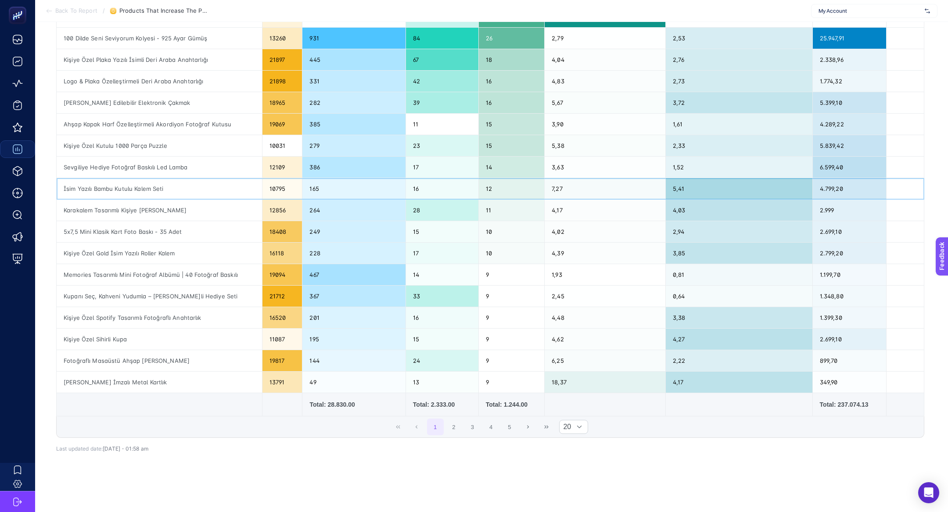
click at [118, 183] on div "İsim Yazılı Bambu Kutulu Kalem Seti" at bounding box center [159, 188] width 205 height 21
click at [125, 193] on div "İsim Yazılı Bambu Kutulu Kalem Seti" at bounding box center [159, 188] width 205 height 21
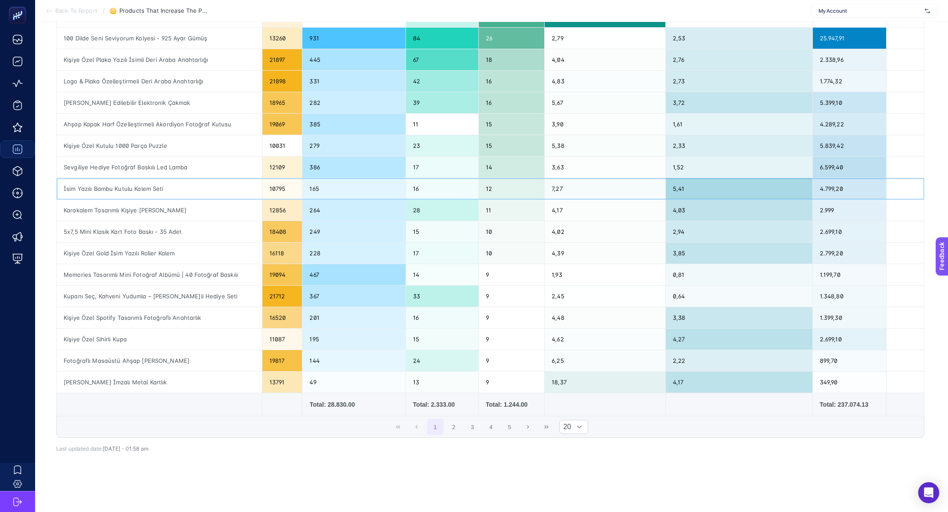
click at [125, 193] on div "İsim Yazılı Bambu Kutulu Kalem Seti" at bounding box center [159, 188] width 205 height 21
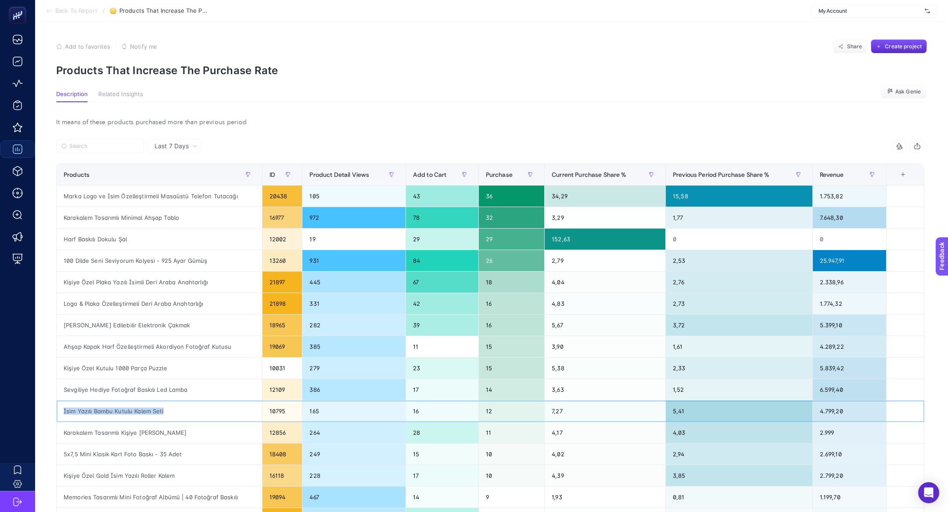
scroll to position [0, 0]
click at [366, 95] on section "Description Related Insights Ask Genie" at bounding box center [491, 96] width 871 height 11
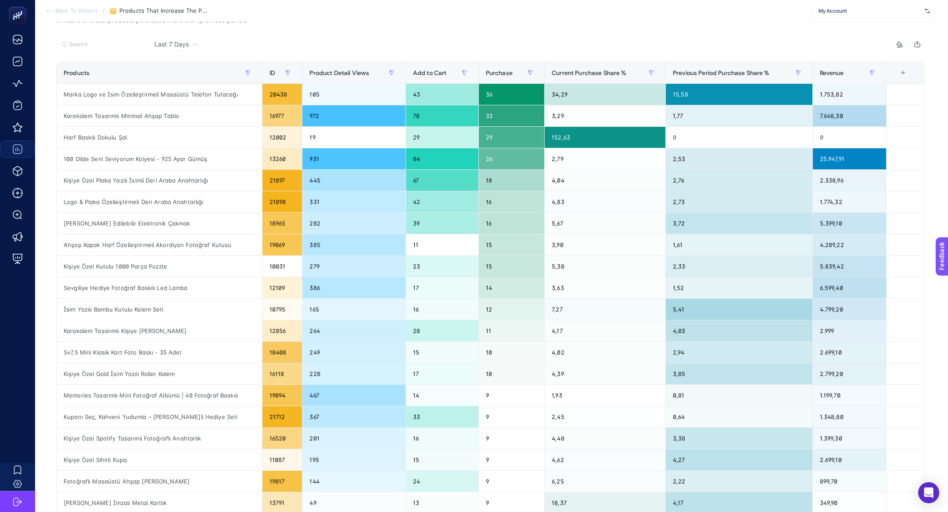
scroll to position [97, 0]
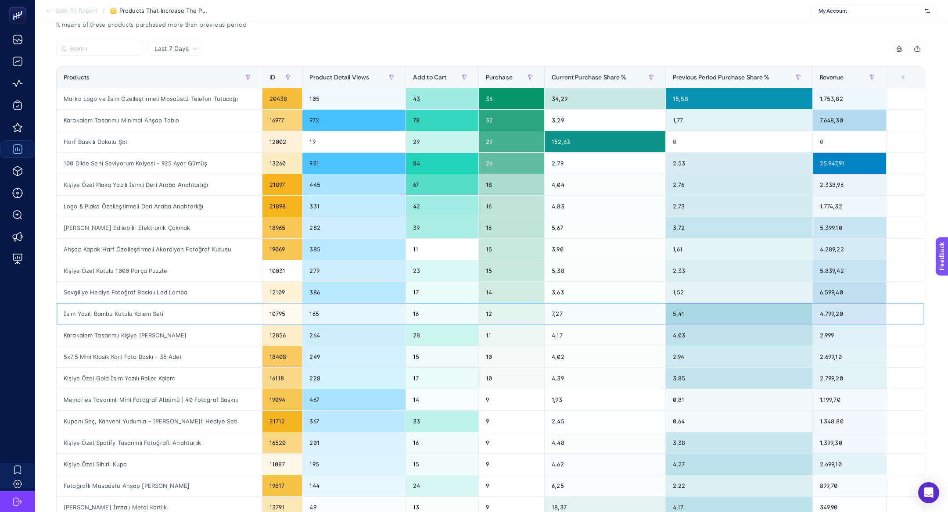
click at [89, 313] on div "İsim Yazılı Bambu Kutulu Kalem Seti" at bounding box center [159, 313] width 205 height 21
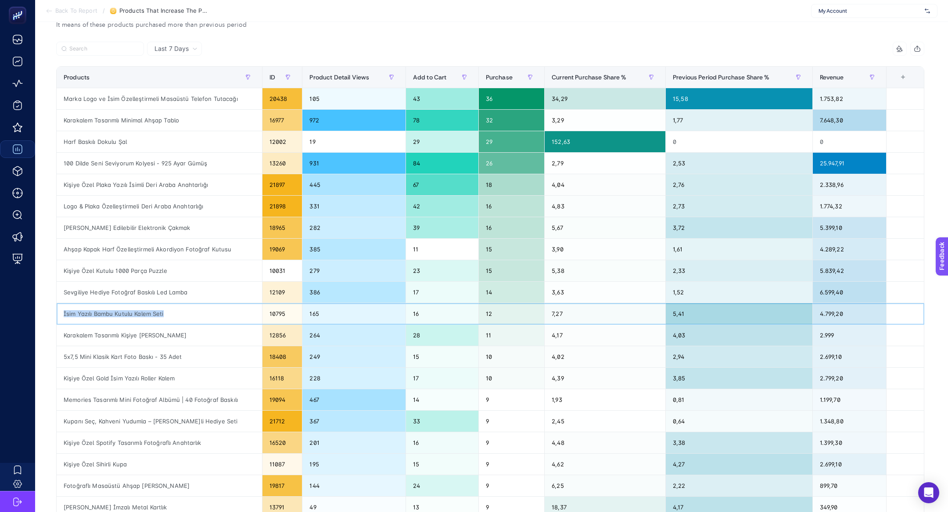
click at [89, 313] on div "İsim Yazılı Bambu Kutulu Kalem Seti" at bounding box center [159, 313] width 205 height 21
drag, startPoint x: 89, startPoint y: 313, endPoint x: 658, endPoint y: 308, distance: 569.1
click at [658, 308] on tr "İsim Yazılı Bambu Kutulu Kalem Seti 10795 165 16 12 7,27 5,41 4.799,20" at bounding box center [491, 314] width 868 height 22
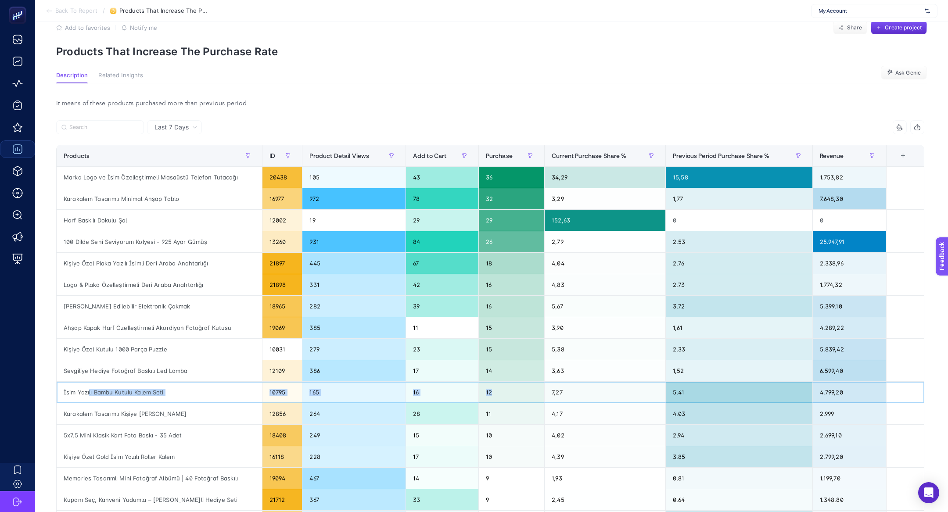
scroll to position [0, 0]
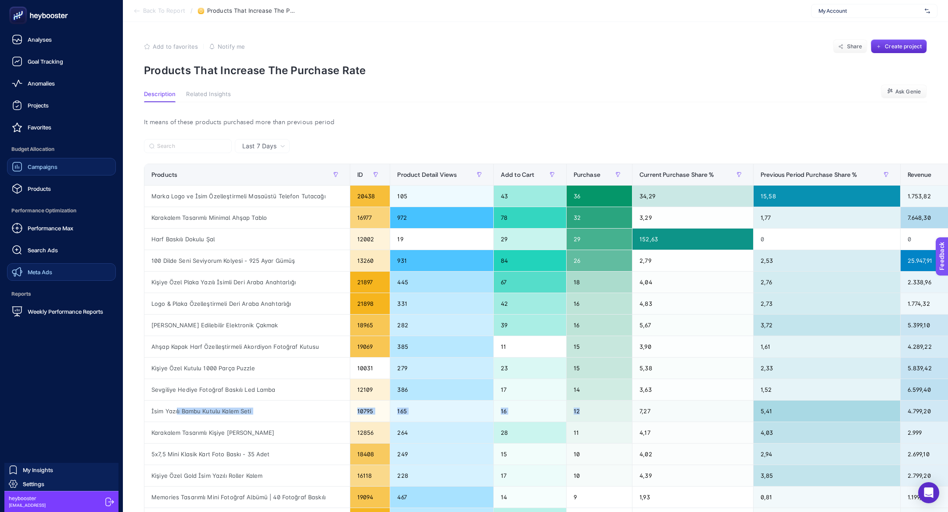
click at [83, 272] on link "Meta Ads" at bounding box center [61, 272] width 109 height 18
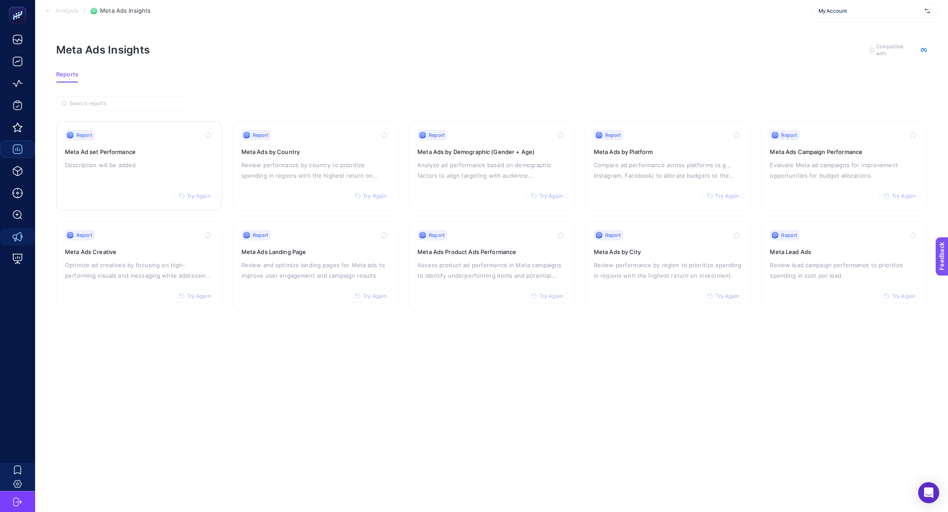
click at [98, 149] on h3 "Meta Ad set Performance" at bounding box center [139, 152] width 148 height 9
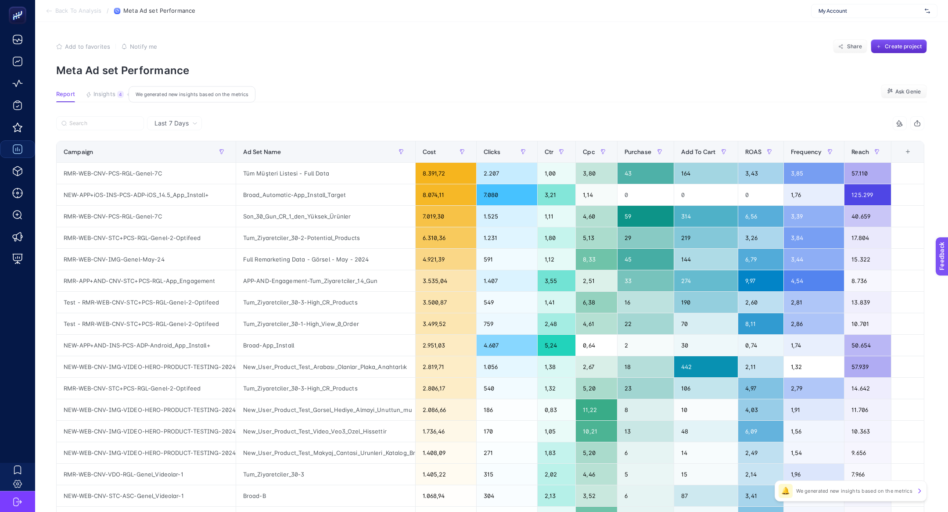
click at [115, 95] on span "Insights" at bounding box center [105, 94] width 22 height 7
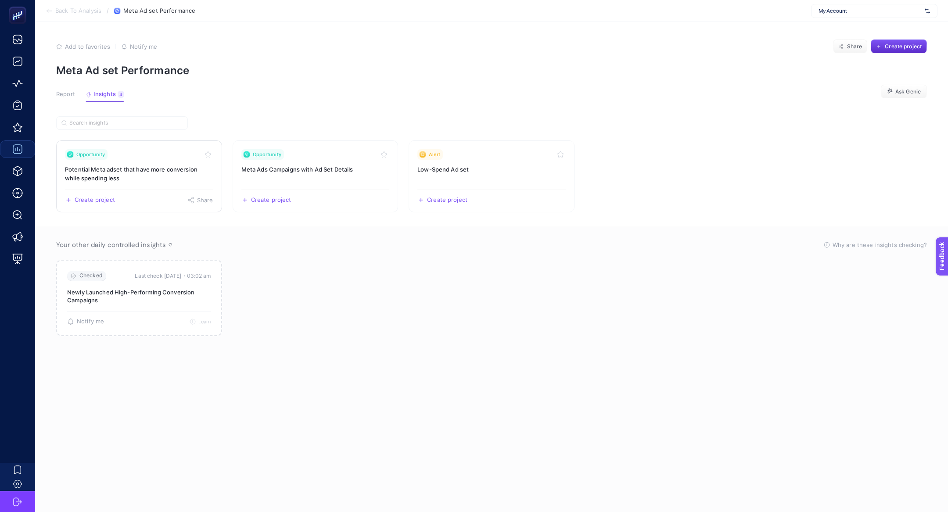
click at [125, 166] on h3 "Potential Meta adset that have more conversion while spending less" at bounding box center [139, 174] width 148 height 18
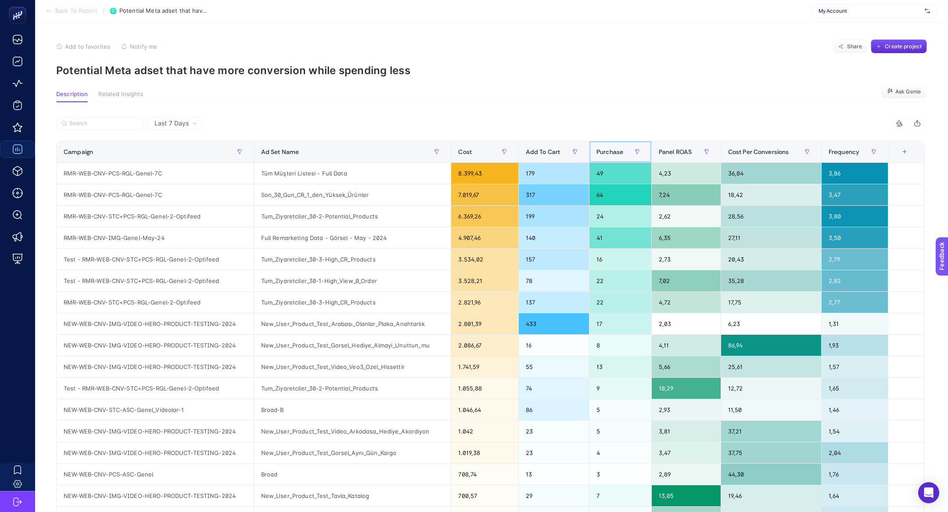
click at [624, 146] on div "Purchase" at bounding box center [621, 152] width 48 height 14
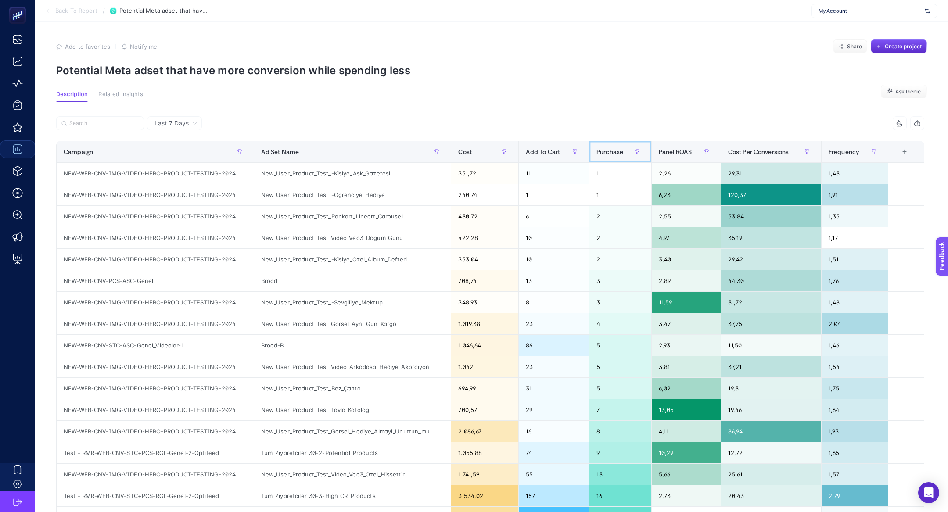
click at [624, 146] on div "Purchase" at bounding box center [621, 152] width 48 height 14
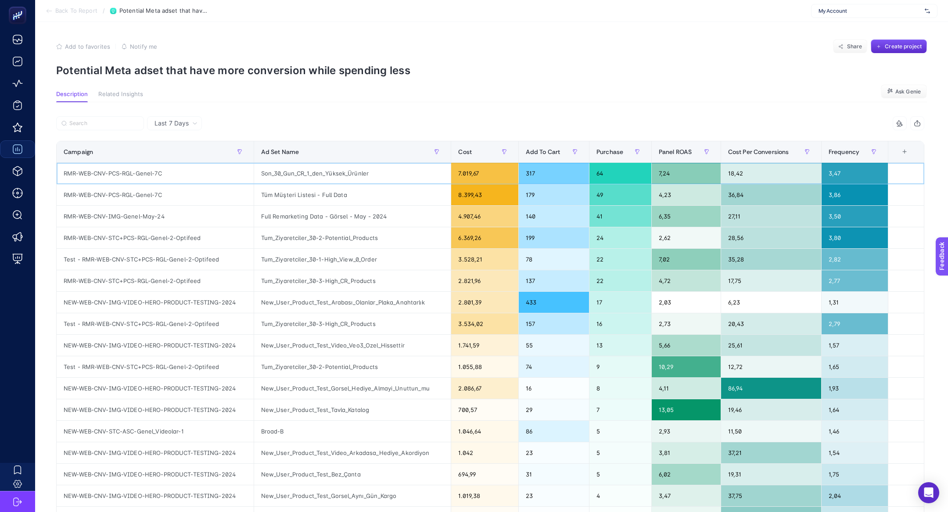
click at [86, 179] on div "RMR-WEB-CNV-PCS-RGL-Genel-7C" at bounding box center [155, 173] width 197 height 21
copy tr "RMR-WEB-CNV-PCS-RGL-Genel-7C"
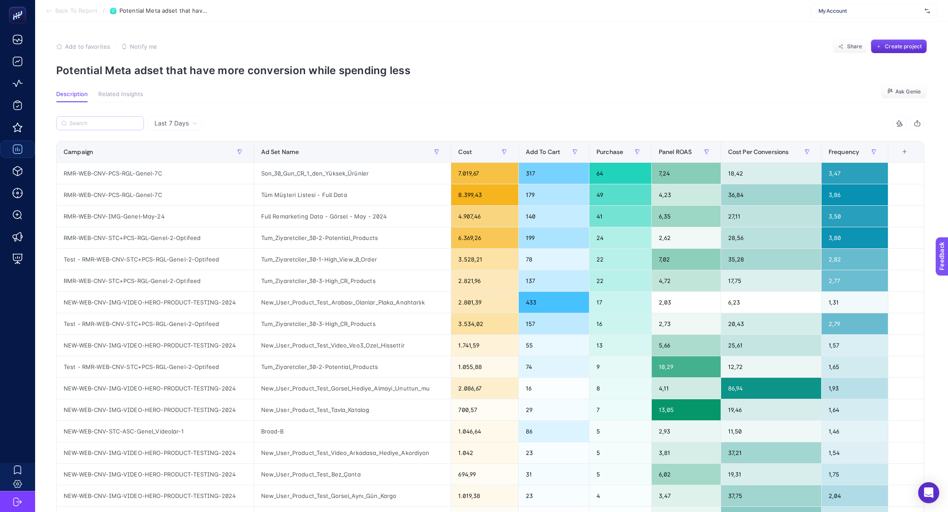
click at [106, 130] on label at bounding box center [100, 123] width 88 height 14
click at [106, 127] on input "Search" at bounding box center [103, 123] width 69 height 7
paste input "RMR-WEB-CNV-PCS-RGL-Genel-7C"
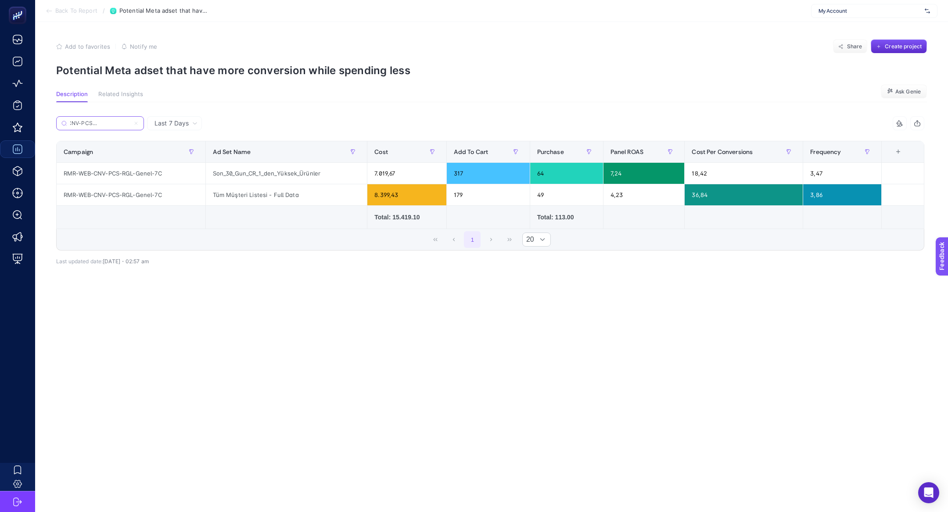
type input "RMR-WEB-CNV-PCS-RGL-Genel-7C"
drag, startPoint x: 241, startPoint y: 177, endPoint x: 319, endPoint y: 173, distance: 78.7
click at [319, 173] on div "Son_30_Gun_CR_1_den_Yüksek_Ürünler" at bounding box center [287, 173] width 162 height 21
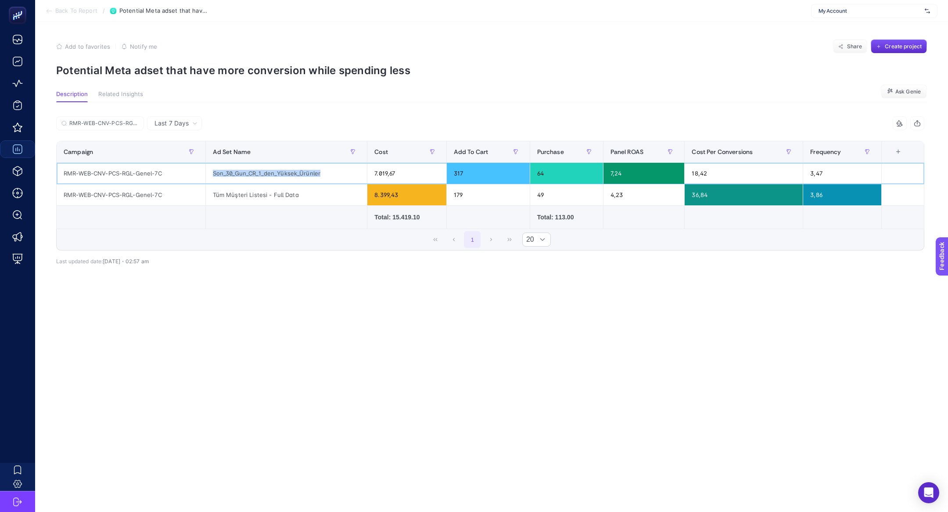
click at [319, 173] on div "Son_30_Gun_CR_1_den_Yüksek_Ürünler" at bounding box center [287, 173] width 162 height 21
drag, startPoint x: 259, startPoint y: 191, endPoint x: 284, endPoint y: 191, distance: 24.6
click at [284, 191] on div "Tüm Müşteri Listesi - Full Data" at bounding box center [287, 194] width 162 height 21
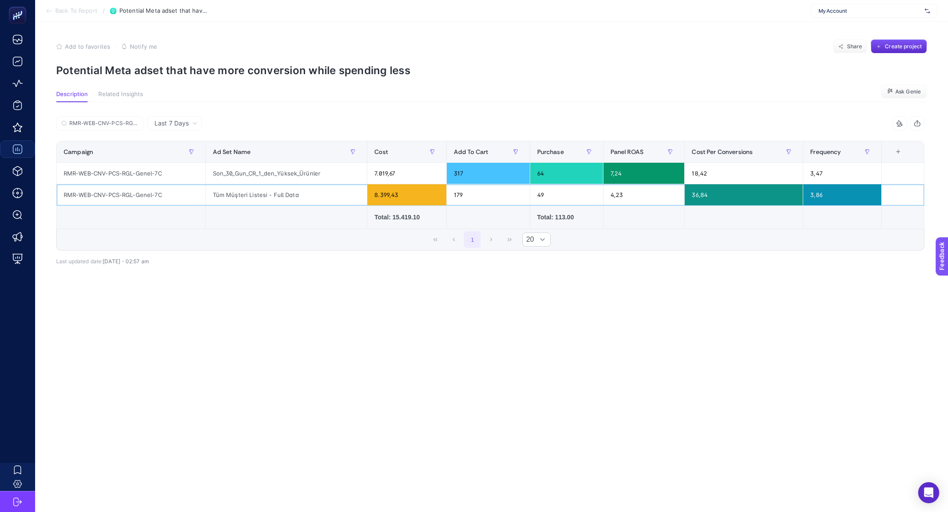
click at [246, 197] on div "Tüm Müşteri Listesi - Full Data" at bounding box center [287, 194] width 162 height 21
click at [244, 174] on div "Son_30_Gun_CR_1_den_Yüksek_Ürünler" at bounding box center [287, 173] width 162 height 21
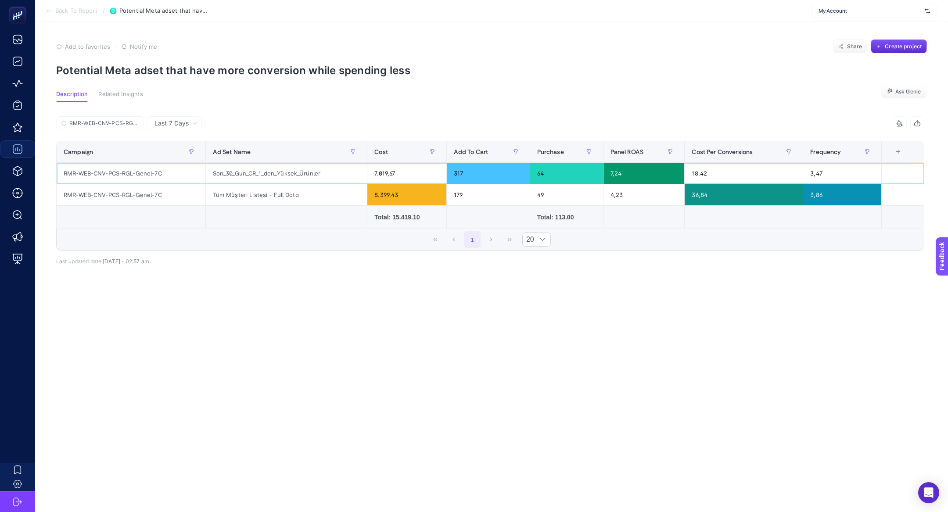
click at [244, 174] on div "Son_30_Gun_CR_1_den_Yüksek_Ürünler" at bounding box center [287, 173] width 162 height 21
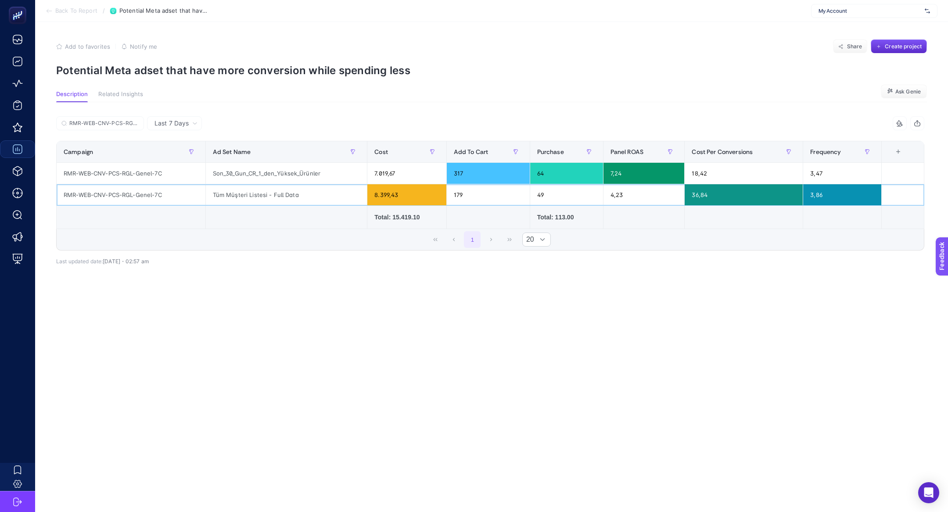
click at [257, 197] on div "Tüm Müşteri Listesi - Full Data" at bounding box center [287, 194] width 162 height 21
click at [257, 200] on div "Tüm Müşteri Listesi - Full Data" at bounding box center [287, 194] width 162 height 21
click at [281, 173] on div "Son_30_Gun_CR_1_den_Yüksek_Ürünler" at bounding box center [287, 173] width 162 height 21
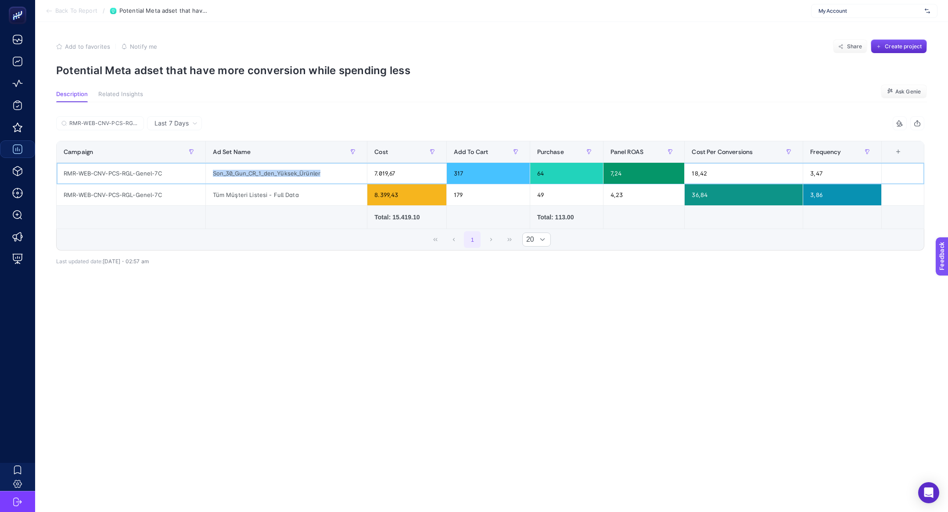
click at [281, 173] on div "Son_30_Gun_CR_1_den_Yüksek_Ürünler" at bounding box center [287, 173] width 162 height 21
click at [184, 119] on span "Last 7 Days" at bounding box center [172, 123] width 34 height 9
click at [68, 9] on span "Back To Report" at bounding box center [76, 10] width 42 height 7
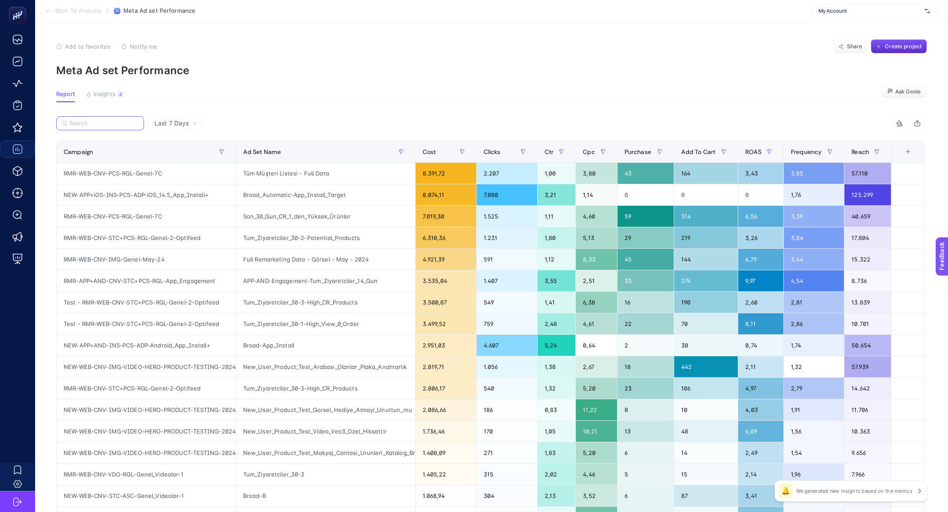
click at [105, 121] on input "Search" at bounding box center [103, 123] width 69 height 7
paste input "RMR-WEB-CNV-PCS-RGL-Genel-7C"
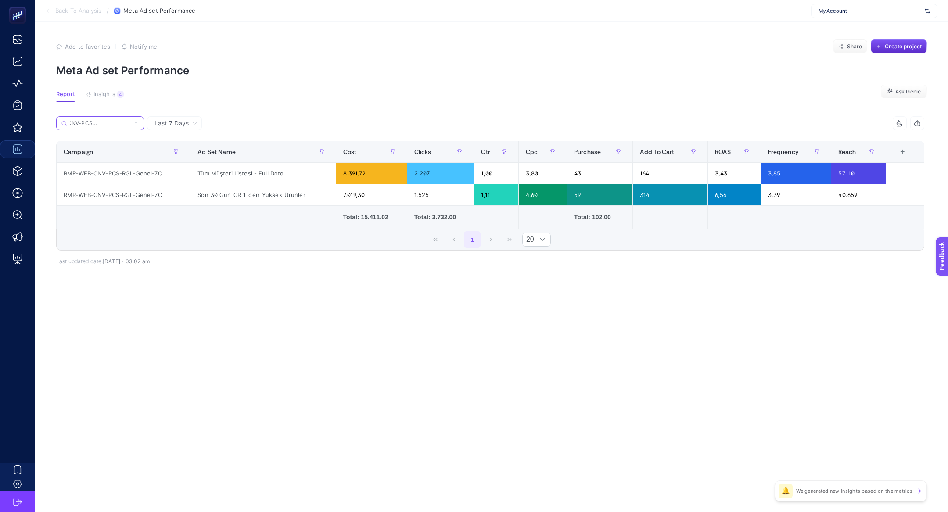
type input "RMR-WEB-CNV-PCS-RGL-Genel-7C"
click at [193, 121] on icon at bounding box center [194, 123] width 5 height 5
click at [166, 105] on article "Add to favorites false Notify me Share Create project Meta Ad set Performance R…" at bounding box center [491, 267] width 913 height 490
click at [130, 122] on input "RMR-WEB-CNV-PCS-RGL-Genel-7C" at bounding box center [103, 123] width 69 height 7
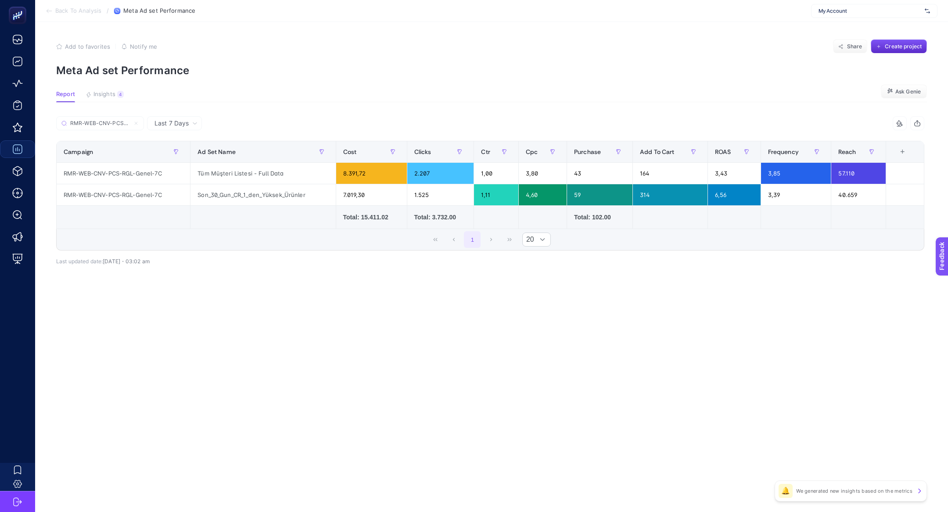
click at [903, 154] on div "+" at bounding box center [902, 151] width 17 height 7
click at [296, 291] on div "Last 7 Days RMR-WEB-CNV-PCS-RGL-Genel-7C 9 items selected Campaign Ad Set Name …" at bounding box center [490, 209] width 883 height 187
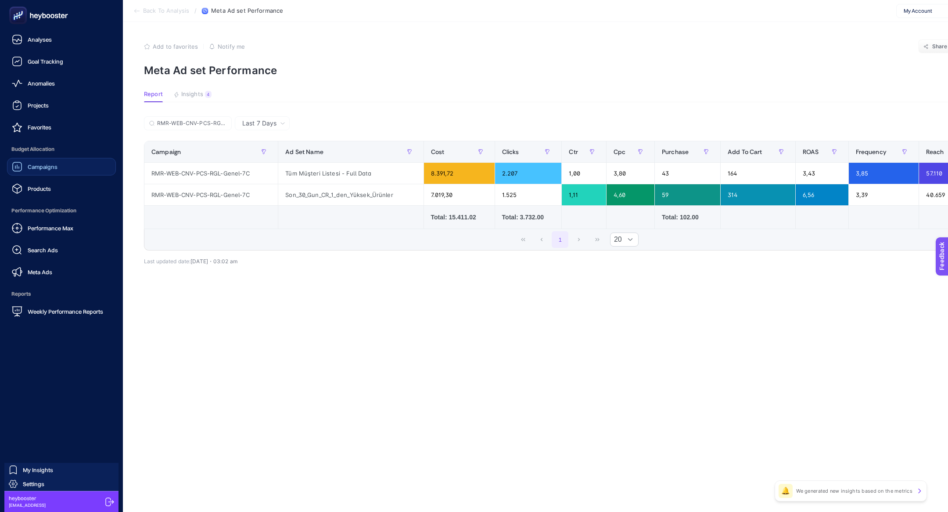
click at [39, 158] on link "Campaigns" at bounding box center [61, 167] width 109 height 18
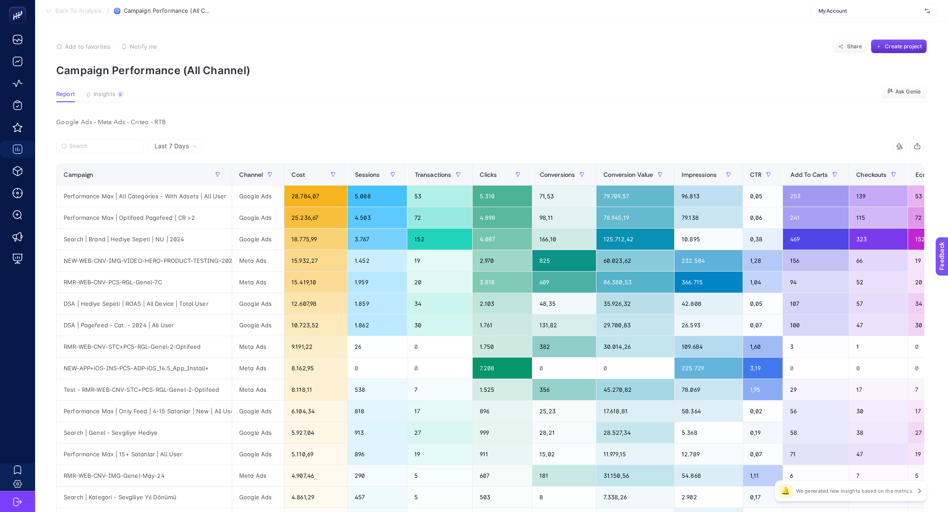
click at [160, 150] on span "Last 7 Days" at bounding box center [172, 146] width 34 height 9
click at [107, 150] on label at bounding box center [100, 146] width 88 height 14
click at [107, 150] on input "Search" at bounding box center [103, 146] width 69 height 7
click at [192, 184] on li "Last 30 Days" at bounding box center [175, 181] width 50 height 16
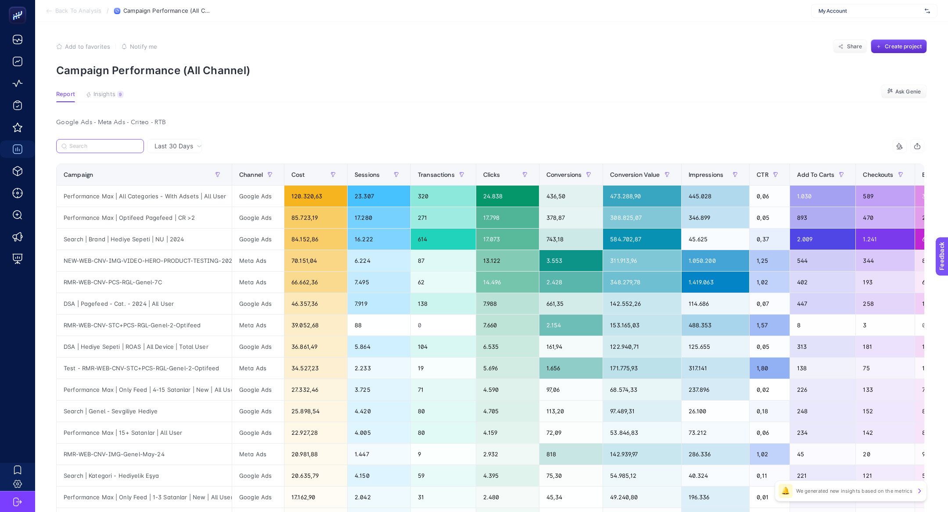
click at [115, 145] on input "Search" at bounding box center [103, 146] width 69 height 7
paste input "RMR-WEB-CNV-PCS-RGL-Genel-7C"
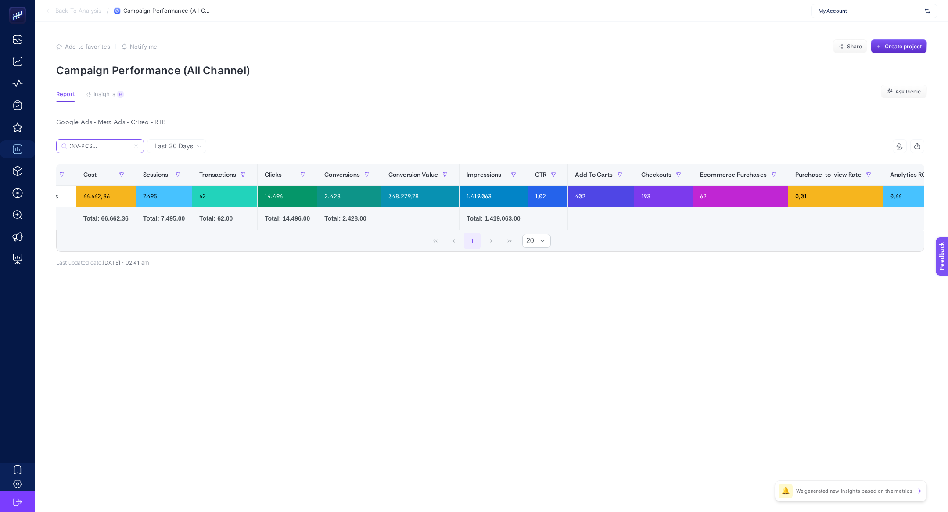
scroll to position [0, 383]
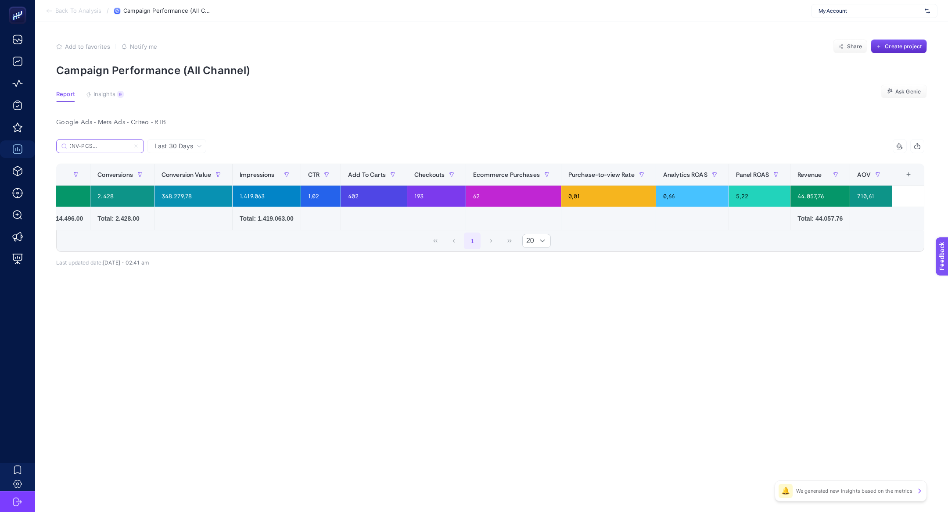
type input "RMR-WEB-CNV-PCS-RGL-Genel-7C"
click at [907, 173] on div "+" at bounding box center [909, 174] width 17 height 7
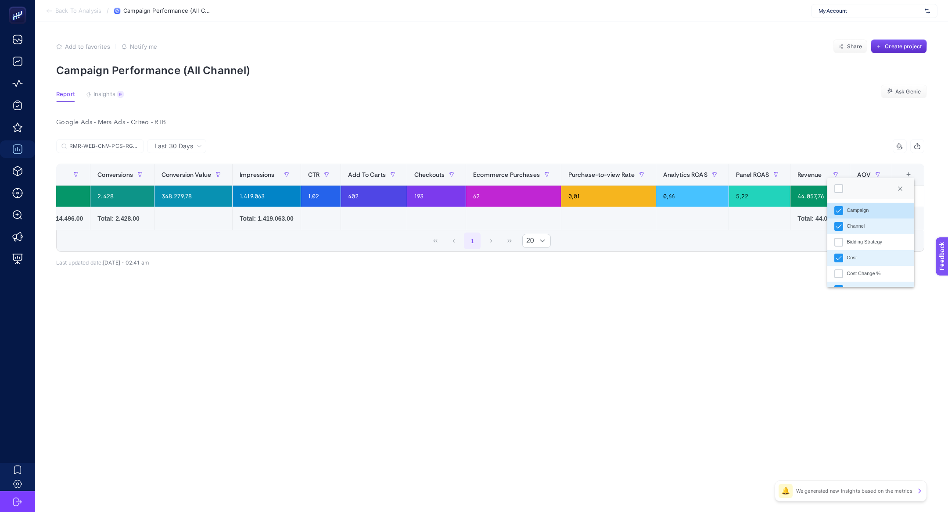
scroll to position [6, 44]
click at [842, 184] on div at bounding box center [839, 188] width 9 height 9
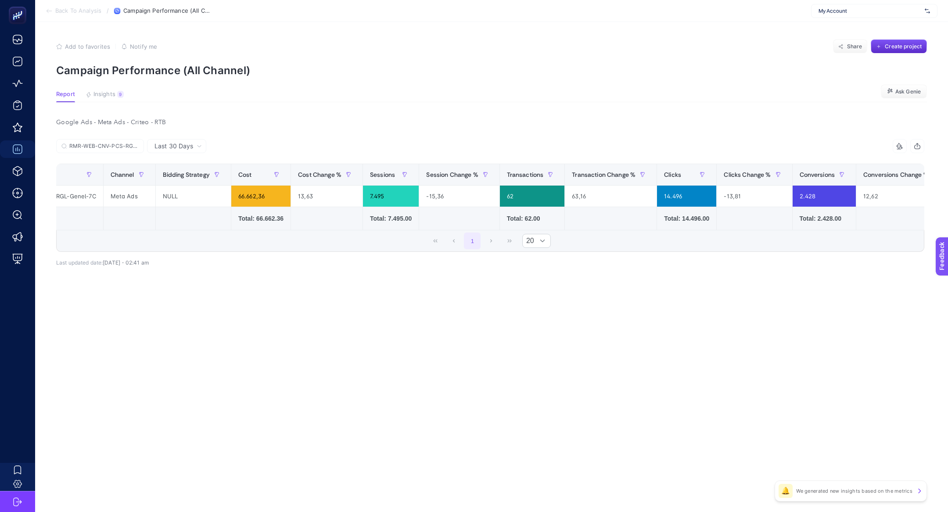
scroll to position [0, 0]
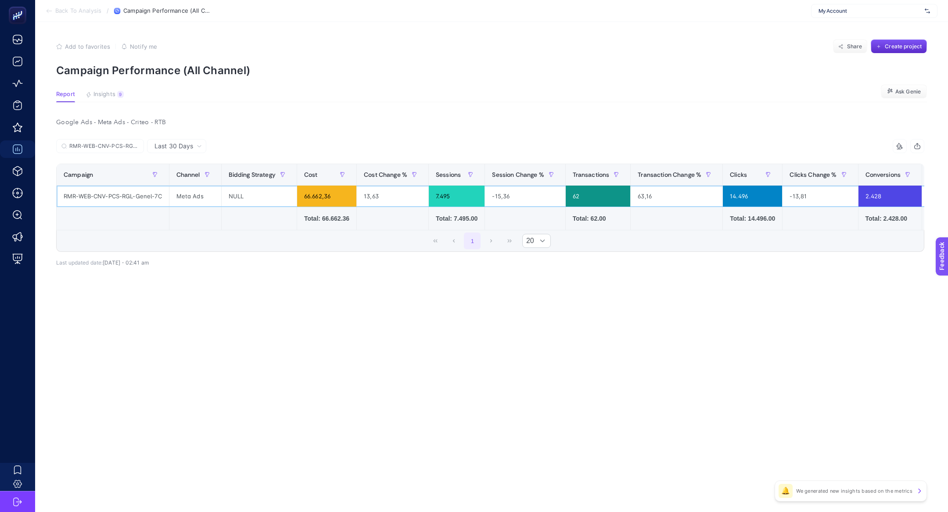
click at [389, 196] on div "13,63" at bounding box center [393, 196] width 72 height 21
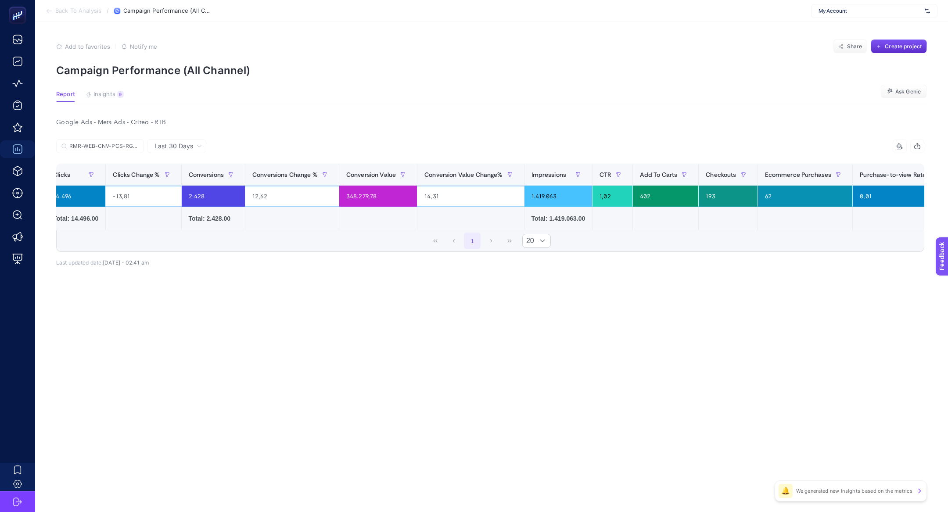
scroll to position [0, 689]
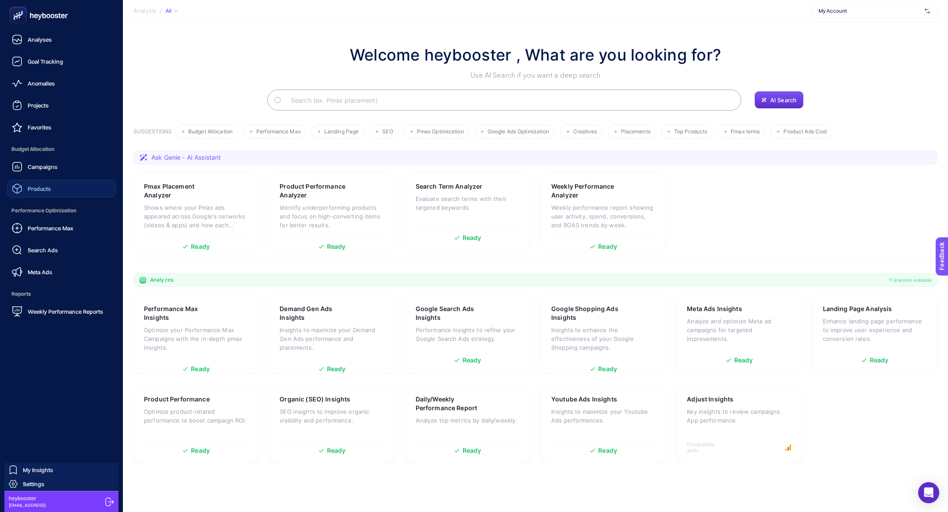
click at [64, 184] on link "Products" at bounding box center [61, 189] width 109 height 18
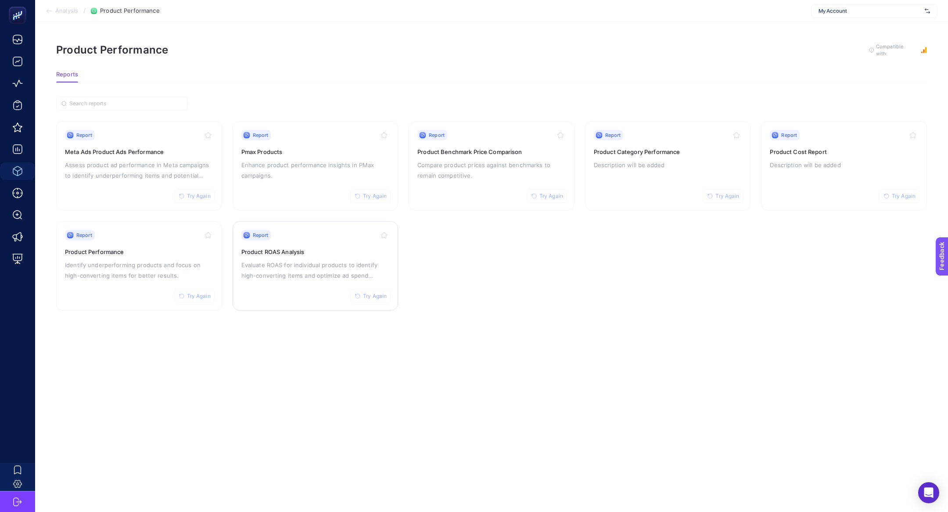
click at [321, 266] on p "Evaluate ROAS for individual products to identify high-converting items and opt…" at bounding box center [315, 270] width 148 height 21
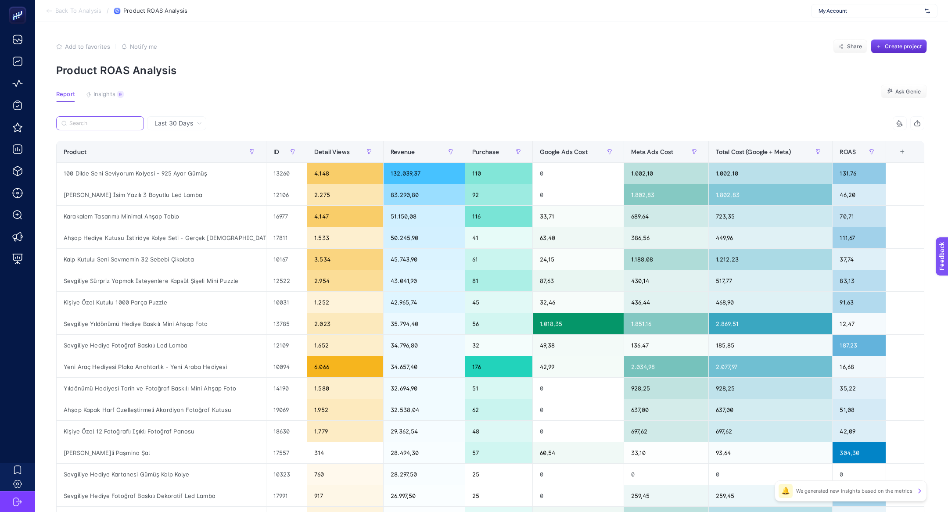
click at [108, 125] on input "Search" at bounding box center [103, 123] width 69 height 7
paste input "Kişiye Özel Plaka Yazılı İsimli Deri Araba Anahtarlığı"
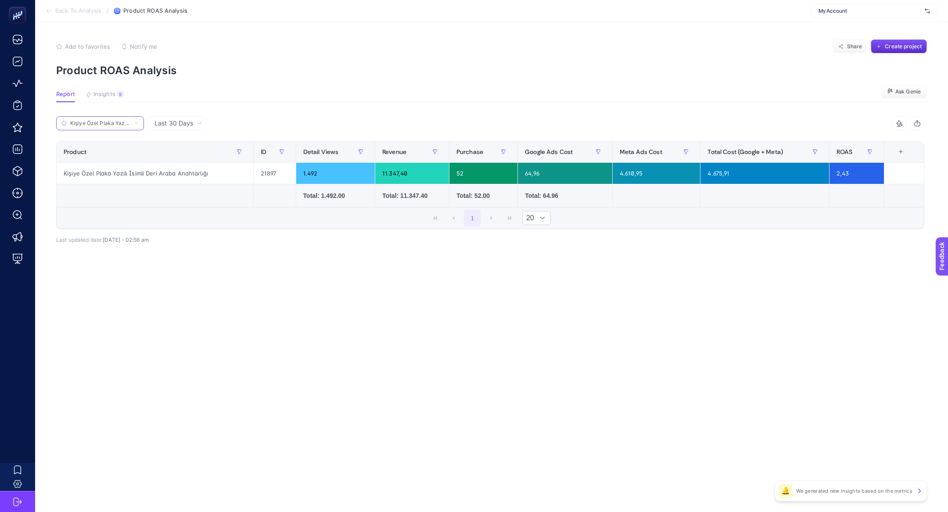
scroll to position [0, 68]
type input "Kişiye Özel Plaka Yazılı İsimli Deri Araba Anahtarlığı"
click at [197, 122] on icon at bounding box center [199, 123] width 5 height 5
click at [179, 166] on li "Last 7 Days" at bounding box center [177, 174] width 54 height 16
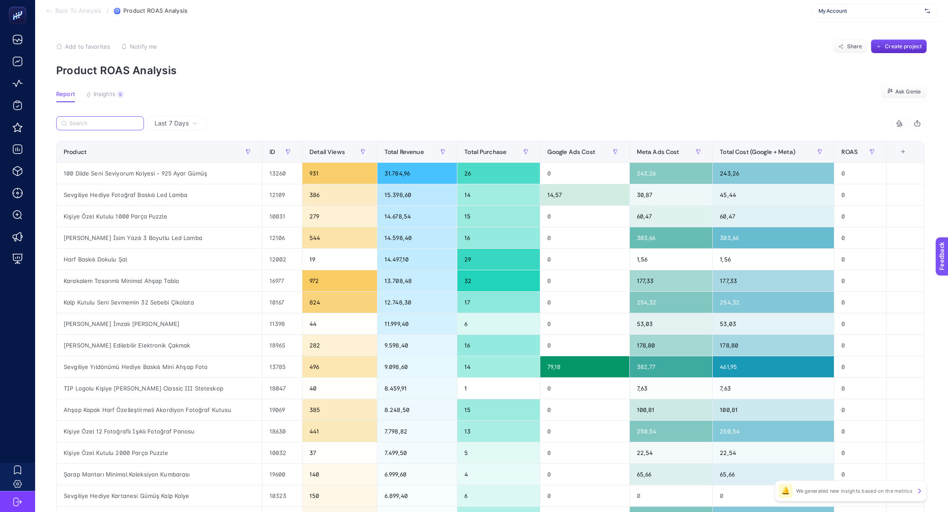
click at [119, 122] on input "Search" at bounding box center [103, 123] width 69 height 7
paste input "Kişiye Özel Plaka Yazılı İsimli Deri Araba Anahtarlığı"
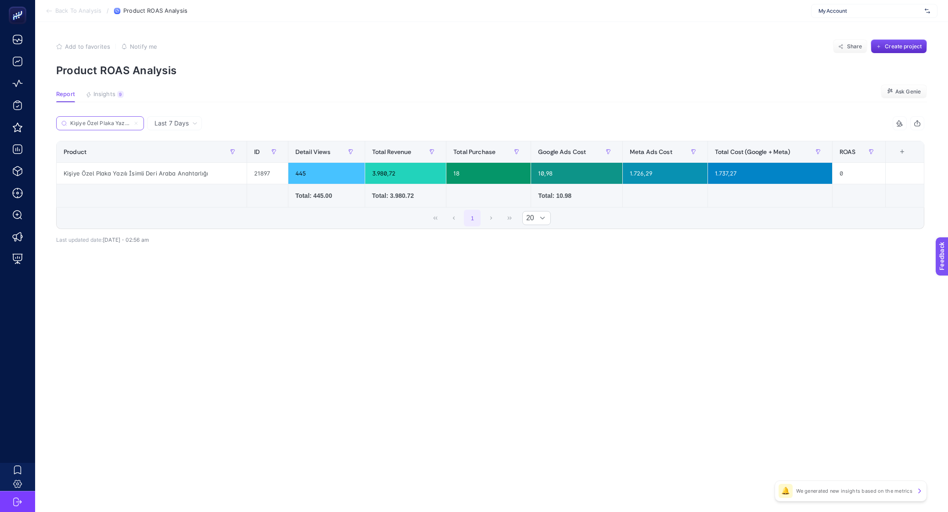
scroll to position [0, 68]
type input "Kişiye Özel Plaka Yazılı İsimli Deri Araba Anahtarlığı"
click at [136, 121] on icon at bounding box center [135, 123] width 5 height 5
click at [0, 0] on input "Kişiye Özel Plaka Yazılı İsimli Deri Araba Anahtarlığı" at bounding box center [0, 0] width 0 height 0
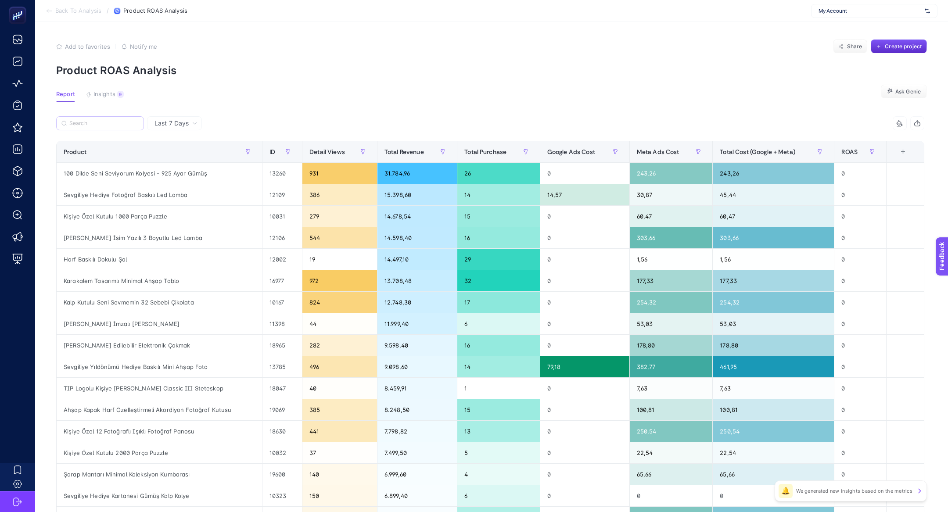
click at [169, 121] on span "Last 7 Days" at bounding box center [172, 123] width 34 height 9
click at [182, 150] on li "Last 30 Days" at bounding box center [175, 158] width 50 height 16
click at [0, 0] on input "Kişiye Özel Plaka Yazılı İsimli Deri Araba Anahtarlığı" at bounding box center [0, 0] width 0 height 0
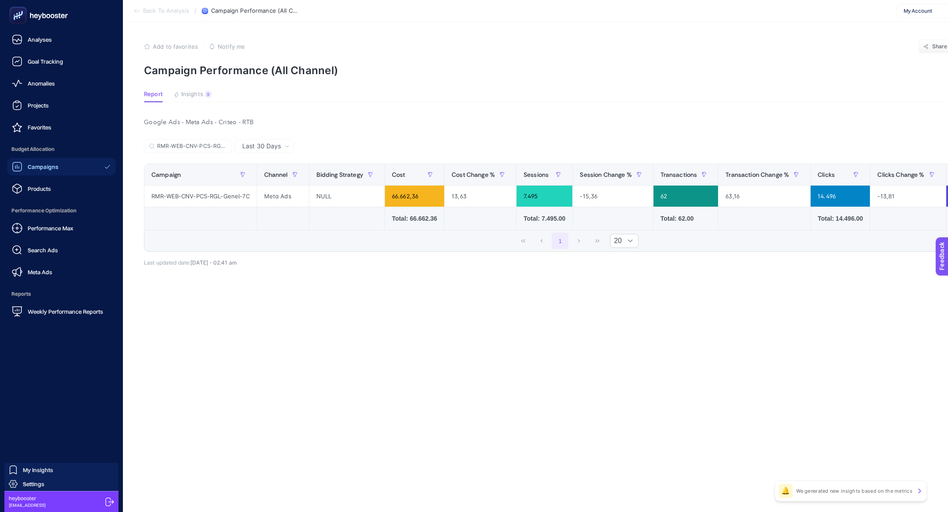
scroll to position [0, 689]
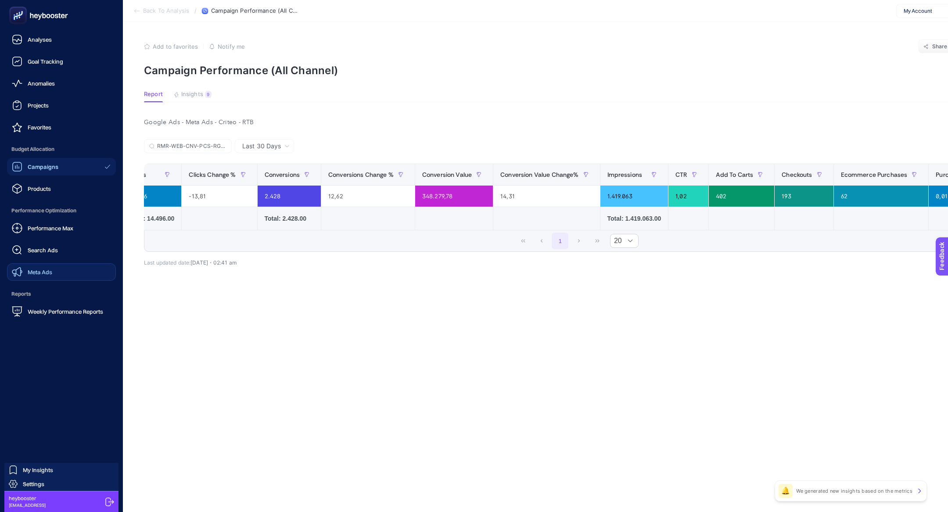
click at [31, 264] on link "Meta Ads" at bounding box center [61, 272] width 109 height 18
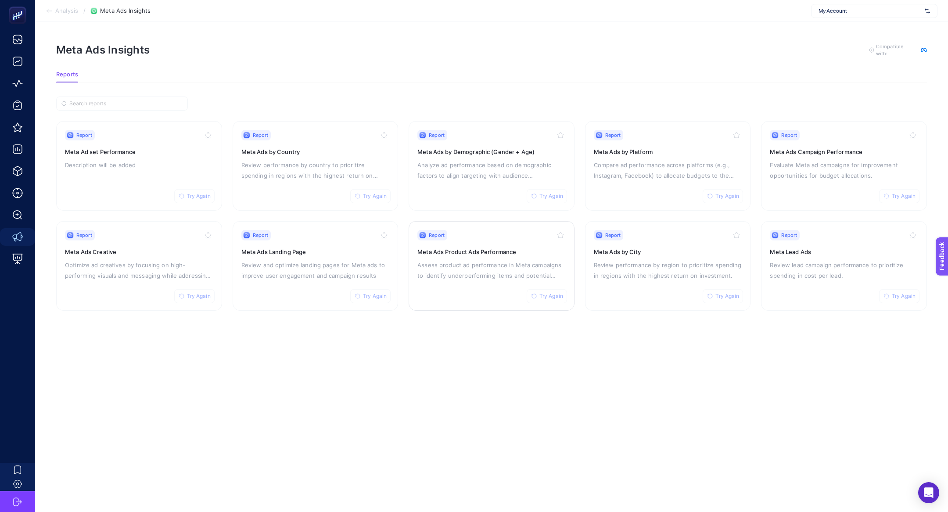
click at [503, 279] on p "Assess product ad performance in Meta campaigns to identify underperforming ite…" at bounding box center [492, 270] width 148 height 21
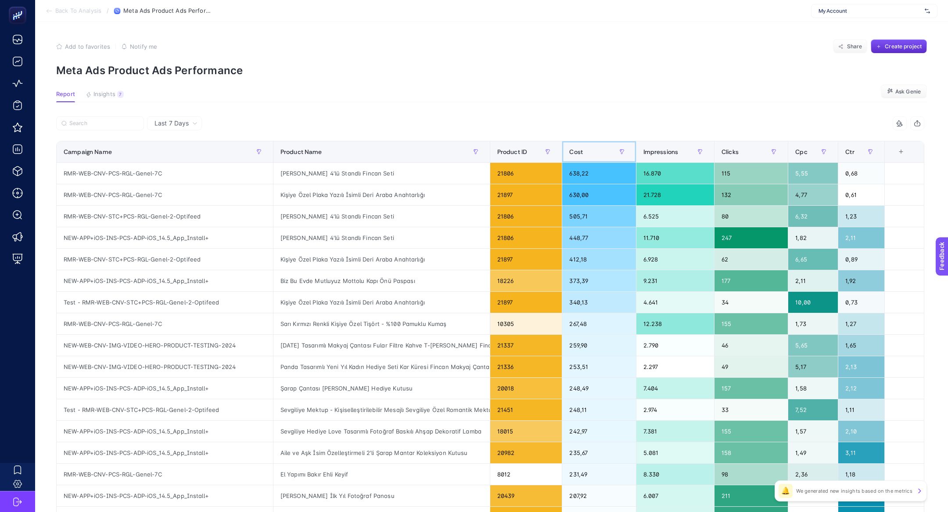
click at [570, 155] on span "Cost" at bounding box center [576, 151] width 14 height 7
click at [320, 184] on div "Kişiye Özel Plaka Yazılı İsimli Deri Araba Anahtarlığı" at bounding box center [382, 194] width 216 height 21
click at [322, 194] on div "Kişiye Özel Plaka Yazılı İsimli Deri Araba Anahtarlığı" at bounding box center [382, 194] width 216 height 21
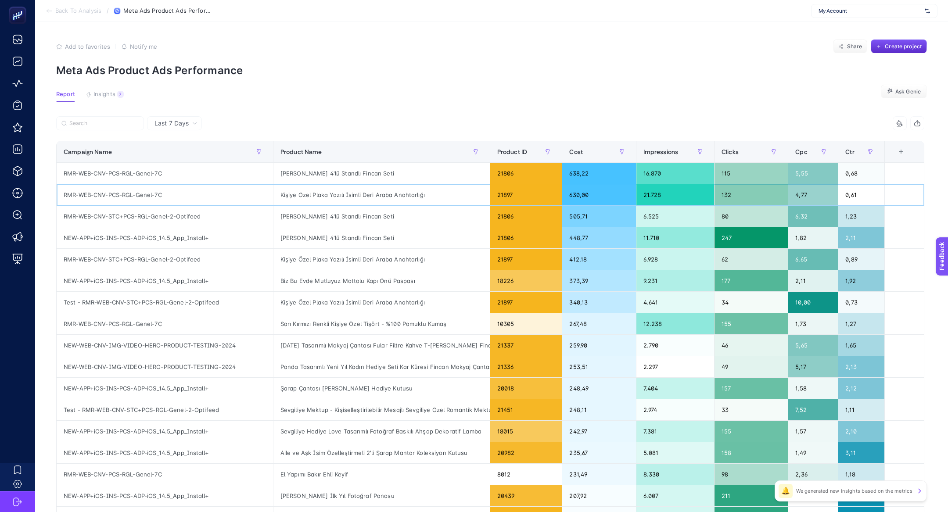
click at [322, 194] on div "Kişiye Özel Plaka Yazılı İsimli Deri Araba Anahtarlığı" at bounding box center [382, 194] width 216 height 21
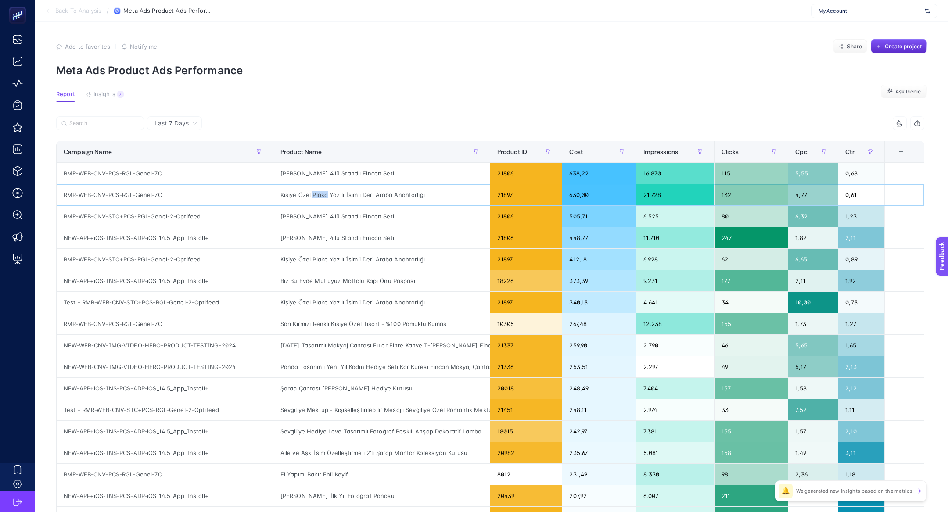
click at [322, 194] on div "Kişiye Özel Plaka Yazılı İsimli Deri Araba Anahtarlığı" at bounding box center [382, 194] width 216 height 21
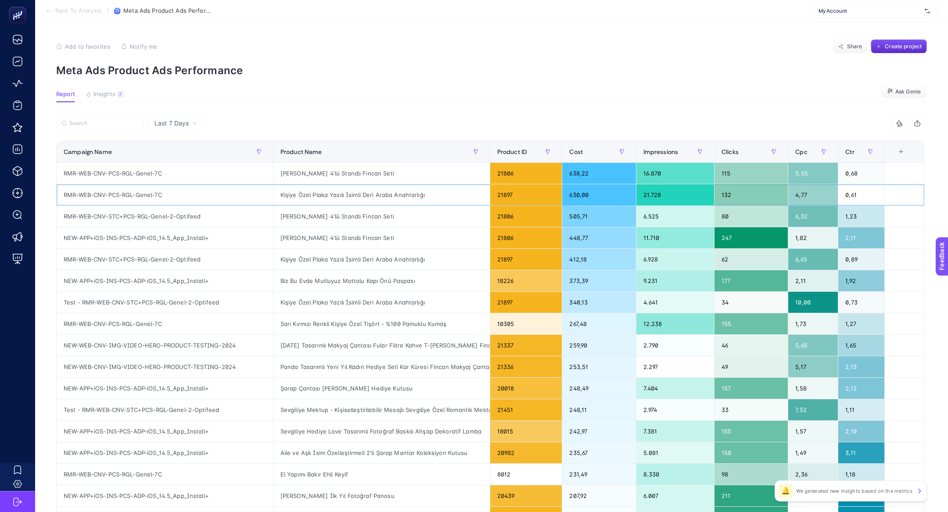
click at [322, 194] on div "Kişiye Özel Plaka Yazılı İsimli Deri Araba Anahtarlığı" at bounding box center [382, 194] width 216 height 21
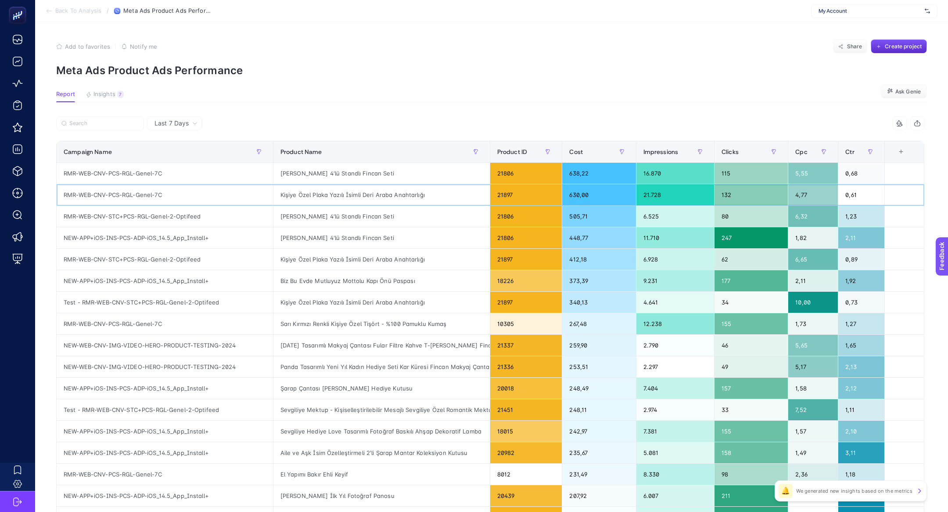
click at [322, 194] on div "Kişiye Özel Plaka Yazılı İsimli Deri Araba Anahtarlığı" at bounding box center [382, 194] width 216 height 21
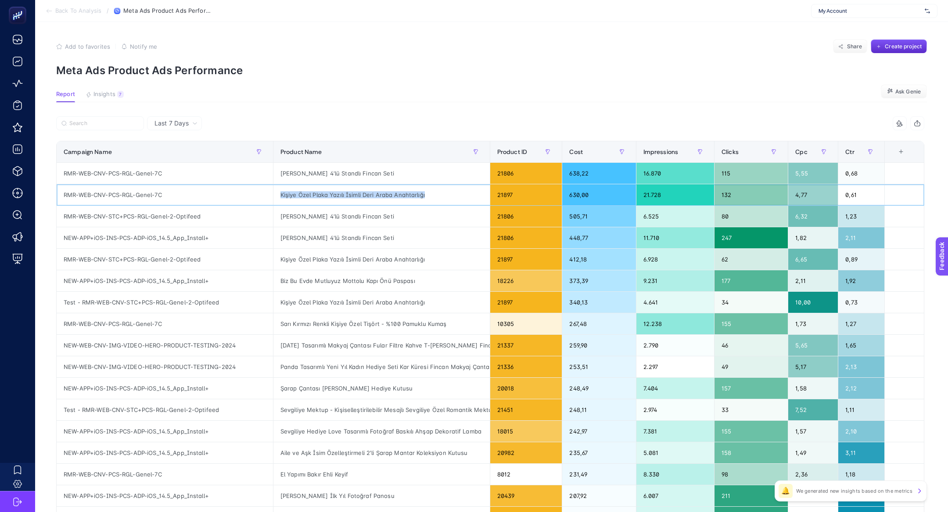
click at [322, 194] on div "Kişiye Özel Plaka Yazılı İsimli Deri Araba Anahtarlığı" at bounding box center [382, 194] width 216 height 21
click at [120, 122] on input "Search" at bounding box center [103, 123] width 69 height 7
paste input "Kişiye Özel Plaka Yazılı İsimli Deri Araba Anahtarlığı"
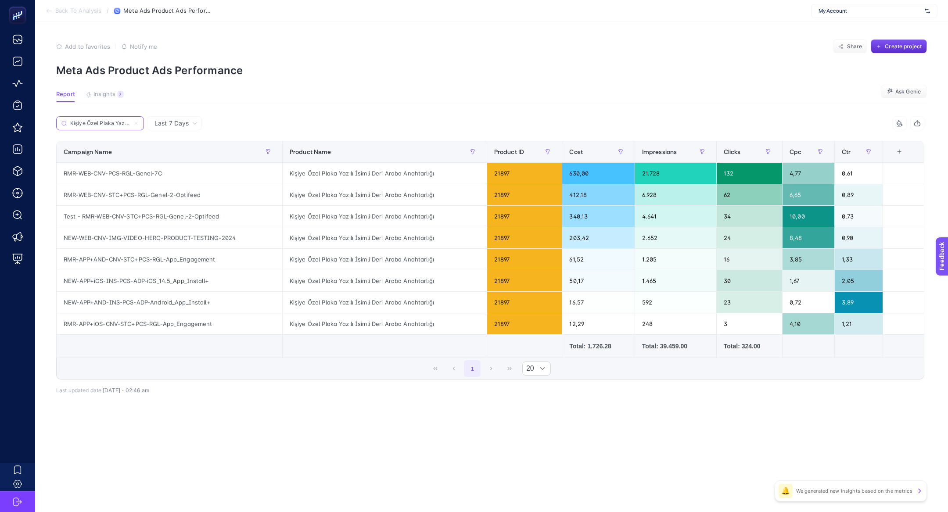
scroll to position [0, 68]
type input "Kişiye Özel Plaka Yazılı İsimli Deri Araba Anahtarlığı"
click at [169, 181] on div "RMR-WEB-CNV-PCS-RGL-Genel-7C" at bounding box center [170, 173] width 226 height 21
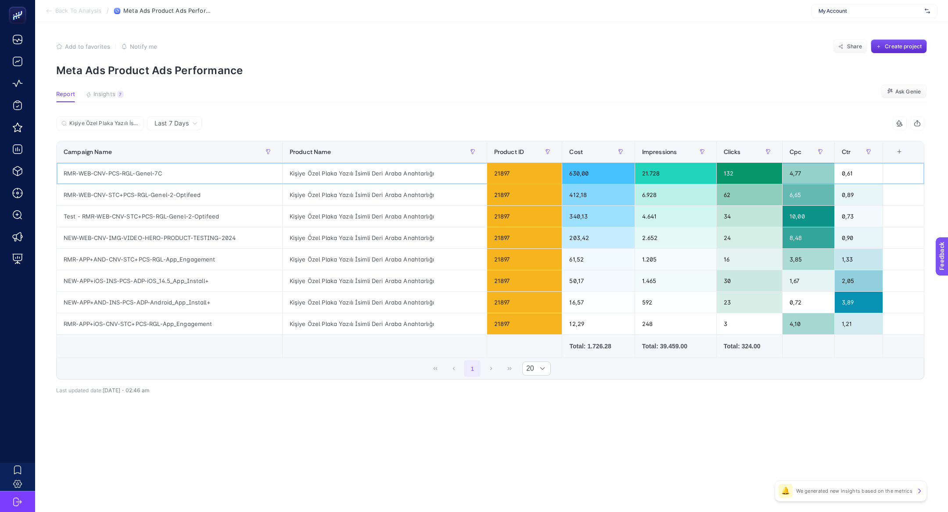
click at [169, 181] on div "RMR-WEB-CNV-PCS-RGL-Genel-7C" at bounding box center [170, 173] width 226 height 21
click at [185, 120] on span "Last 7 Days" at bounding box center [172, 123] width 34 height 9
click at [211, 114] on article "Add to favorites false Notify me Share Create project Meta Ads Product Ads Perf…" at bounding box center [491, 267] width 913 height 490
click at [854, 11] on span "My Account" at bounding box center [870, 10] width 103 height 7
type input "pinar"
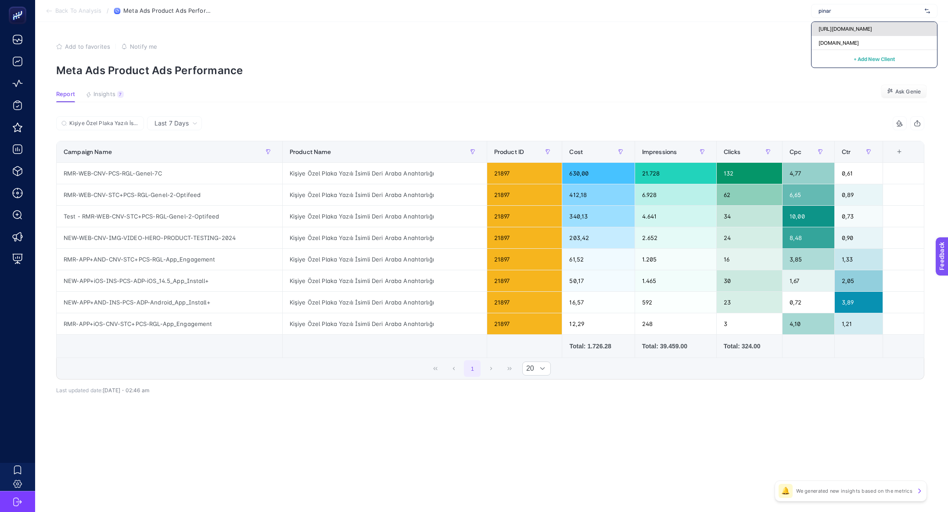
click at [847, 36] on div "https://www.pinaronline.com/" at bounding box center [875, 43] width 126 height 14
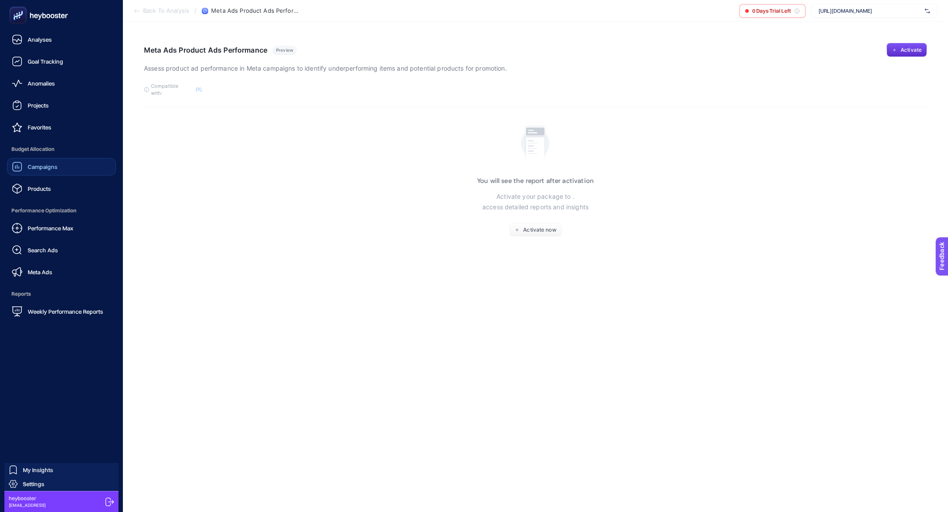
click at [55, 171] on div "Campaigns" at bounding box center [35, 167] width 46 height 11
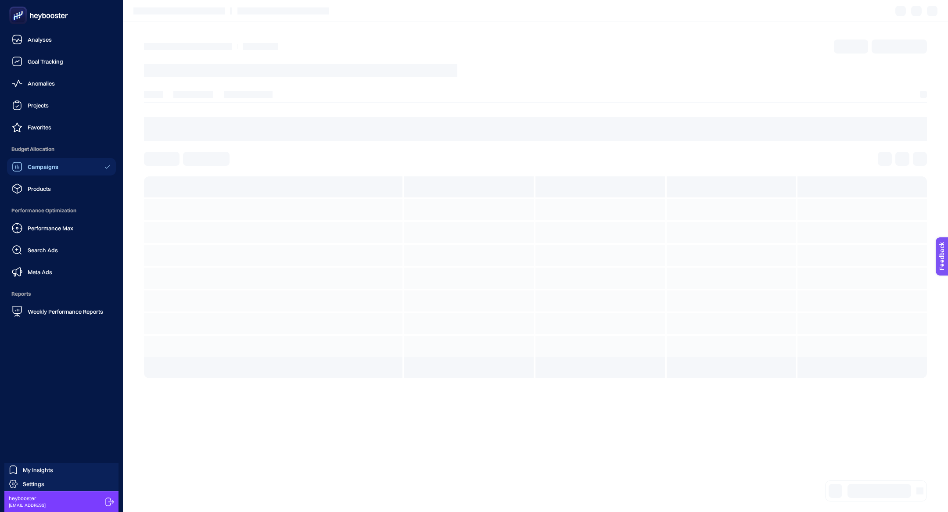
click at [55, 171] on div "Campaigns" at bounding box center [35, 167] width 47 height 11
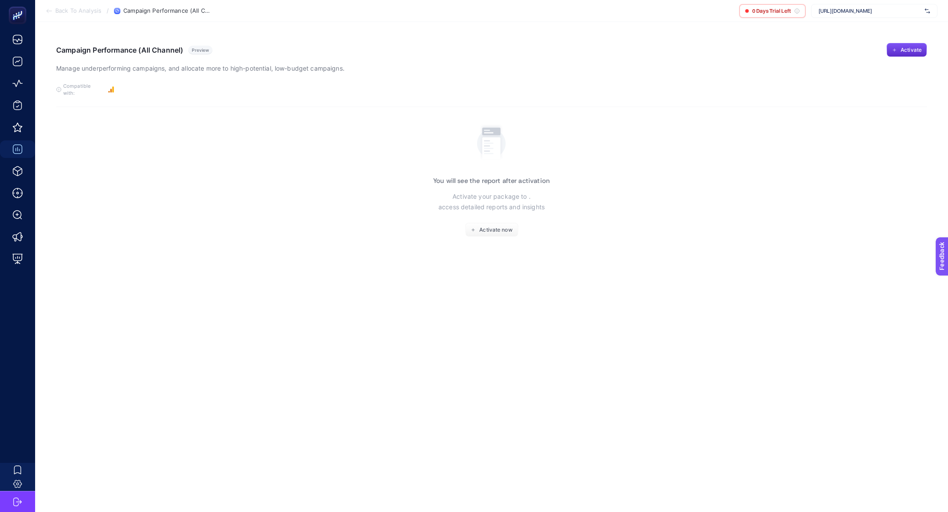
click at [879, 11] on span "https://www.pinaronline.com/" at bounding box center [870, 10] width 103 height 7
type input "pinar"
click at [876, 41] on div "pinaronline.com" at bounding box center [875, 43] width 126 height 14
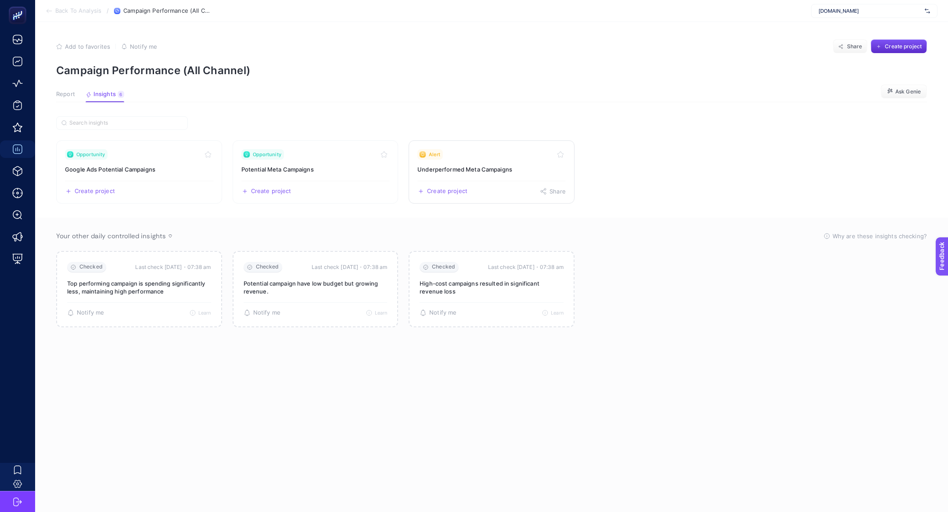
click at [461, 175] on link "Alert Underperformed Meta Campaigns Create project Share" at bounding box center [492, 172] width 166 height 63
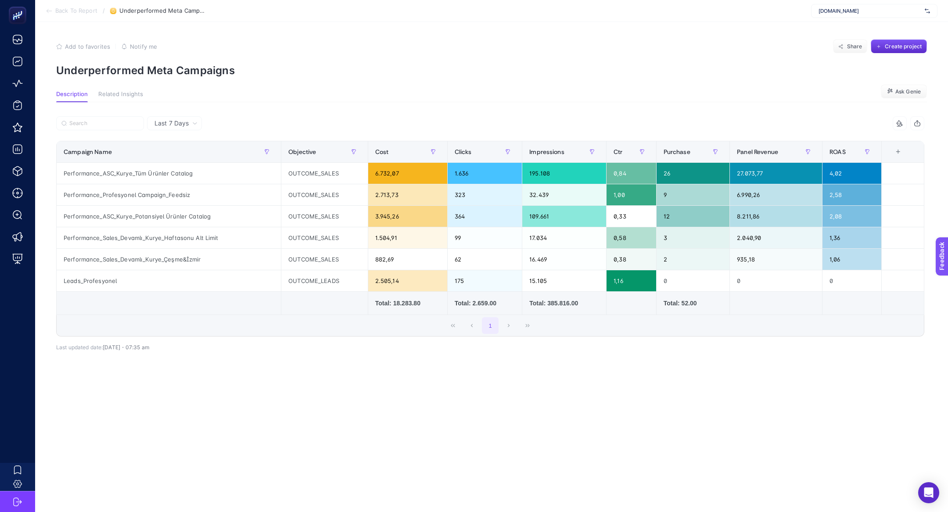
click at [183, 75] on p "Underperformed Meta Campaigns" at bounding box center [491, 70] width 871 height 13
copy article "Underperformed Meta Campaigns"
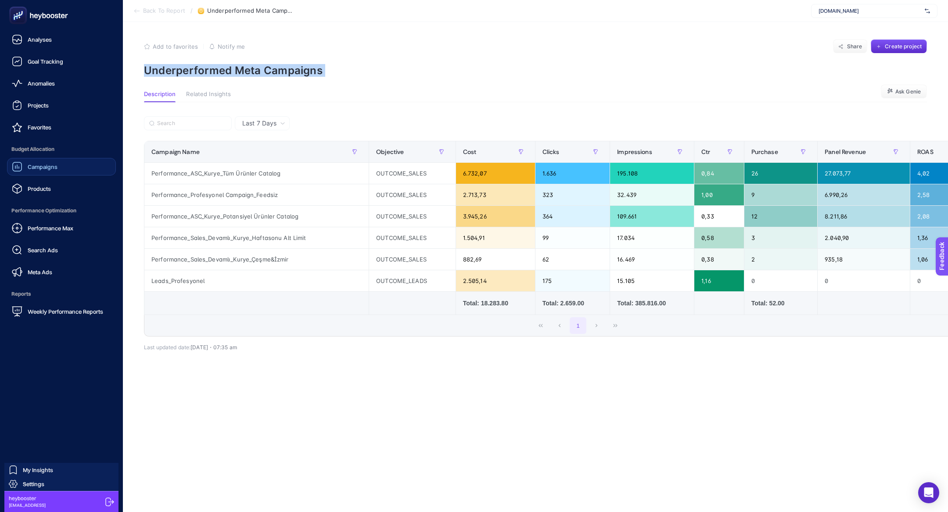
click at [54, 162] on div "Campaigns" at bounding box center [35, 167] width 46 height 11
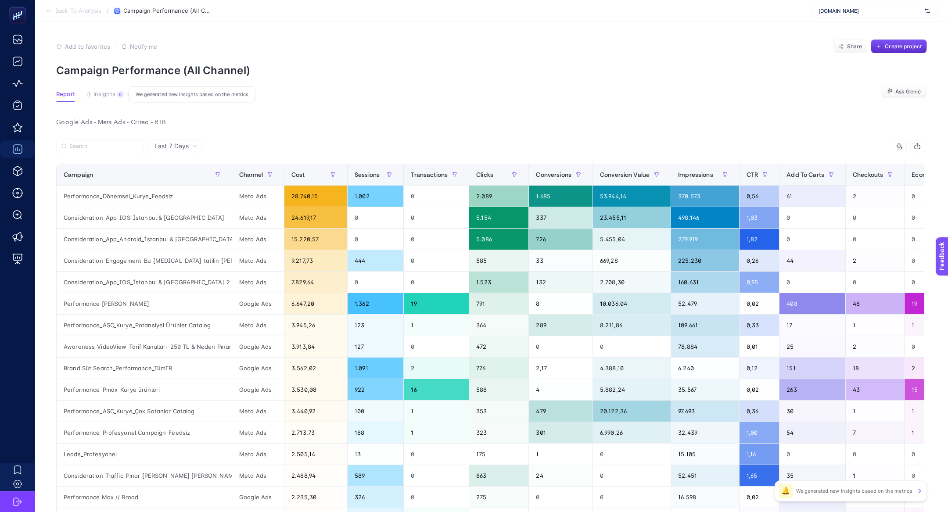
click at [107, 92] on span "Insights" at bounding box center [105, 94] width 22 height 7
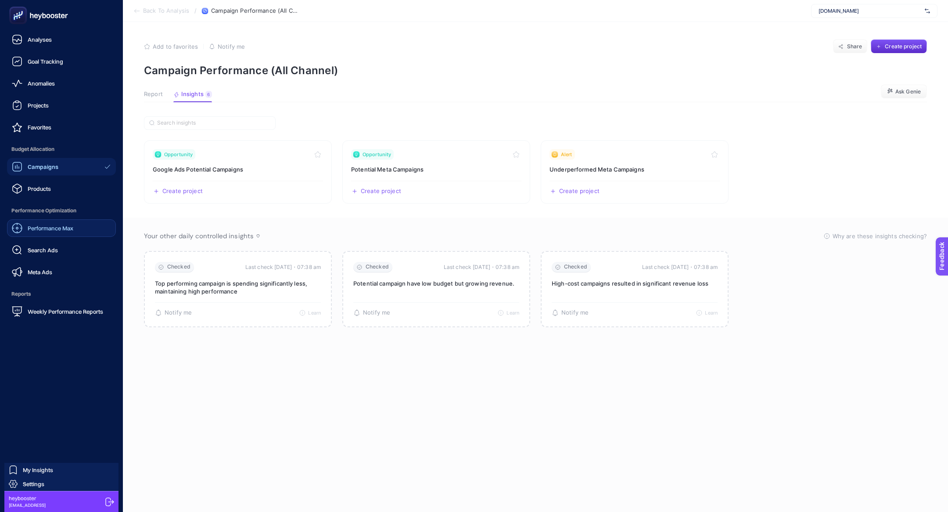
click at [47, 232] on div "Performance Max" at bounding box center [42, 228] width 61 height 11
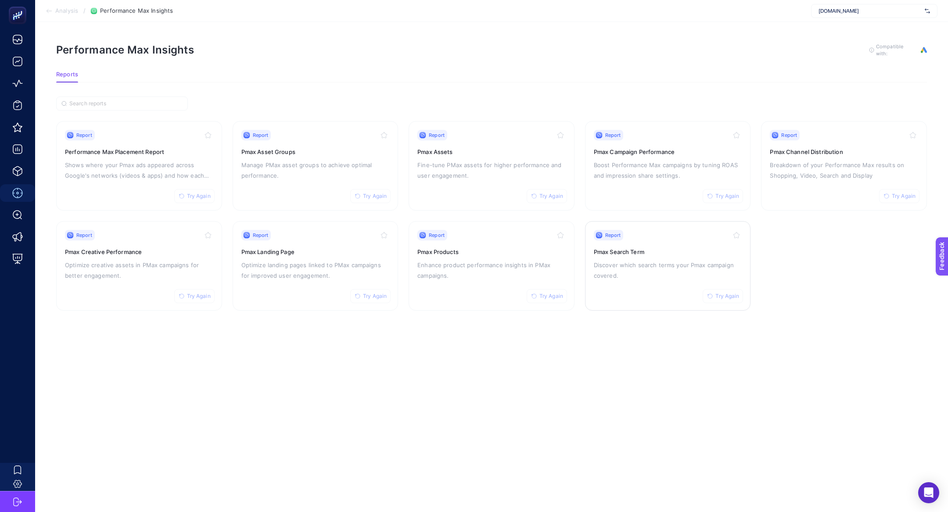
click at [621, 278] on p "Discover which search terms your Pmax campaign covered." at bounding box center [668, 270] width 148 height 21
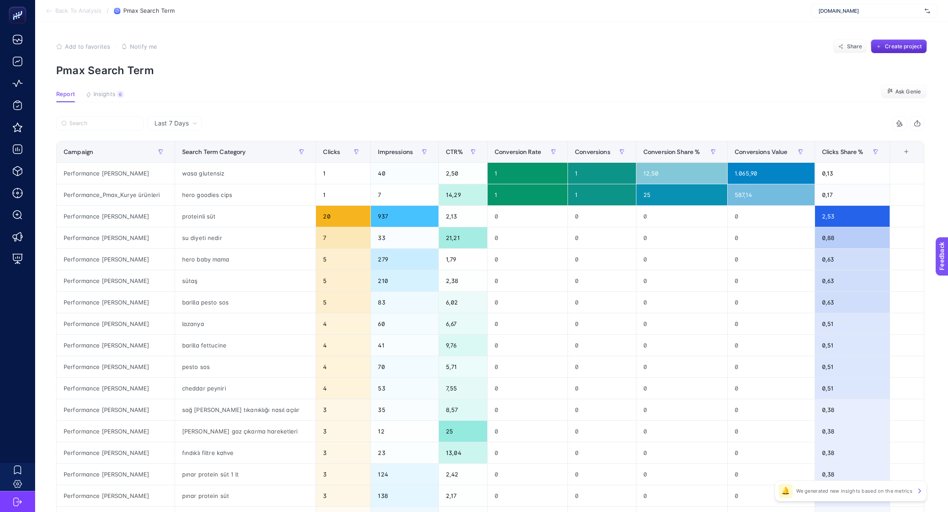
click at [117, 87] on article "Add to favorites false Notify me Share Create project Pmax Search Term Report I…" at bounding box center [491, 365] width 913 height 686
click at [117, 95] on div "6" at bounding box center [120, 94] width 7 height 7
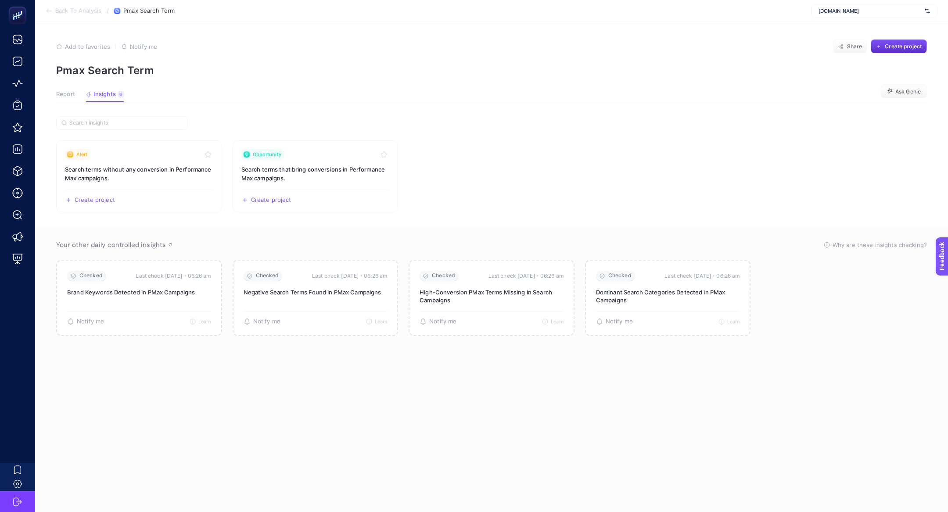
click at [65, 95] on span "Report" at bounding box center [65, 94] width 19 height 7
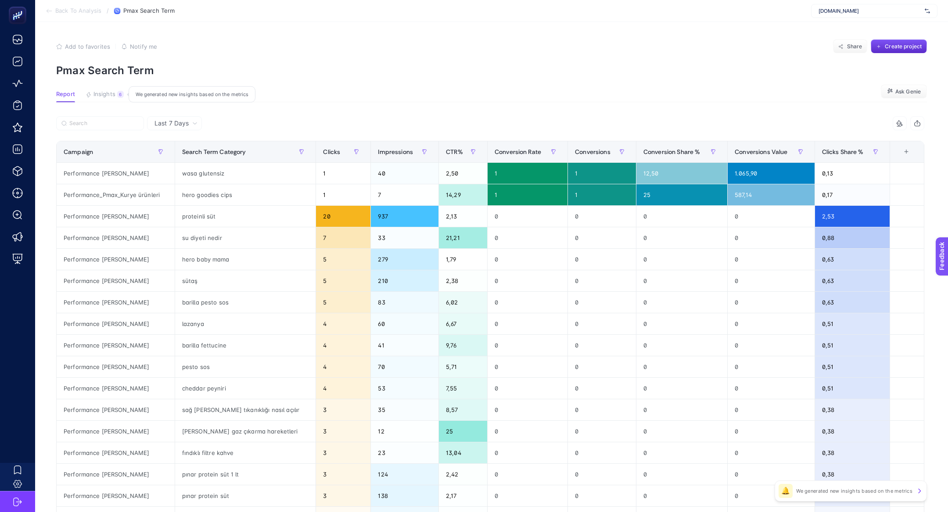
click at [112, 92] on span "Insights" at bounding box center [105, 94] width 22 height 7
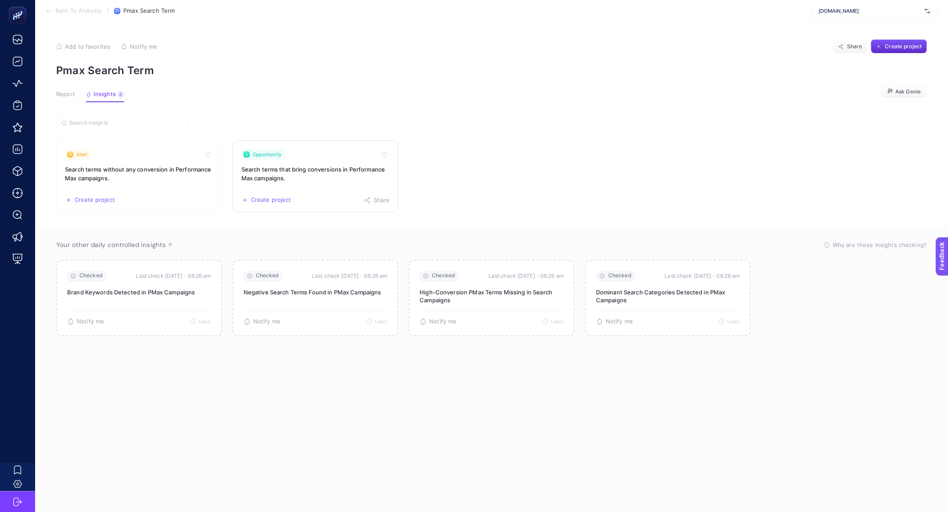
click at [255, 161] on link "Opportunity Search terms that bring conversions in Performance Max campaigns. C…" at bounding box center [316, 177] width 166 height 72
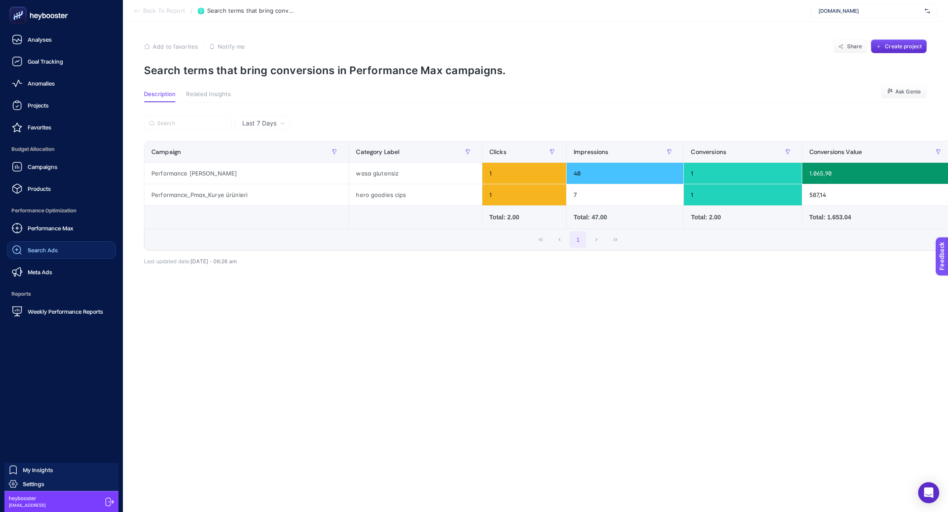
click at [64, 257] on link "Search Ads" at bounding box center [61, 250] width 109 height 18
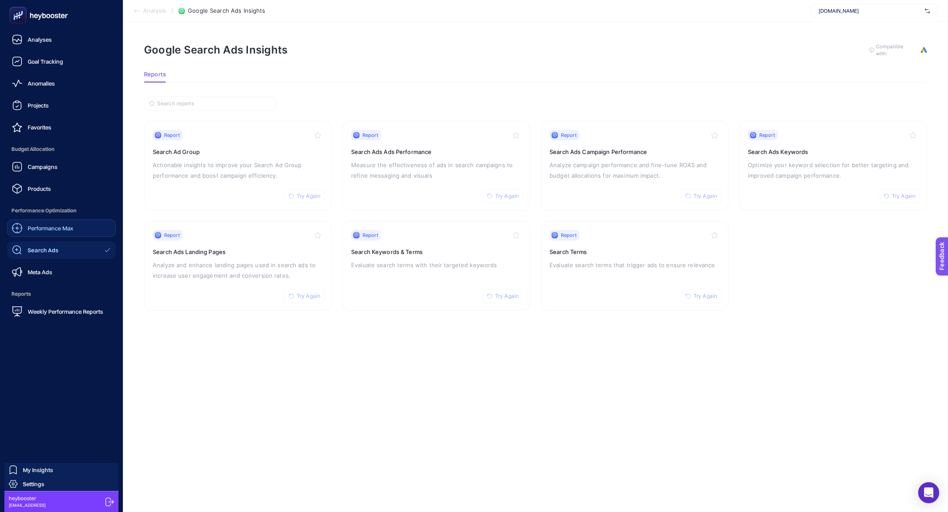
click at [40, 236] on link "Performance Max" at bounding box center [61, 229] width 109 height 18
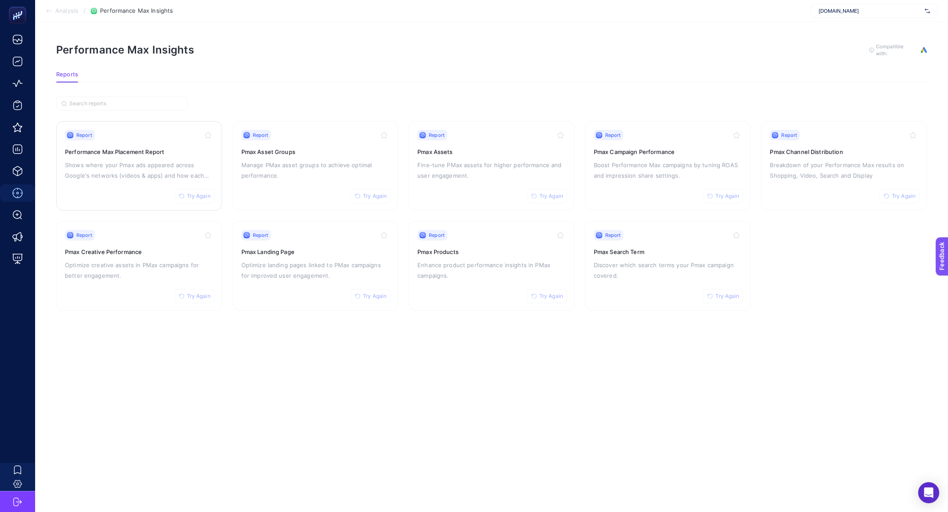
click at [147, 158] on div "Report Try Again Performance Max Placement Report Shows where your Pmax ads app…" at bounding box center [139, 166] width 148 height 72
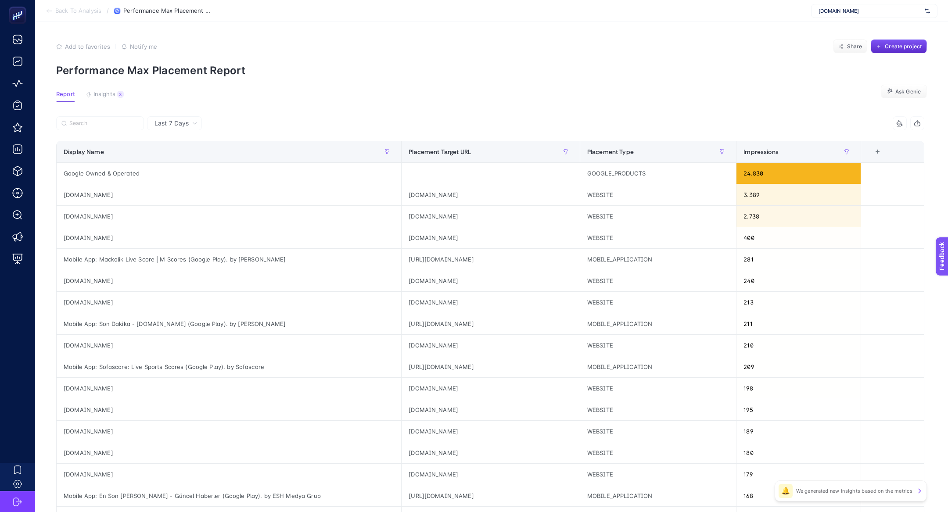
click at [861, 8] on span "[DOMAIN_NAME]" at bounding box center [870, 10] width 103 height 7
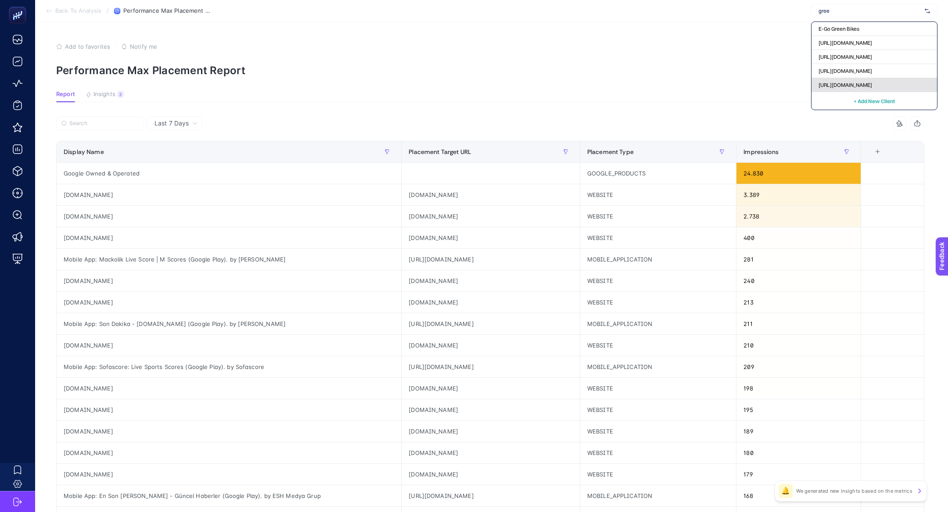
type input "gree"
click at [867, 85] on span "[URL][DOMAIN_NAME]" at bounding box center [846, 85] width 54 height 7
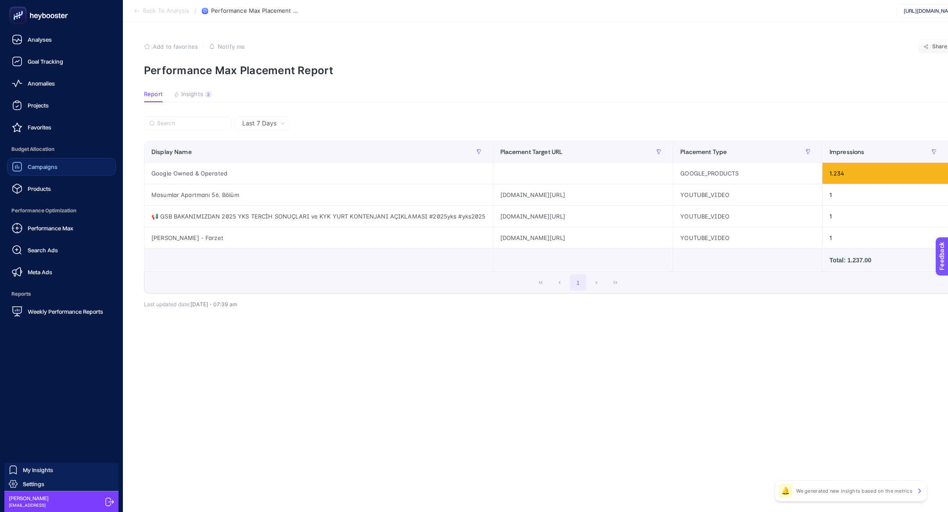
click at [28, 162] on div "Campaigns" at bounding box center [35, 167] width 46 height 11
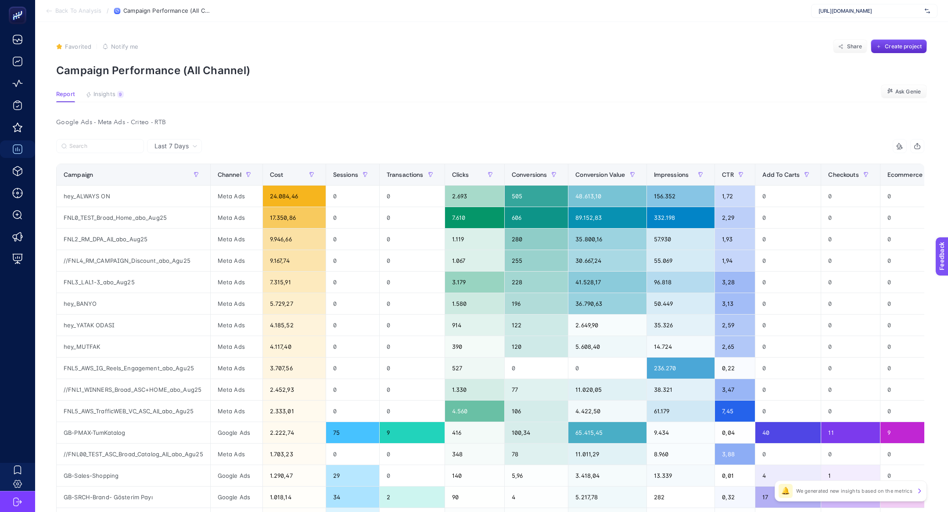
click at [826, 10] on span "[URL][DOMAIN_NAME]" at bounding box center [870, 10] width 103 height 7
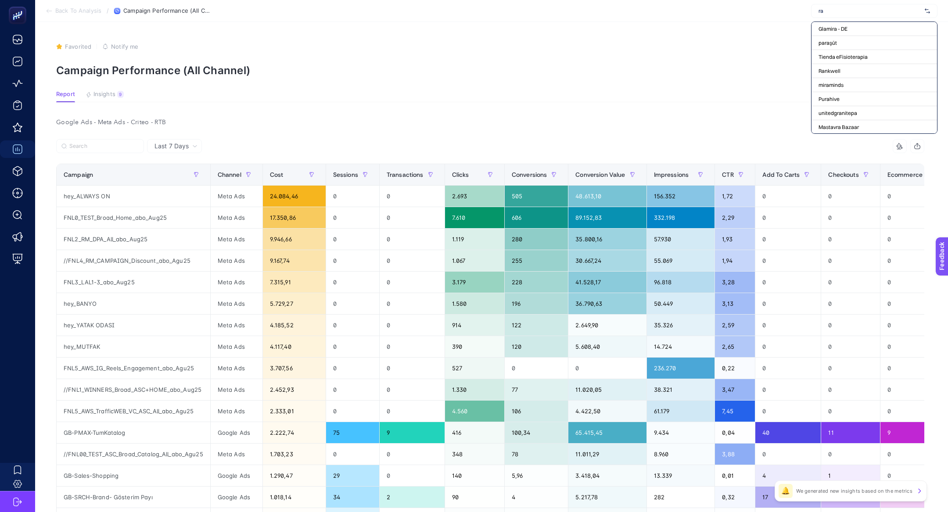
type input "r"
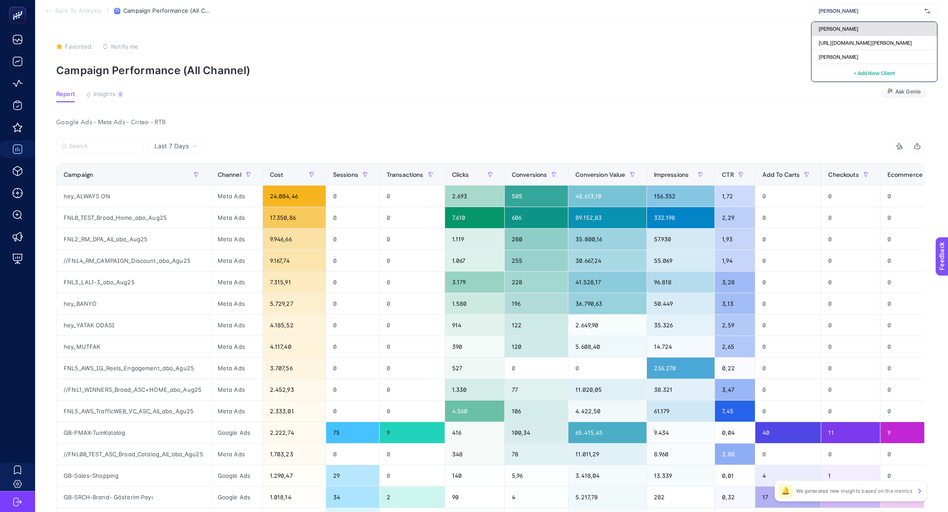
type input "kip"
click at [830, 36] on div "[PERSON_NAME]" at bounding box center [875, 43] width 126 height 14
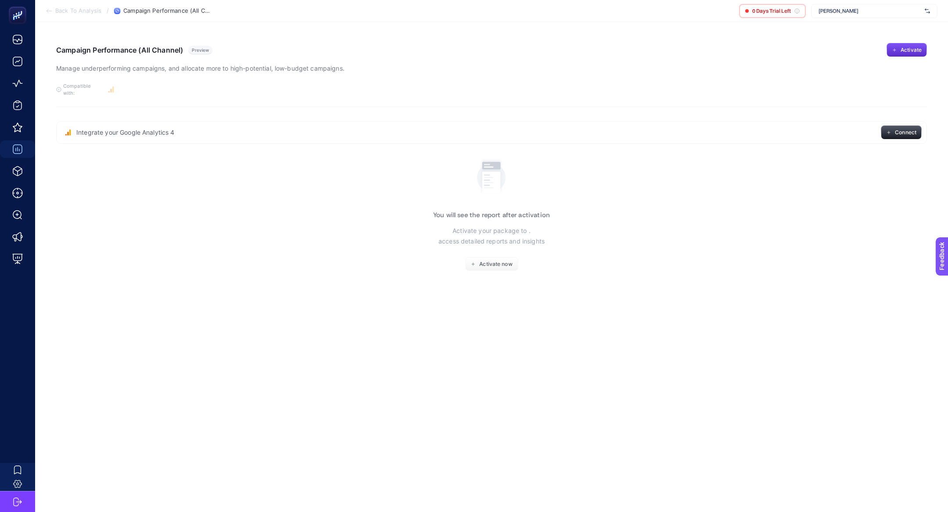
click at [875, 3] on section "Back To Analysis / Campaign Performance (All Channel) 0 Days Trial Left KİP" at bounding box center [491, 11] width 913 height 22
click at [874, 7] on span "[PERSON_NAME]" at bounding box center [870, 10] width 103 height 7
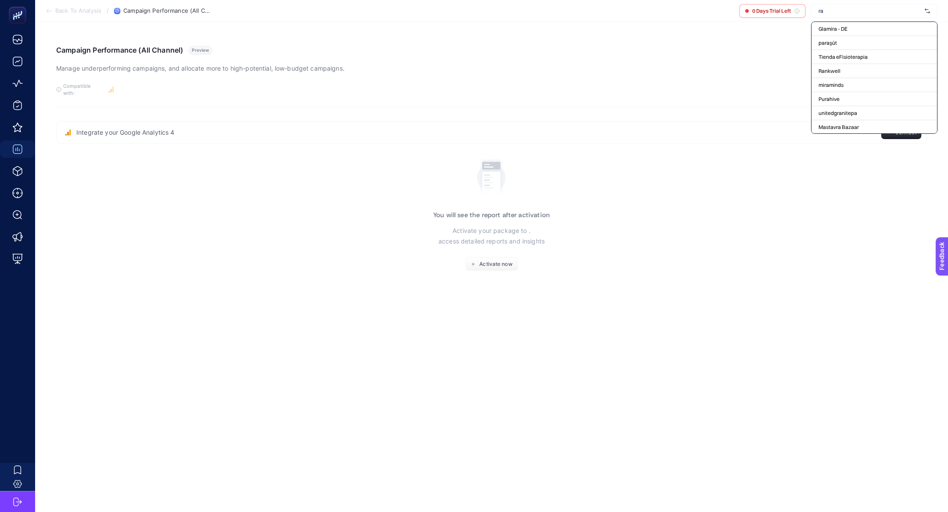
type input "r"
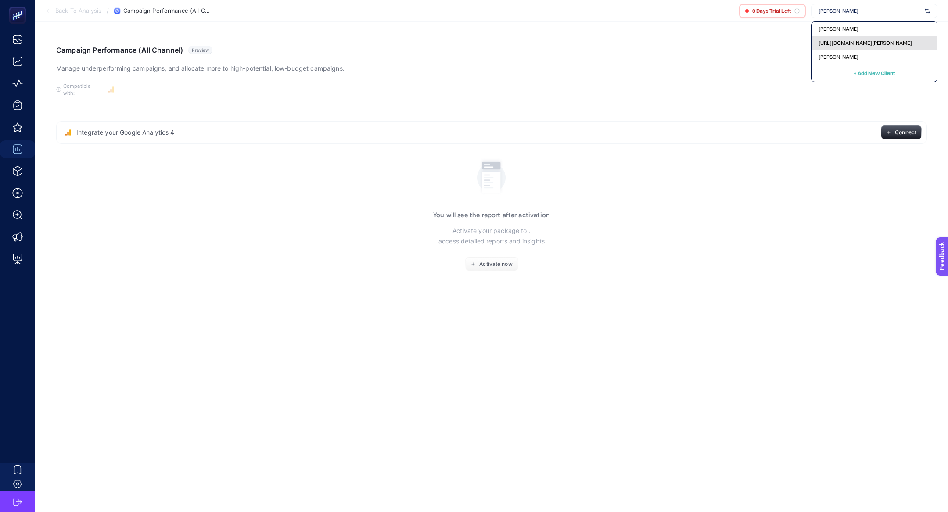
type input "kip"
click at [879, 50] on div "[URL][DOMAIN_NAME][PERSON_NAME]" at bounding box center [875, 57] width 126 height 14
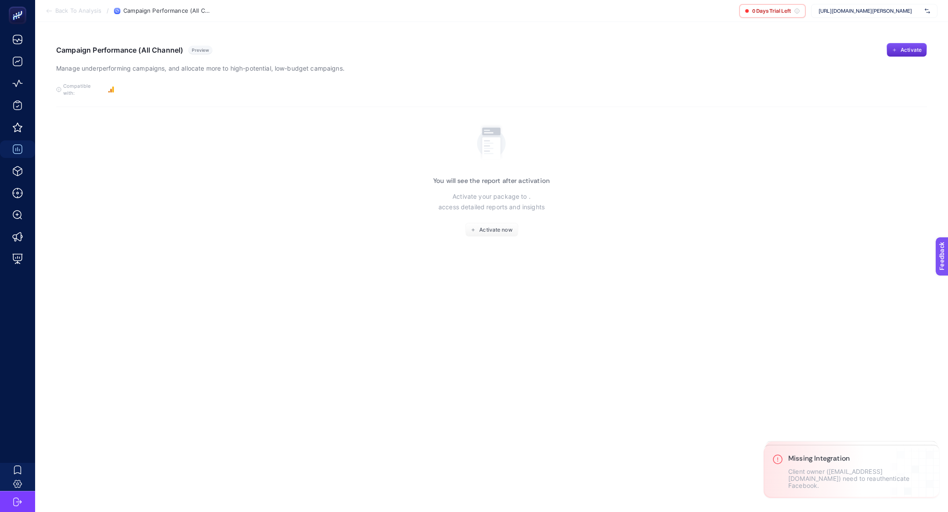
click at [825, 18] on section "Back To Analysis / Campaign Performance (All Channel) 0 Days Trial Left https:/…" at bounding box center [491, 11] width 913 height 22
click at [826, 4] on div "[URL][DOMAIN_NAME][PERSON_NAME]" at bounding box center [874, 11] width 126 height 14
type input "kip"
click at [847, 54] on div "[PERSON_NAME]" at bounding box center [875, 57] width 126 height 14
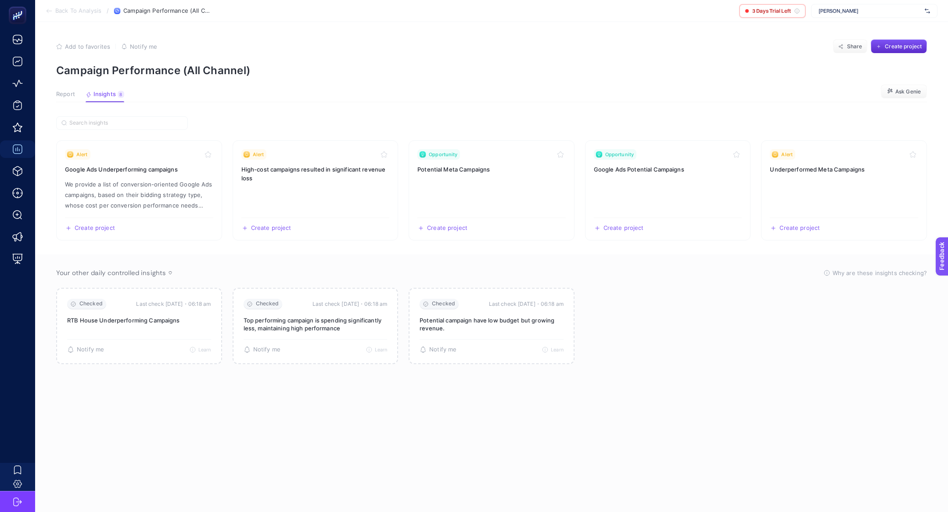
click at [65, 97] on span "Report" at bounding box center [65, 94] width 19 height 7
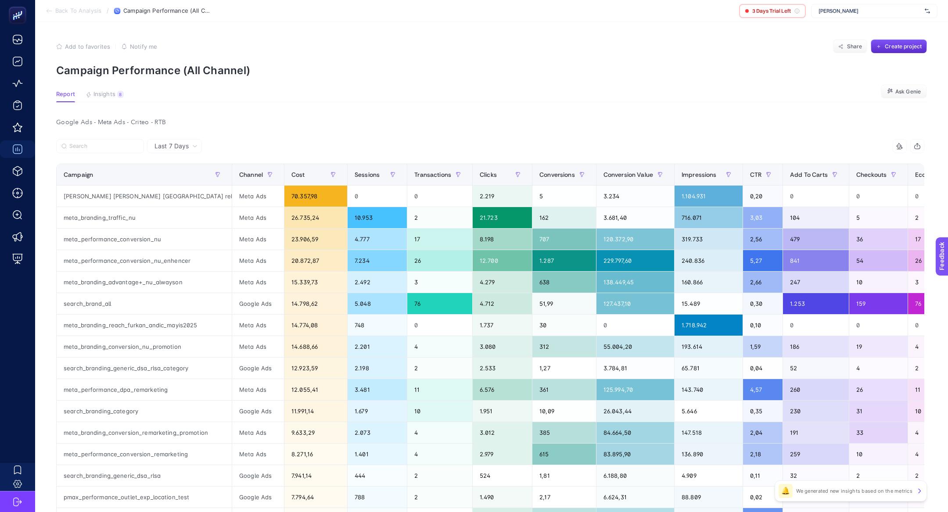
click at [112, 86] on article "Add to favorites false Notify me Share Create project Campaign Performance (All…" at bounding box center [491, 376] width 913 height 709
click at [115, 94] on button "Insights 8 We generated new insights based on the metrics" at bounding box center [105, 96] width 38 height 11
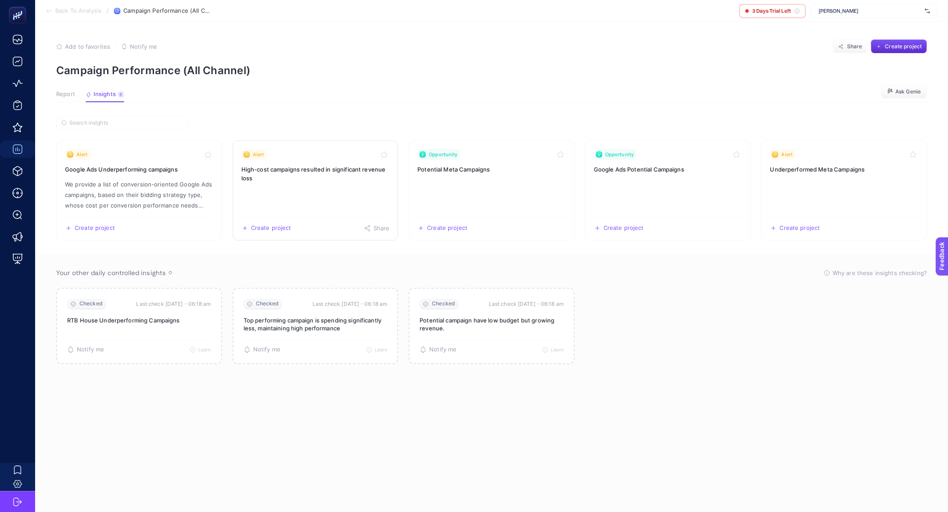
click at [328, 182] on link "Alert High-cost campaigns resulted in significant revenue loss Create project S…" at bounding box center [316, 191] width 166 height 100
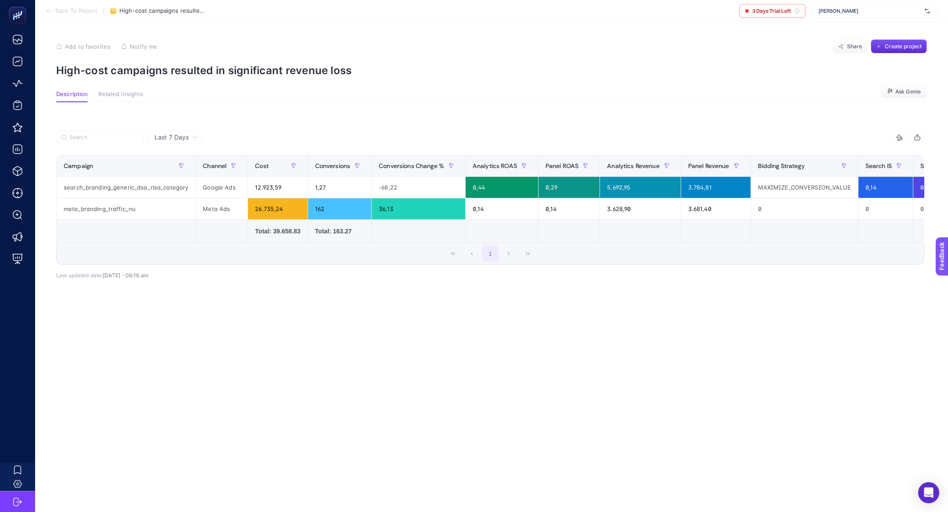
click at [179, 64] on section "Add to favorites false Notify me Share Create project High-cost campaigns resul…" at bounding box center [491, 58] width 871 height 37
click at [179, 64] on p "High-cost campaigns resulted in significant revenue loss" at bounding box center [491, 70] width 871 height 13
copy article "High-cost campaigns resulted in significant revenue loss"
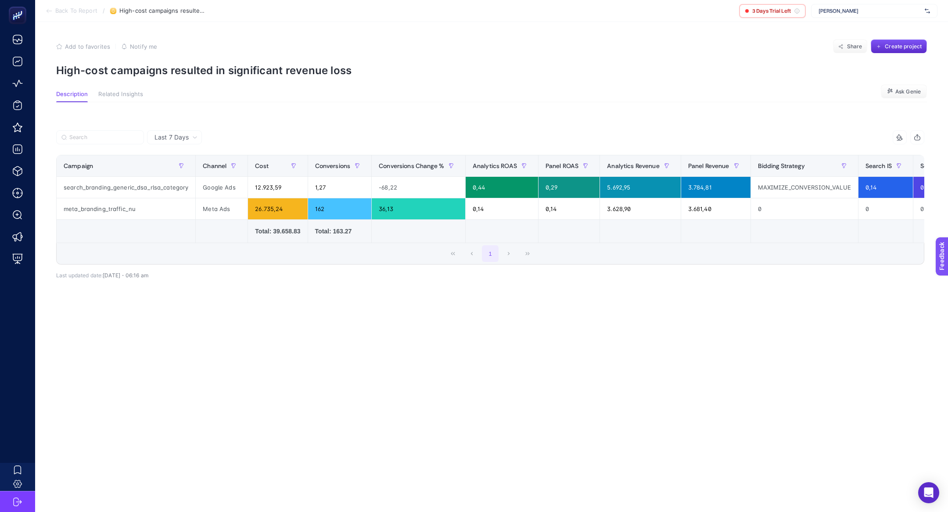
click at [848, 6] on div "[PERSON_NAME]" at bounding box center [874, 11] width 126 height 14
type input "ipeky"
click at [861, 31] on span "[URL][DOMAIN_NAME]" at bounding box center [846, 28] width 54 height 7
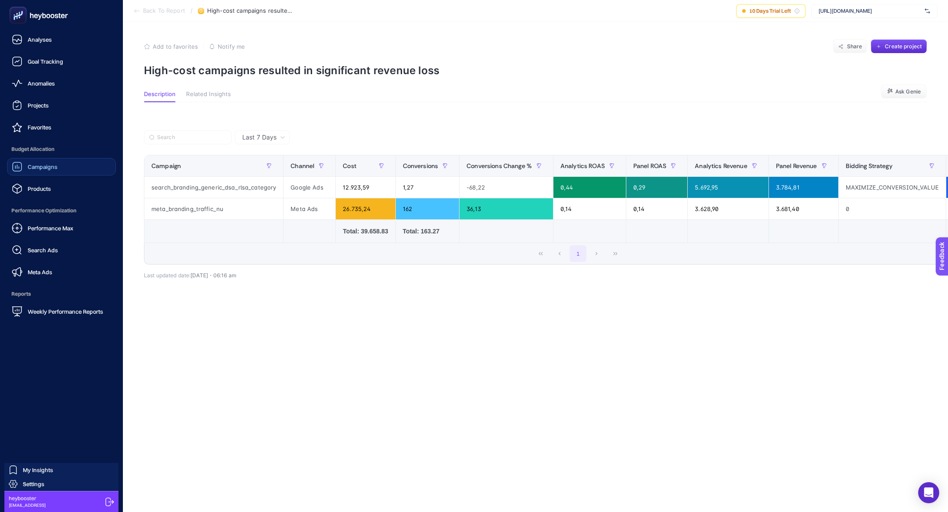
click at [27, 171] on div "Campaigns" at bounding box center [35, 167] width 46 height 11
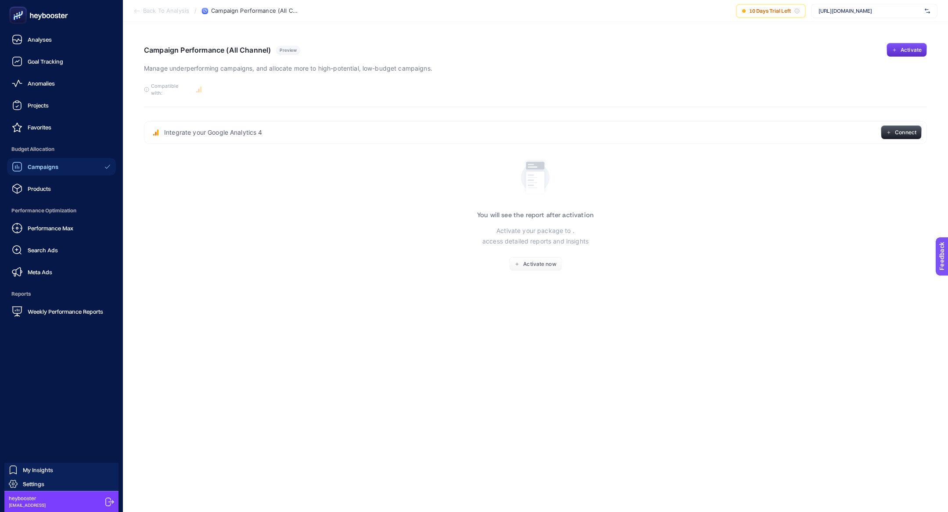
click at [33, 164] on span "Campaigns" at bounding box center [43, 166] width 31 height 7
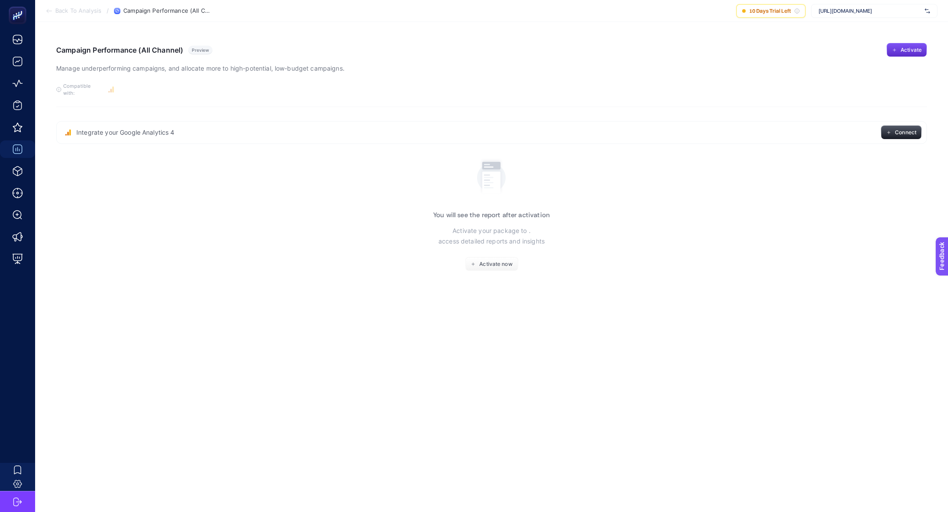
click at [886, 5] on div "[URL][DOMAIN_NAME]" at bounding box center [874, 11] width 126 height 14
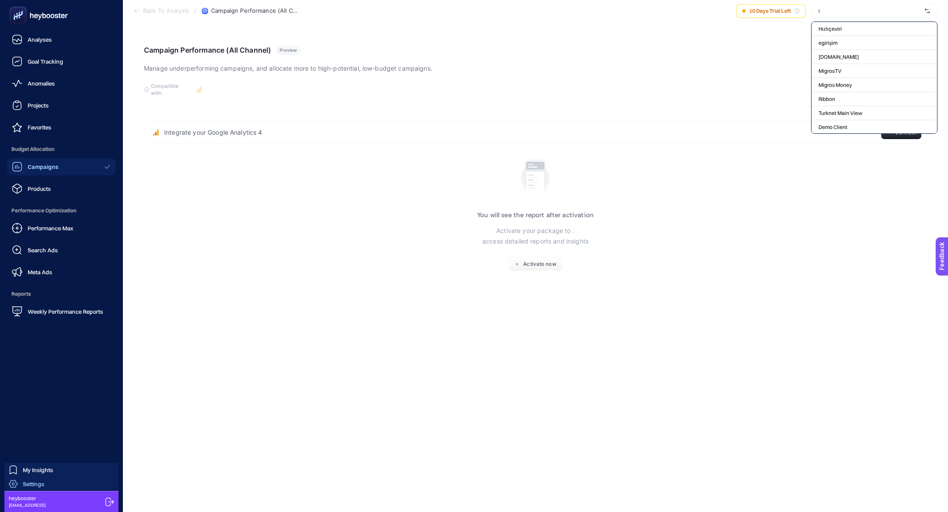
type input "i"
click at [36, 486] on span "Settings" at bounding box center [34, 484] width 22 height 7
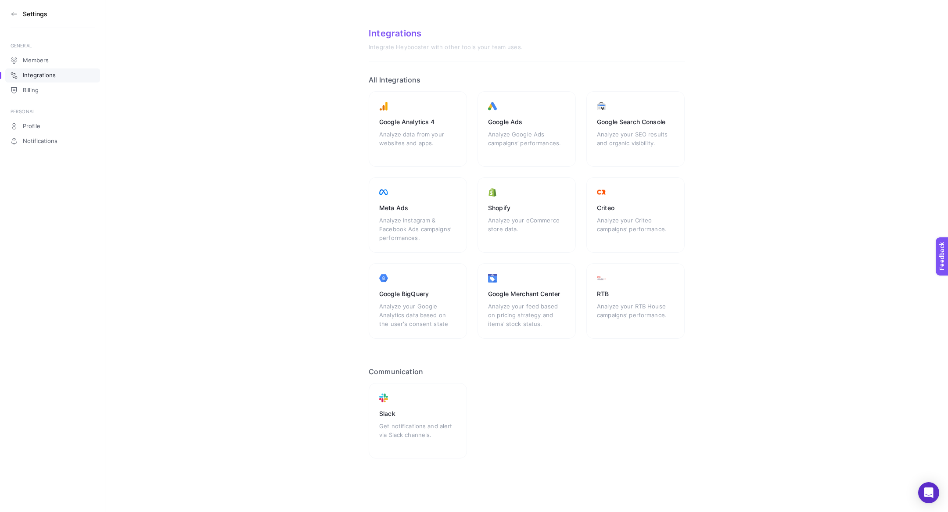
click at [12, 11] on icon at bounding box center [14, 14] width 7 height 7
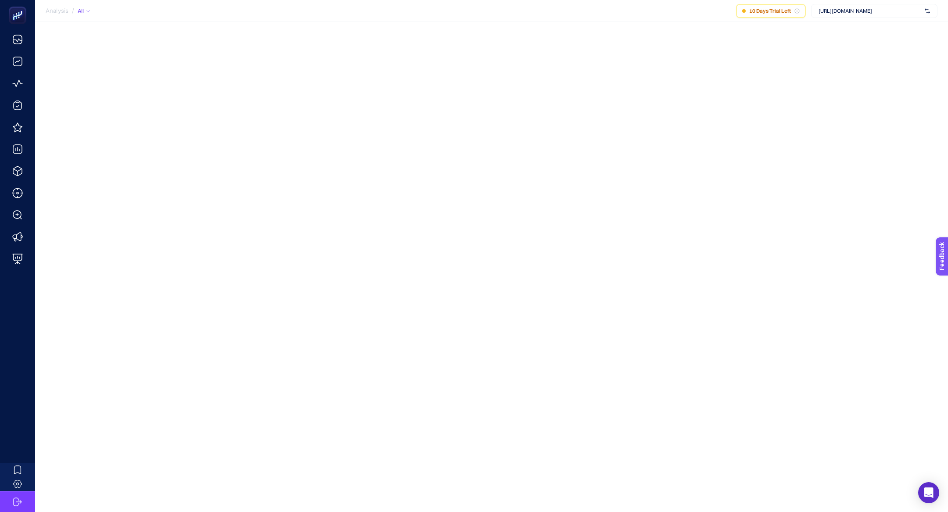
click at [830, 18] on div "[URL][DOMAIN_NAME]" at bounding box center [874, 11] width 126 height 14
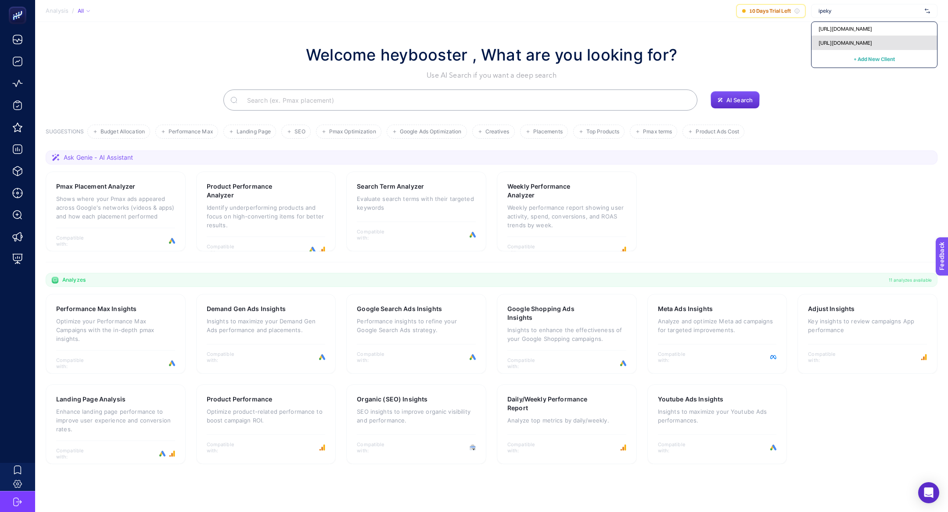
type input "ipeky"
click at [855, 43] on span "[URL][DOMAIN_NAME]" at bounding box center [846, 43] width 54 height 7
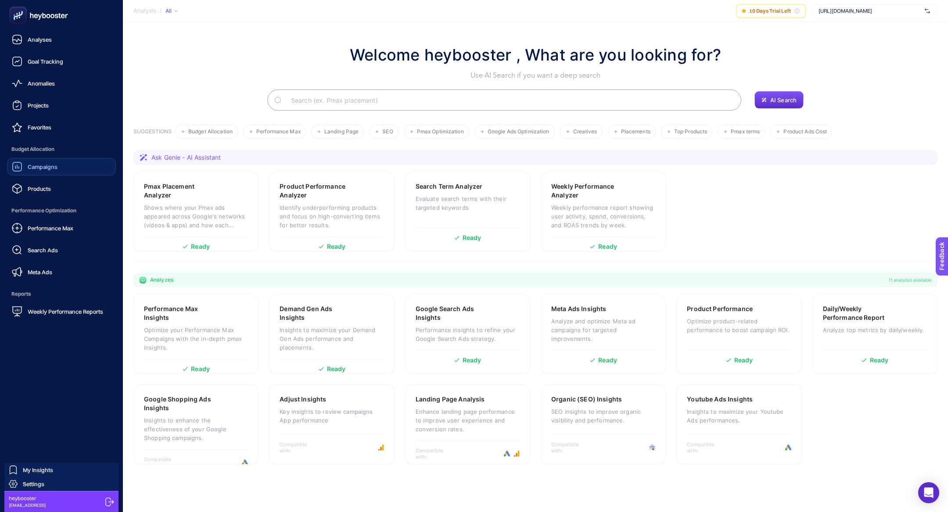
click at [23, 173] on link "Campaigns" at bounding box center [61, 167] width 109 height 18
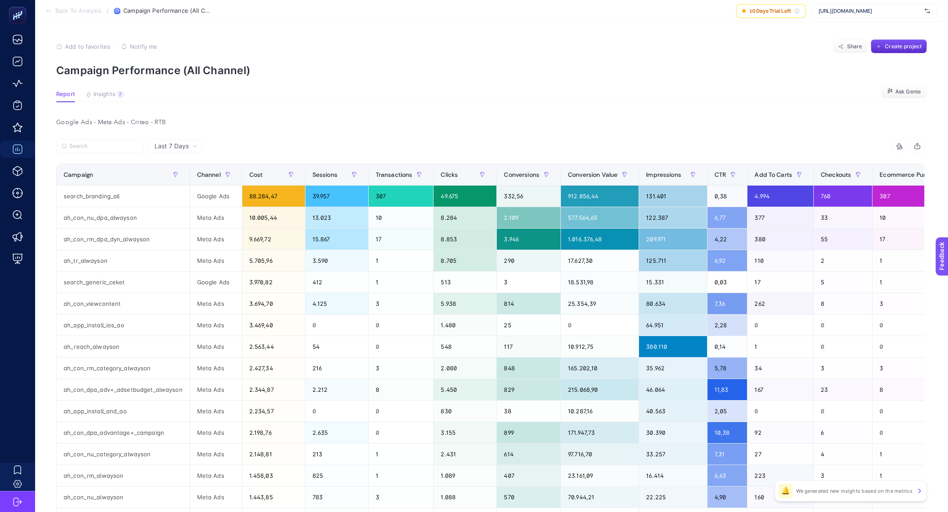
click at [94, 81] on article "Add to favorites false Notify me Share Create project Campaign Performance (All…" at bounding box center [491, 376] width 913 height 709
click at [104, 89] on article "Add to favorites false Notify me Share Create project Campaign Performance (All…" at bounding box center [491, 376] width 913 height 709
click at [107, 94] on span "Insights" at bounding box center [105, 94] width 22 height 7
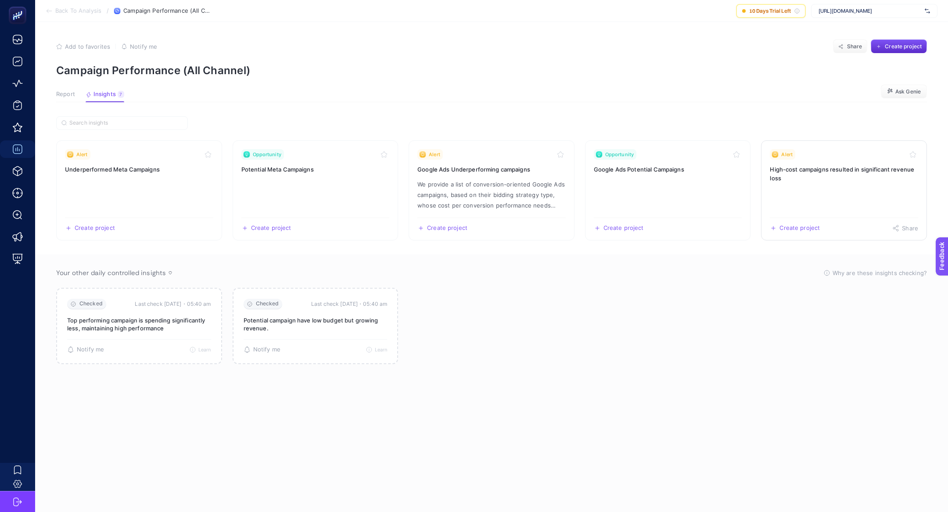
click at [859, 153] on div "Alert" at bounding box center [844, 154] width 148 height 11
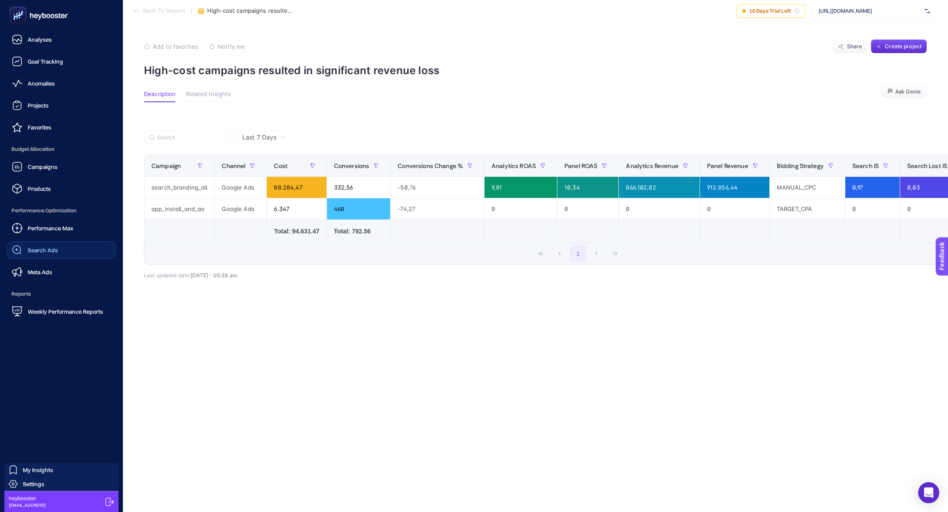
click at [65, 245] on link "Search Ads" at bounding box center [61, 250] width 109 height 18
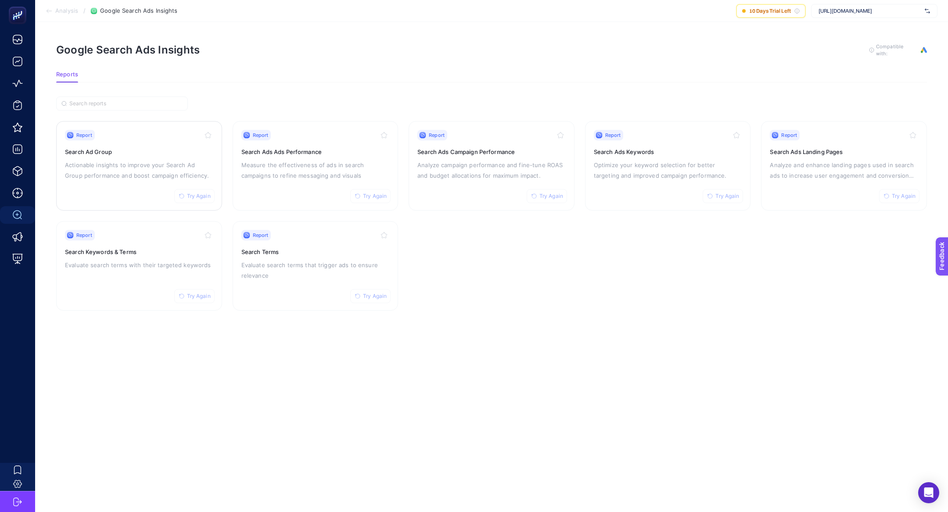
click at [151, 152] on h3 "Search Ad Group" at bounding box center [139, 152] width 148 height 9
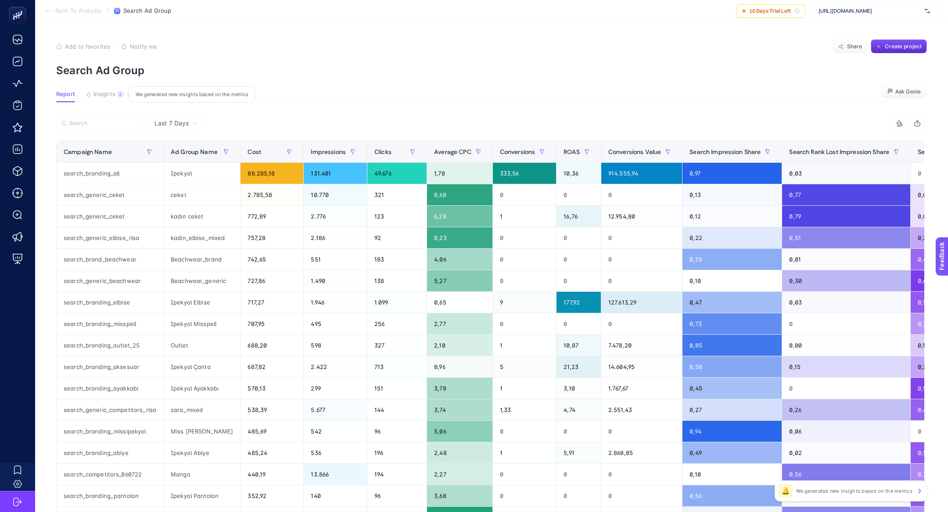
click at [119, 92] on div "2" at bounding box center [120, 94] width 7 height 7
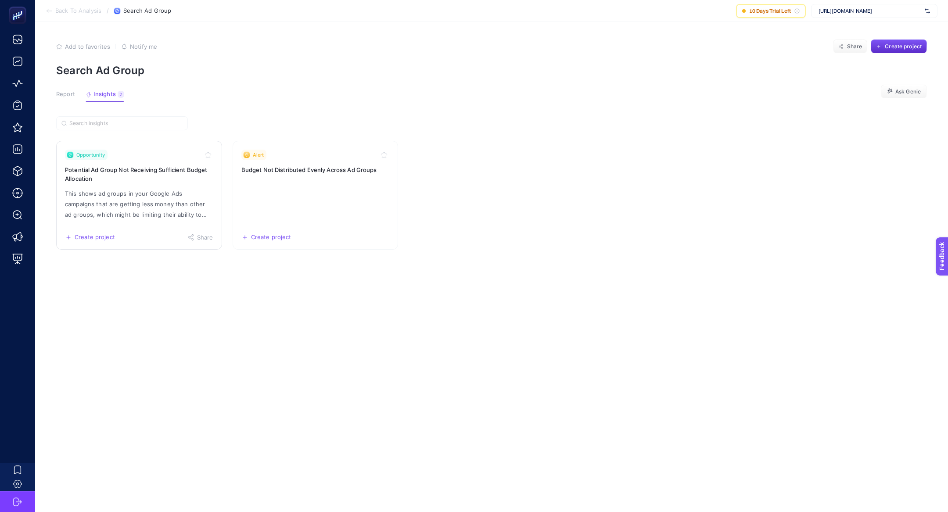
click at [128, 172] on h3 "Potential Ad Group Not Receiving Sufficient Budget Allocation" at bounding box center [139, 175] width 148 height 18
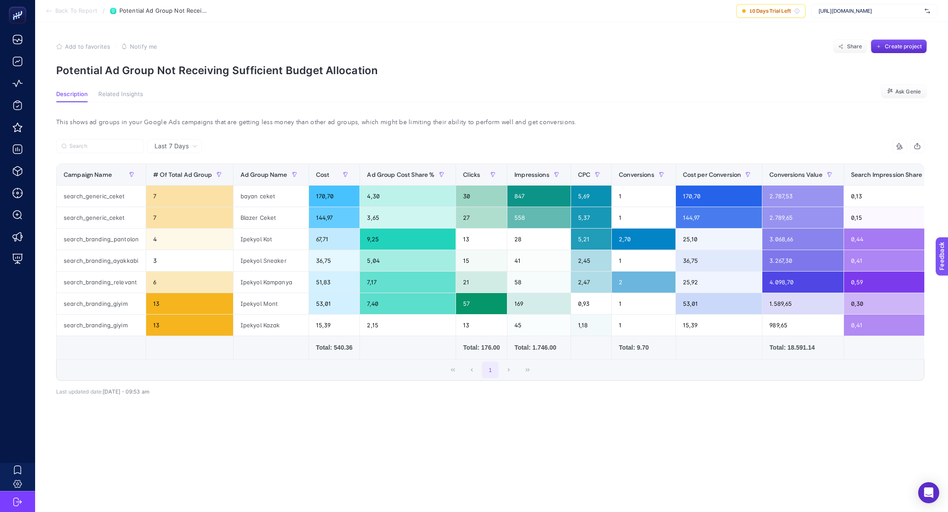
click at [178, 66] on p "Potential Ad Group Not Receiving Sufficient Budget Allocation" at bounding box center [491, 70] width 871 height 13
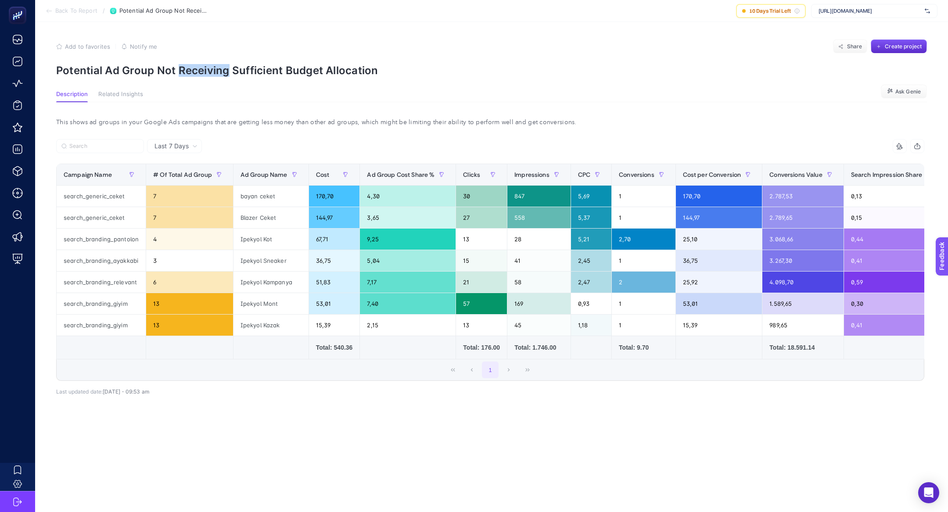
click at [178, 66] on p "Potential Ad Group Not Receiving Sufficient Budget Allocation" at bounding box center [491, 70] width 871 height 13
copy p "Receiving"
click at [178, 66] on p "Potential Ad Group Not Receiving Sufficient Budget Allocation" at bounding box center [491, 70] width 871 height 13
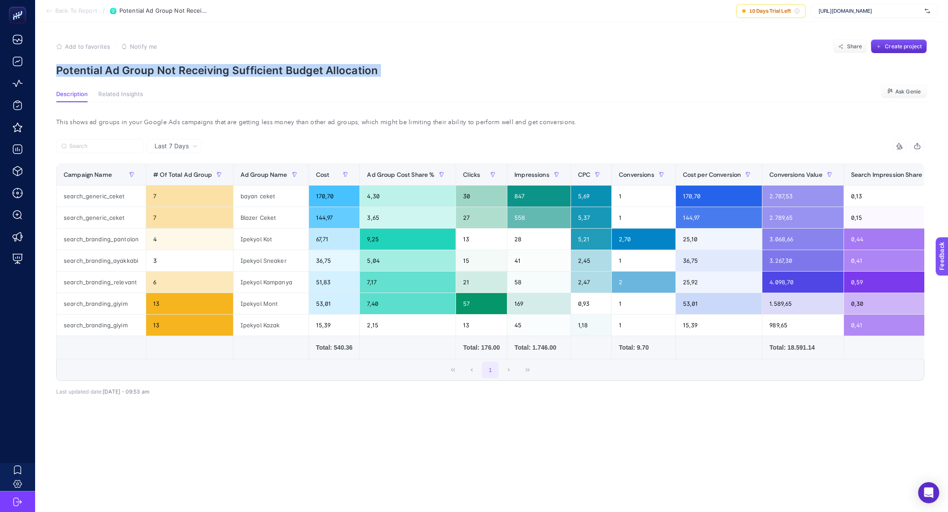
click at [178, 66] on p "Potential Ad Group Not Receiving Sufficient Budget Allocation" at bounding box center [491, 70] width 871 height 13
copy article "Potential Ad Group Not Receiving Sufficient Budget Allocation"
click at [177, 69] on p "Potential Ad Group Not Receiving Sufficient Budget Allocation" at bounding box center [491, 70] width 871 height 13
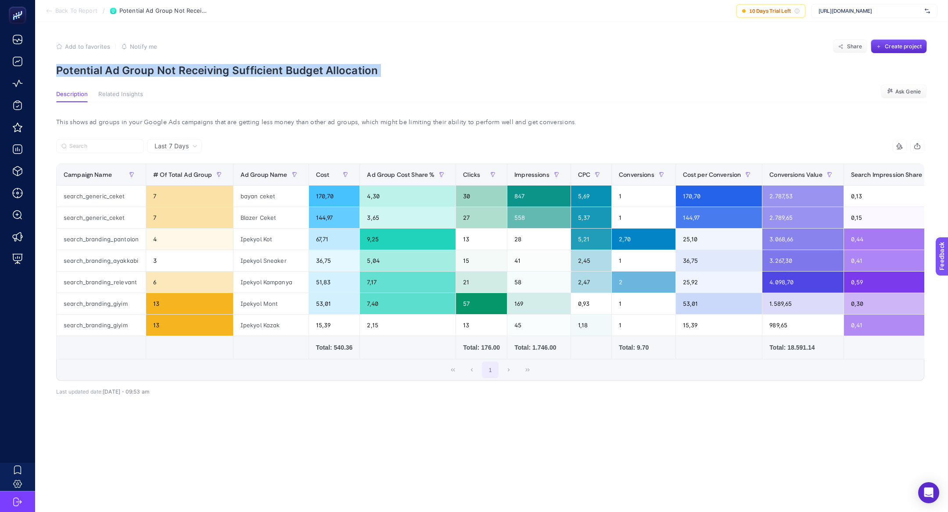
click at [177, 69] on p "Potential Ad Group Not Receiving Sufficient Budget Allocation" at bounding box center [491, 70] width 871 height 13
copy article "Potential Ad Group Not Receiving Sufficient Budget Allocation"
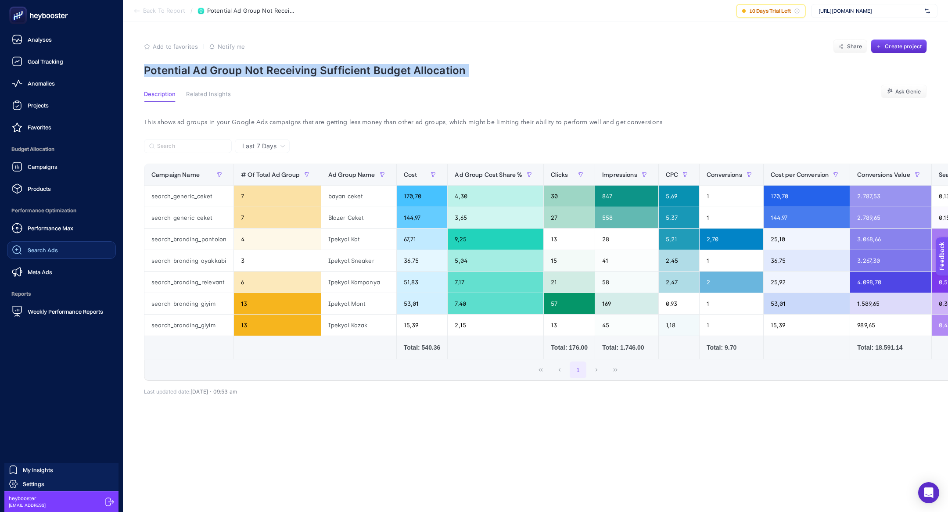
click at [36, 254] on div "Search Ads" at bounding box center [35, 250] width 46 height 11
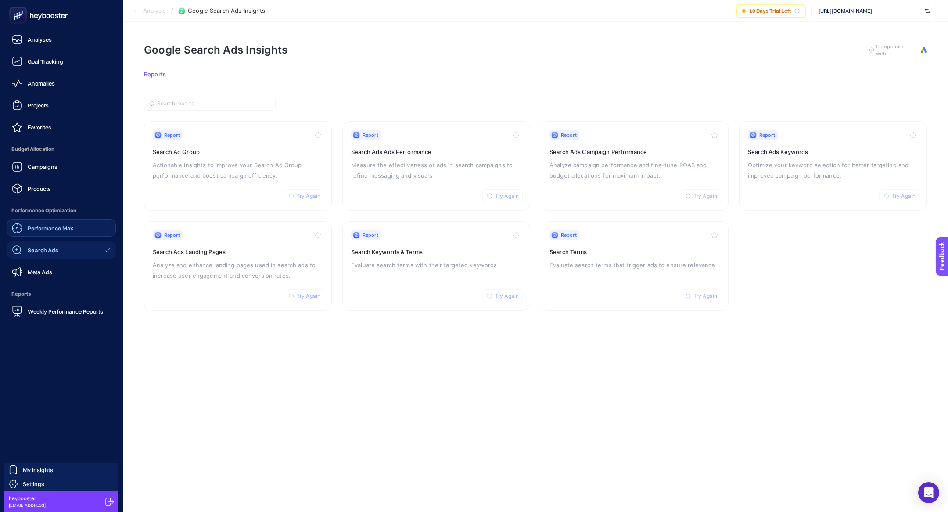
click at [50, 227] on span "Performance Max" at bounding box center [51, 228] width 46 height 7
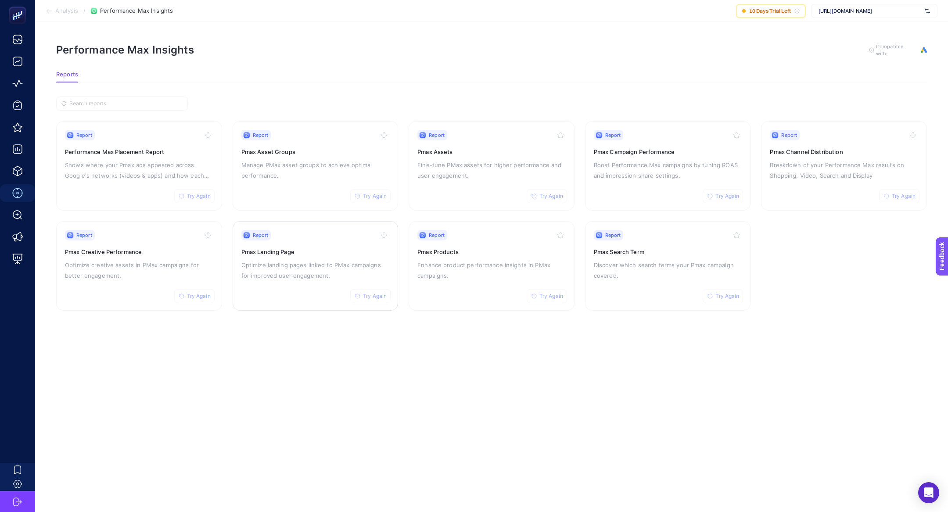
click at [285, 225] on link "Report Try Again Pmax Landing Page Optimize landing pages linked to PMax campai…" at bounding box center [316, 266] width 166 height 90
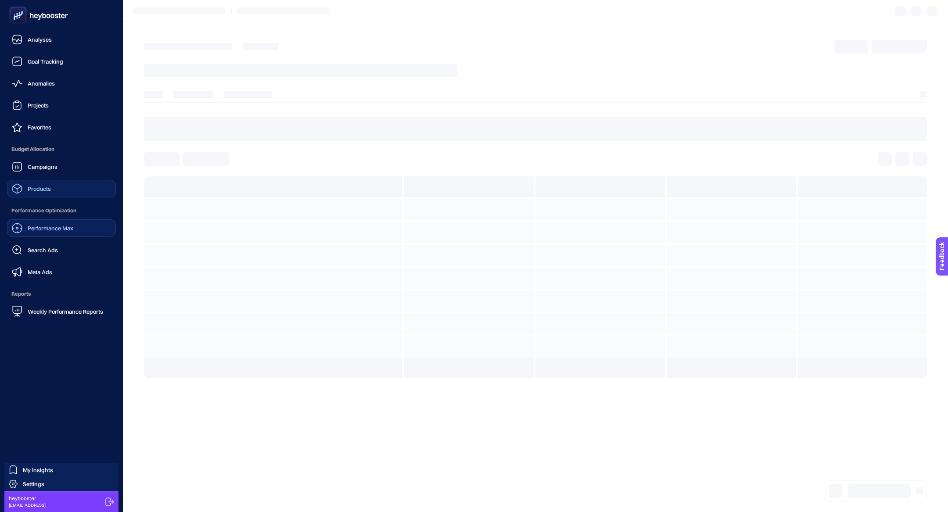
click at [39, 190] on span "Products" at bounding box center [39, 188] width 23 height 7
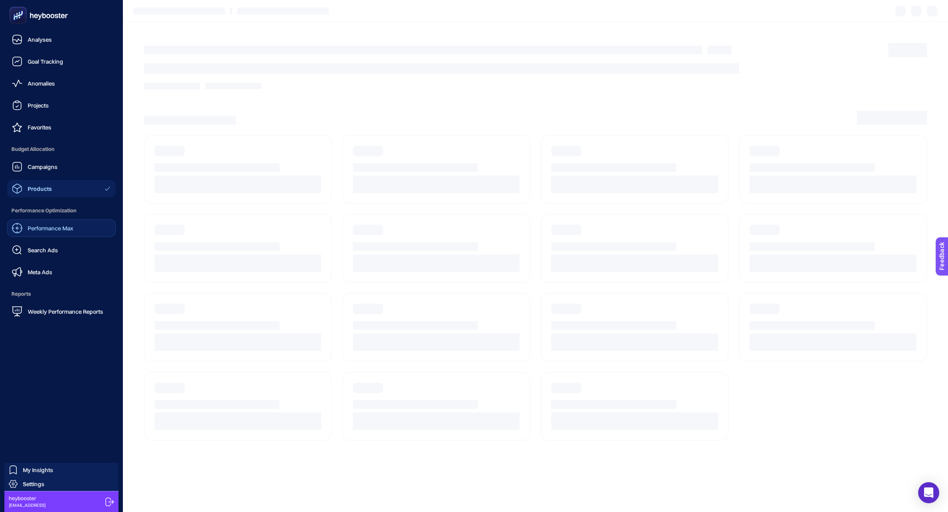
click at [39, 190] on span "Products" at bounding box center [40, 188] width 24 height 7
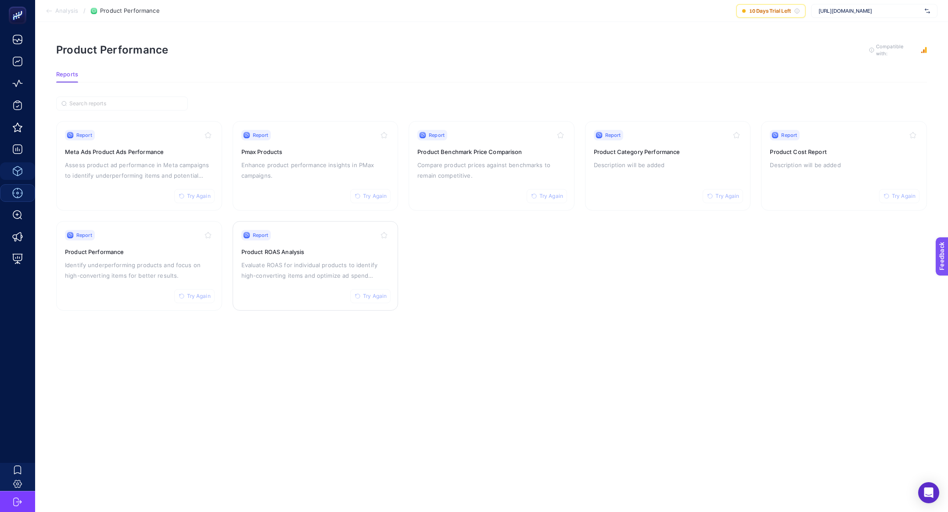
click at [307, 268] on p "Evaluate ROAS for individual products to identify high-converting items and opt…" at bounding box center [315, 270] width 148 height 21
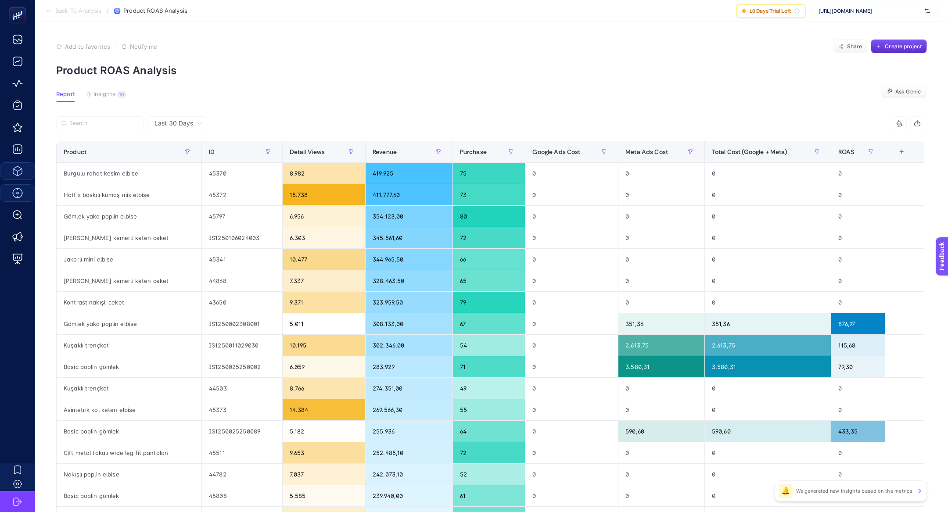
click at [112, 102] on section "Report Insights 10 We generated new insights based on the metrics Ask Genie" at bounding box center [491, 96] width 871 height 11
click at [112, 91] on span "Insights" at bounding box center [105, 94] width 22 height 7
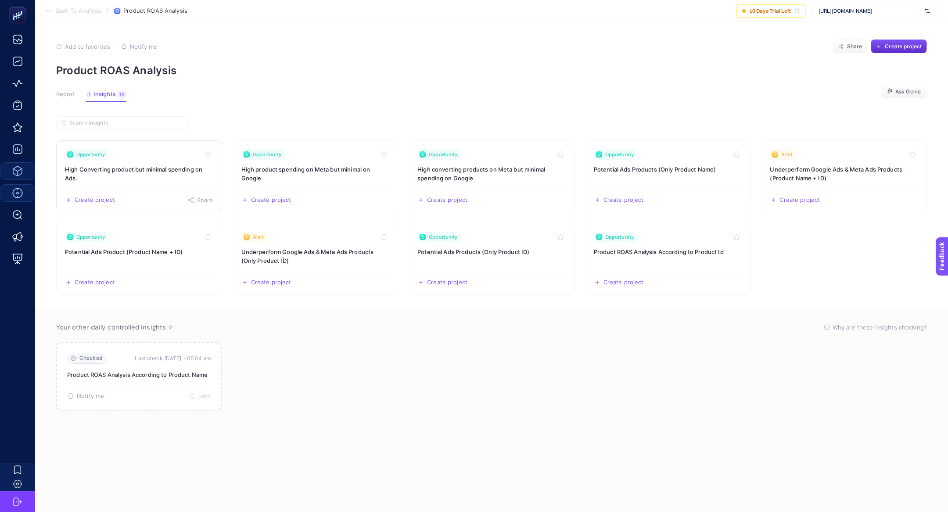
click at [112, 163] on link "Opportunity High Converting product but minimal spending on Ads. Create project…" at bounding box center [139, 177] width 166 height 72
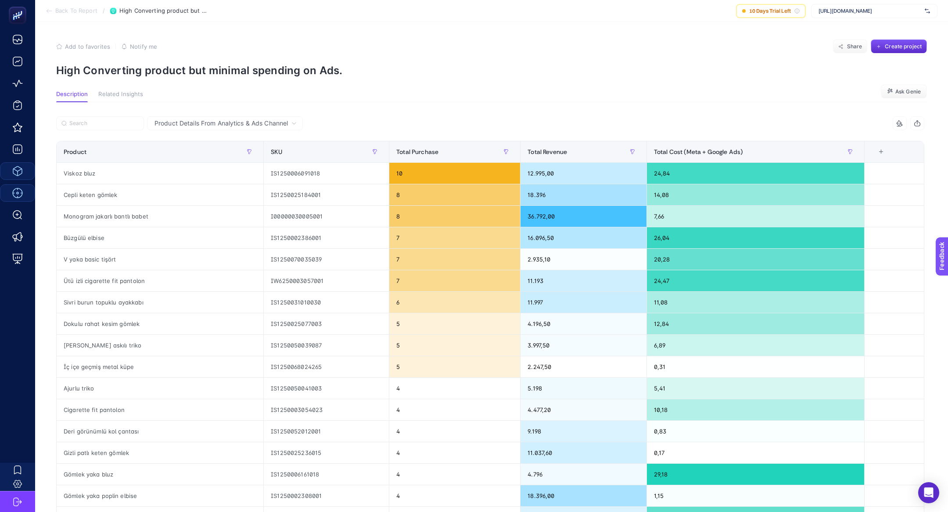
click at [184, 75] on p "High Converting product but minimal spending on Ads." at bounding box center [491, 70] width 871 height 13
copy article "High Converting product but minimal spending on Ads."
click at [182, 64] on p "High Converting product but minimal spending on Ads." at bounding box center [491, 70] width 871 height 13
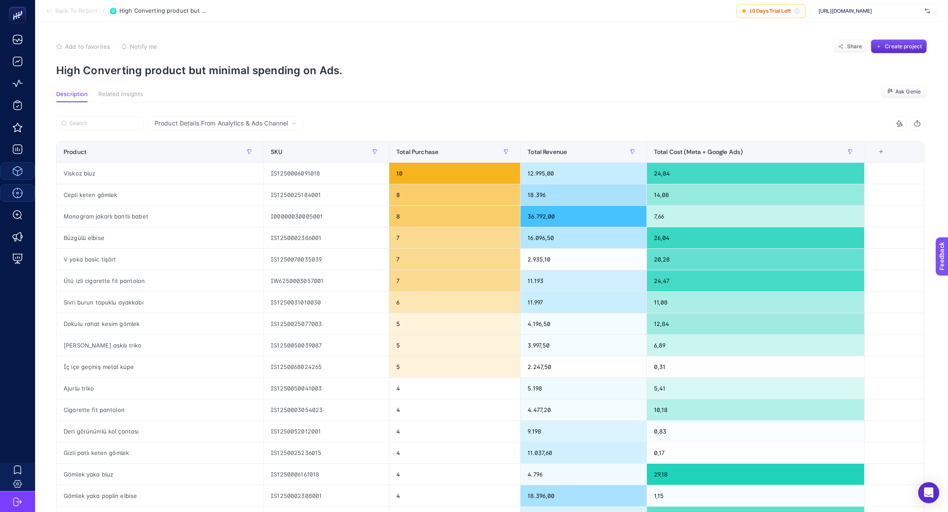
click at [182, 64] on p "High Converting product but minimal spending on Ads." at bounding box center [491, 70] width 871 height 13
copy article "High Converting product but minimal spending on Ads."
click at [836, 11] on span "[URL][DOMAIN_NAME]" at bounding box center [870, 10] width 103 height 7
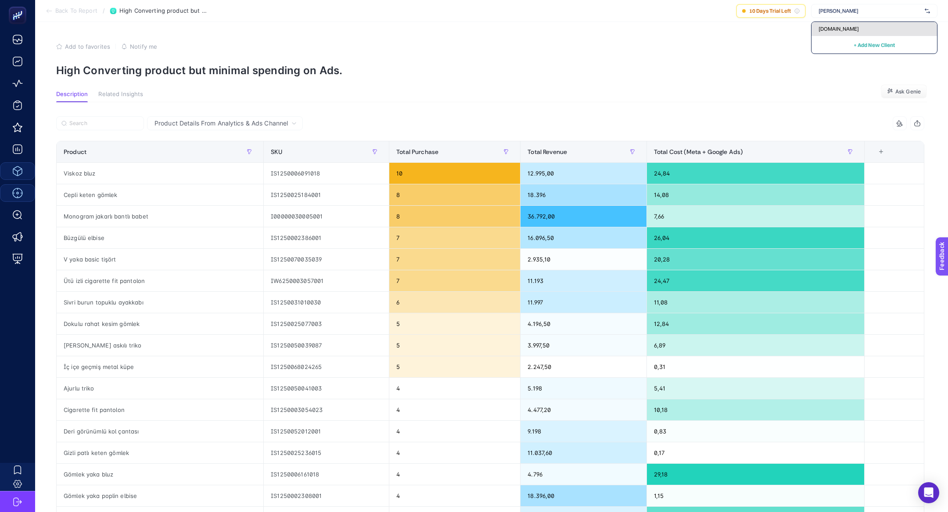
type input "[PERSON_NAME]"
click at [839, 26] on span "[DOMAIN_NAME]" at bounding box center [839, 28] width 40 height 7
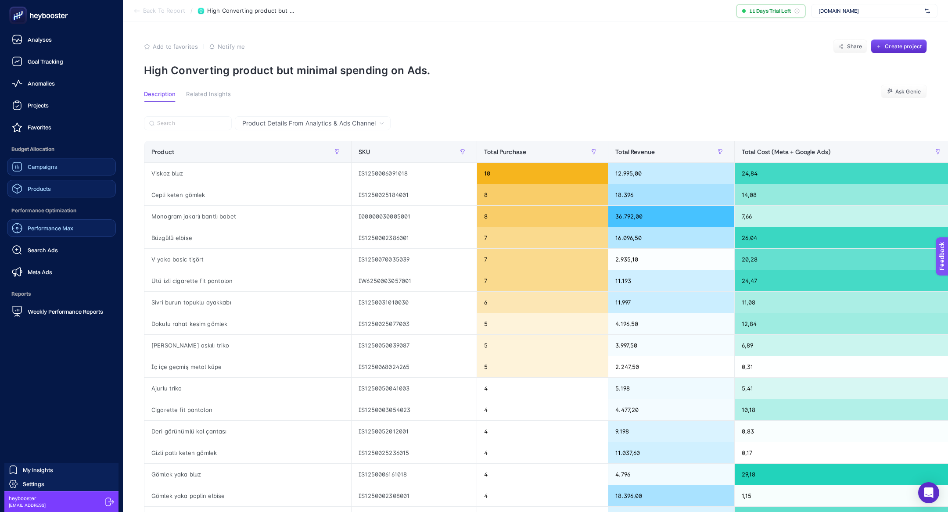
click at [44, 166] on span "Campaigns" at bounding box center [43, 166] width 30 height 7
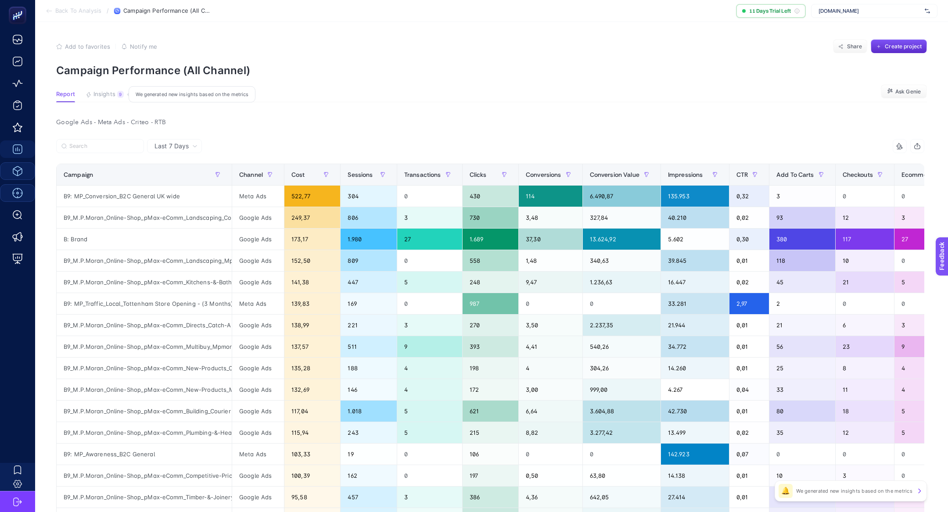
click at [111, 99] on button "Insights 9 We generated new insights based on the metrics" at bounding box center [105, 96] width 38 height 11
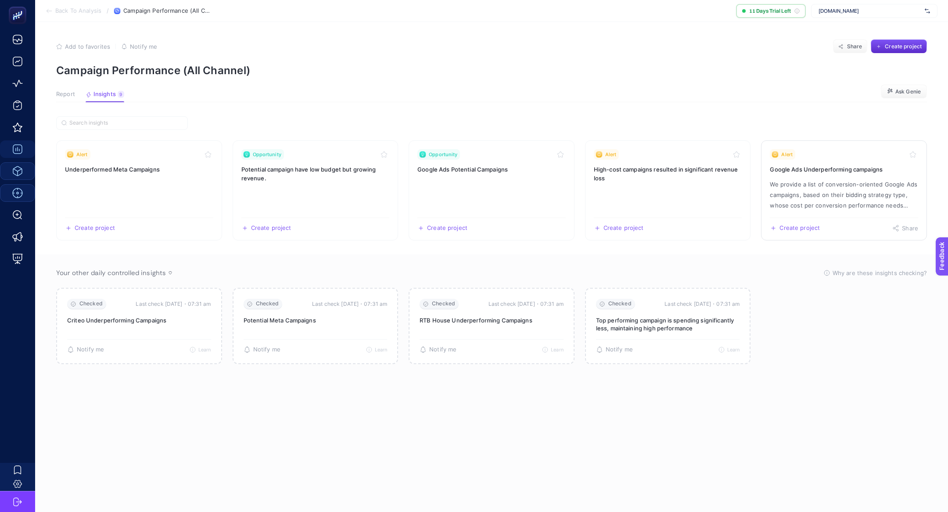
click at [812, 192] on p "We provide a list of conversion-oriented Google Ads campaigns, based on their b…" at bounding box center [844, 195] width 148 height 32
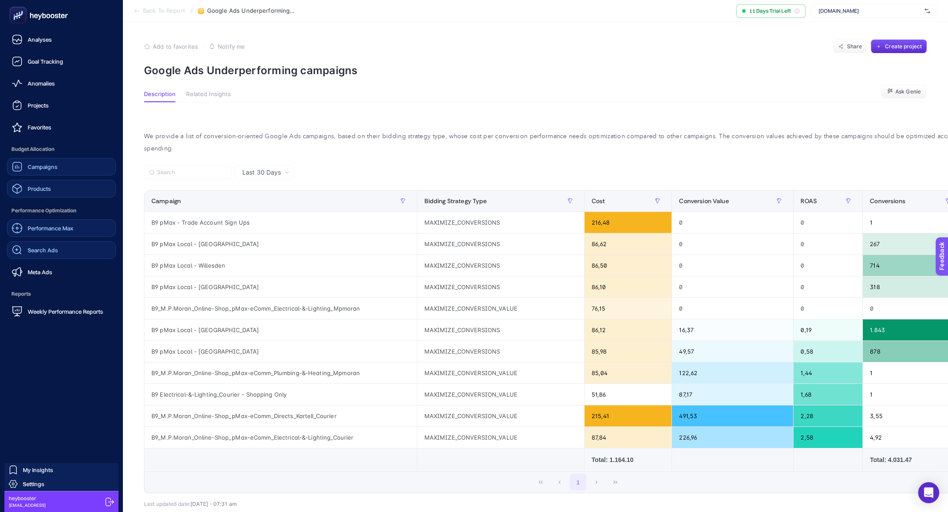
click at [55, 249] on span "Search Ads" at bounding box center [43, 250] width 30 height 7
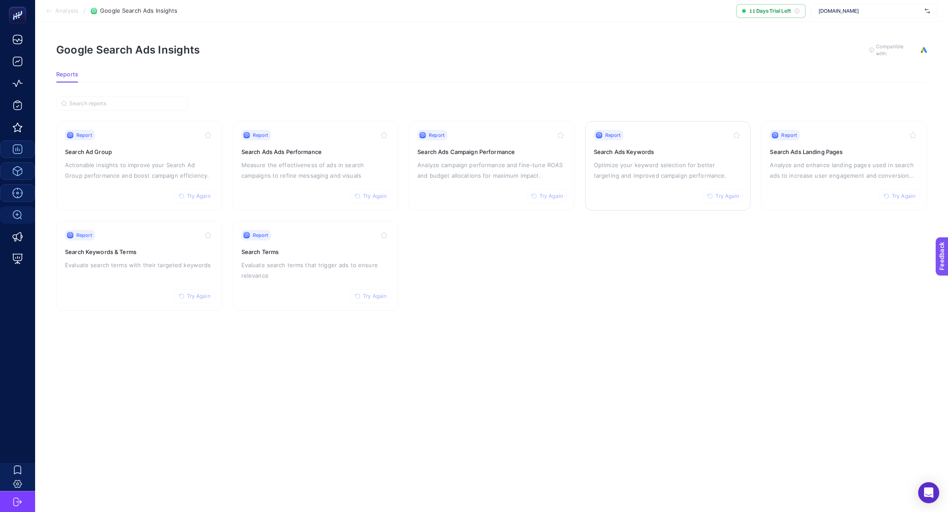
click at [622, 161] on p "Optimize your keyword selection for better targeting and improved campaign perf…" at bounding box center [668, 170] width 148 height 21
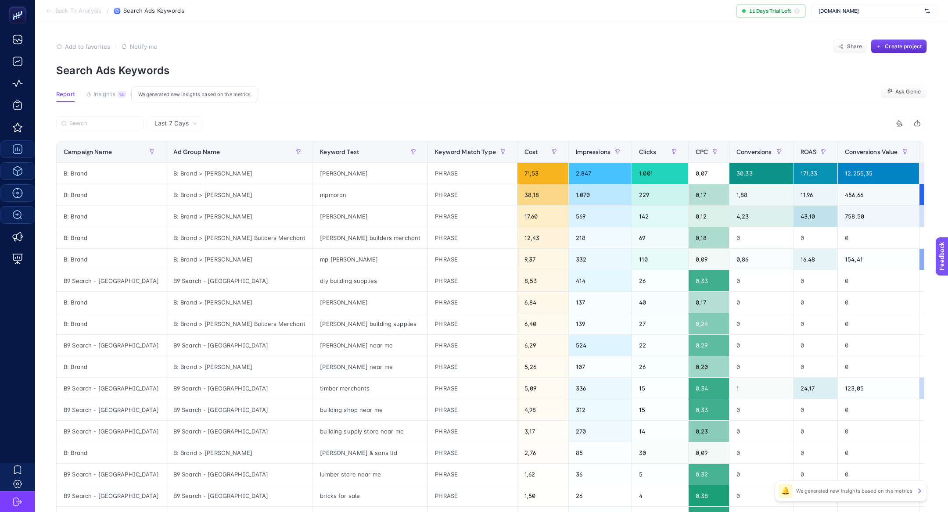
click at [86, 97] on icon "button" at bounding box center [89, 95] width 6 height 6
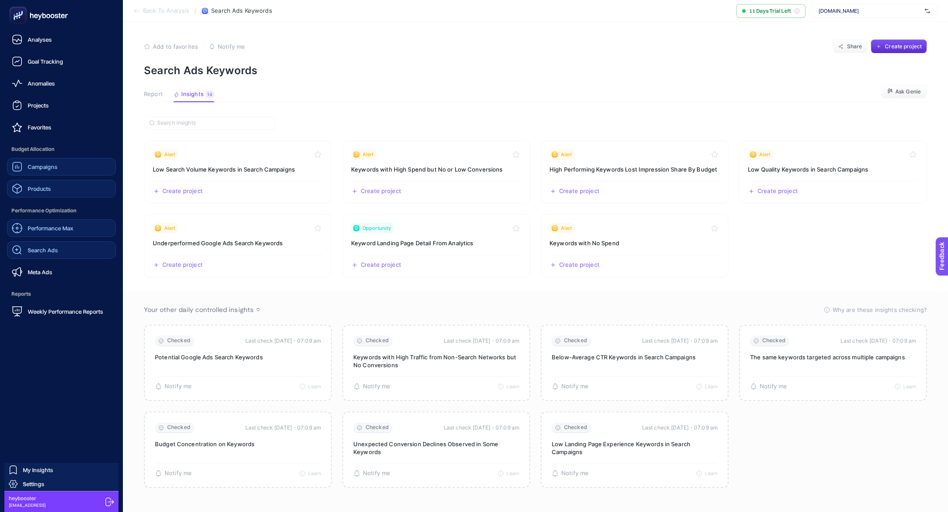
click at [39, 231] on span "Performance Max" at bounding box center [51, 228] width 46 height 7
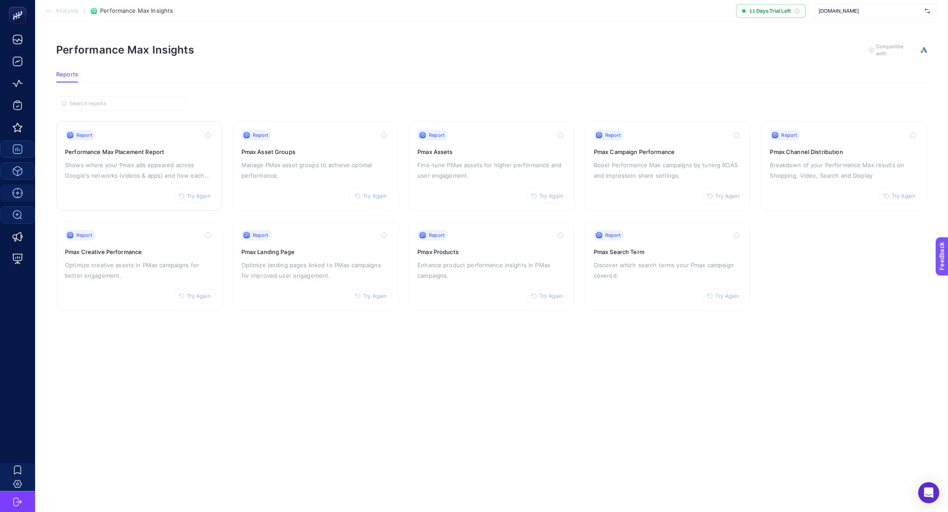
click at [144, 168] on p "Shows where your Pmax ads appeared across Google's networks (videos & apps) and…" at bounding box center [139, 170] width 148 height 21
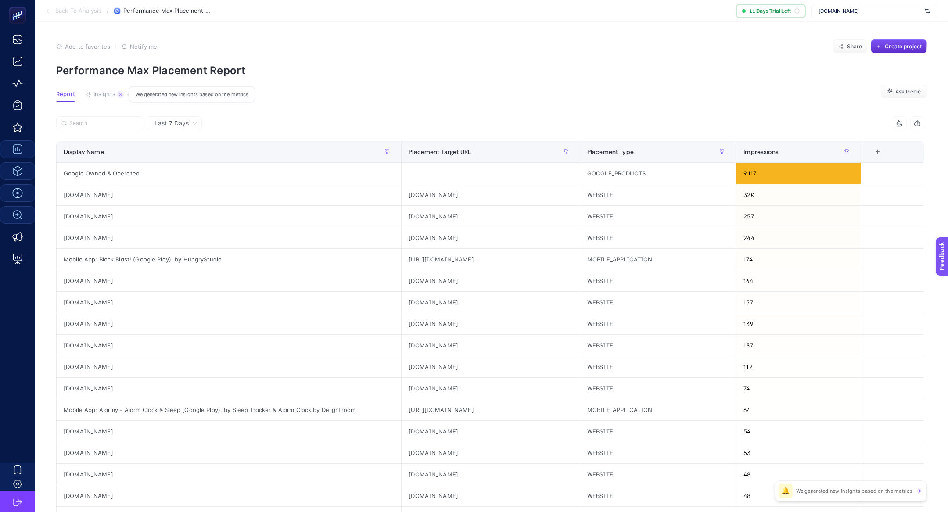
click at [103, 98] on button "Insights 3 We generated new insights based on the metrics" at bounding box center [105, 96] width 38 height 11
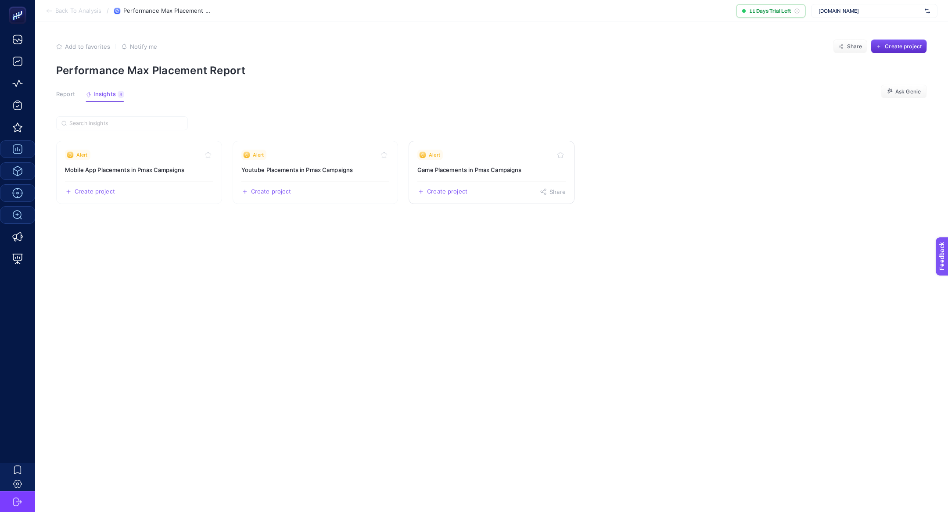
click at [443, 161] on link "Alert Game Placements in Pmax Campaigns Create project Share" at bounding box center [492, 172] width 166 height 63
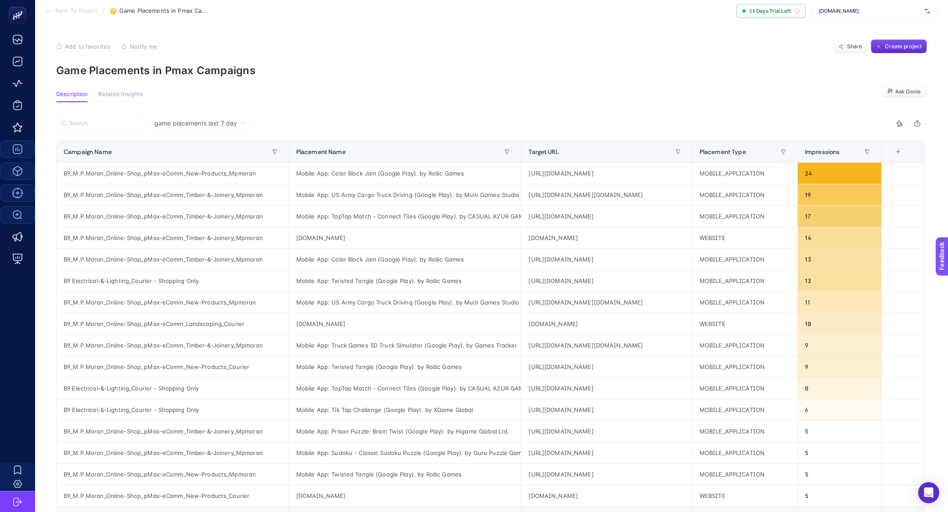
click at [146, 71] on p "Game Placements in Pmax Campaigns" at bounding box center [491, 70] width 871 height 13
copy article "Game Placements in Pmax Campaigns"
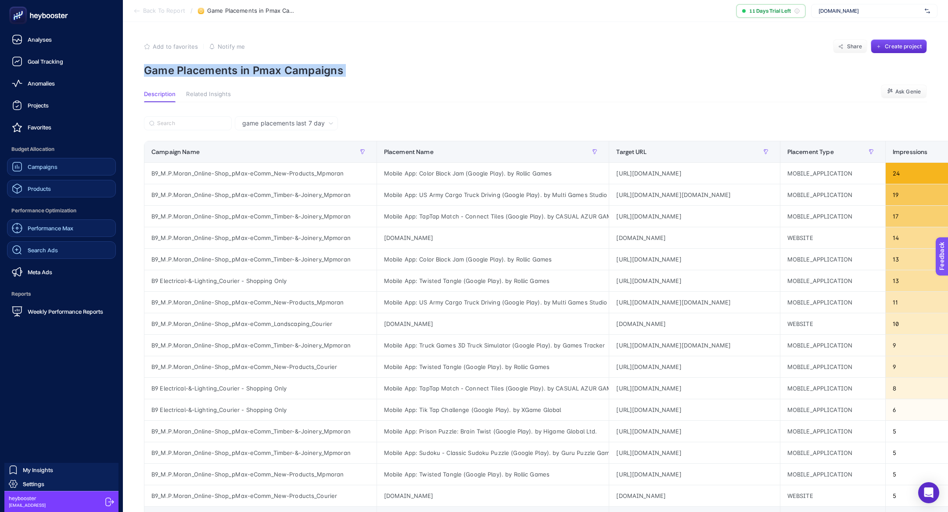
click at [64, 255] on link "Search Ads" at bounding box center [61, 250] width 109 height 18
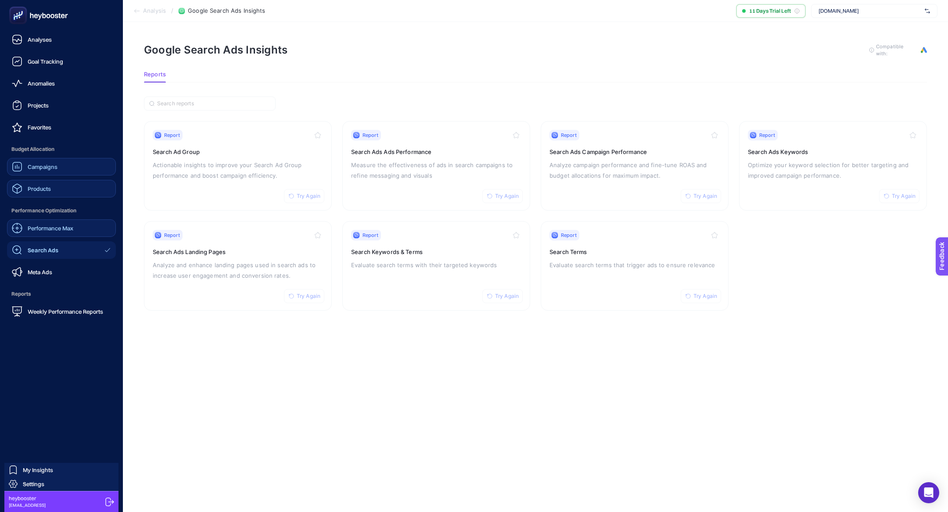
click at [48, 227] on span "Performance Max" at bounding box center [51, 228] width 46 height 7
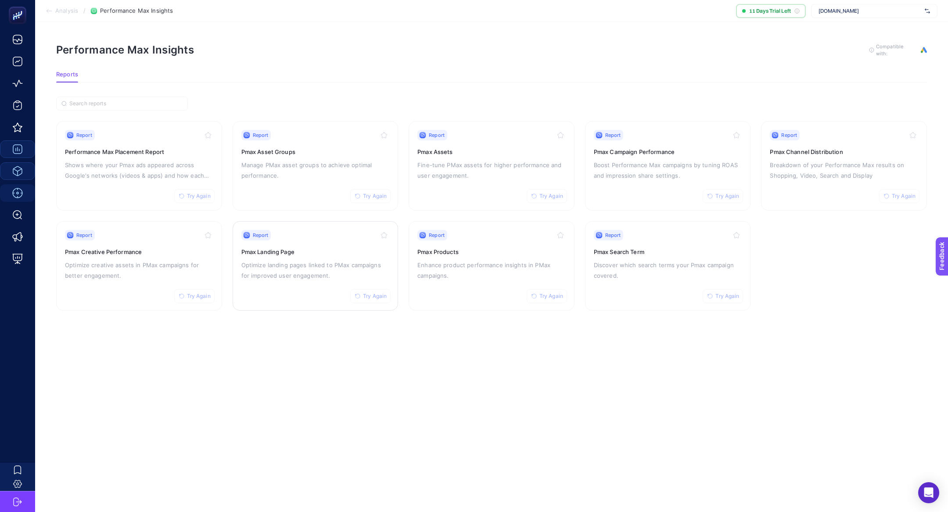
click at [237, 255] on link "Report Try Again Pmax Landing Page Optimize landing pages linked to PMax campai…" at bounding box center [316, 266] width 166 height 90
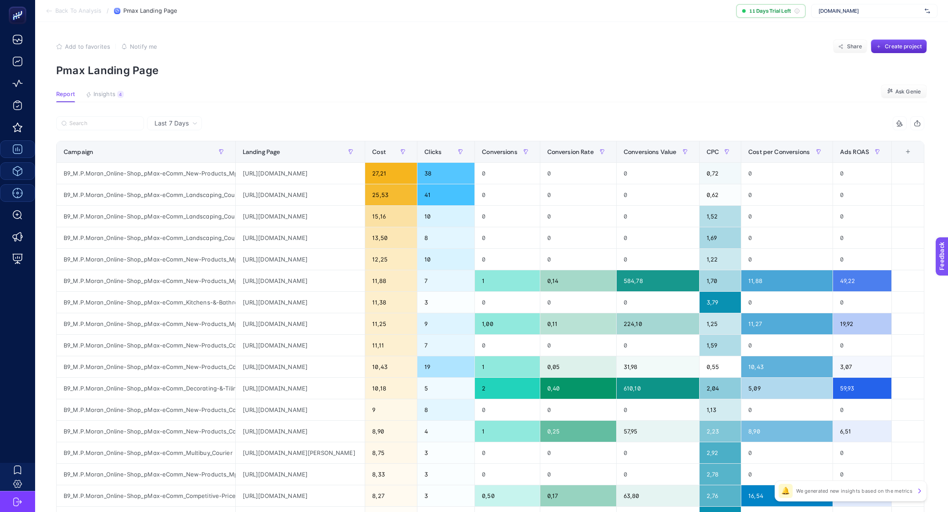
click at [104, 86] on article "Add to favorites false Notify me Share Create project Pmax Landing Page Report …" at bounding box center [491, 365] width 913 height 686
click at [107, 97] on span "Insights" at bounding box center [105, 94] width 22 height 7
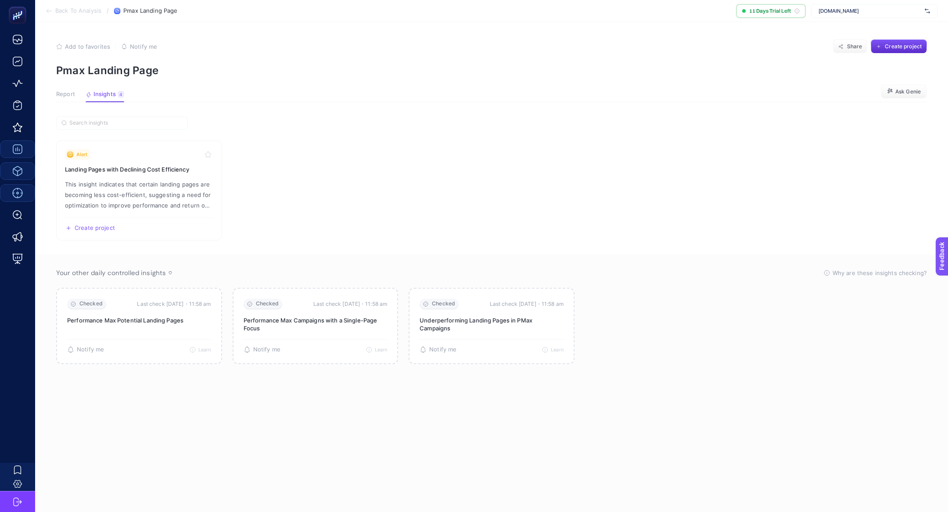
click at [61, 95] on span "Report" at bounding box center [65, 94] width 19 height 7
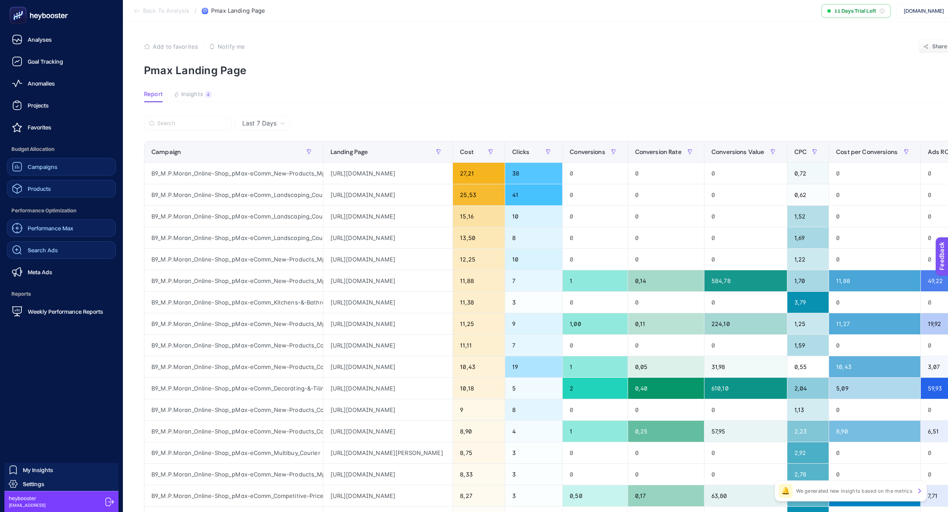
click at [60, 250] on link "Search Ads" at bounding box center [61, 250] width 109 height 18
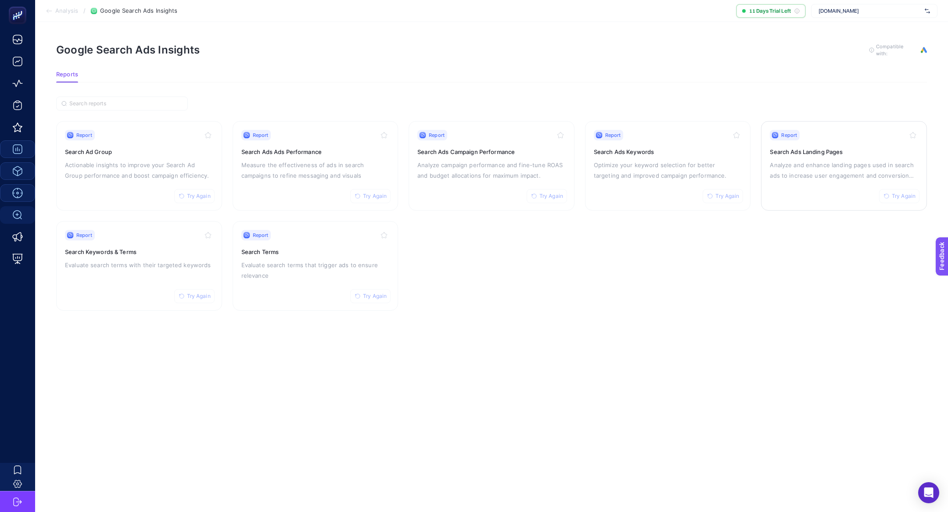
click at [782, 177] on p "Analyze and enhance landing pages used in search ads to increase user engagemen…" at bounding box center [844, 170] width 148 height 21
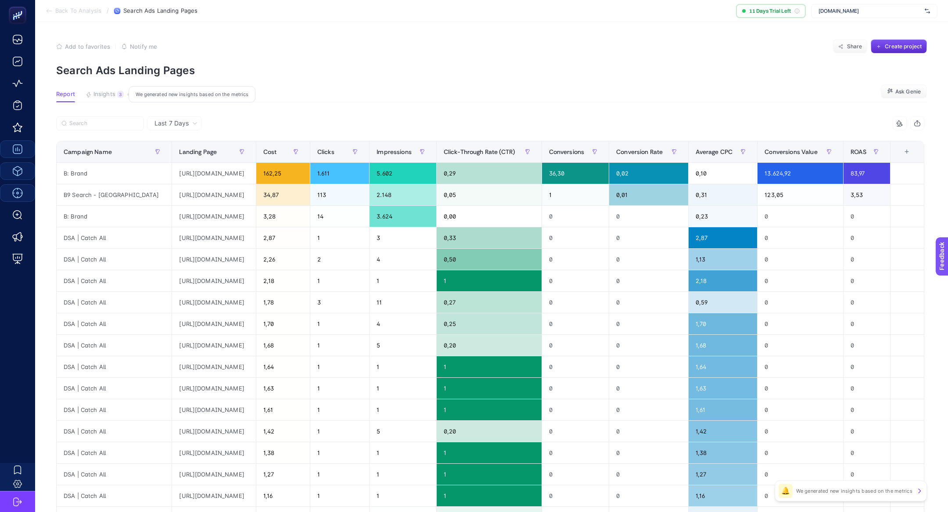
click at [90, 91] on button "Insights 3 We generated new insights based on the metrics" at bounding box center [105, 96] width 38 height 11
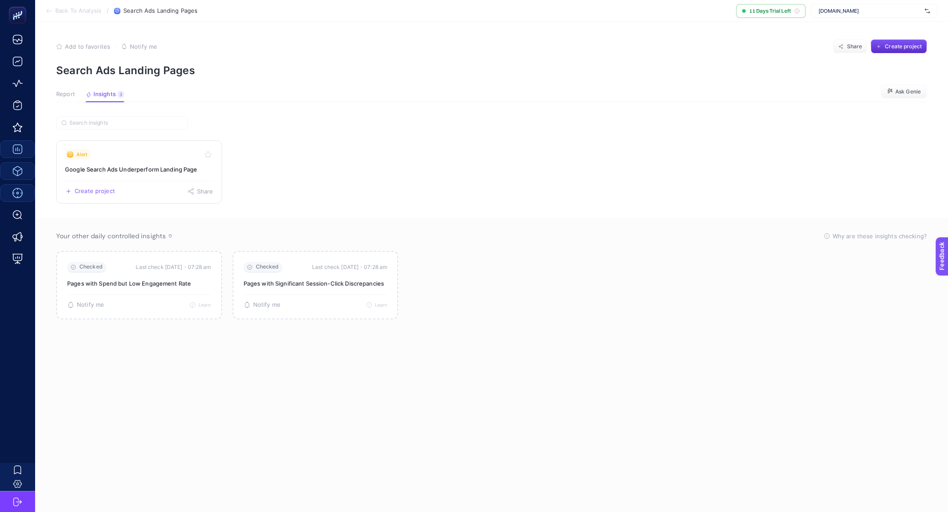
click at [128, 174] on link "Alert Google Search Ads Underperform Landing Page Create project Share" at bounding box center [139, 172] width 166 height 63
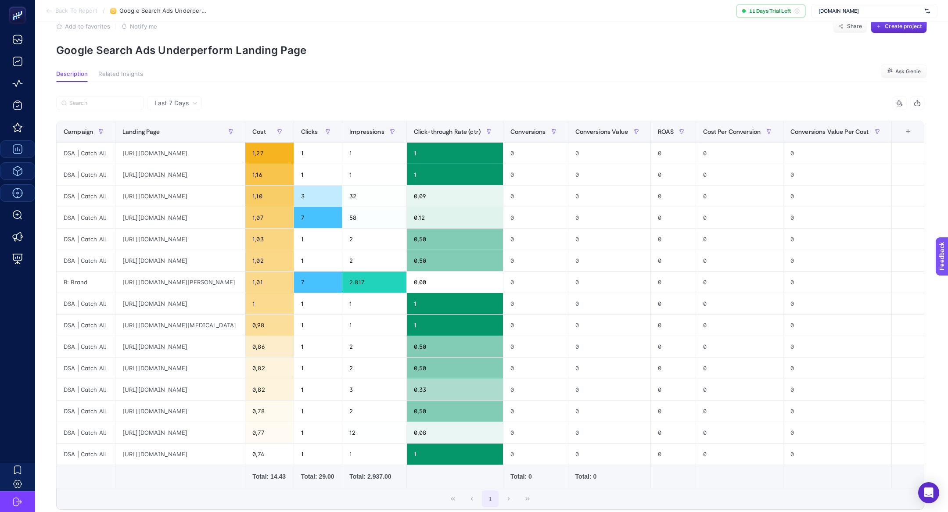
scroll to position [13, 0]
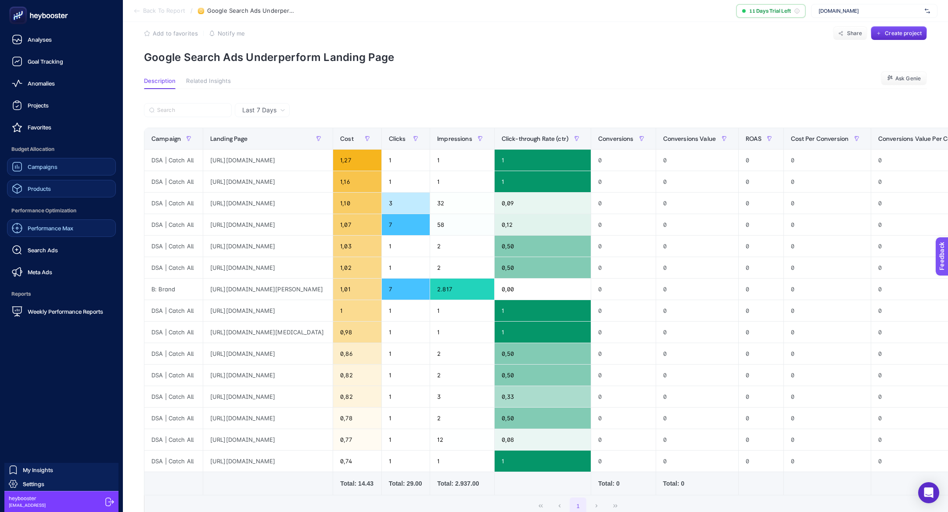
click at [36, 226] on span "Performance Max" at bounding box center [51, 228] width 46 height 7
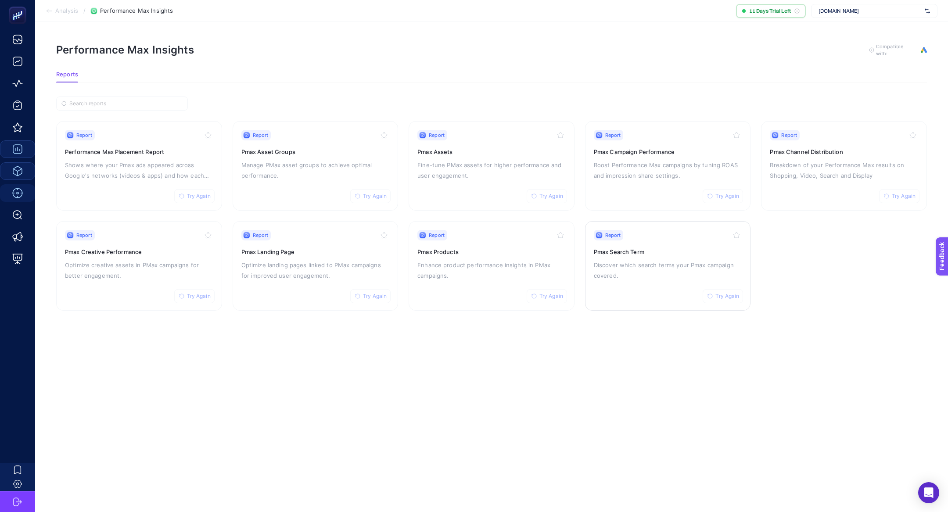
click at [647, 257] on div "Report Try Again Pmax Search Term Discover which search terms your Pmax campaig…" at bounding box center [668, 266] width 148 height 72
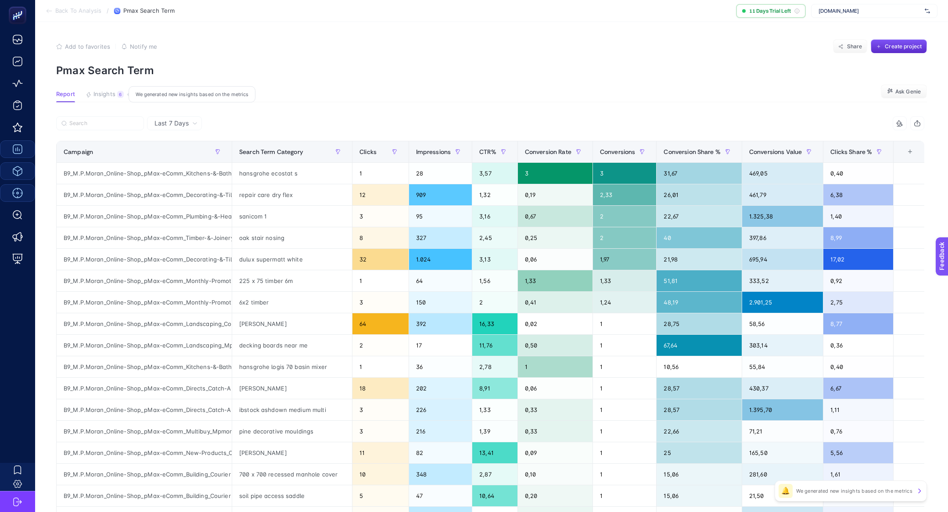
click at [115, 94] on span "Insights" at bounding box center [105, 94] width 22 height 7
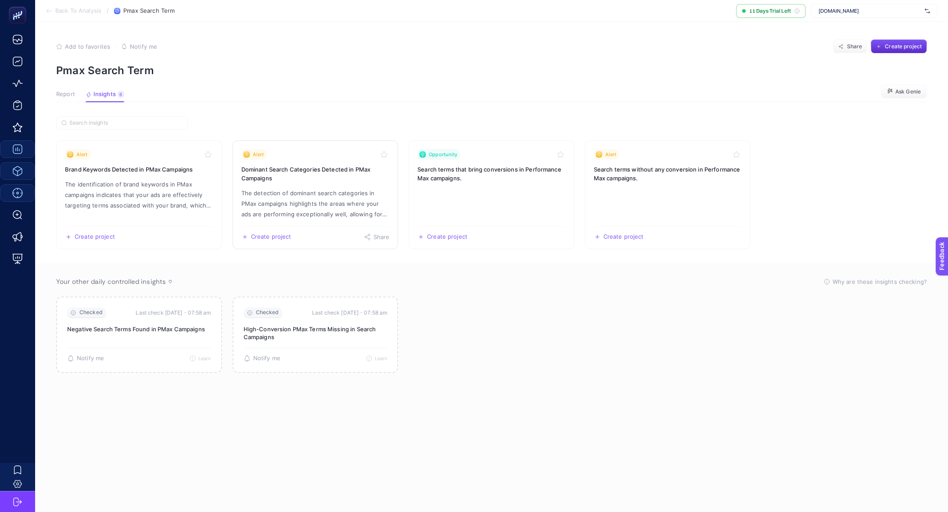
click at [312, 177] on h3 "Dominant Search Categories Detected in PMax Campaigns" at bounding box center [315, 174] width 148 height 18
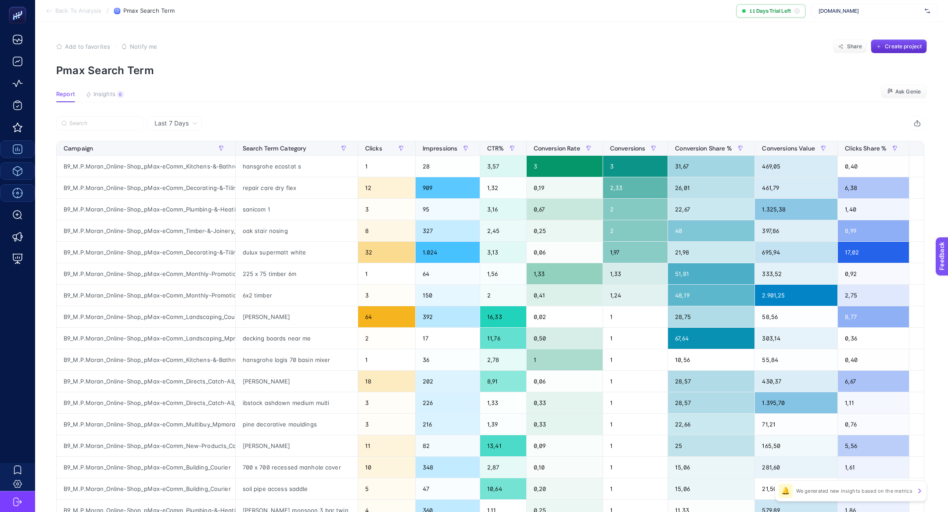
click at [121, 95] on div "6" at bounding box center [120, 94] width 7 height 7
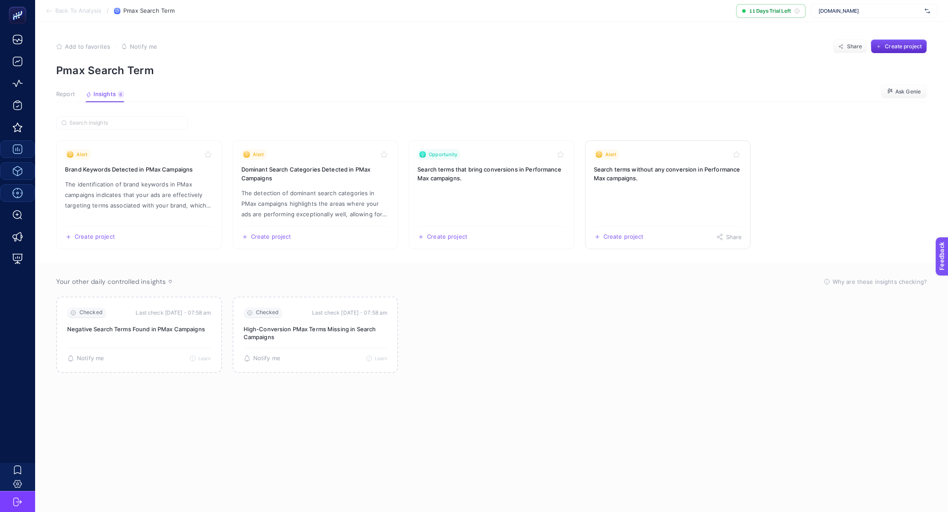
click at [671, 198] on link "Alert Search terms without any conversion in Performance Max campaigns. Create …" at bounding box center [668, 195] width 166 height 109
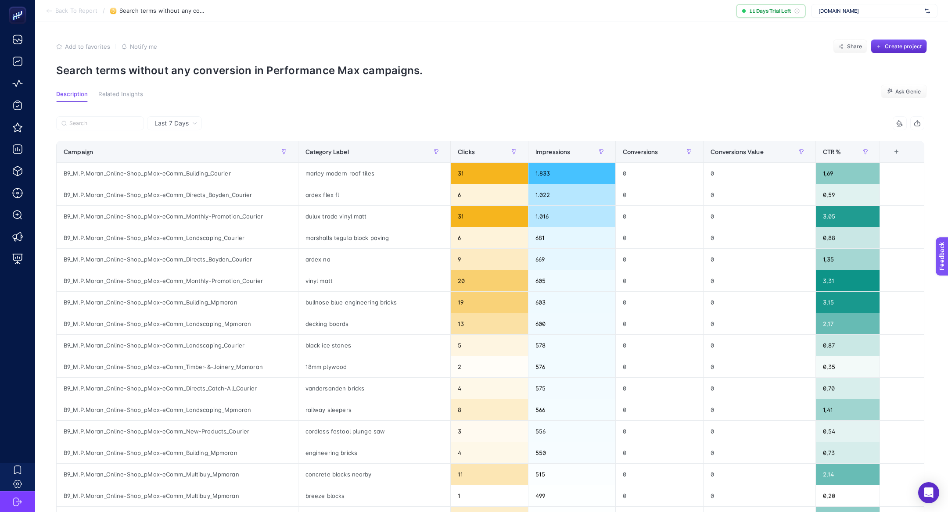
click at [263, 76] on p "Search terms without any conversion in Performance Max campaigns." at bounding box center [491, 70] width 871 height 13
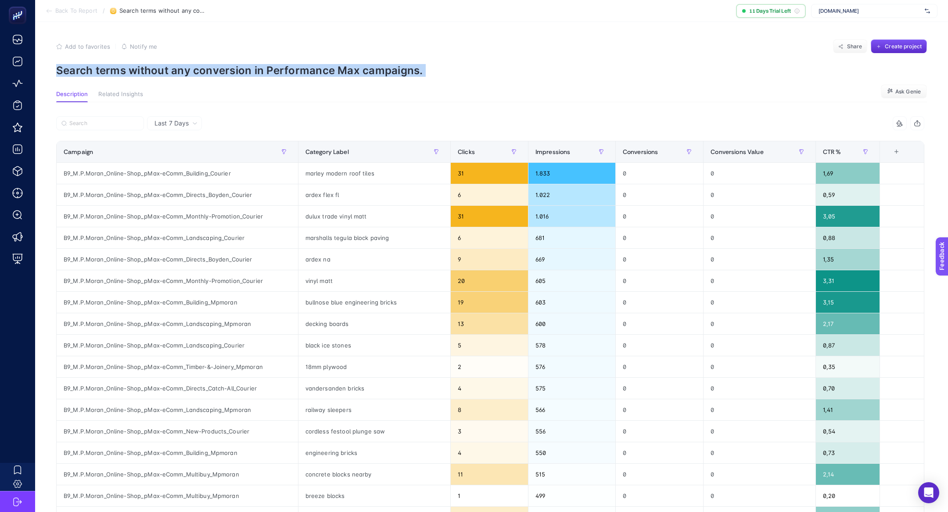
click at [263, 76] on p "Search terms without any conversion in Performance Max campaigns." at bounding box center [491, 70] width 871 height 13
click at [478, 155] on div "Clicks" at bounding box center [489, 152] width 63 height 14
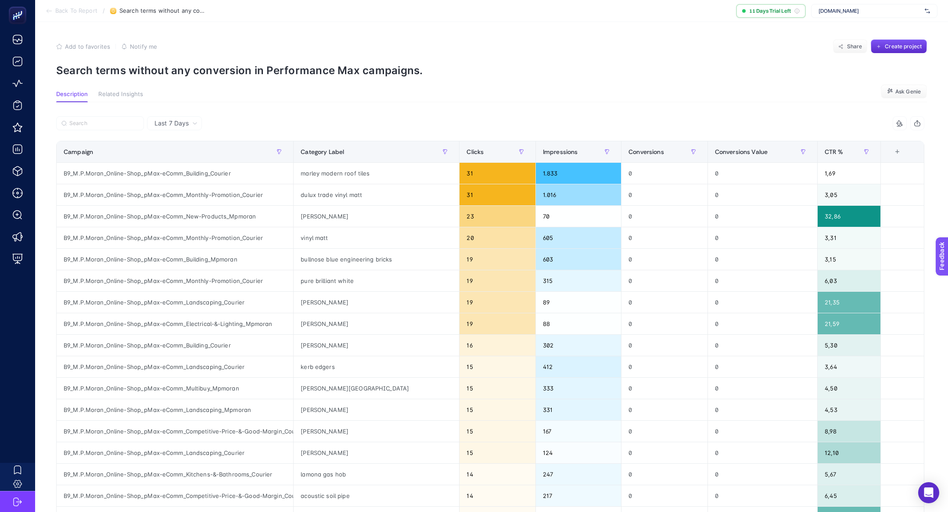
click at [332, 62] on section "Add to favorites false Notify me Share Create project Search terms without any …" at bounding box center [491, 58] width 871 height 37
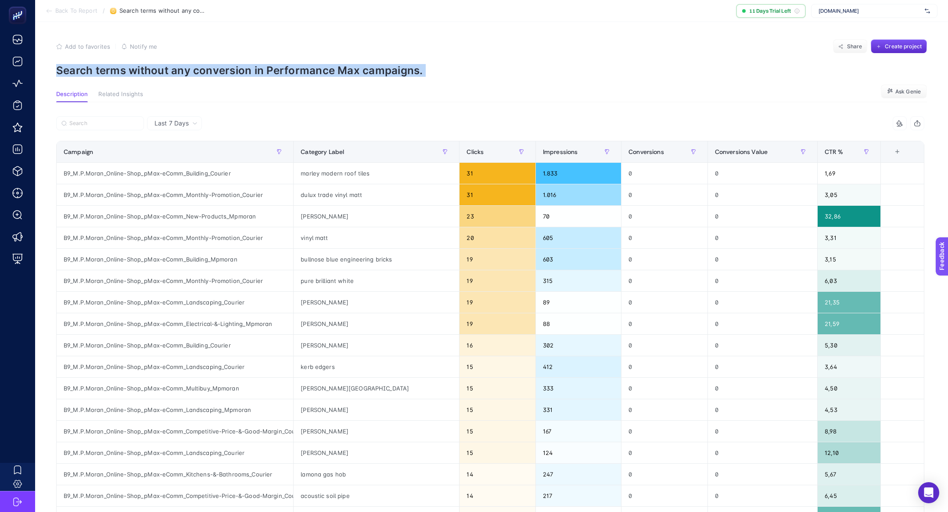
click at [332, 62] on section "Add to favorites false Notify me Share Create project Search terms without any …" at bounding box center [491, 58] width 871 height 37
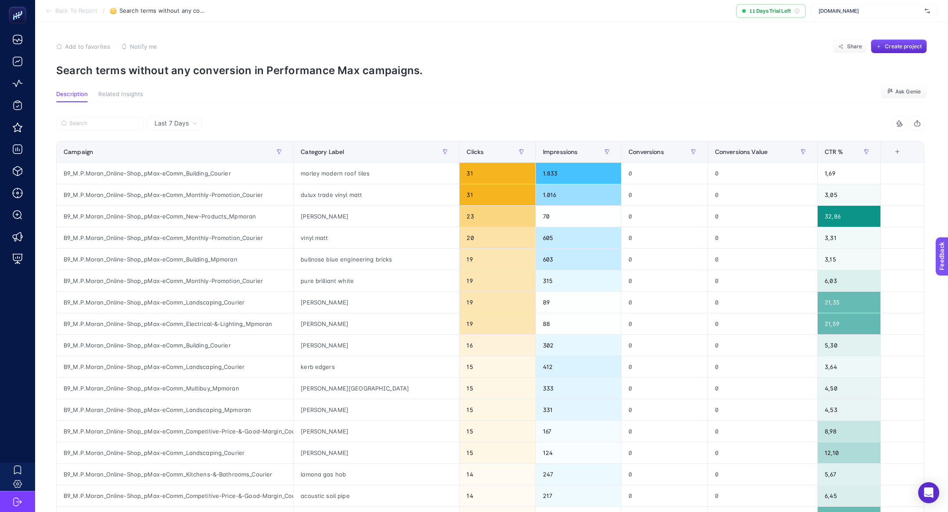
click at [151, 67] on p "Search terms without any conversion in Performance Max campaigns." at bounding box center [491, 70] width 871 height 13
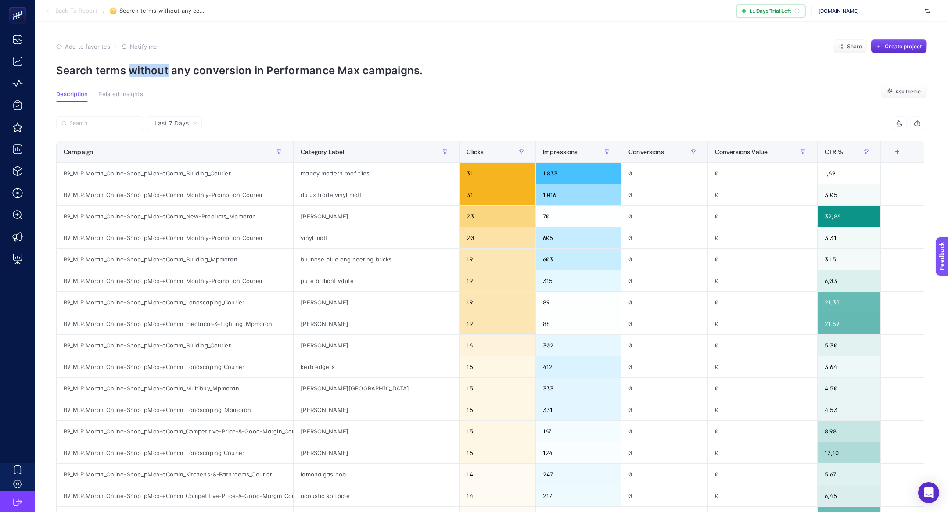
click at [151, 67] on p "Search terms without any conversion in Performance Max campaigns." at bounding box center [491, 70] width 871 height 13
copy article "Search terms without any conversion in Performance Max campaigns."
click at [874, 9] on span "[DOMAIN_NAME]" at bounding box center [870, 10] width 103 height 7
type input "gelind"
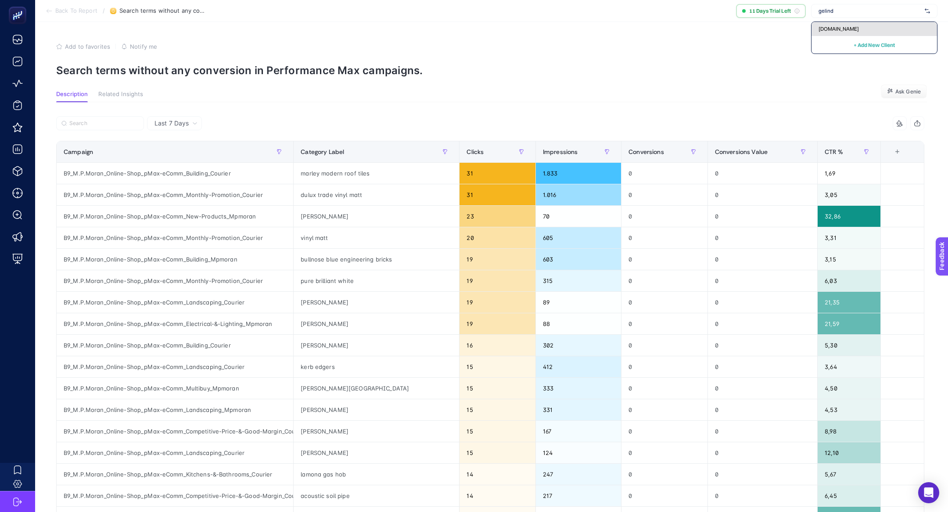
click at [874, 25] on div "[DOMAIN_NAME]" at bounding box center [875, 29] width 126 height 14
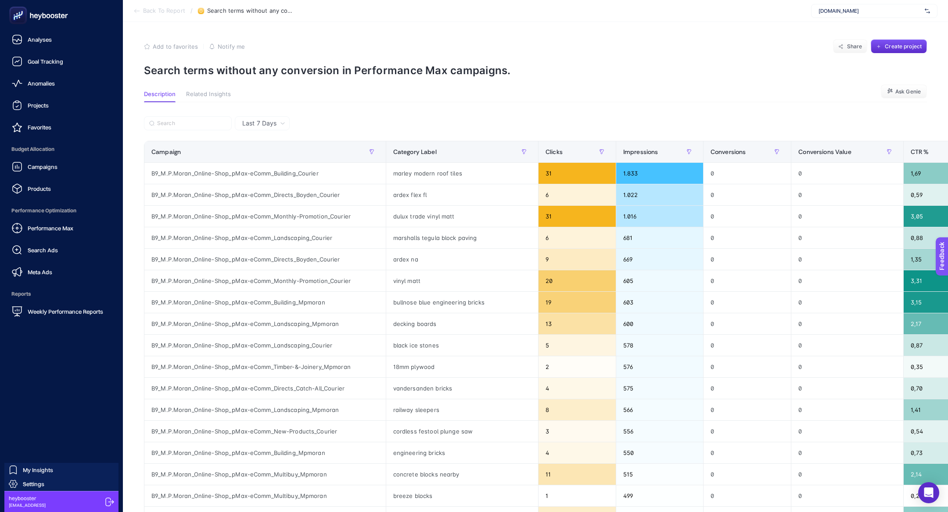
click at [29, 184] on div "Products" at bounding box center [31, 189] width 39 height 11
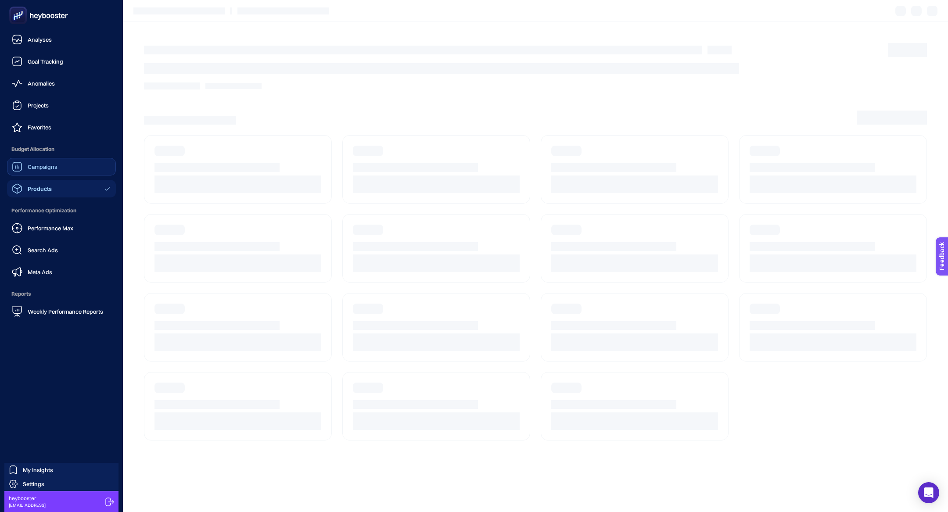
click at [29, 171] on div "Campaigns" at bounding box center [35, 167] width 46 height 11
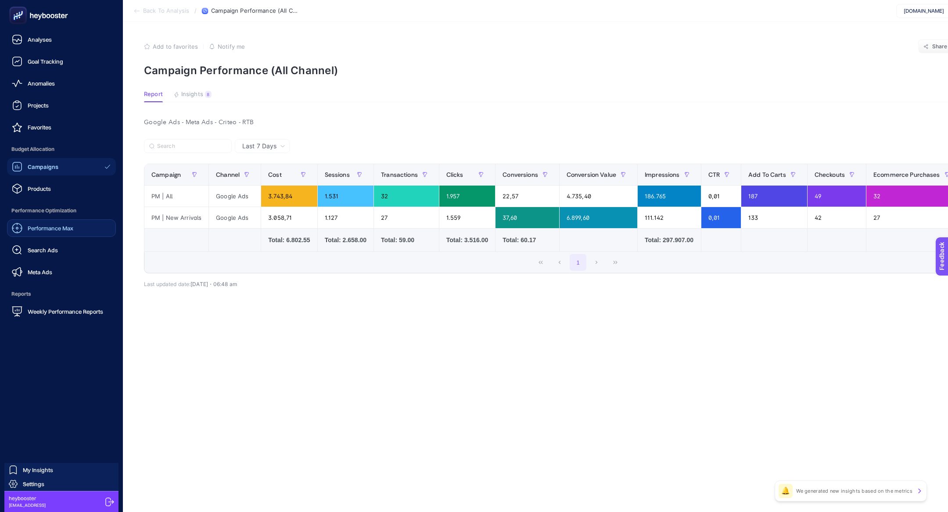
click at [88, 222] on link "Performance Max" at bounding box center [61, 229] width 109 height 18
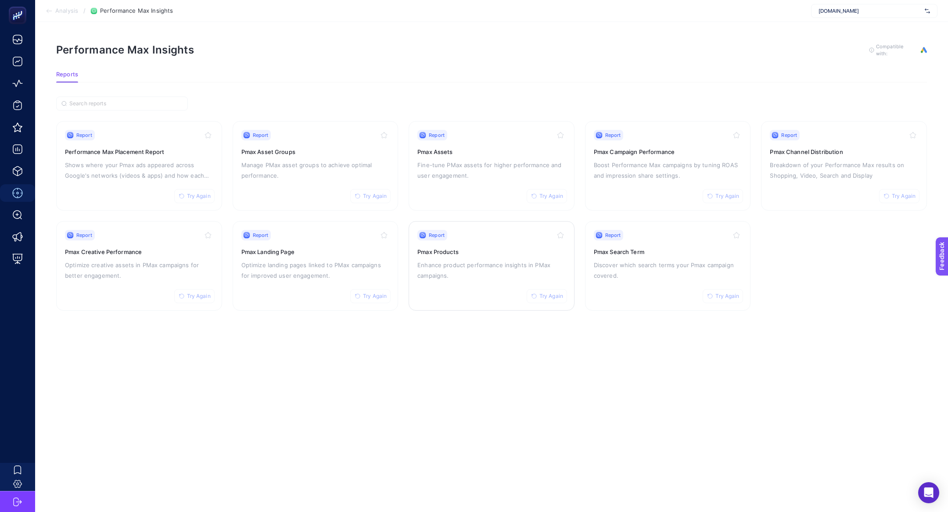
click at [444, 271] on p "Enhance product performance insights in PMax campaigns." at bounding box center [492, 270] width 148 height 21
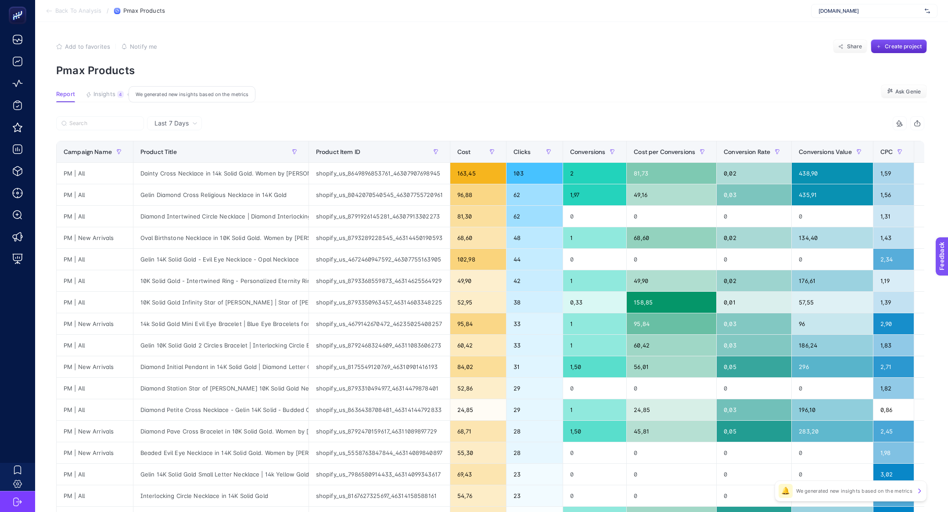
click at [115, 94] on button "Insights 4 We generated new insights based on the metrics" at bounding box center [105, 96] width 38 height 11
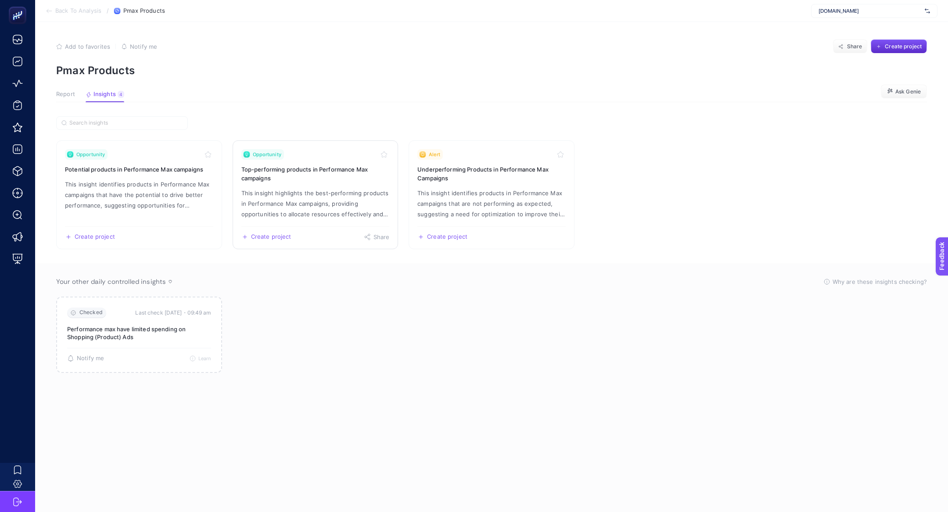
click at [372, 195] on p "This insight highlights the best-performing products in Performance Max campaig…" at bounding box center [315, 204] width 148 height 32
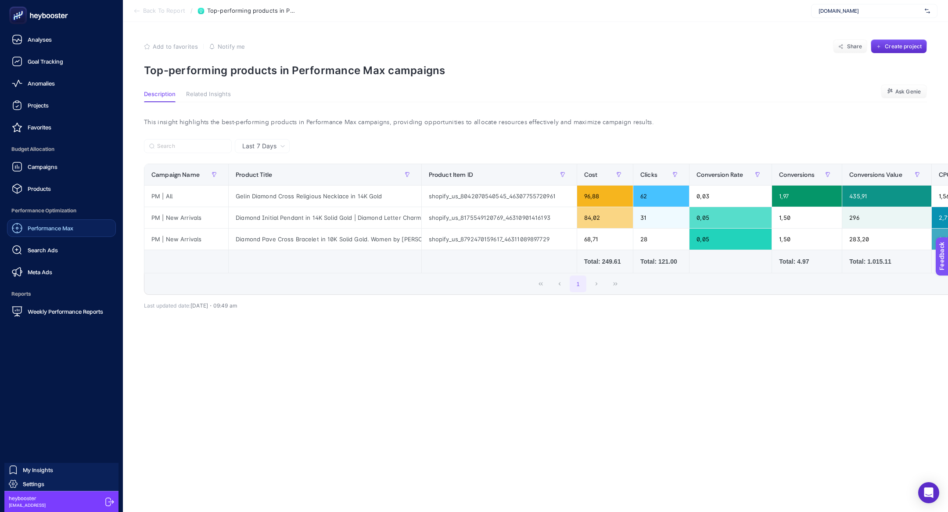
click at [48, 229] on span "Performance Max" at bounding box center [51, 228] width 46 height 7
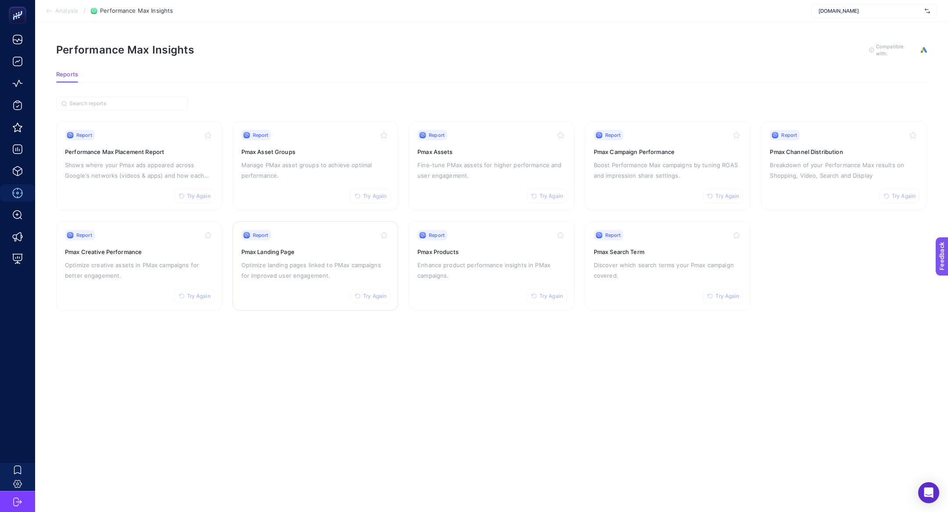
click at [313, 269] on p "Optimize landing pages linked to PMax campaigns for improved user engagement." at bounding box center [315, 270] width 148 height 21
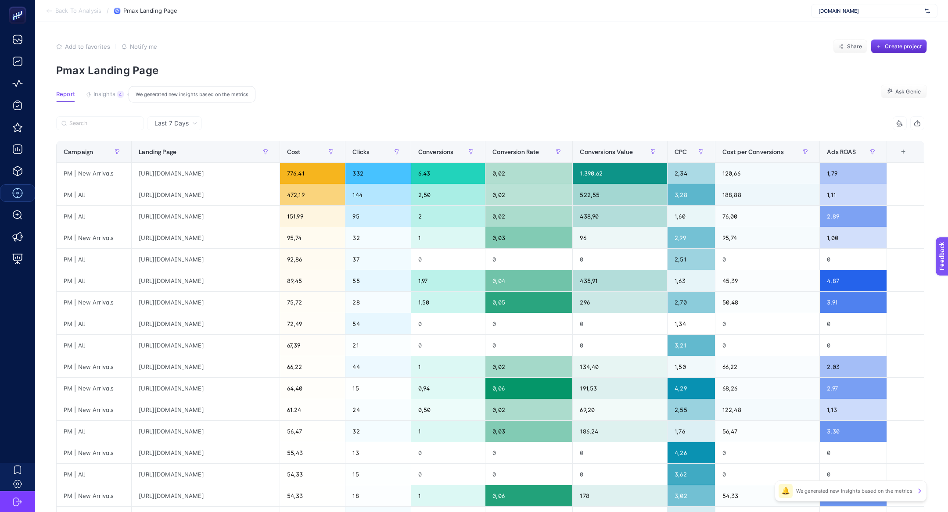
click at [98, 99] on button "Insights 4 We generated new insights based on the metrics" at bounding box center [105, 96] width 38 height 11
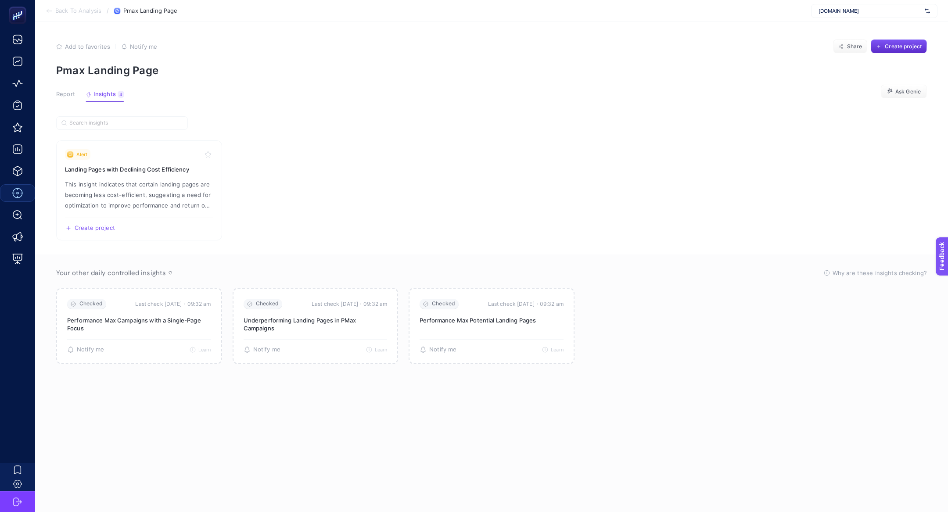
click at [65, 97] on span "Report" at bounding box center [65, 94] width 19 height 7
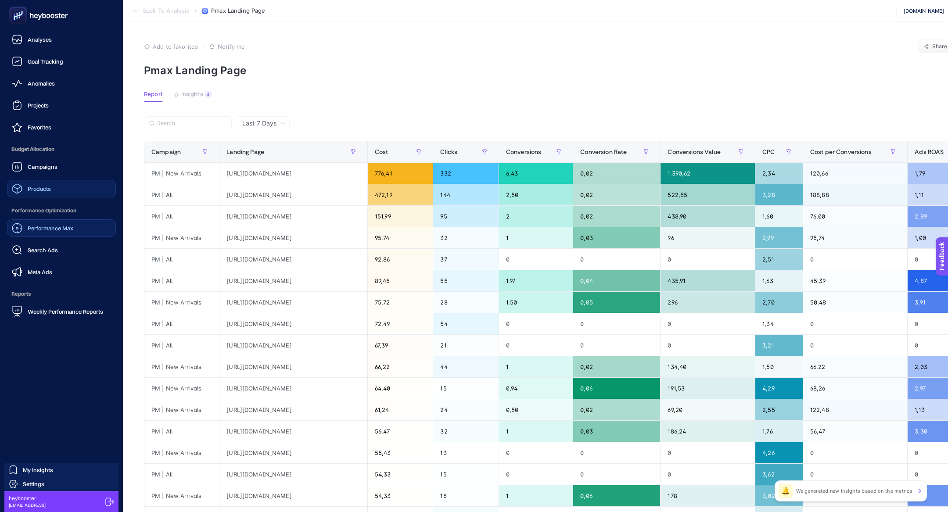
click at [58, 180] on link "Products" at bounding box center [61, 189] width 109 height 18
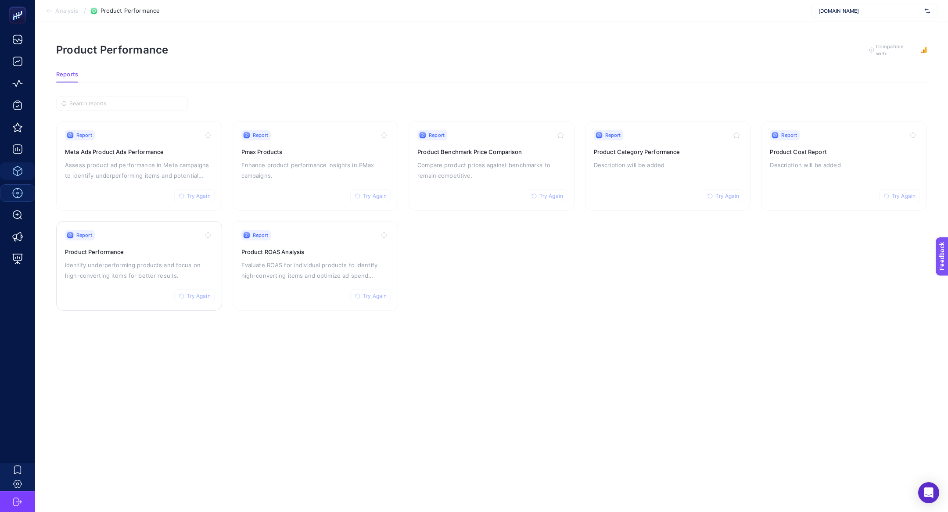
click at [101, 261] on p "Identify underperforming products and focus on high-converting items for better…" at bounding box center [139, 270] width 148 height 21
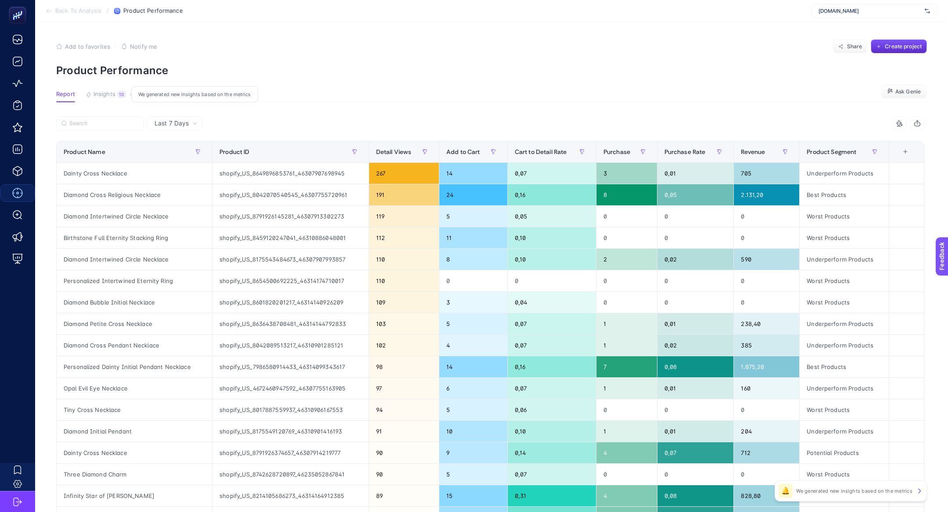
click at [117, 95] on div "10" at bounding box center [121, 94] width 9 height 7
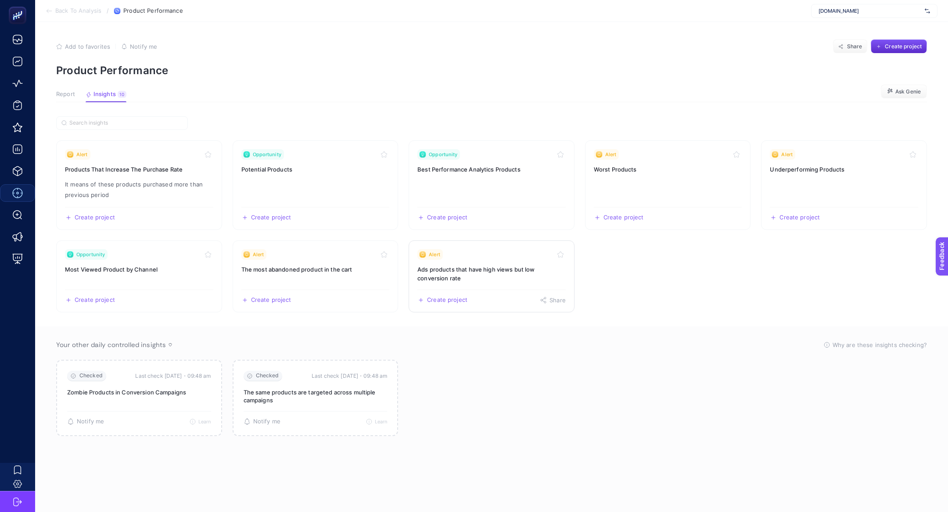
click at [474, 284] on link "Alert Ads products that have high views but low conversion rate Create project …" at bounding box center [492, 277] width 166 height 72
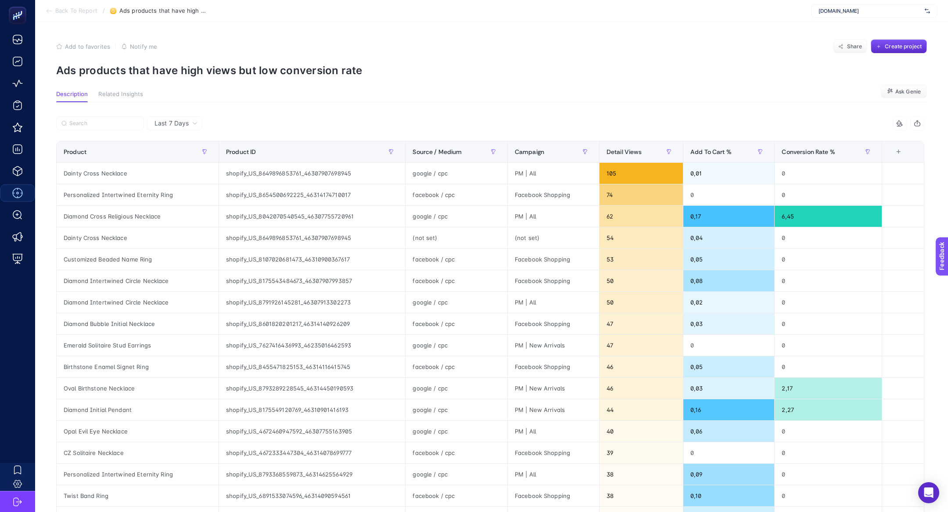
click at [206, 76] on p "Ads products that have high views but low conversion rate" at bounding box center [491, 70] width 871 height 13
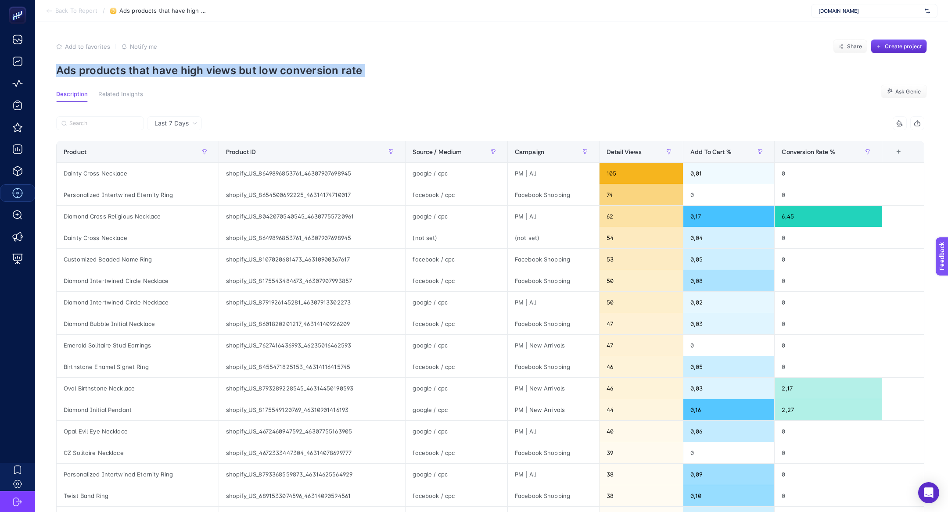
click at [206, 76] on p "Ads products that have high views but low conversion rate" at bounding box center [491, 70] width 871 height 13
click at [901, 5] on div "[DOMAIN_NAME]" at bounding box center [874, 11] width 126 height 14
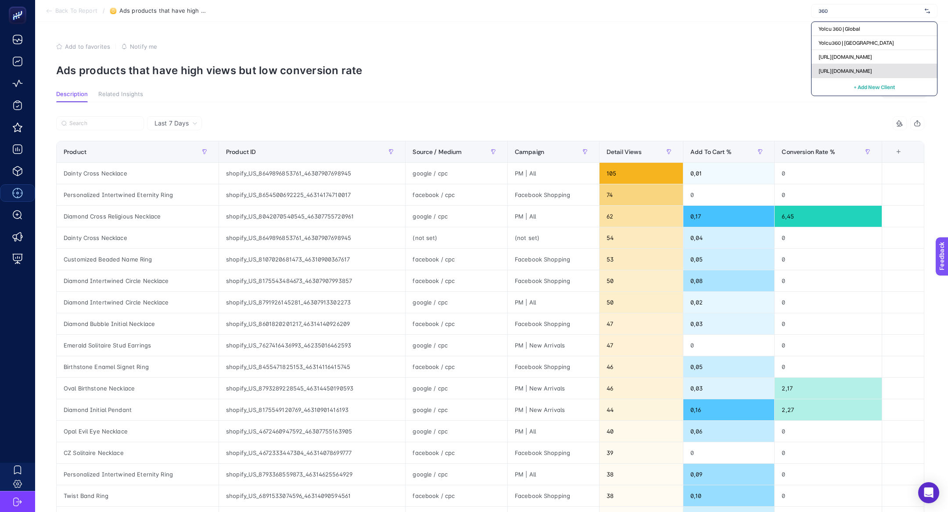
type input "360"
click at [871, 64] on div "[URL][DOMAIN_NAME]" at bounding box center [875, 71] width 126 height 14
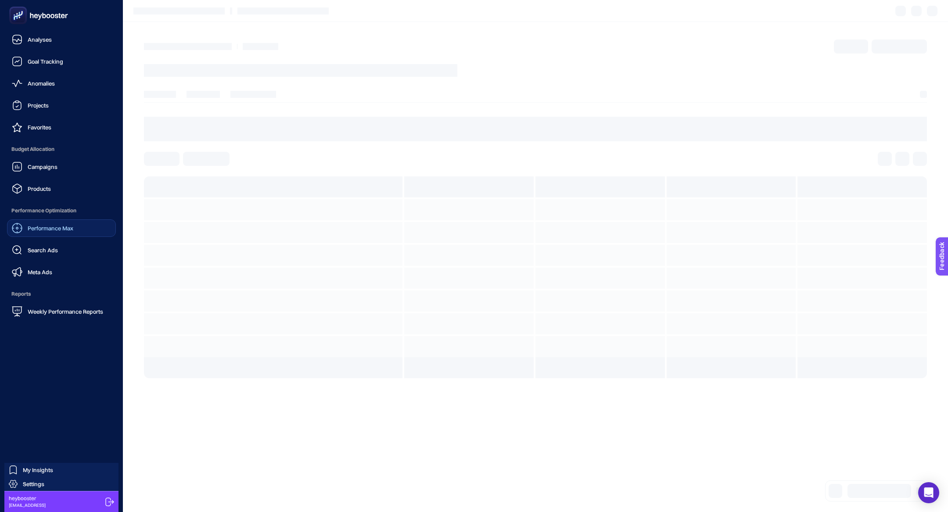
click at [45, 227] on span "Performance Max" at bounding box center [51, 228] width 46 height 7
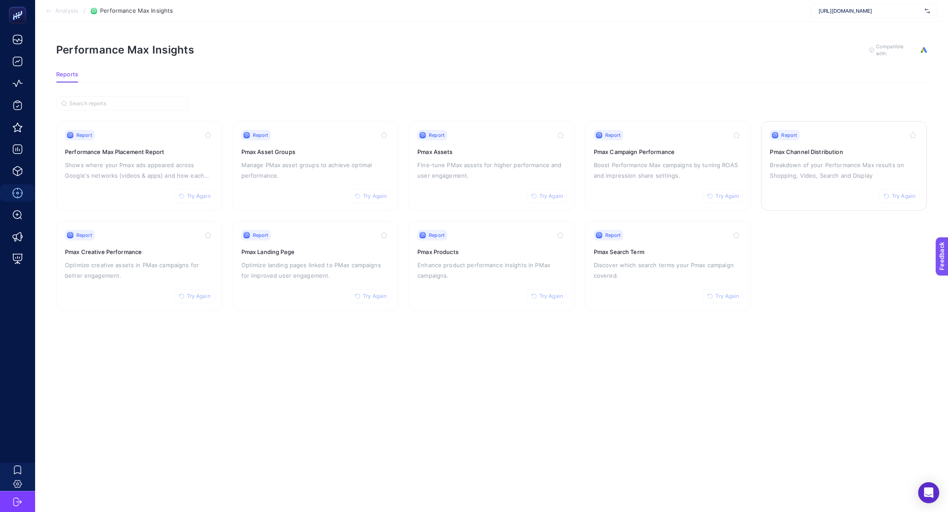
click at [841, 148] on h3 "Pmax Channel Distribution" at bounding box center [844, 152] width 148 height 9
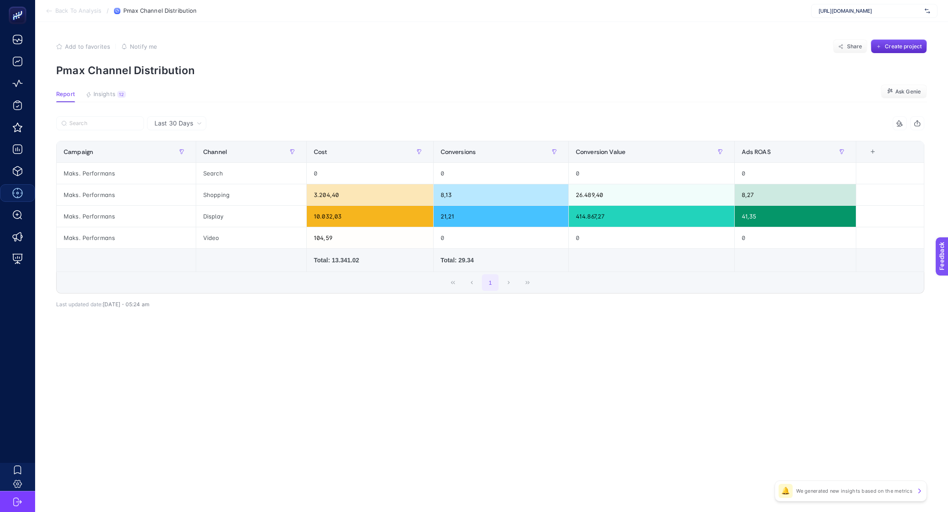
click at [374, 139] on div "4 items selected Campaign Channel Cost Conversions Conversion Value Ads ROAS 6 …" at bounding box center [490, 204] width 869 height 177
click at [375, 147] on div "Cost" at bounding box center [370, 152] width 112 height 14
